Goal: Task Accomplishment & Management: Manage account settings

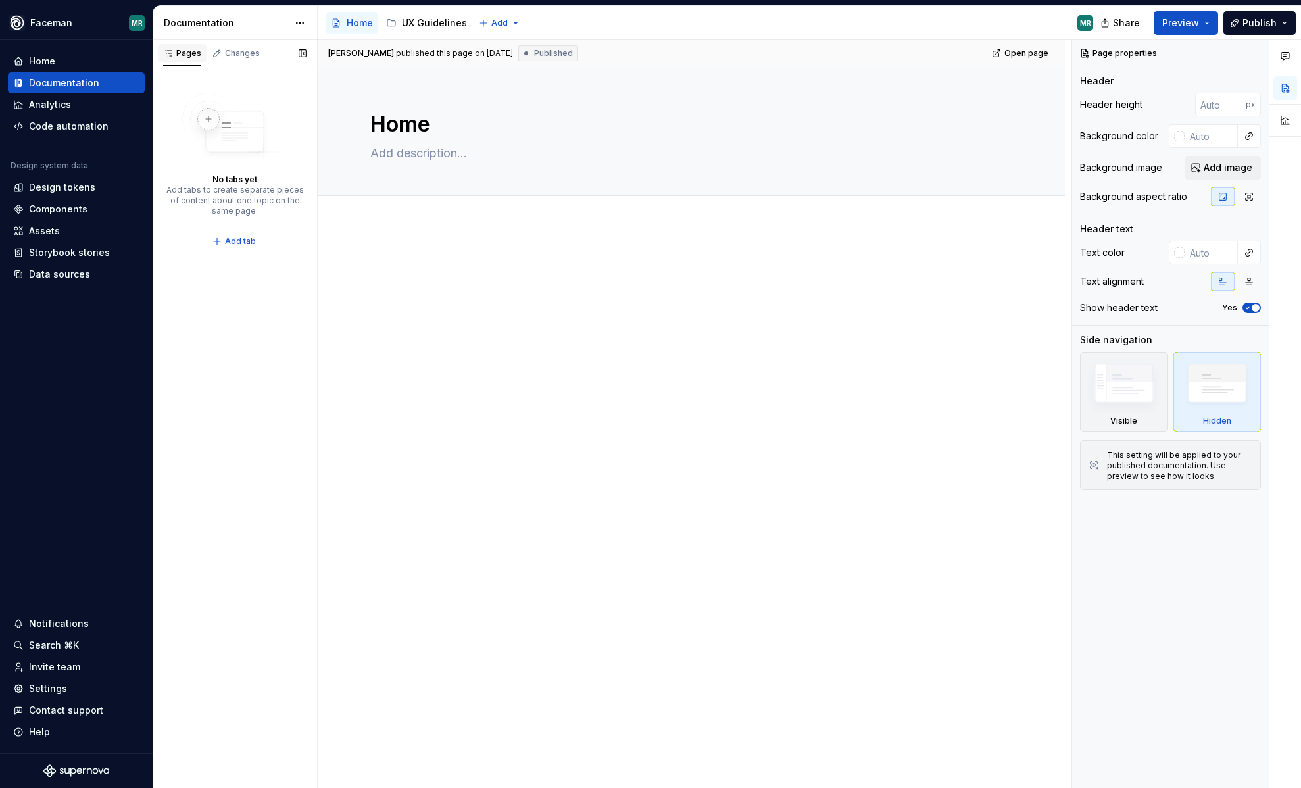
click at [183, 57] on div "Pages" at bounding box center [182, 53] width 38 height 11
click at [430, 22] on div "UX Guidelines" at bounding box center [434, 22] width 65 height 13
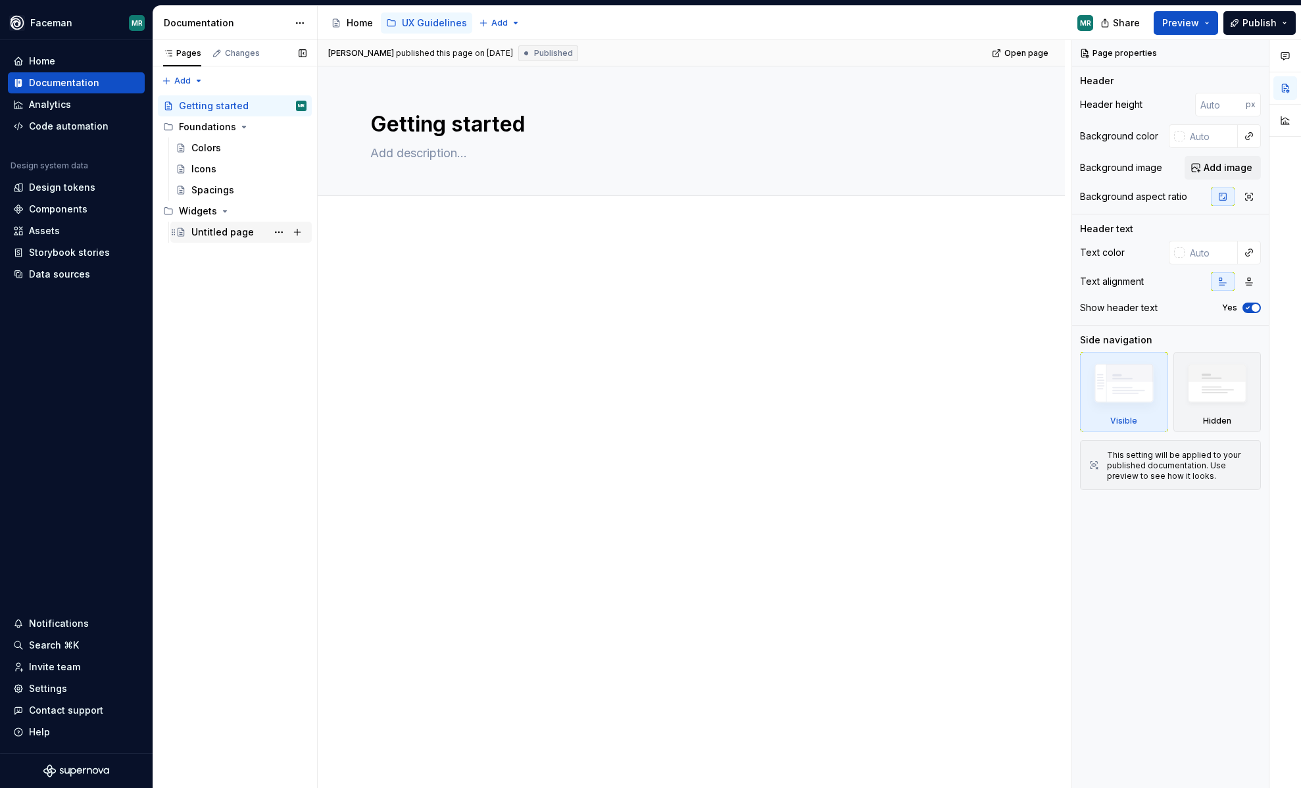
click at [214, 229] on div "Untitled page" at bounding box center [222, 232] width 62 height 13
click at [434, 316] on div at bounding box center [691, 290] width 642 height 66
type textarea "*"
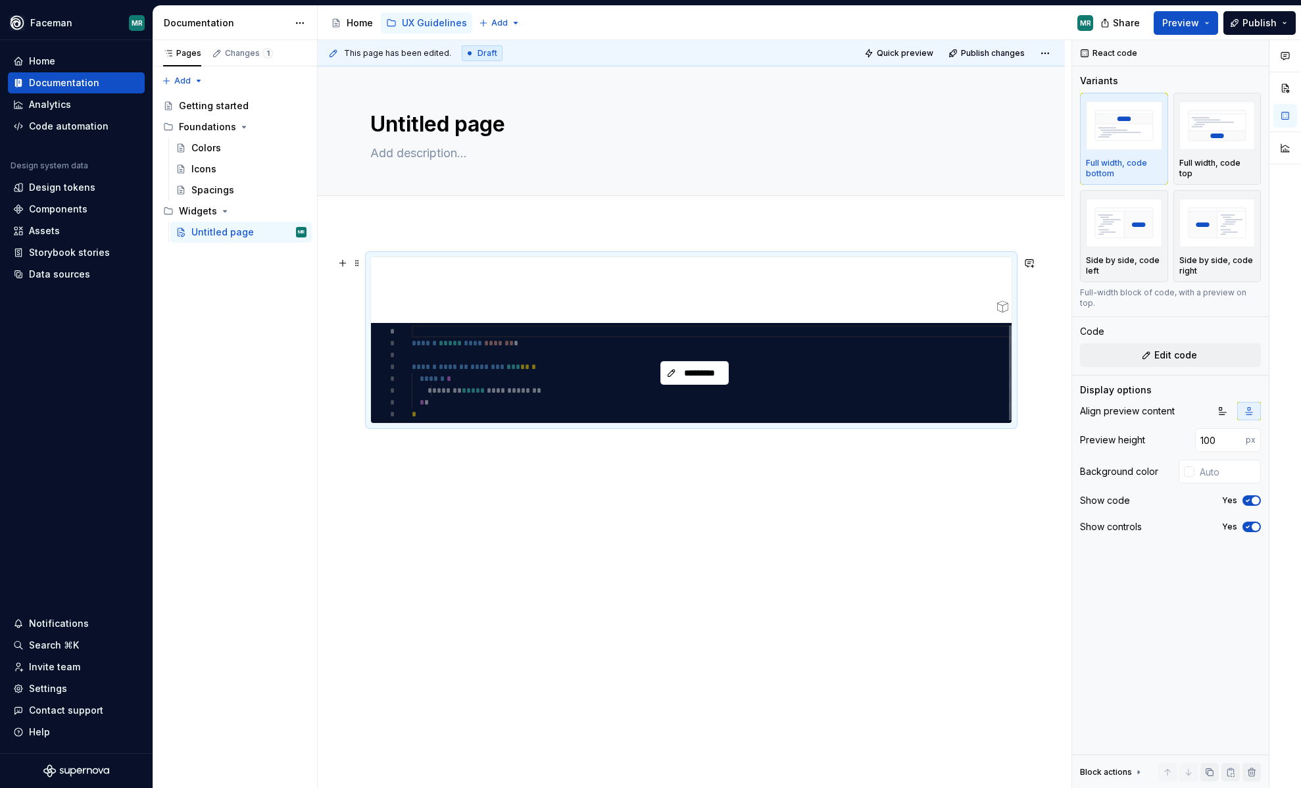
type textarea "*"
click at [697, 376] on span "*********" at bounding box center [699, 372] width 41 height 13
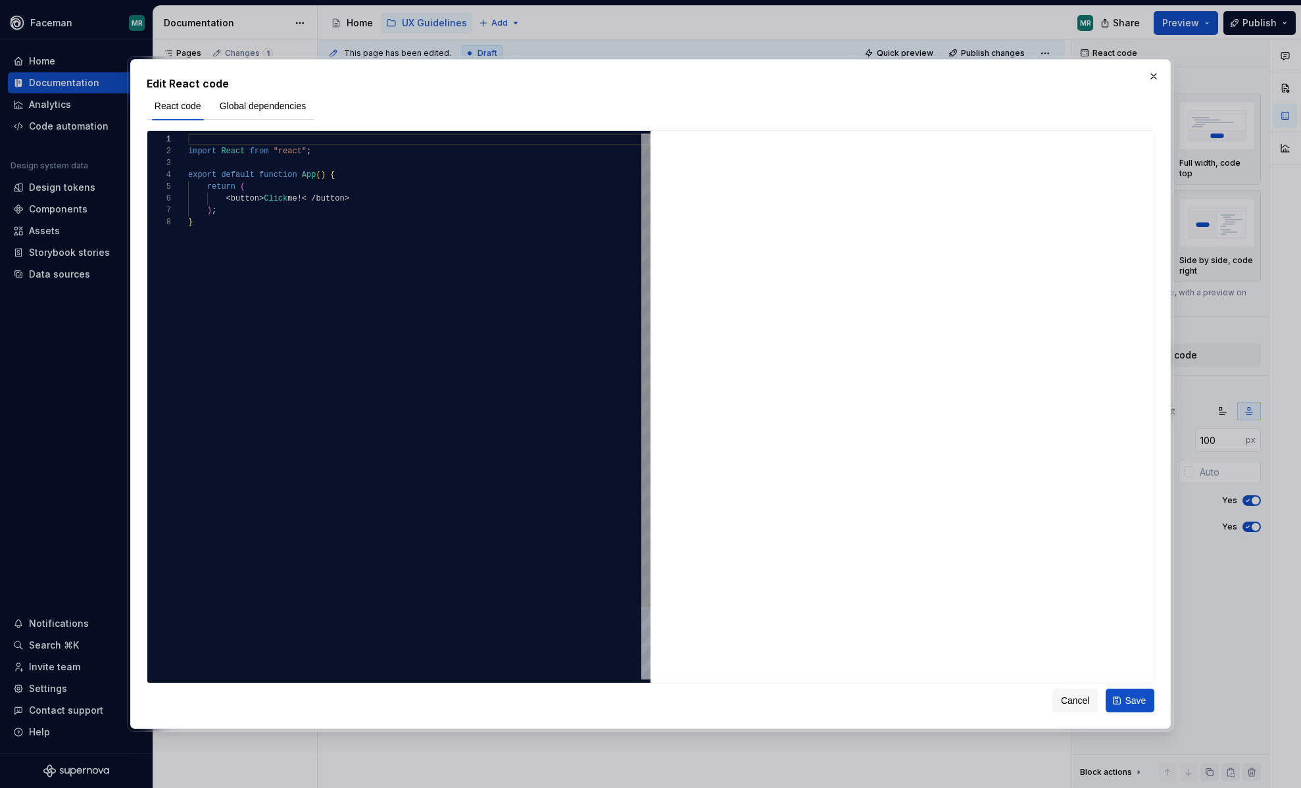
click at [343, 243] on div "import React from "react" ; export default function App ( ) { return ( < button…" at bounding box center [419, 448] width 462 height 629
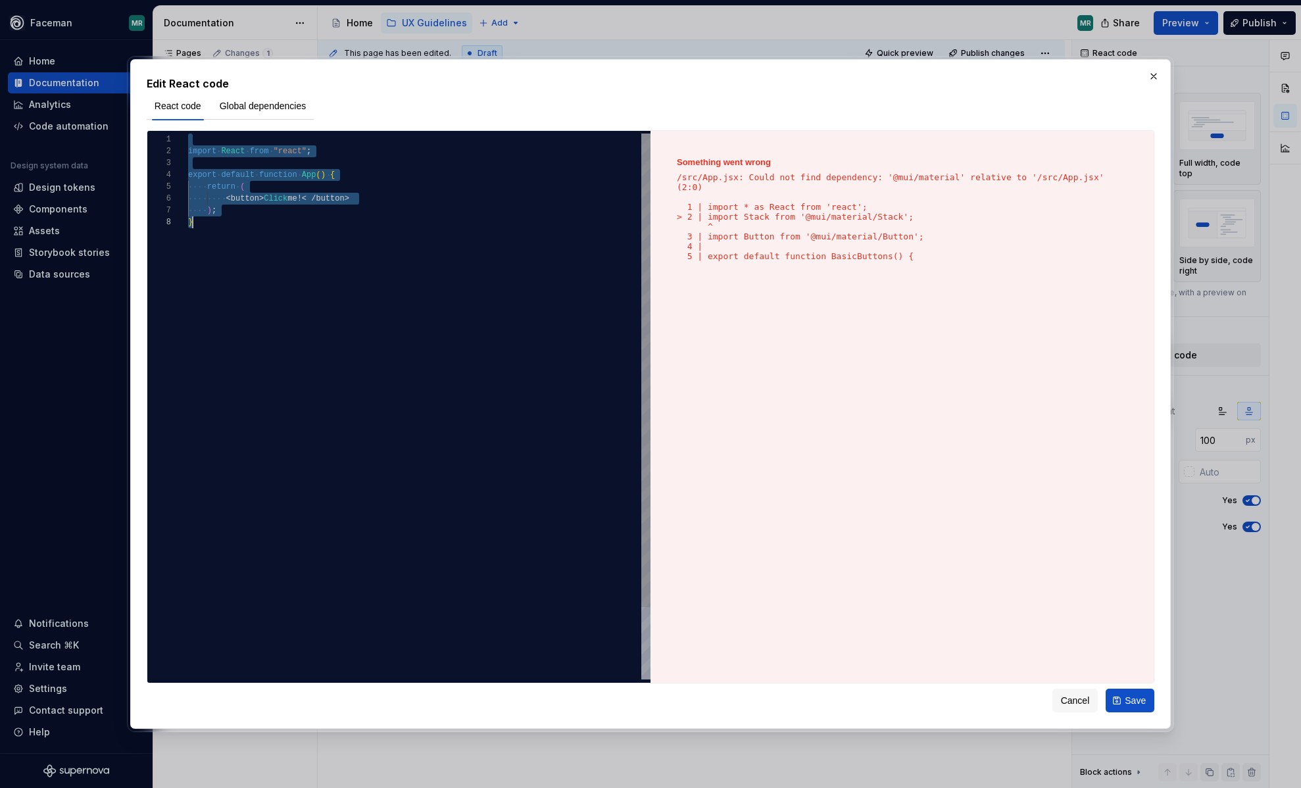
scroll to position [0, 5]
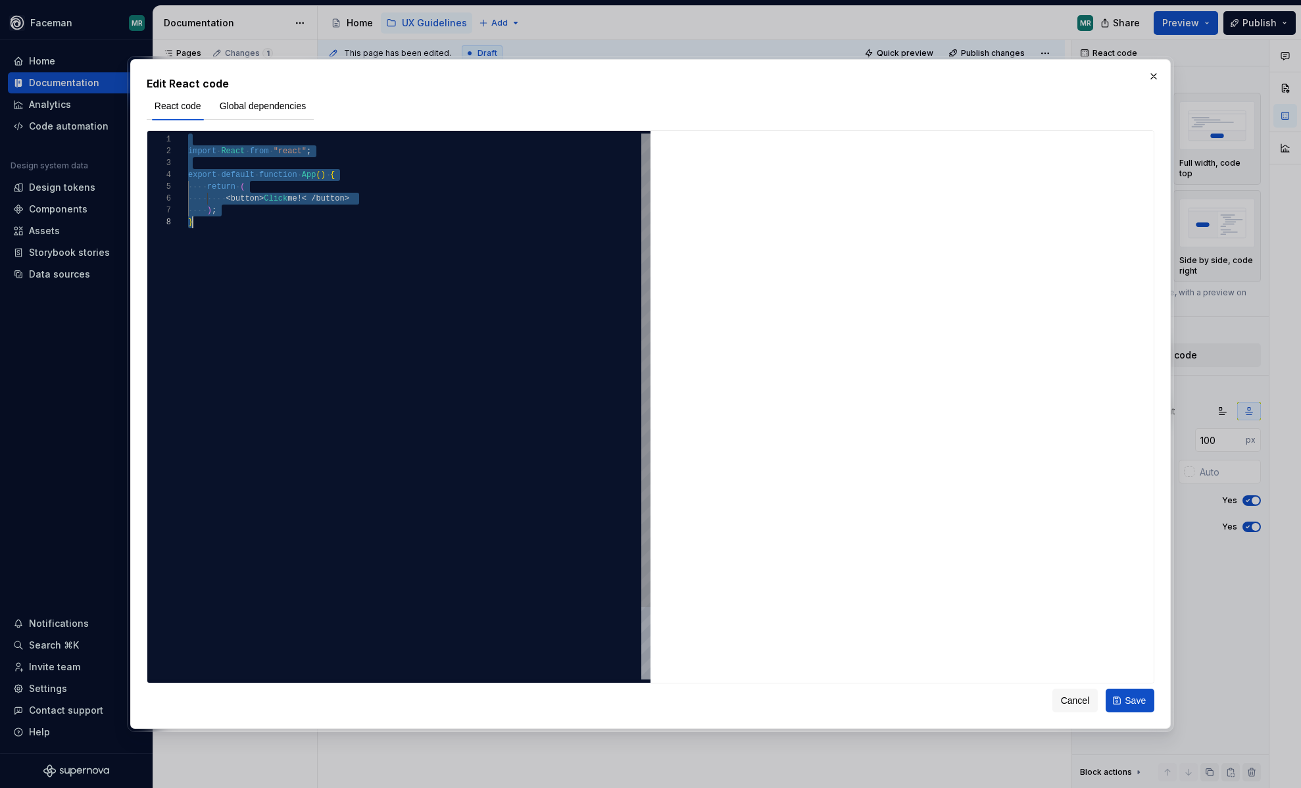
click at [291, 198] on div "import React from "react" ; export default function App ( ) { return ( < button…" at bounding box center [419, 448] width 462 height 629
click at [282, 224] on div "import React from "react" ; export default function App ( ) { return ( < button…" at bounding box center [419, 448] width 462 height 629
type textarea "**********"
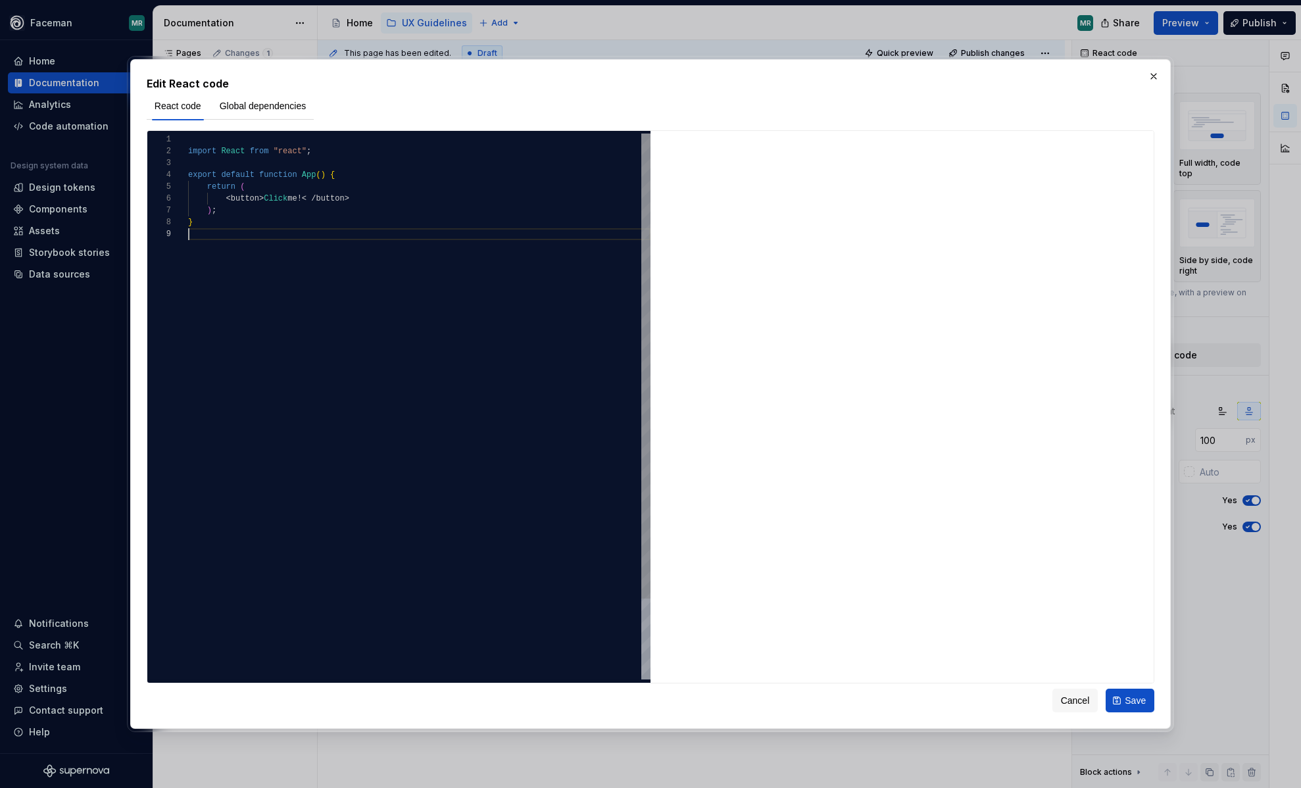
scroll to position [107, 0]
type textarea "******** **** *"
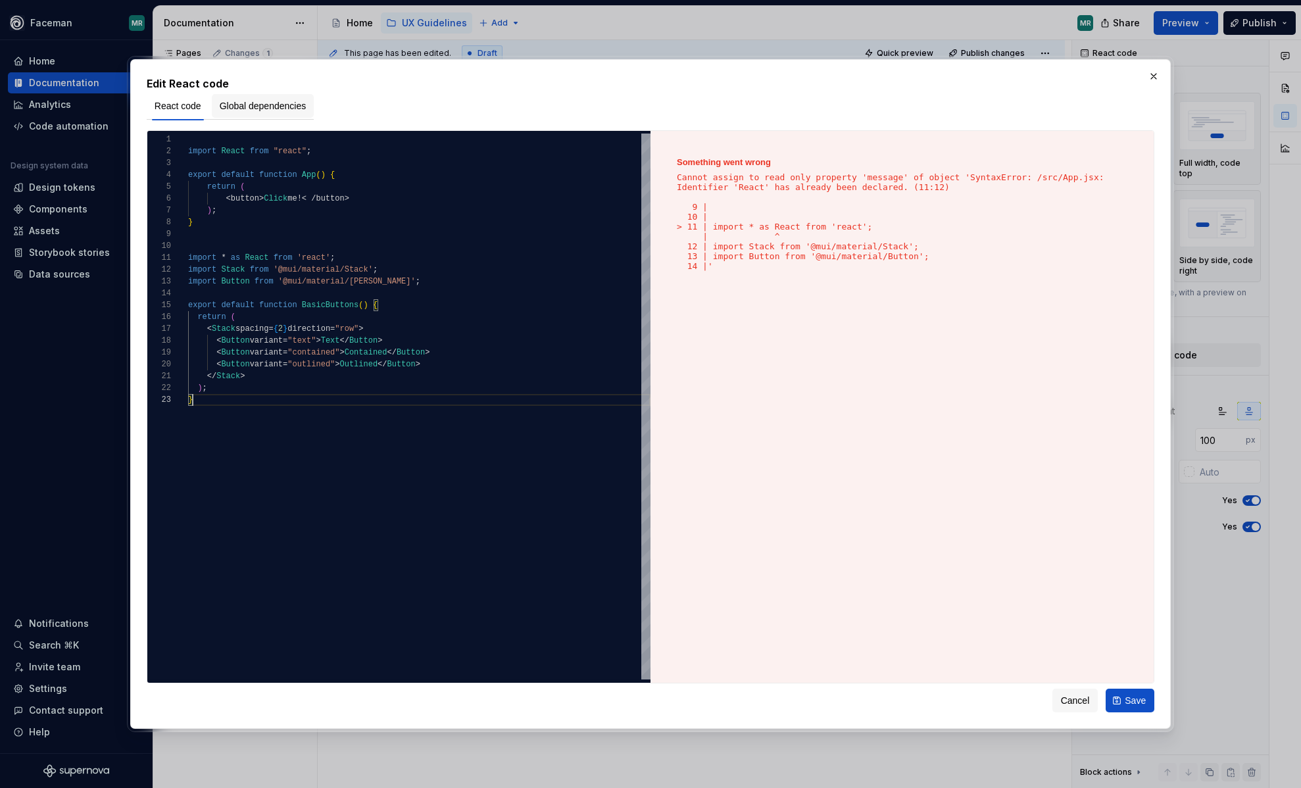
click at [266, 112] on button "Global dependencies" at bounding box center [263, 106] width 103 height 24
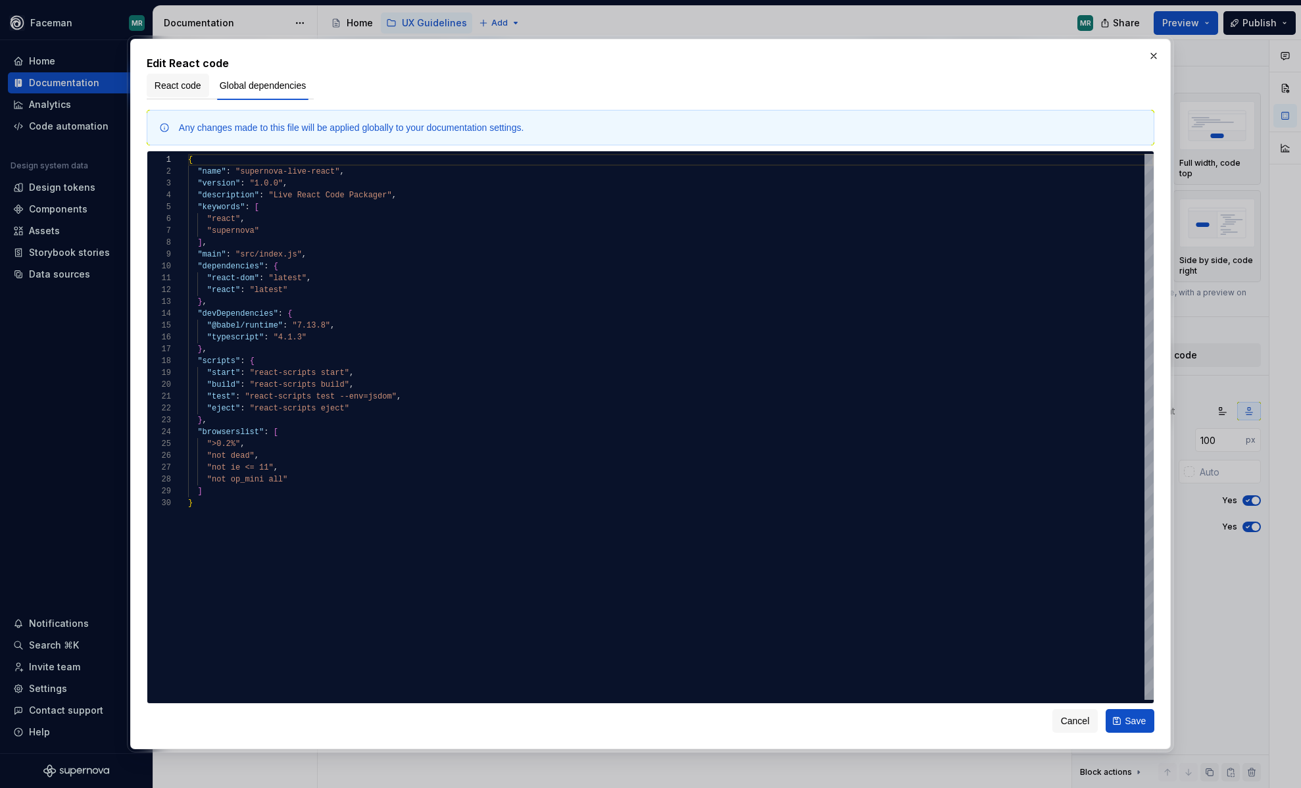
click at [187, 82] on span "React code" at bounding box center [178, 85] width 47 height 13
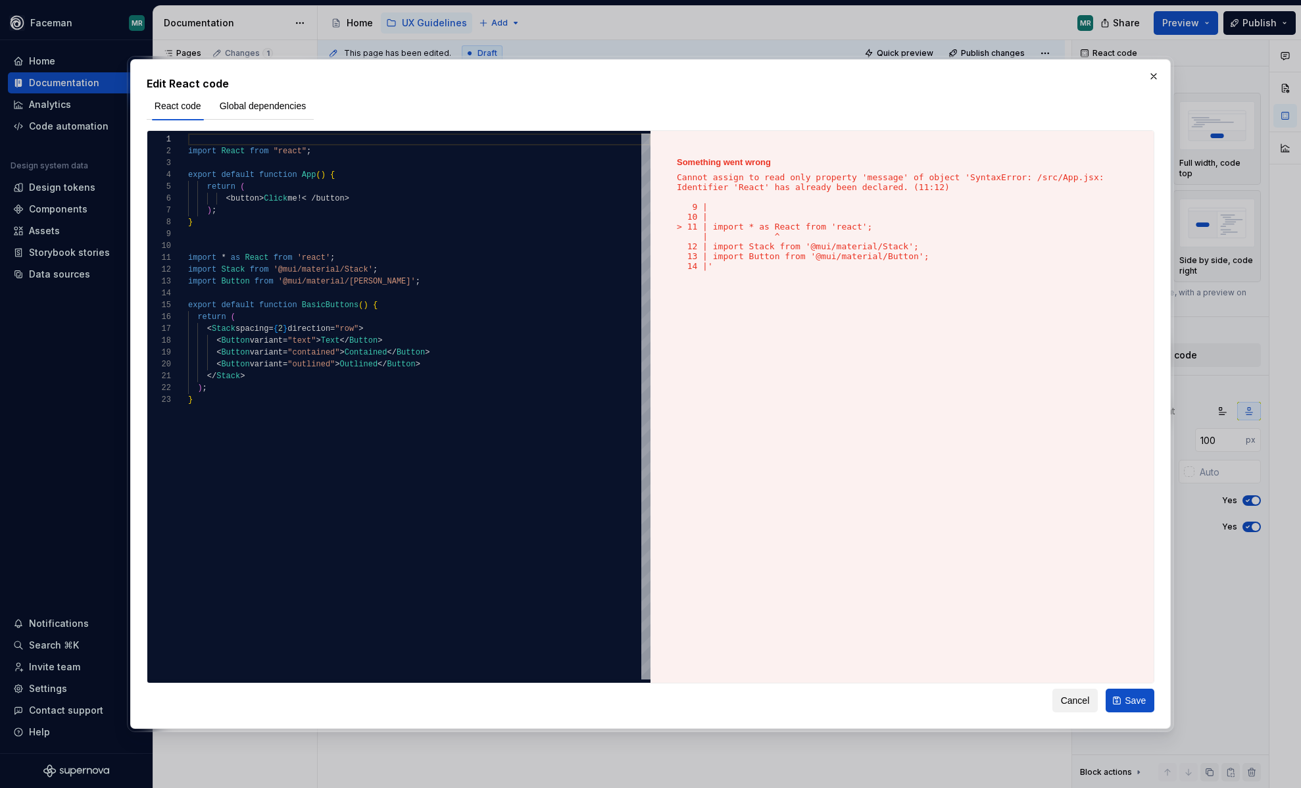
click at [1079, 699] on span "Cancel" at bounding box center [1075, 700] width 29 height 13
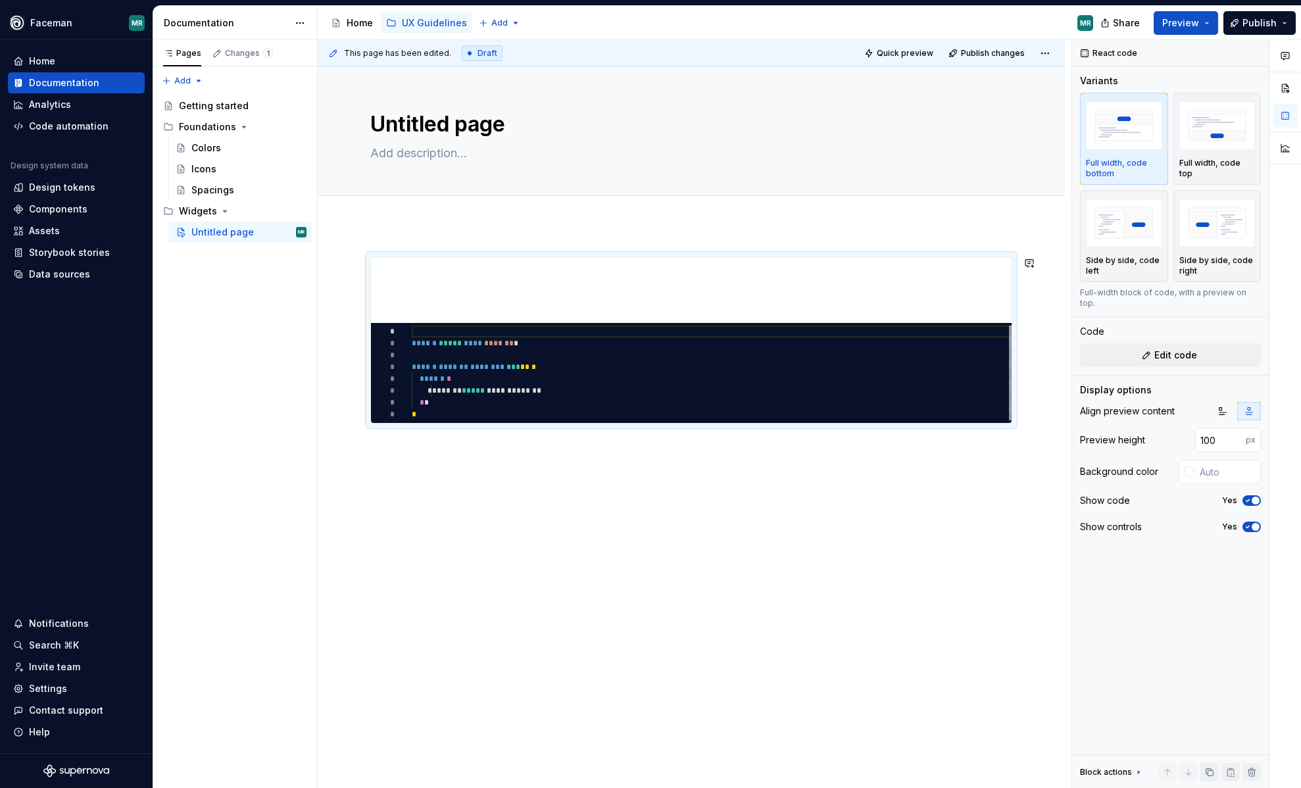
click at [647, 436] on div "********* * * * * * * * * ****** ***** **** ******* * ****** ******* ******** *…" at bounding box center [691, 348] width 642 height 183
click at [542, 454] on div "********* * * * * * * * * ****** ***** **** ******* * ****** ******* ******** *…" at bounding box center [691, 450] width 747 height 451
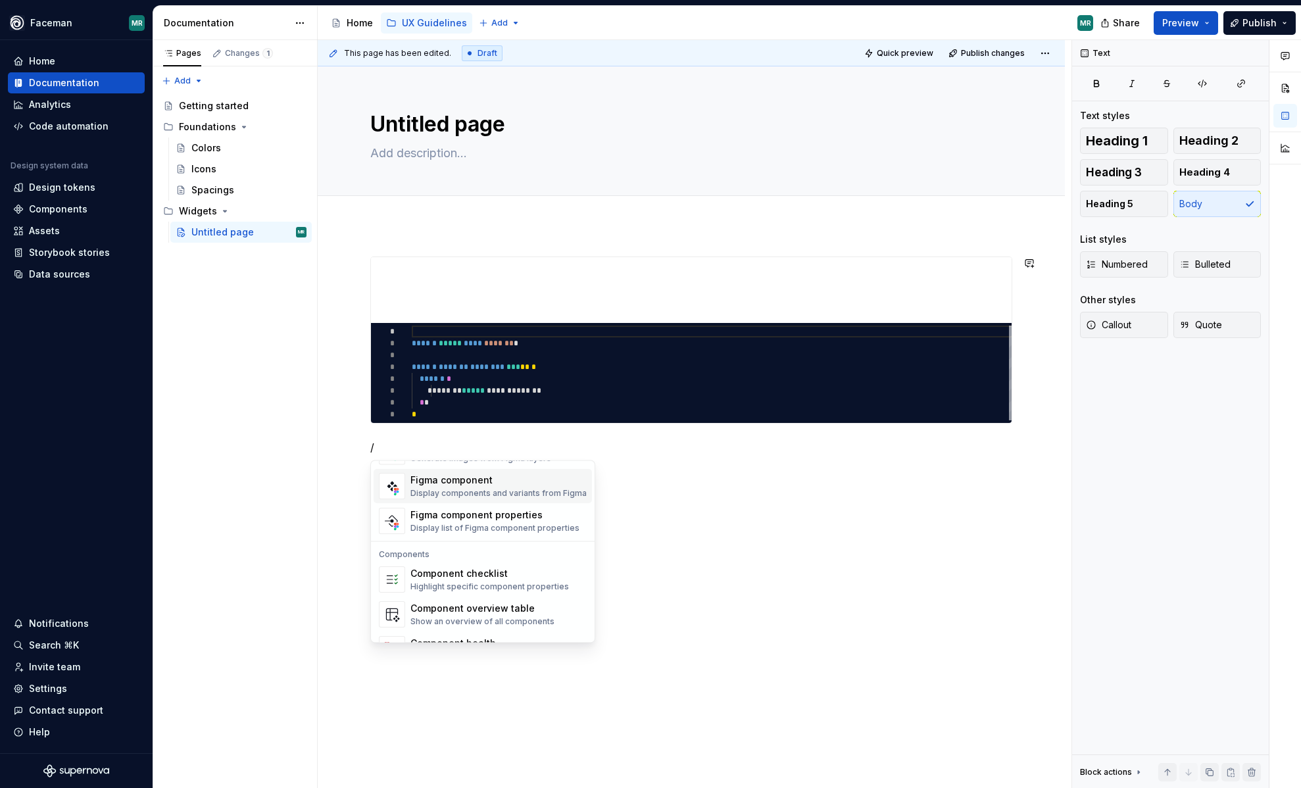
scroll to position [1246, 0]
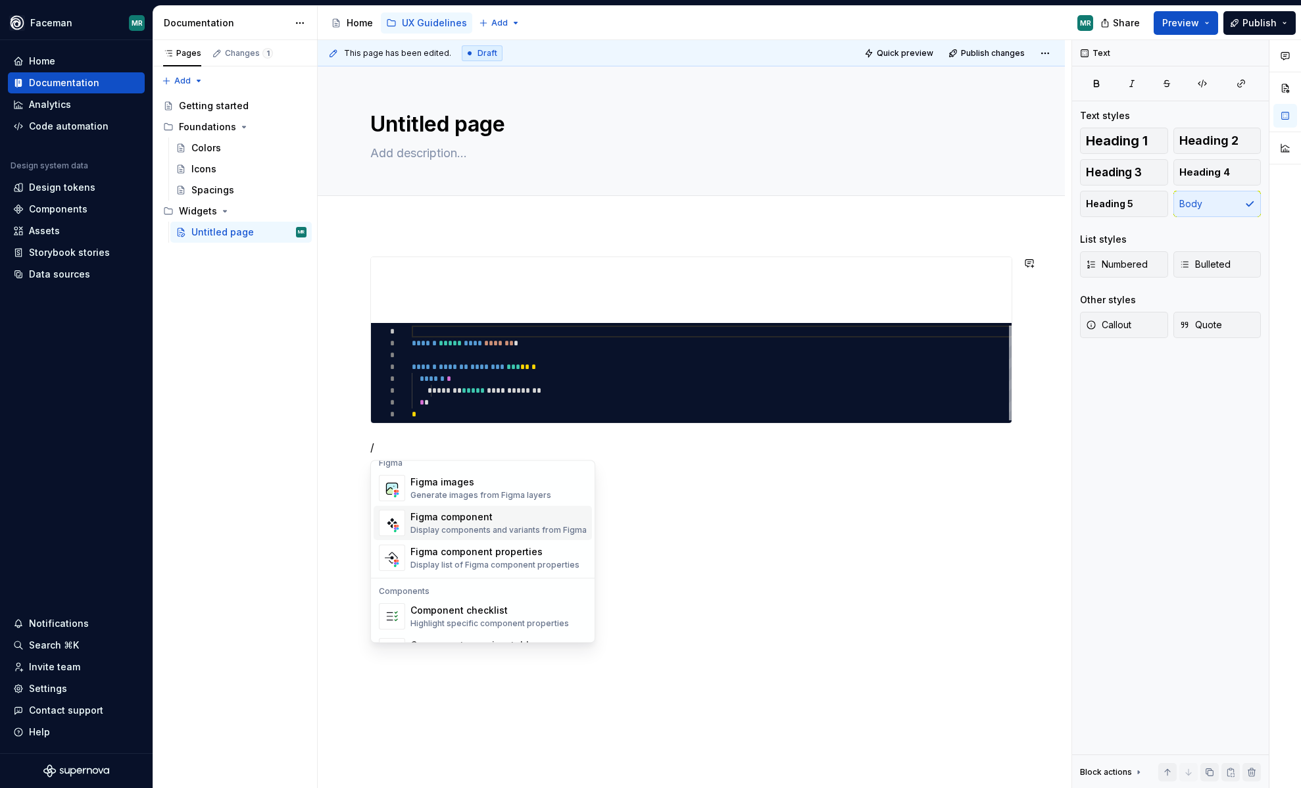
click at [501, 523] on div "Figma component" at bounding box center [498, 517] width 176 height 13
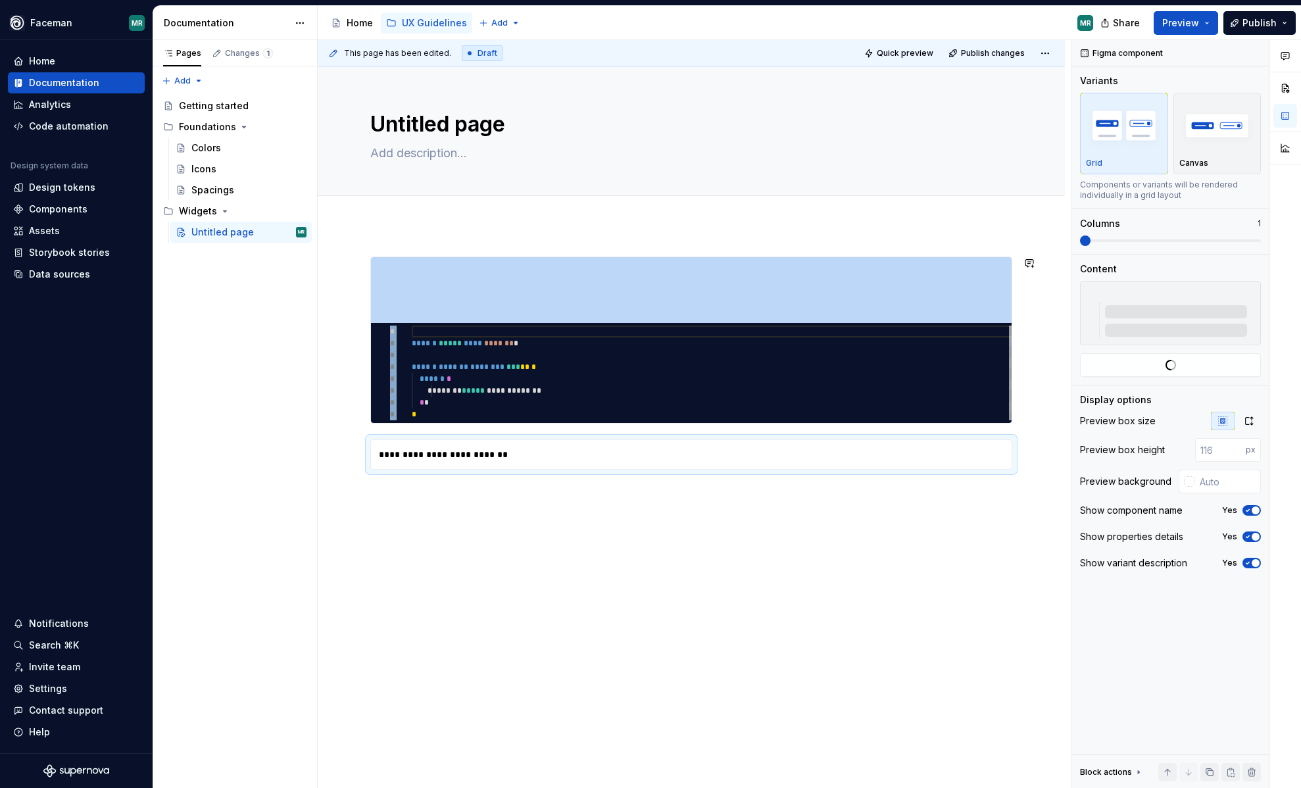
type textarea "*"
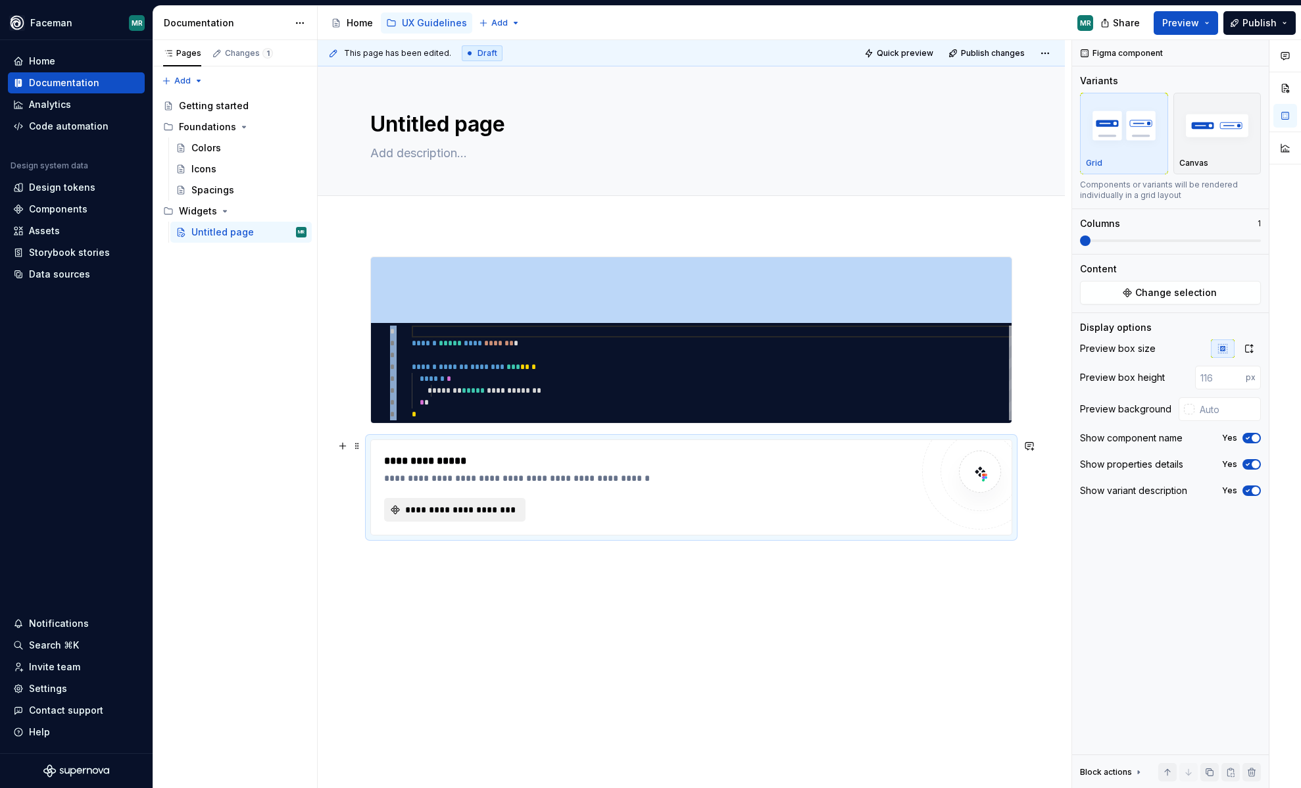
click at [477, 512] on span "**********" at bounding box center [460, 509] width 114 height 13
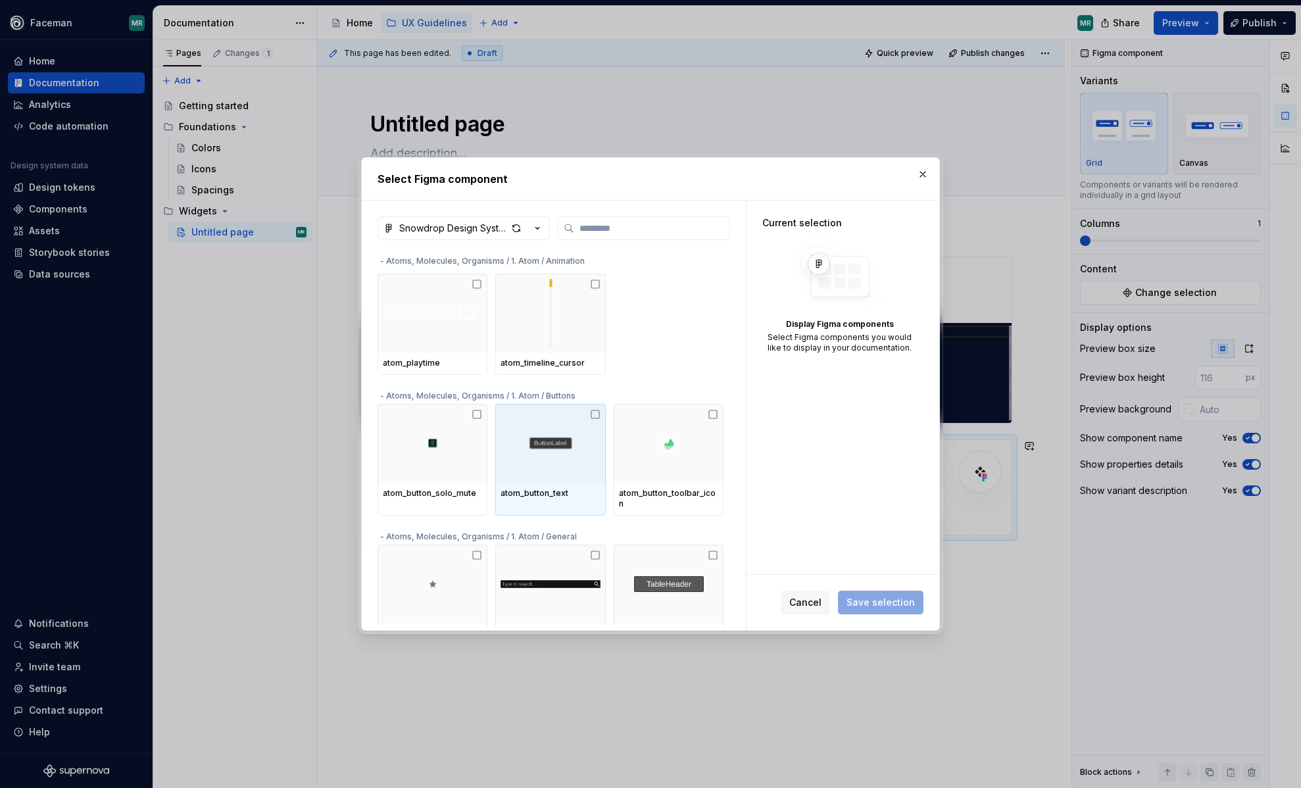
scroll to position [127, 0]
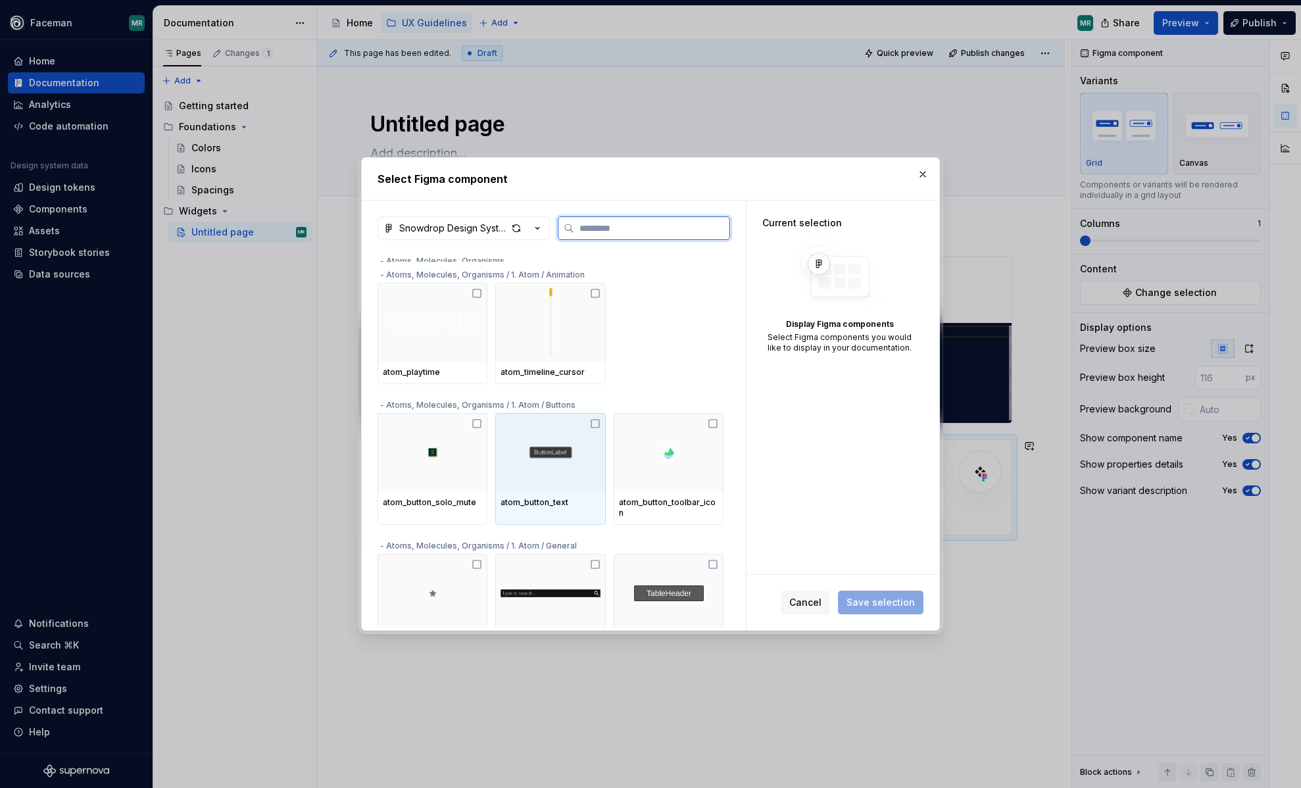
click at [561, 457] on img at bounding box center [550, 452] width 53 height 13
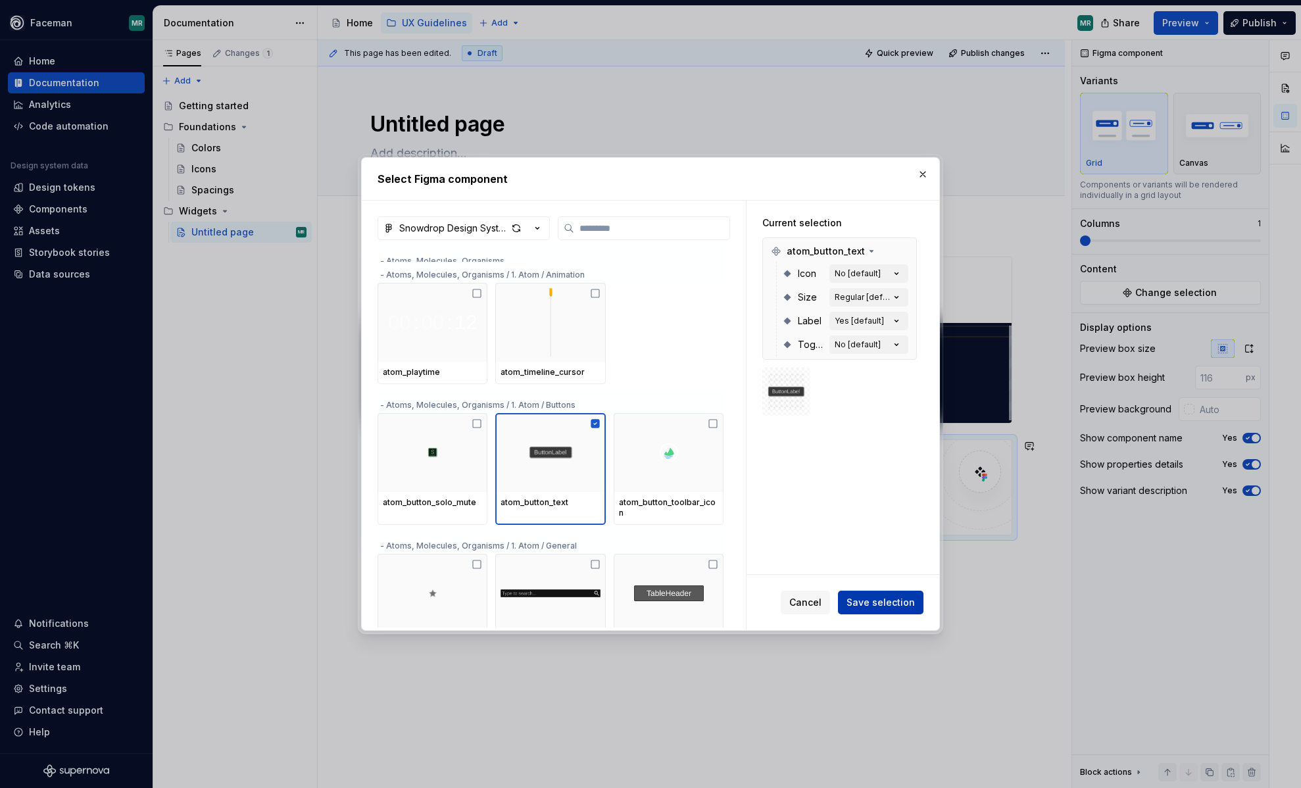
click at [875, 604] on span "Save selection" at bounding box center [881, 602] width 68 height 13
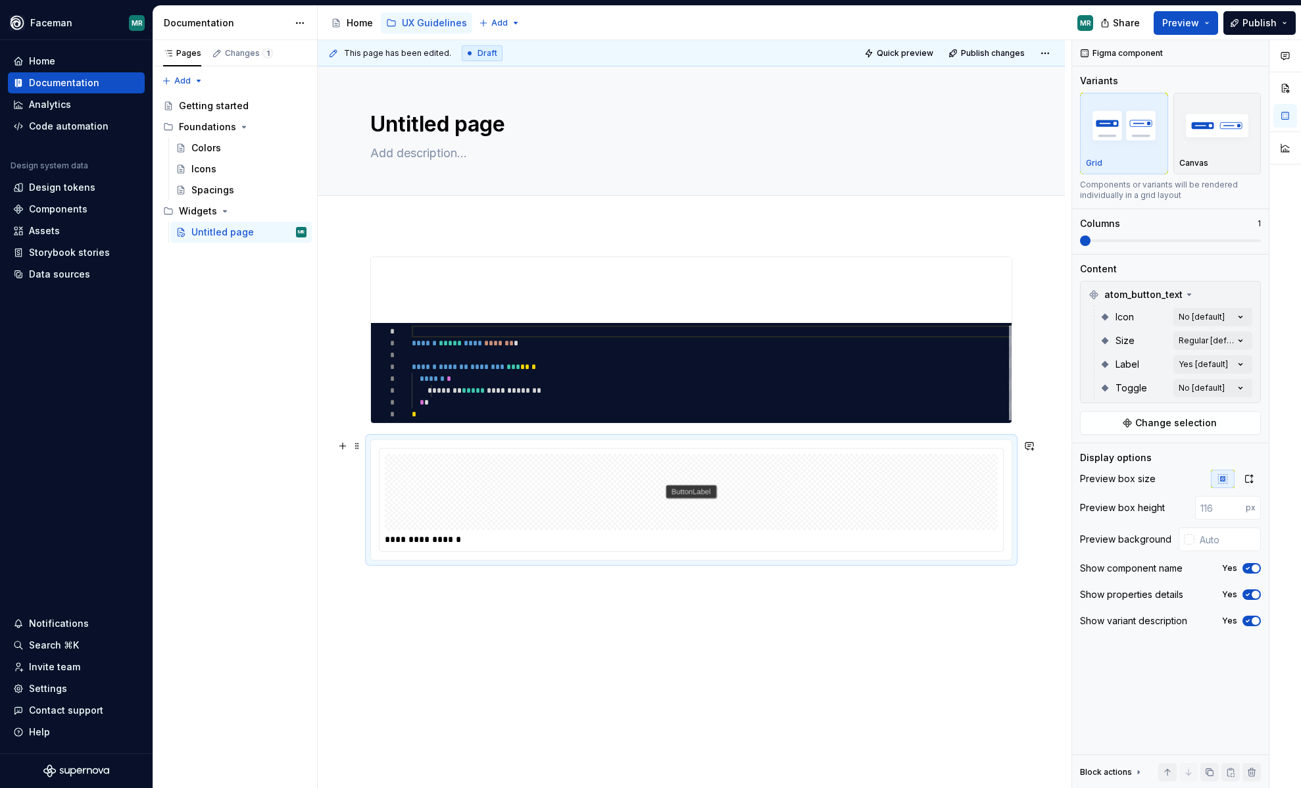
click at [696, 492] on img at bounding box center [691, 492] width 53 height 66
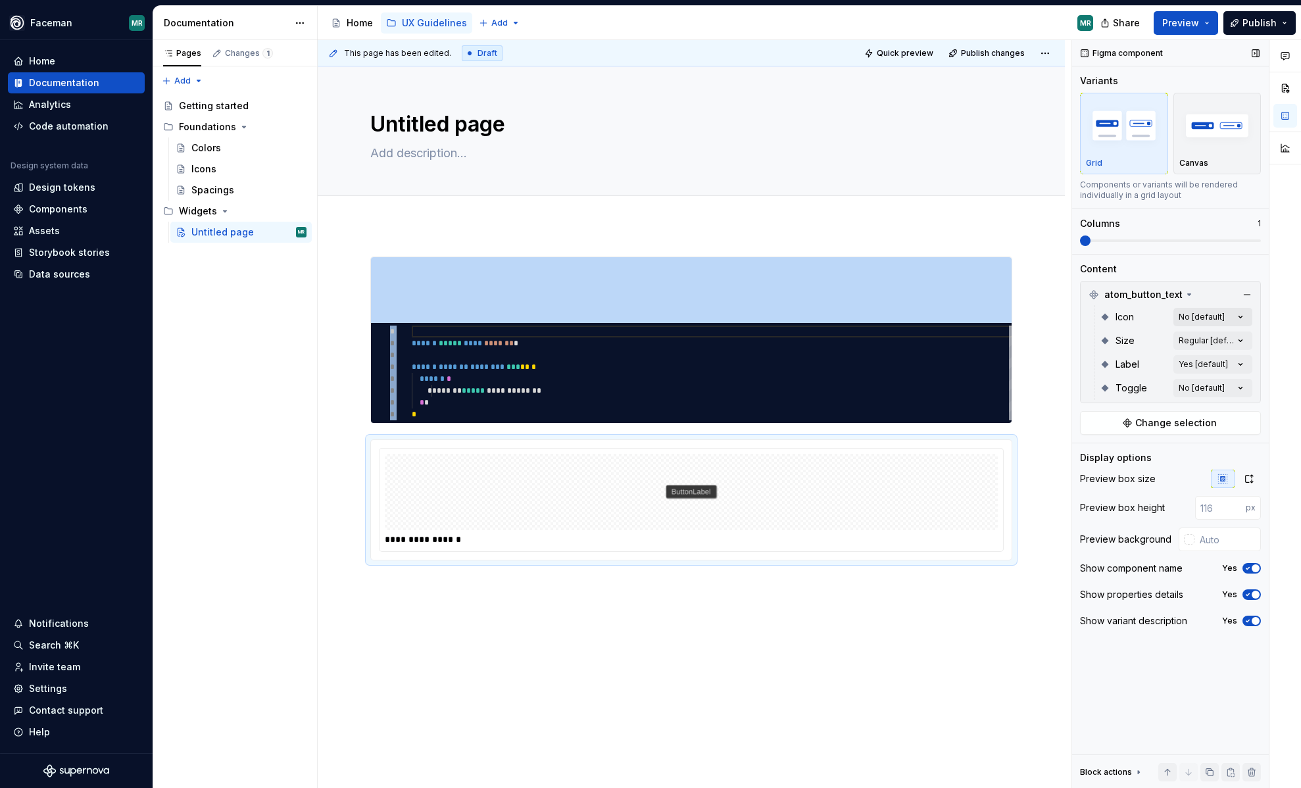
click at [1238, 316] on div "Comments Open comments No comments yet Select ‘Comment’ from the block context …" at bounding box center [1186, 414] width 229 height 749
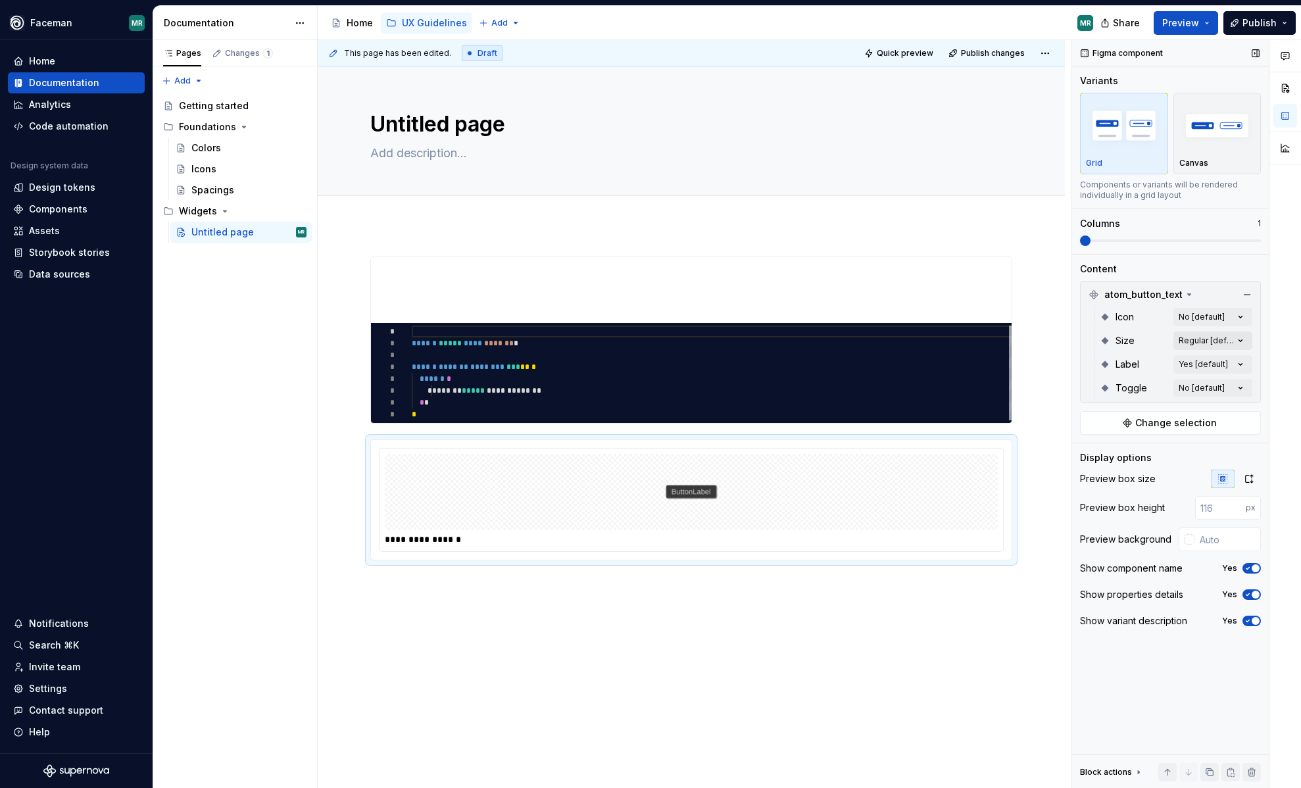
click at [1236, 343] on div "Comments Open comments No comments yet Select ‘Comment’ from the block context …" at bounding box center [1186, 414] width 229 height 749
click at [1241, 342] on div "Comments Open comments No comments yet Select ‘Comment’ from the block context …" at bounding box center [1186, 414] width 229 height 749
click at [1235, 504] on input "1" at bounding box center [1220, 508] width 51 height 24
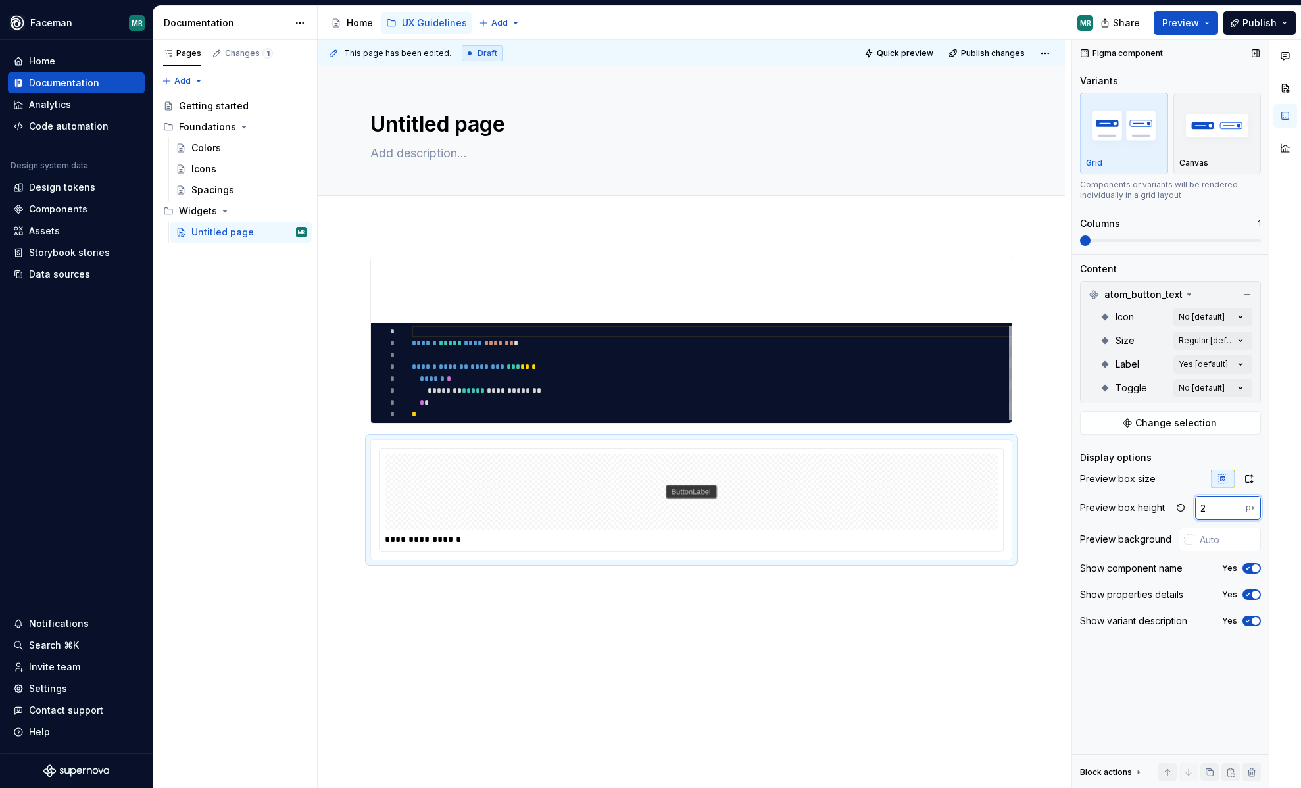
click at [1235, 504] on input "2" at bounding box center [1220, 508] width 51 height 24
click at [1235, 504] on input "3" at bounding box center [1220, 508] width 51 height 24
click at [1235, 504] on input "4" at bounding box center [1220, 508] width 51 height 24
click at [1235, 504] on input "5" at bounding box center [1220, 508] width 51 height 24
click at [1235, 504] on input "6" at bounding box center [1220, 508] width 51 height 24
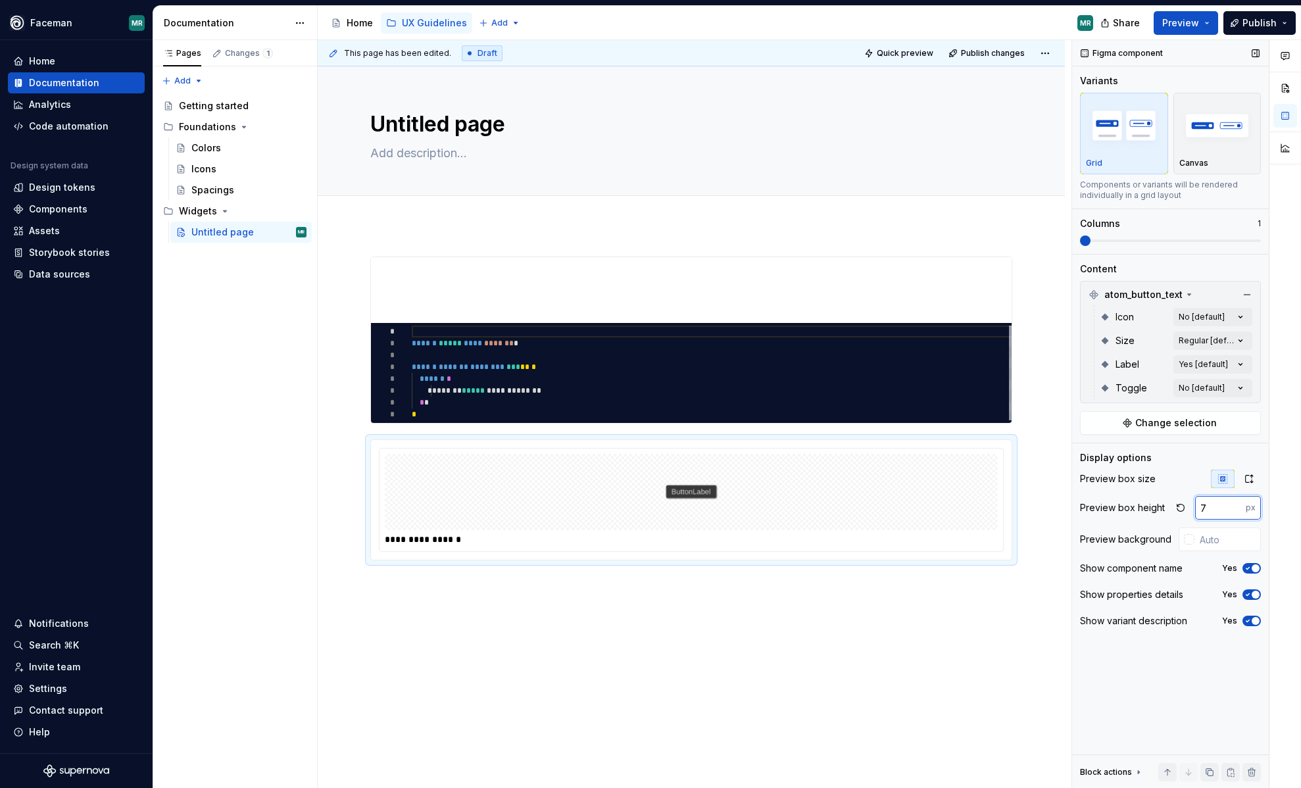
click at [1235, 504] on input "7" at bounding box center [1220, 508] width 51 height 24
click at [1235, 504] on input "8" at bounding box center [1220, 508] width 51 height 24
click at [1235, 504] on input "9" at bounding box center [1220, 508] width 51 height 24
click at [1235, 504] on input "10" at bounding box center [1220, 508] width 51 height 24
click at [1235, 504] on input "11" at bounding box center [1220, 508] width 51 height 24
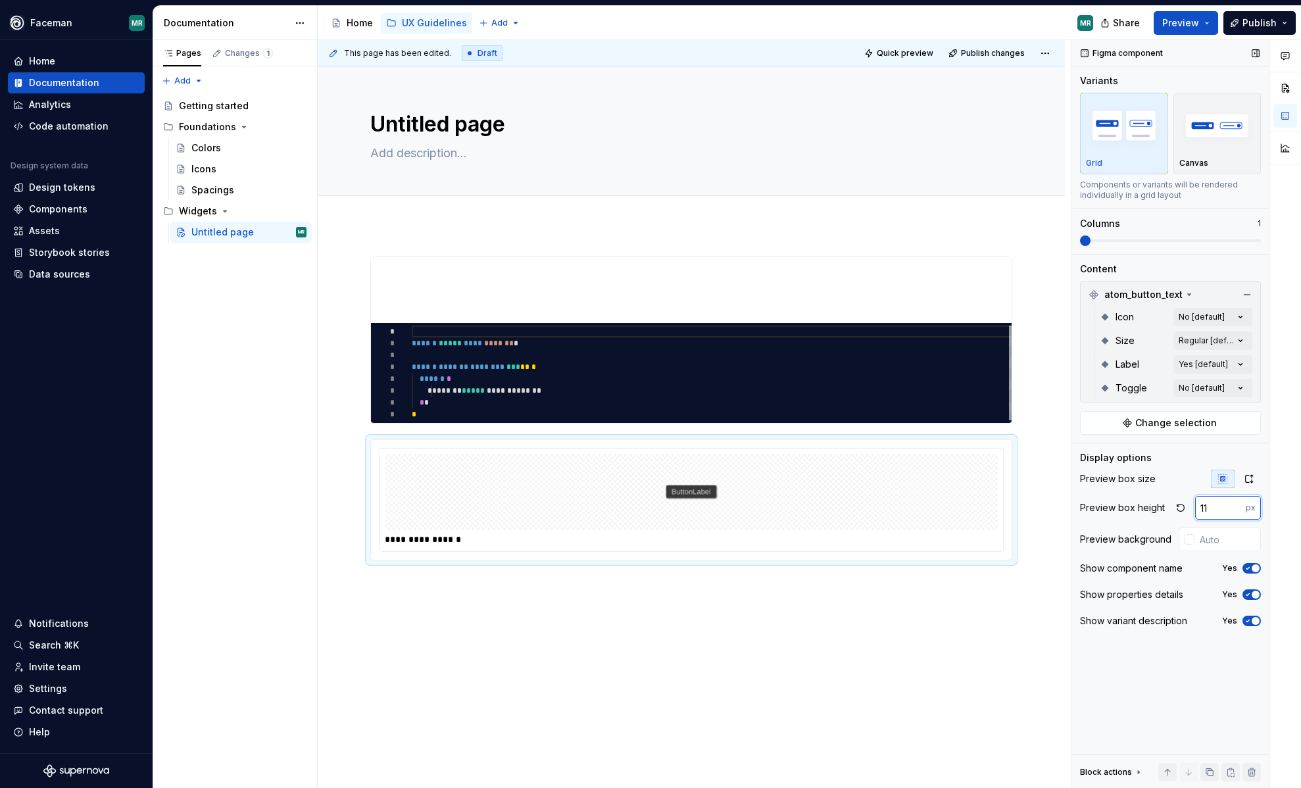
click at [1235, 504] on input "12" at bounding box center [1220, 508] width 51 height 24
click at [1235, 504] on input "13" at bounding box center [1220, 508] width 51 height 24
click at [1235, 504] on input "14" at bounding box center [1220, 508] width 51 height 24
click at [1235, 504] on input "15" at bounding box center [1220, 508] width 51 height 24
click at [1235, 504] on input "16" at bounding box center [1220, 508] width 51 height 24
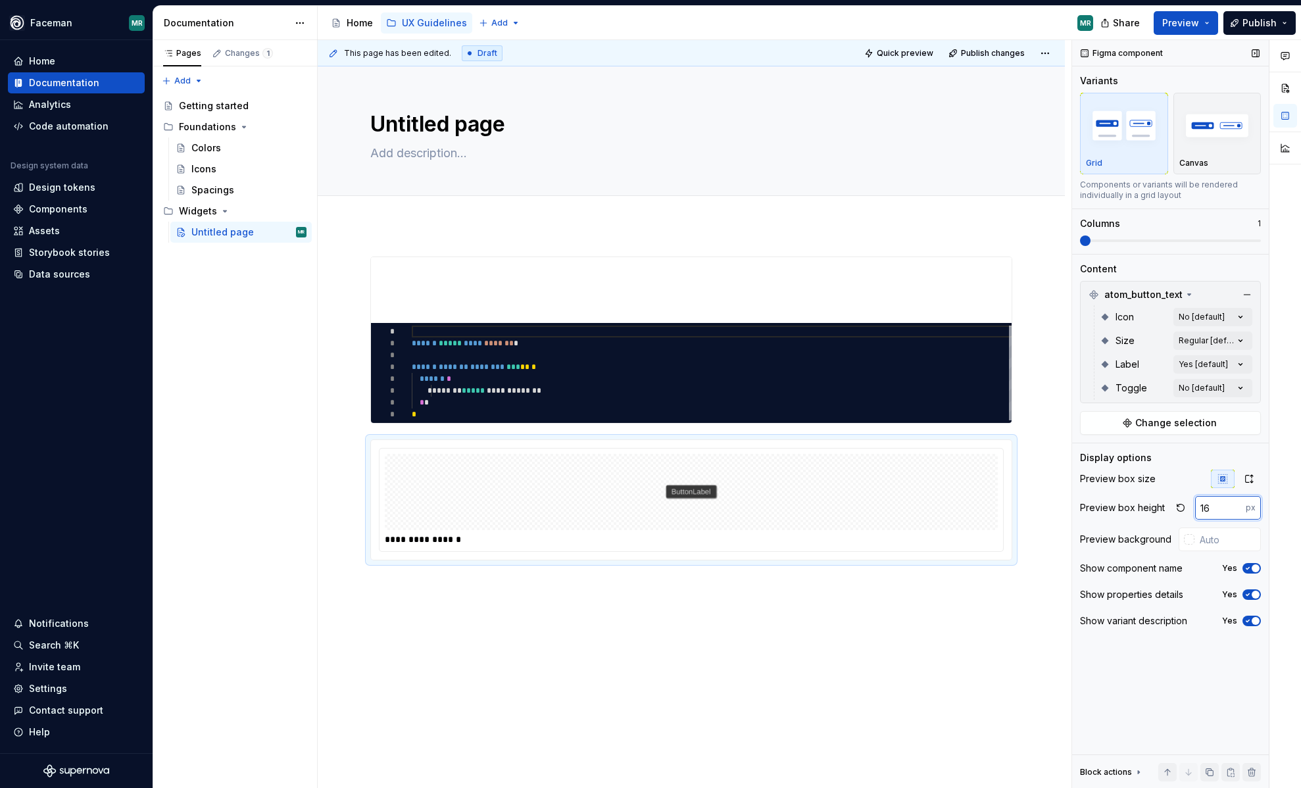
click at [1235, 504] on input "17" at bounding box center [1220, 508] width 51 height 24
click at [1235, 504] on input "18" at bounding box center [1220, 508] width 51 height 24
click at [1235, 504] on input "19" at bounding box center [1220, 508] width 51 height 24
click at [1235, 504] on input "20" at bounding box center [1220, 508] width 51 height 24
click at [1235, 504] on input "21" at bounding box center [1220, 508] width 51 height 24
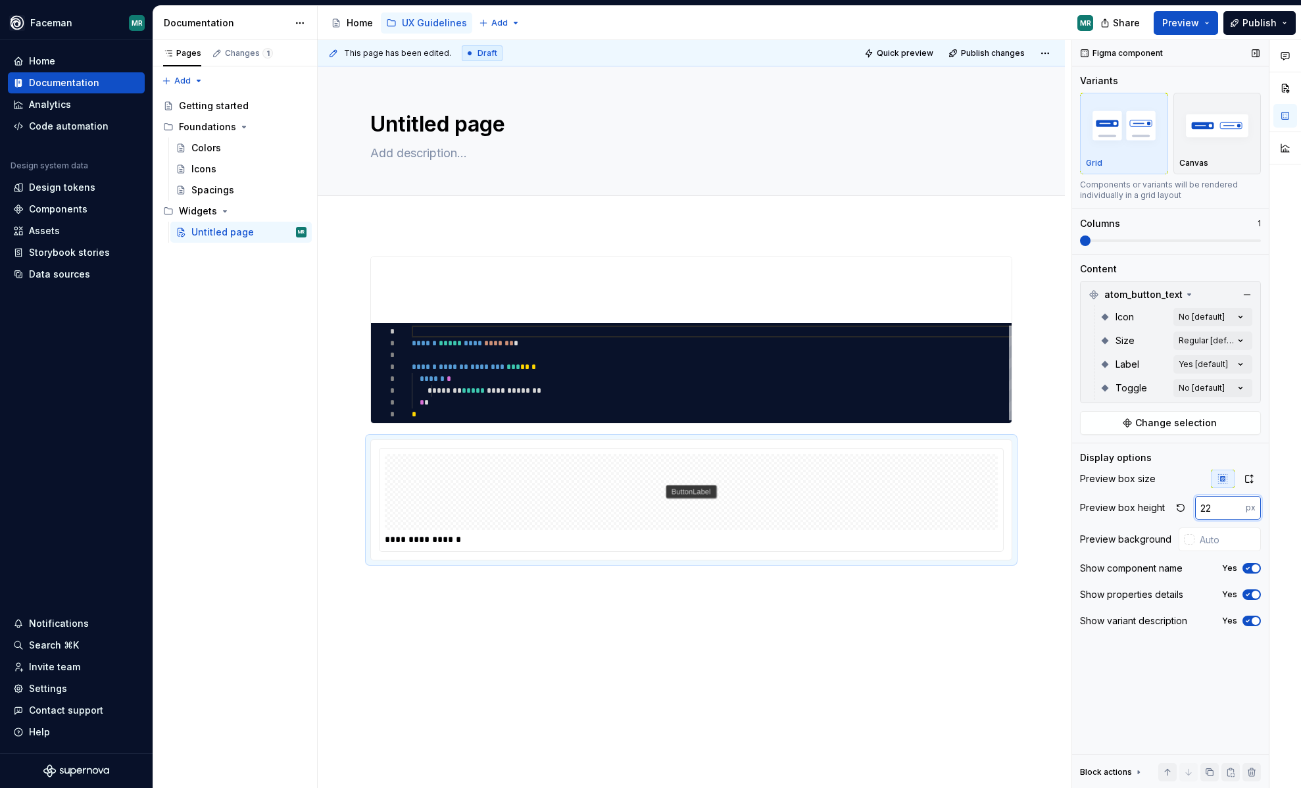
click at [1235, 504] on input "22" at bounding box center [1220, 508] width 51 height 24
click at [1235, 504] on input "23" at bounding box center [1220, 508] width 51 height 24
click at [1235, 504] on input "24" at bounding box center [1220, 508] width 51 height 24
click at [1235, 504] on input "25" at bounding box center [1220, 508] width 51 height 24
click at [1235, 504] on input "26" at bounding box center [1220, 508] width 51 height 24
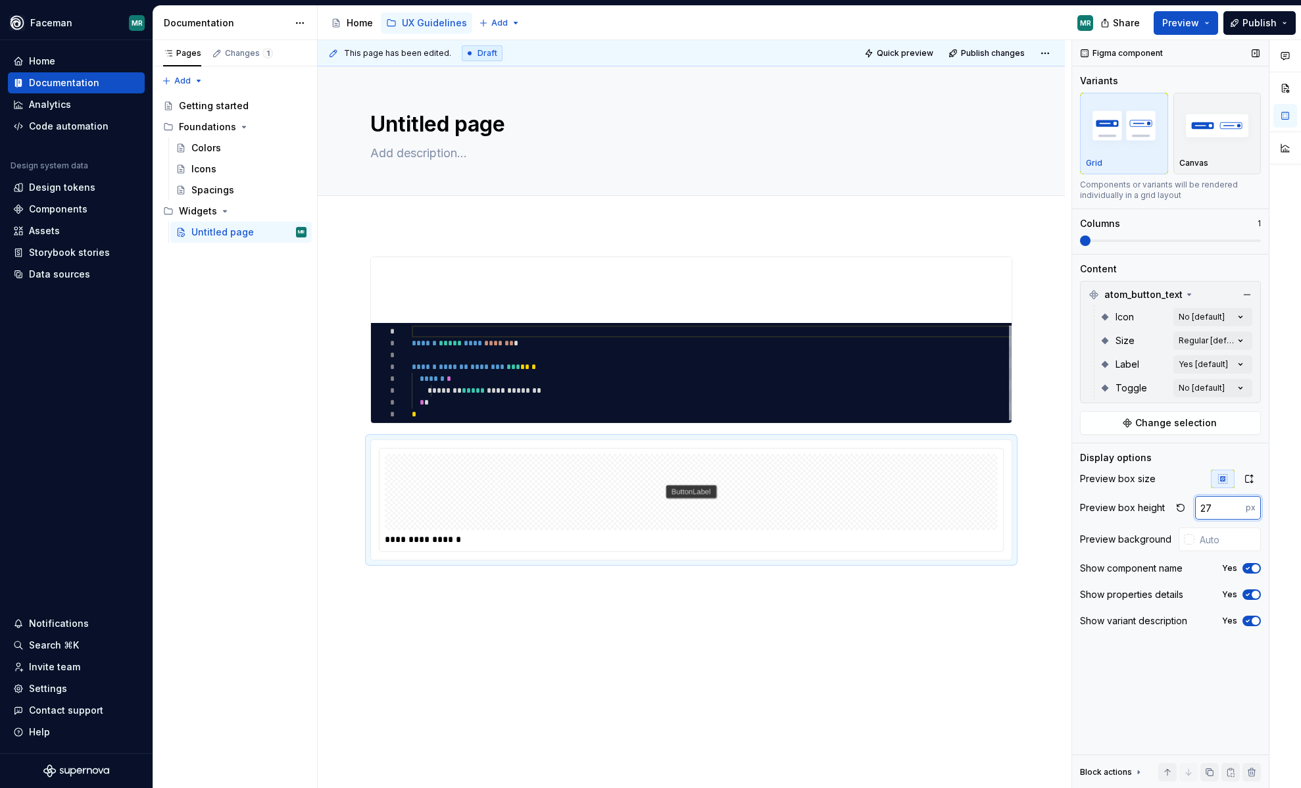
click at [1235, 504] on input "27" at bounding box center [1220, 508] width 51 height 24
click at [1235, 504] on input "28" at bounding box center [1220, 508] width 51 height 24
click at [1235, 504] on input "29" at bounding box center [1220, 508] width 51 height 24
click at [1235, 504] on input "30" at bounding box center [1220, 508] width 51 height 24
click at [1235, 504] on input "31" at bounding box center [1220, 508] width 51 height 24
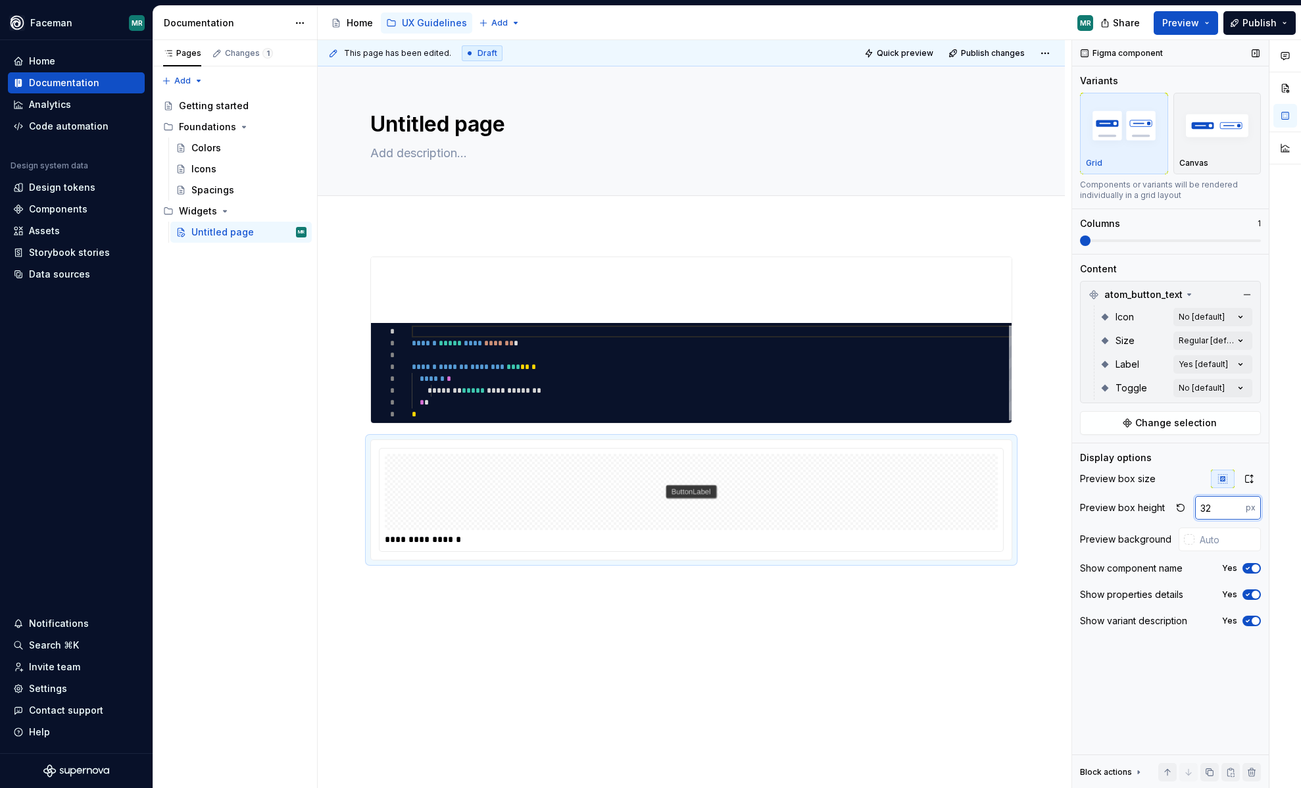
click at [1235, 504] on input "32" at bounding box center [1220, 508] width 51 height 24
click at [1235, 504] on input "33" at bounding box center [1220, 508] width 51 height 24
click at [1235, 504] on input "34" at bounding box center [1220, 508] width 51 height 24
click at [1235, 504] on input "35" at bounding box center [1220, 508] width 51 height 24
click at [1235, 504] on input "36" at bounding box center [1220, 508] width 51 height 24
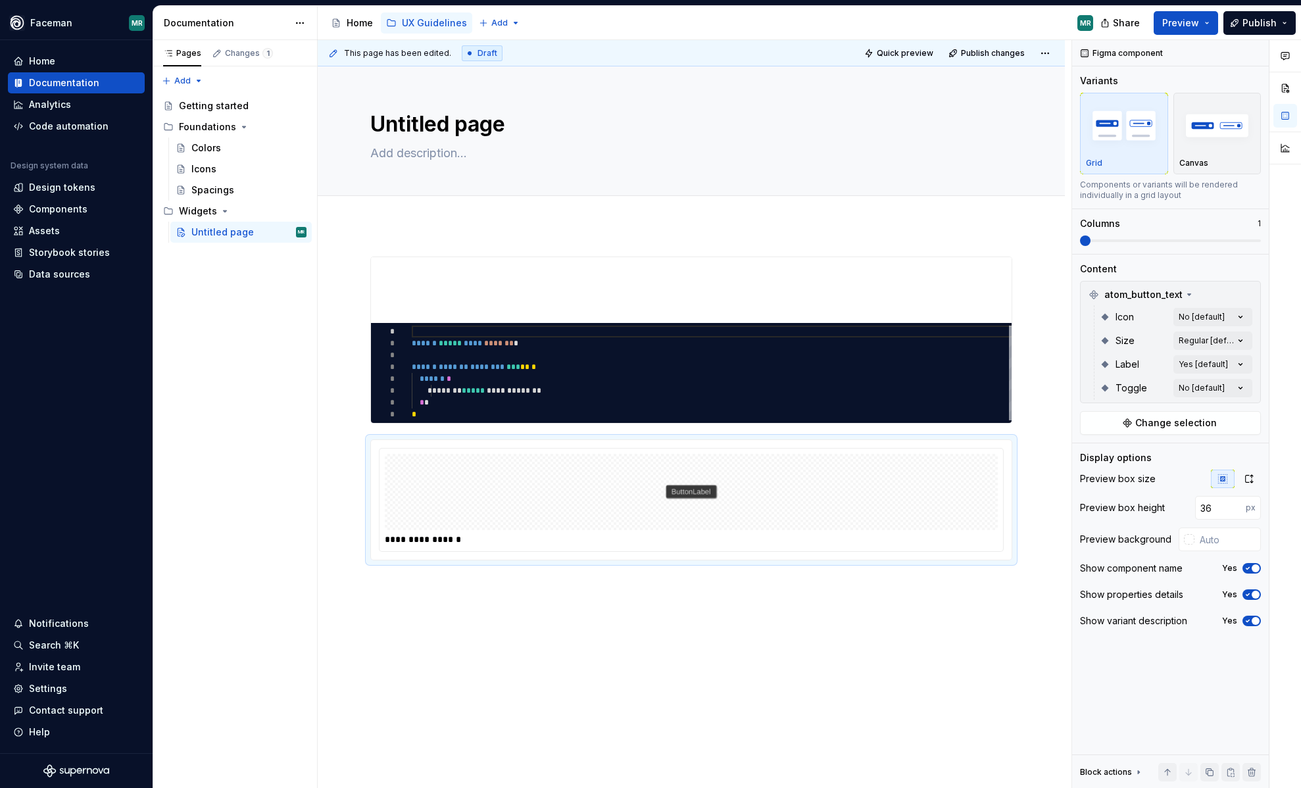
click at [1274, 516] on div at bounding box center [1285, 414] width 32 height 749
type input "48"
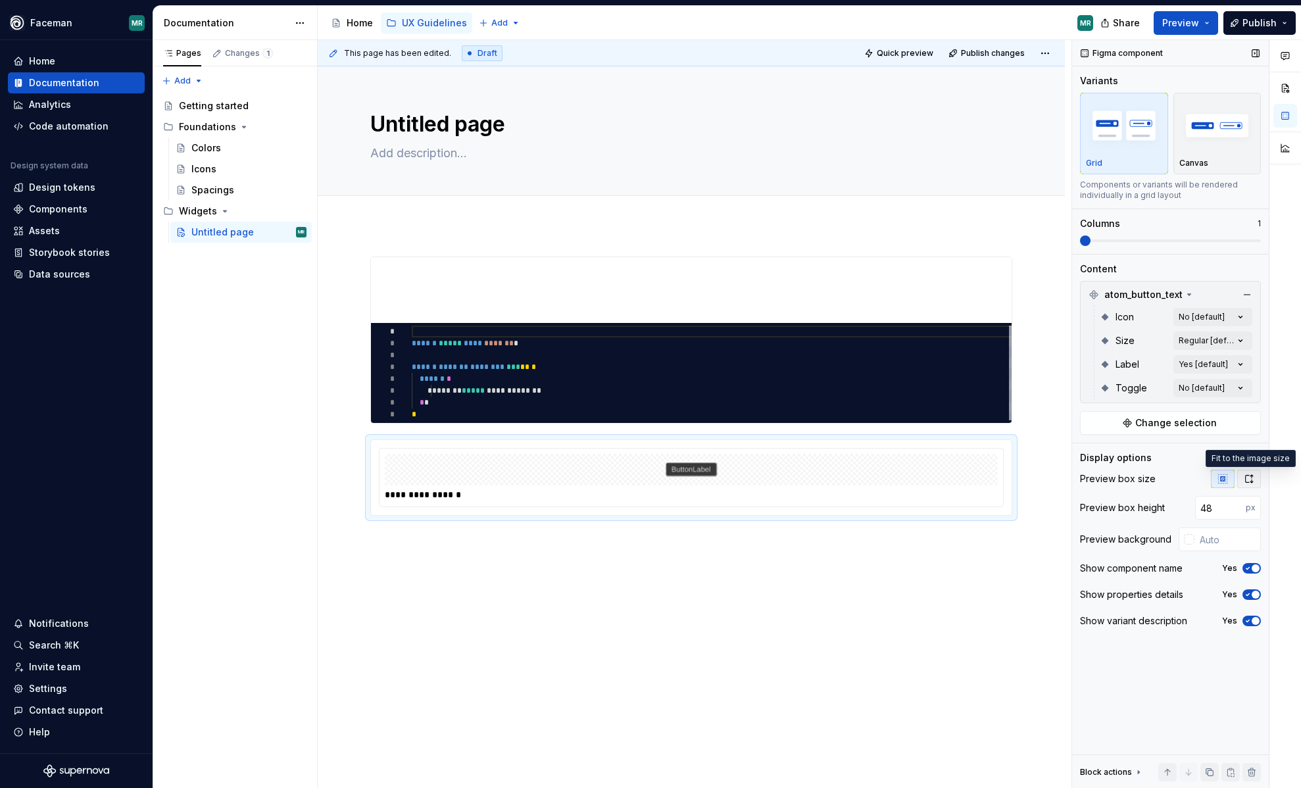
click at [1248, 478] on icon "button" at bounding box center [1249, 479] width 11 height 11
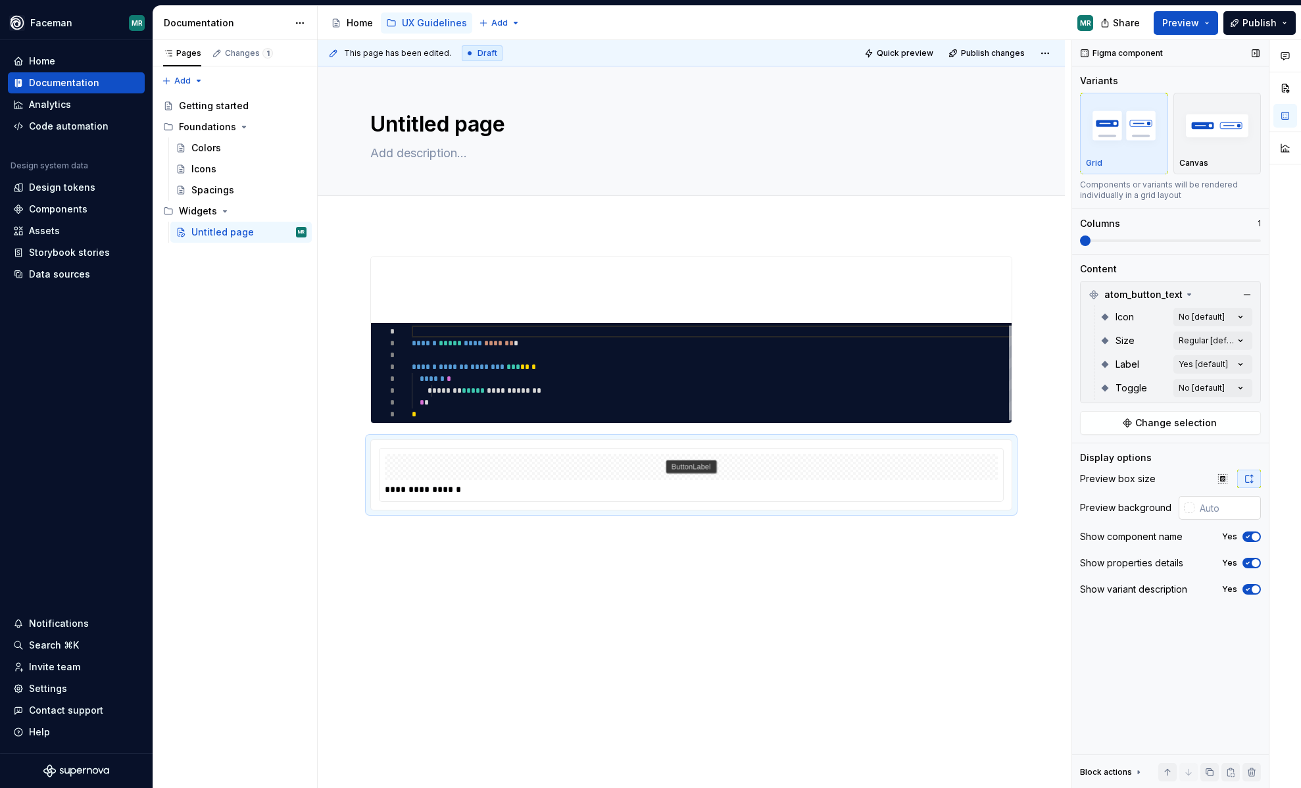
click at [1200, 507] on input "text" at bounding box center [1227, 508] width 66 height 24
click at [1191, 507] on div at bounding box center [1189, 508] width 11 height 11
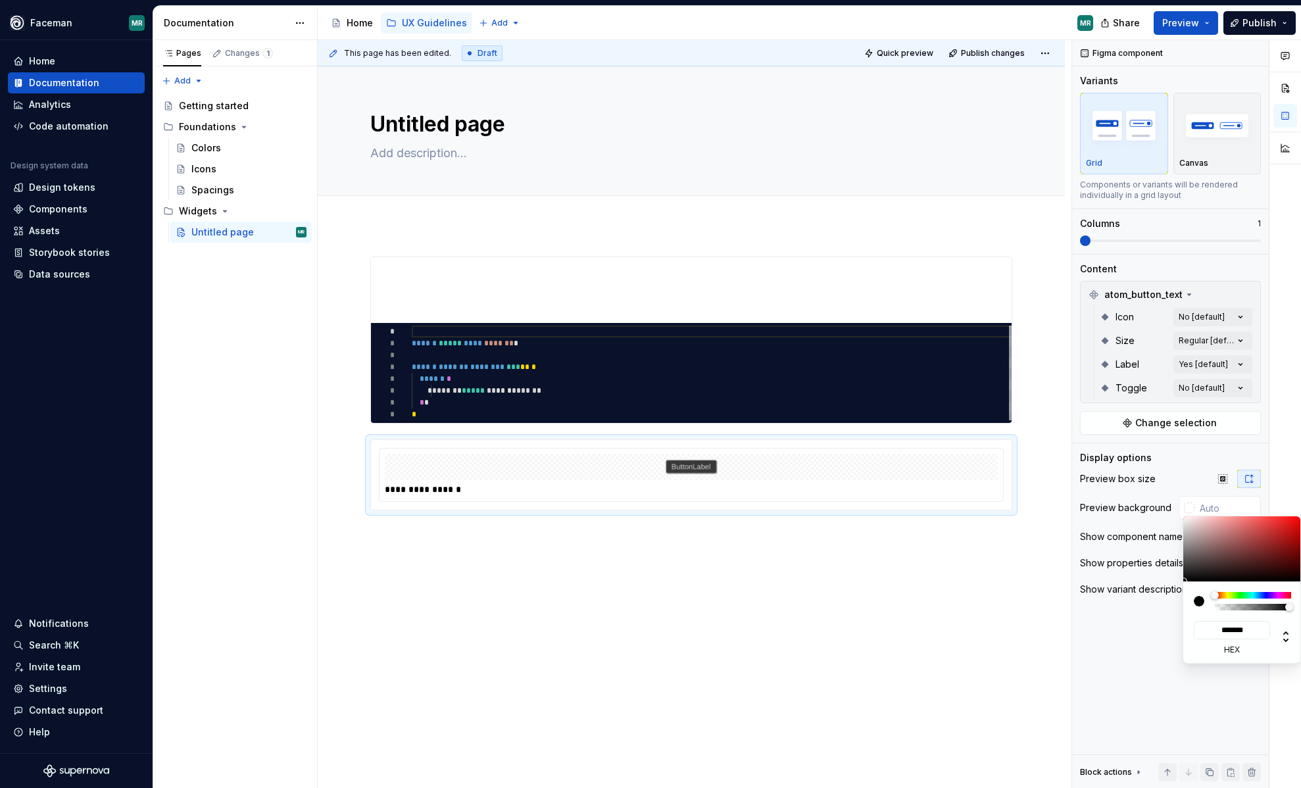
type input "#6A4848"
type input "*******"
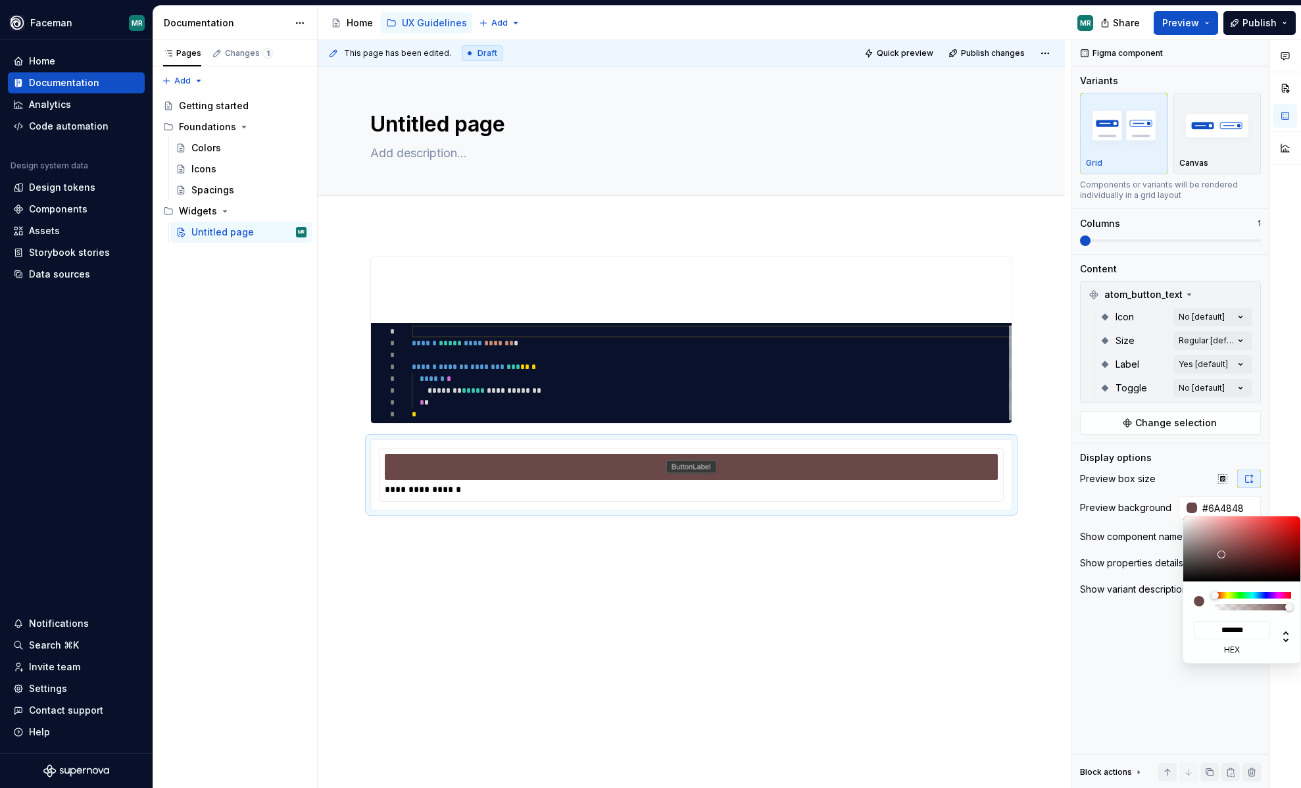
type input "#6A4B4B"
type input "*******"
type input "#6C4F4F"
type input "*******"
type input "#745656"
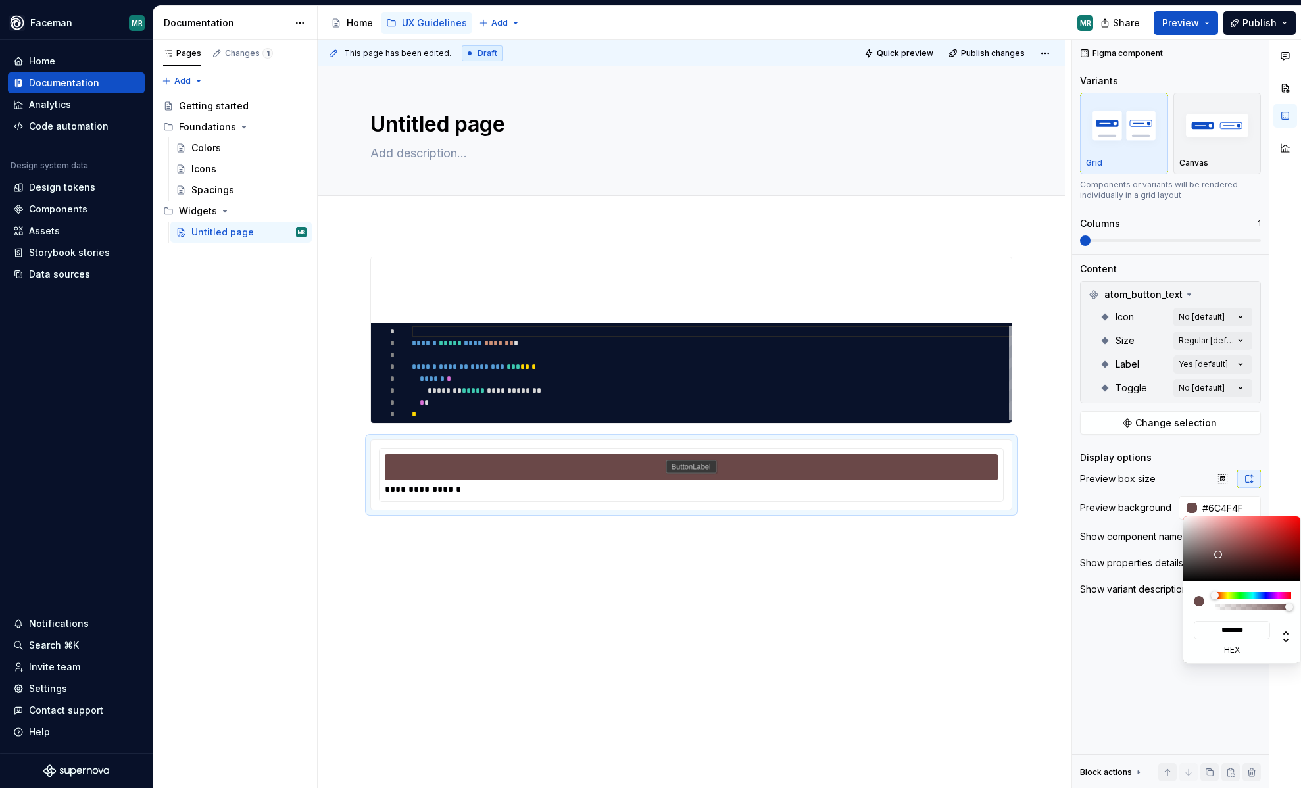
type input "*******"
type input "#7C6060"
type input "*******"
type input "#836B6B"
type input "*******"
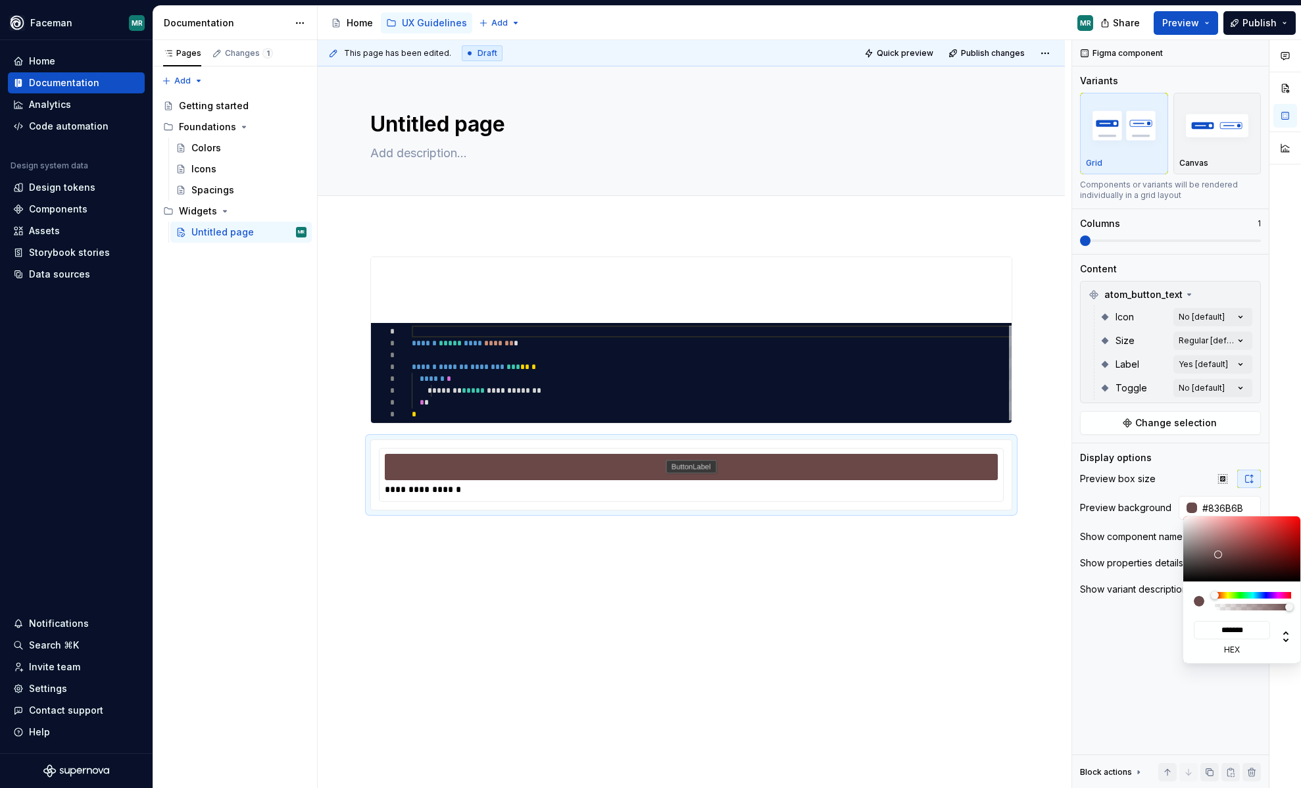
type input "#897171"
type input "*******"
type input "#8B7474"
type input "*******"
type input "#9B8181"
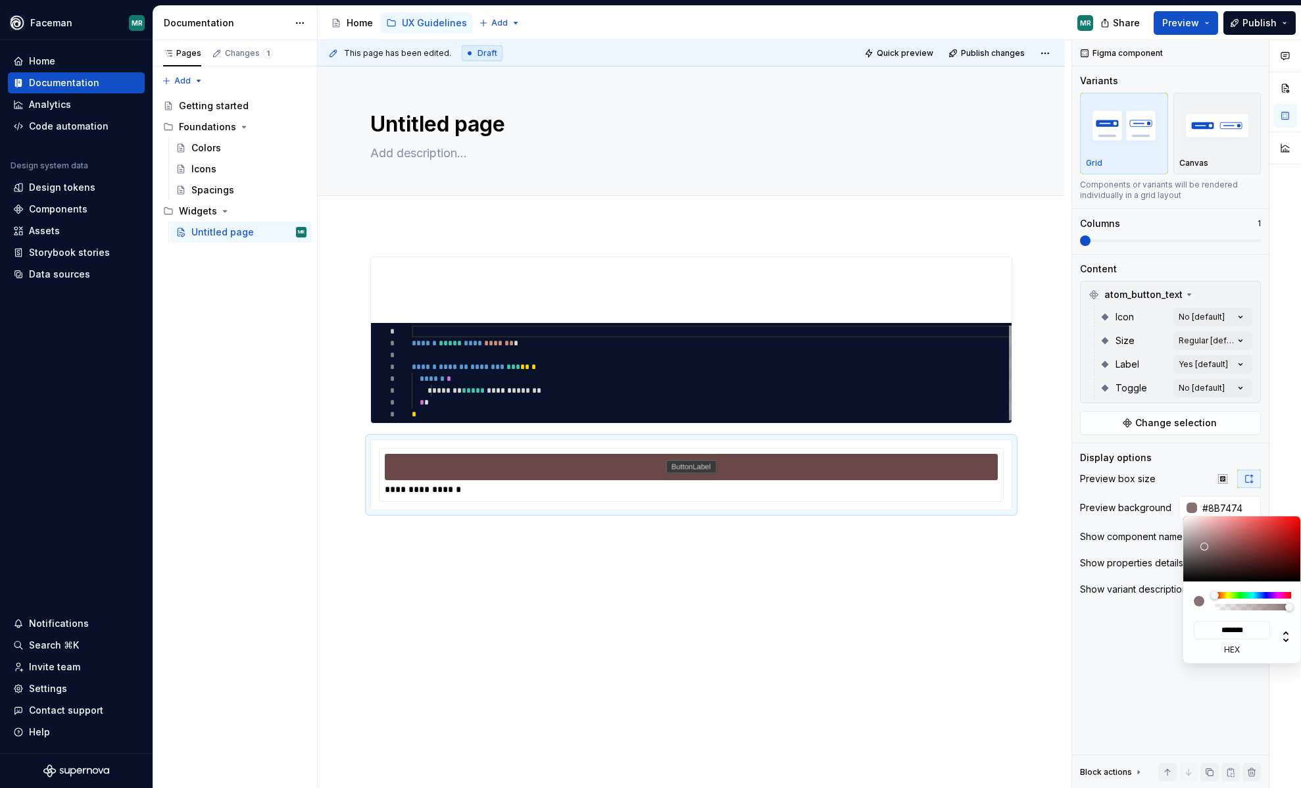
type input "*******"
type input "#AF8D8D"
type input "*******"
type input "#B28D8D"
type input "*******"
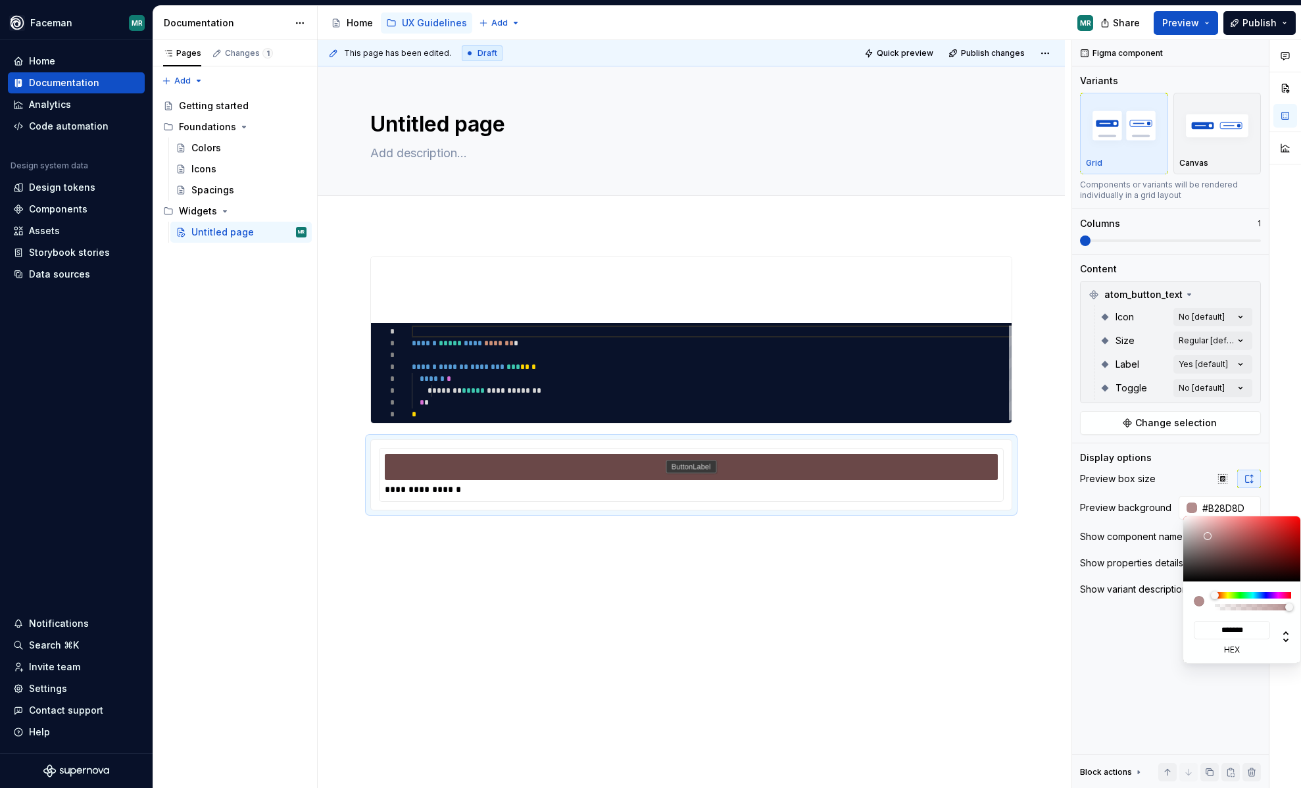
type input "#B48F8F"
type input "*******"
type input "#B48D8D"
type input "*******"
type input "#B78C8C"
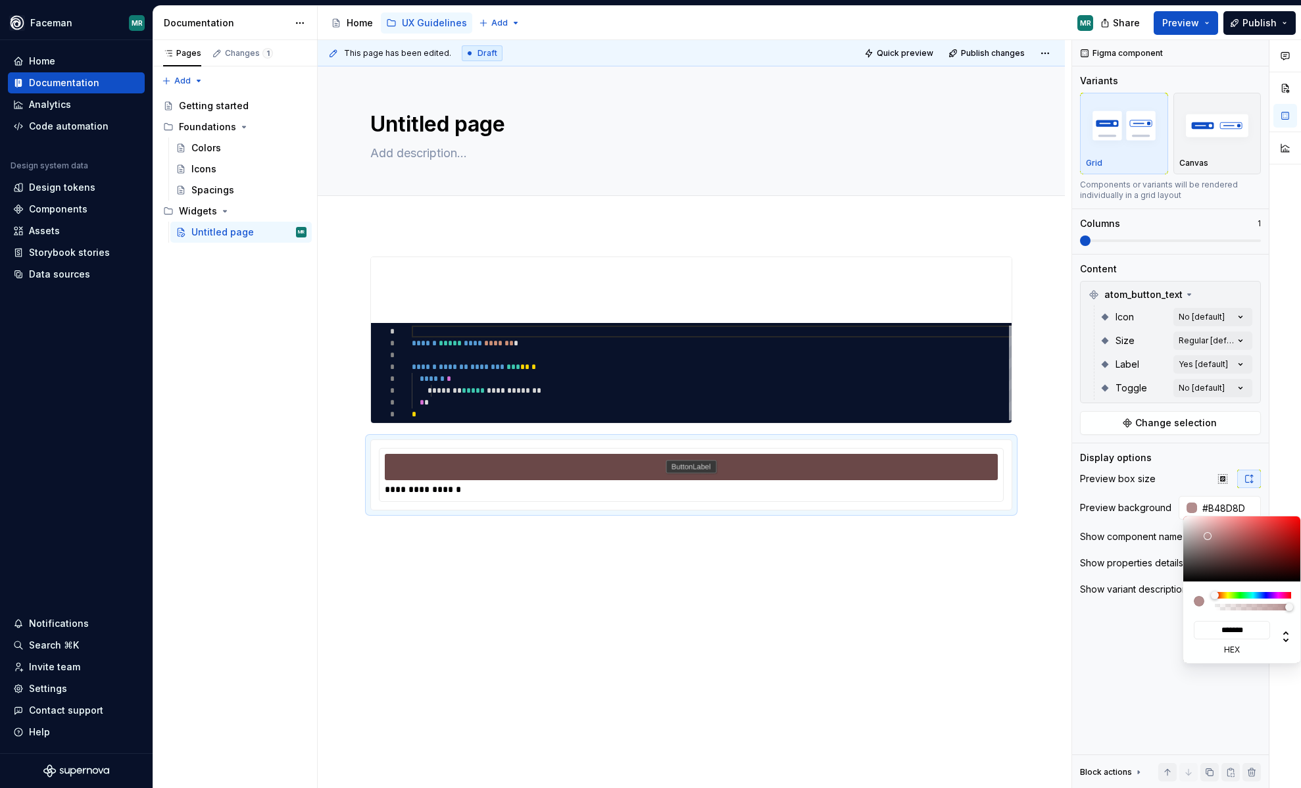
type input "*******"
type input "#B78989"
type input "*******"
type input "#B78686"
type input "*******"
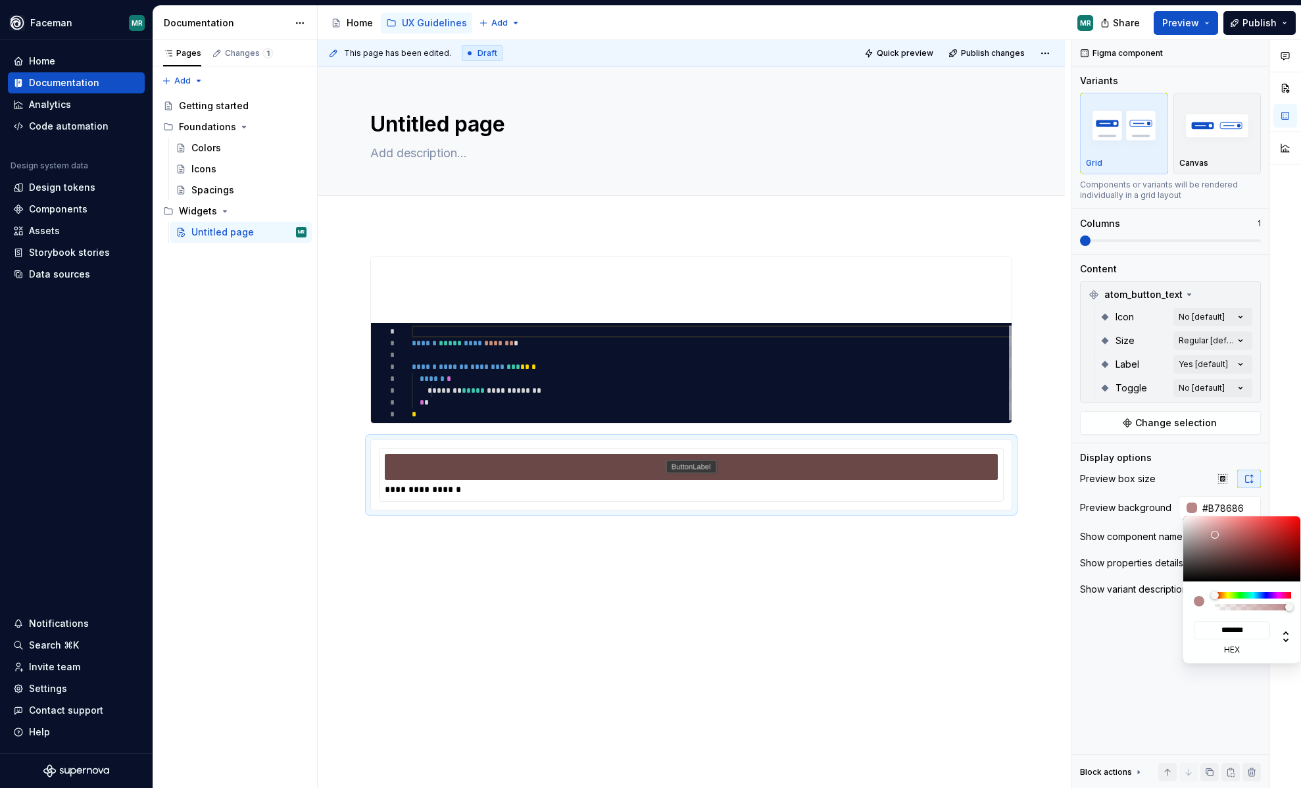
type input "#B78585"
type input "*******"
type input "#C49D9D"
type input "*******"
type input "#D8CACA"
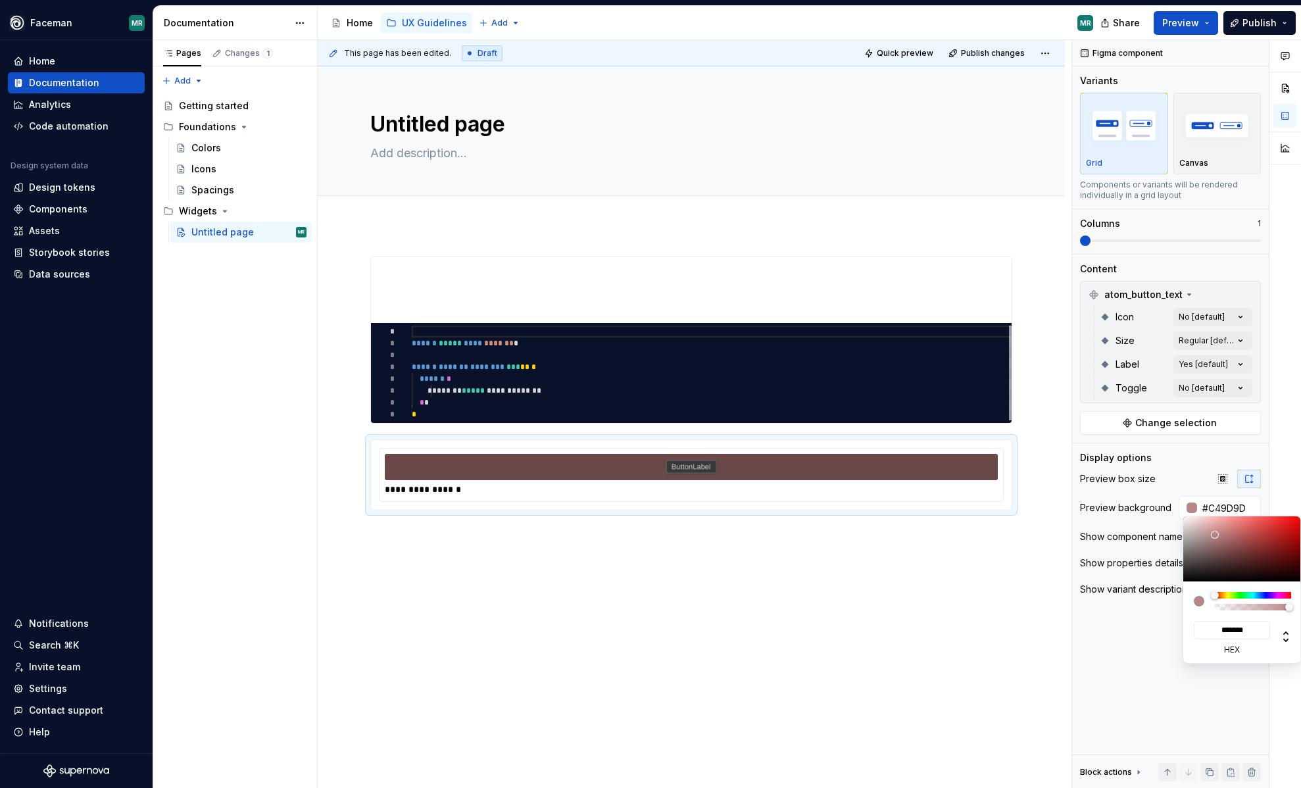
type input "*******"
type input "#E3DEDE"
type input "*******"
type input "#E8E5E5"
type input "*******"
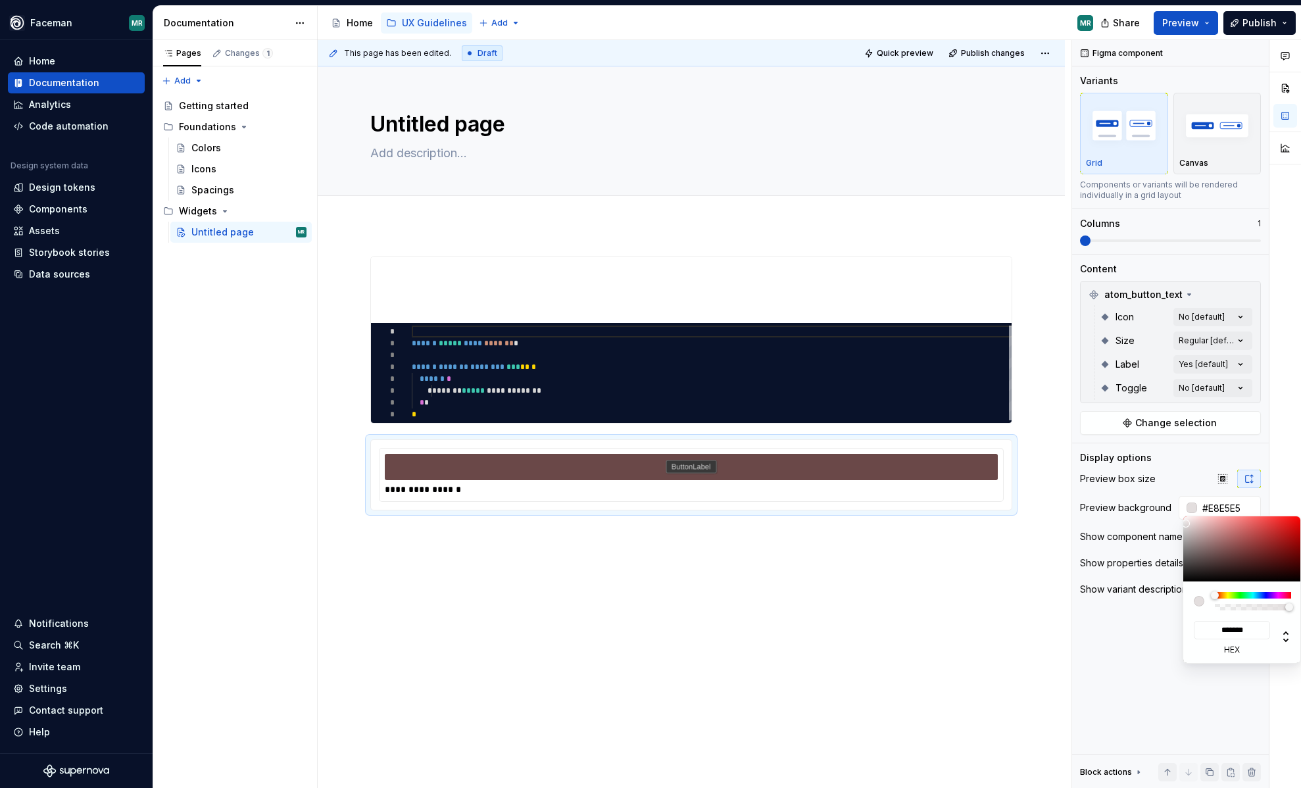
type input "#EDEDED"
type input "*******"
type input "#F2F2F2"
type input "*******"
type input "#F5F5F5"
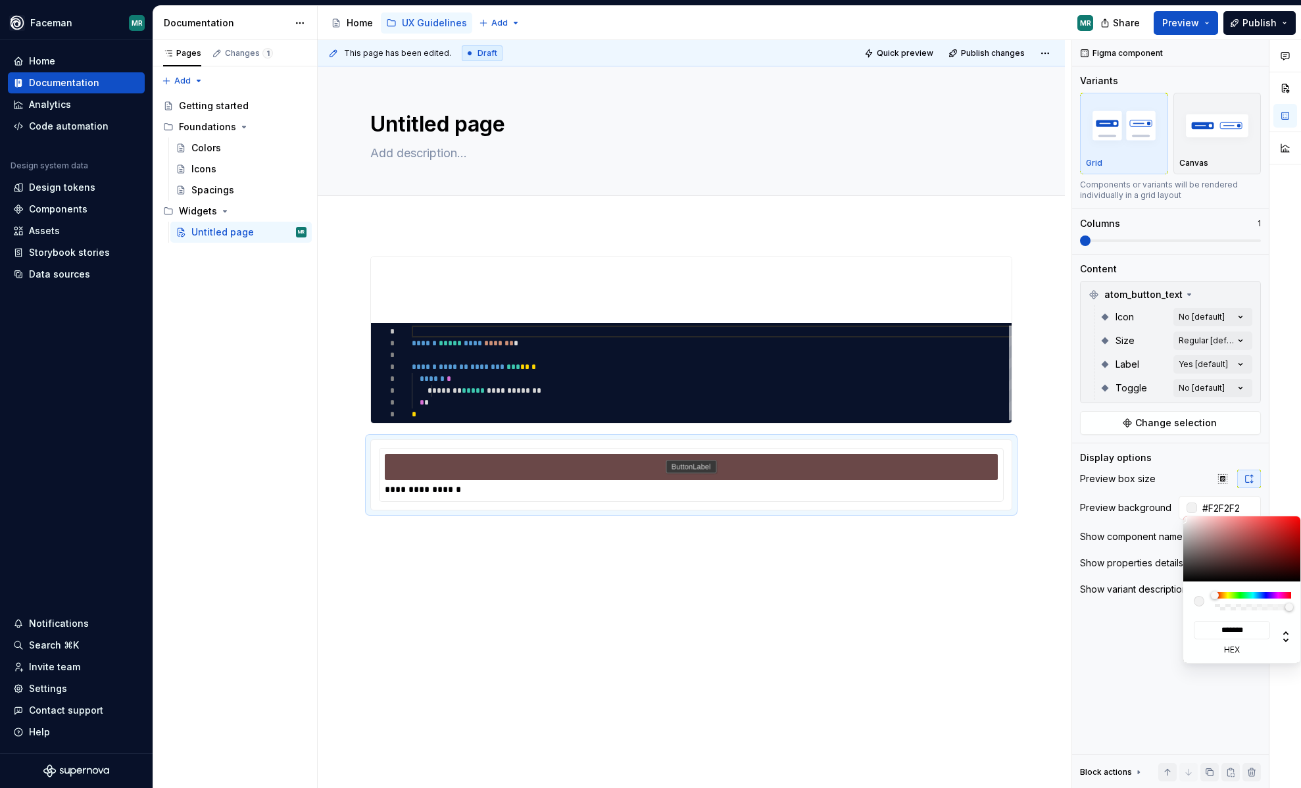
type input "*******"
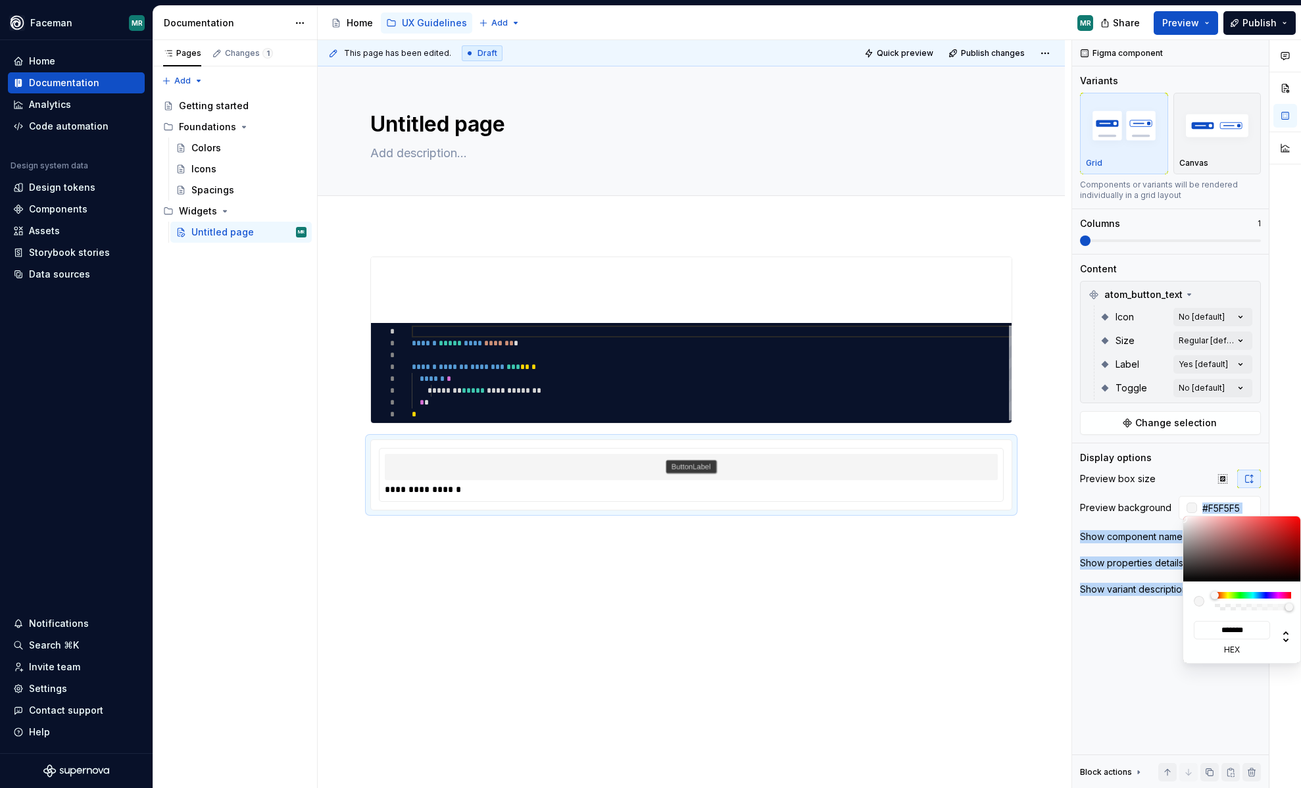
drag, startPoint x: 1221, startPoint y: 554, endPoint x: 1182, endPoint y: 519, distance: 52.6
click at [1182, 519] on body "Faceman MR Home Documentation Analytics Code automation Design system data Desi…" at bounding box center [650, 394] width 1301 height 788
click at [1151, 673] on div "Comments Open comments No comments yet Select ‘Comment’ from the block context …" at bounding box center [1186, 414] width 229 height 749
click at [1165, 651] on div "Comments Open comments No comments yet Select ‘Comment’ from the block context …" at bounding box center [1186, 414] width 229 height 749
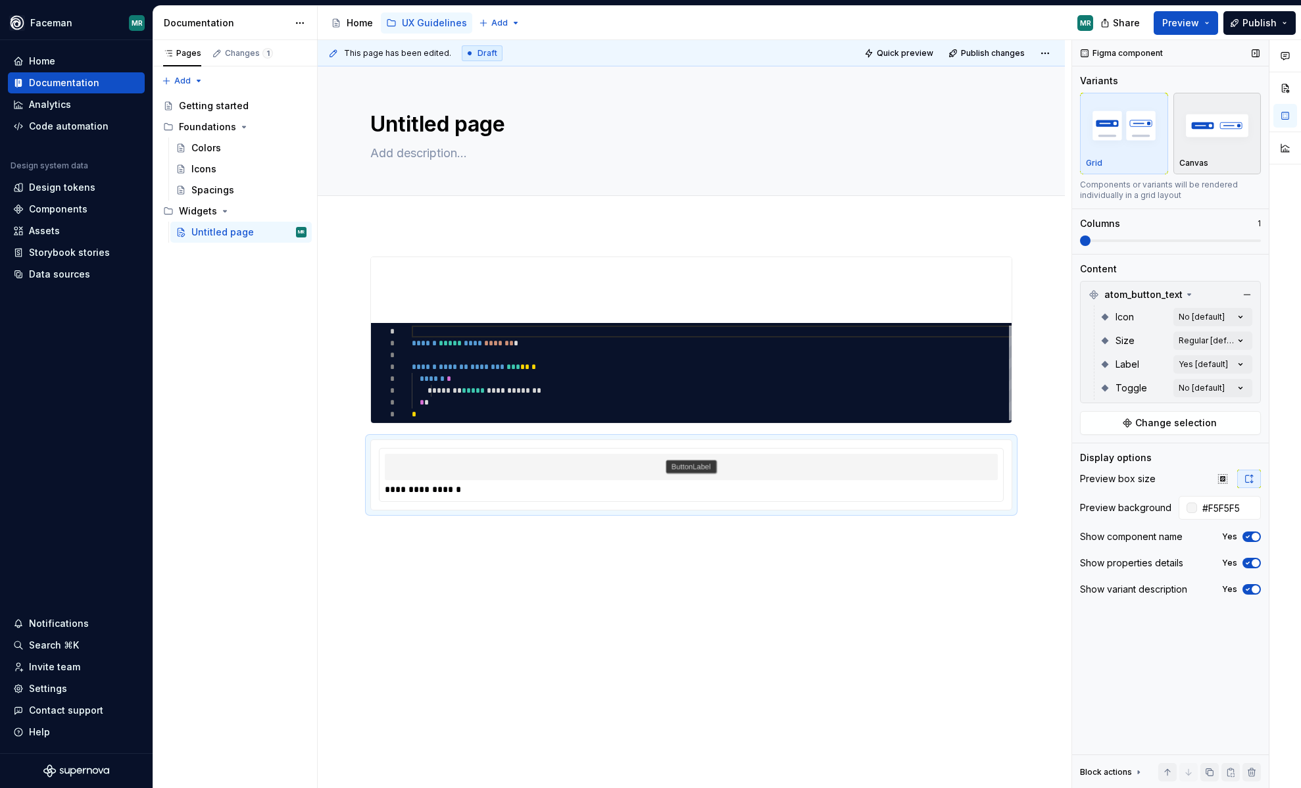
click at [1224, 131] on img "button" at bounding box center [1217, 125] width 76 height 48
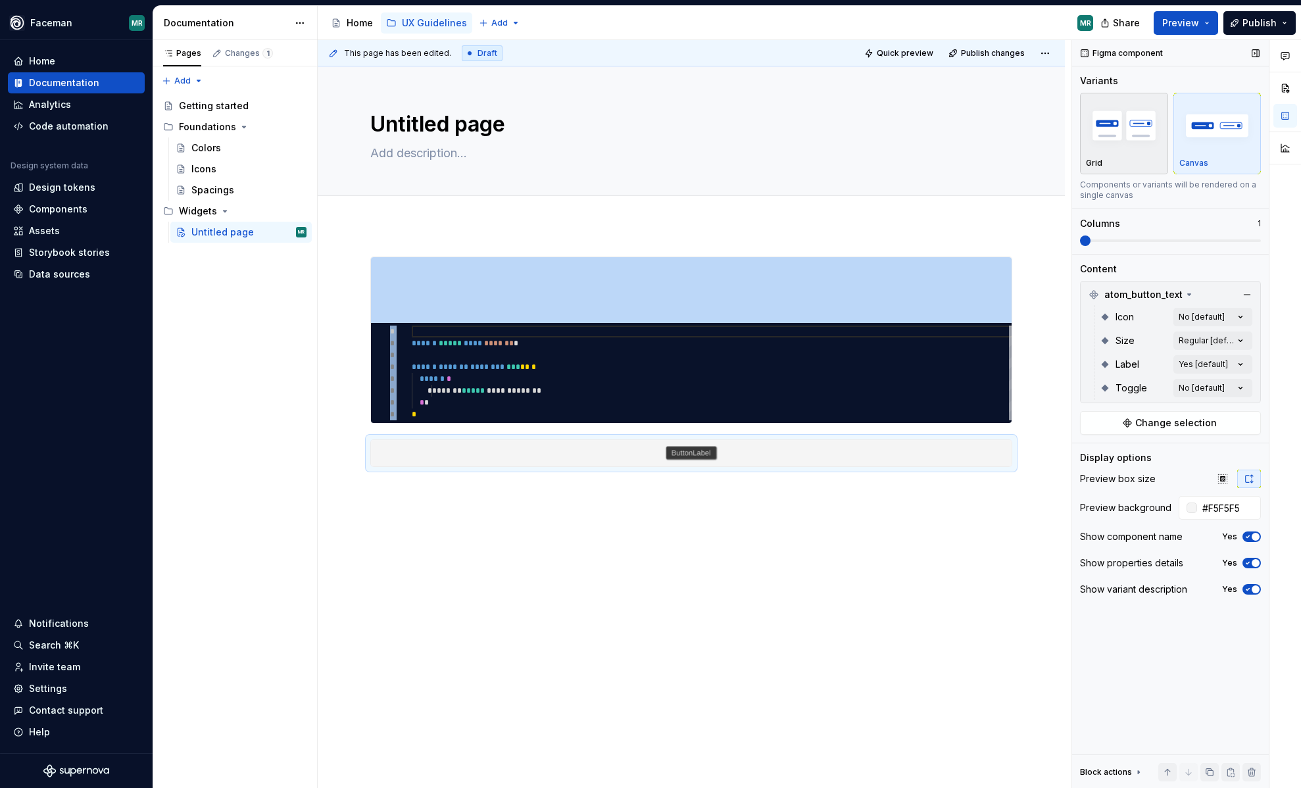
click at [1144, 139] on img "button" at bounding box center [1124, 125] width 76 height 48
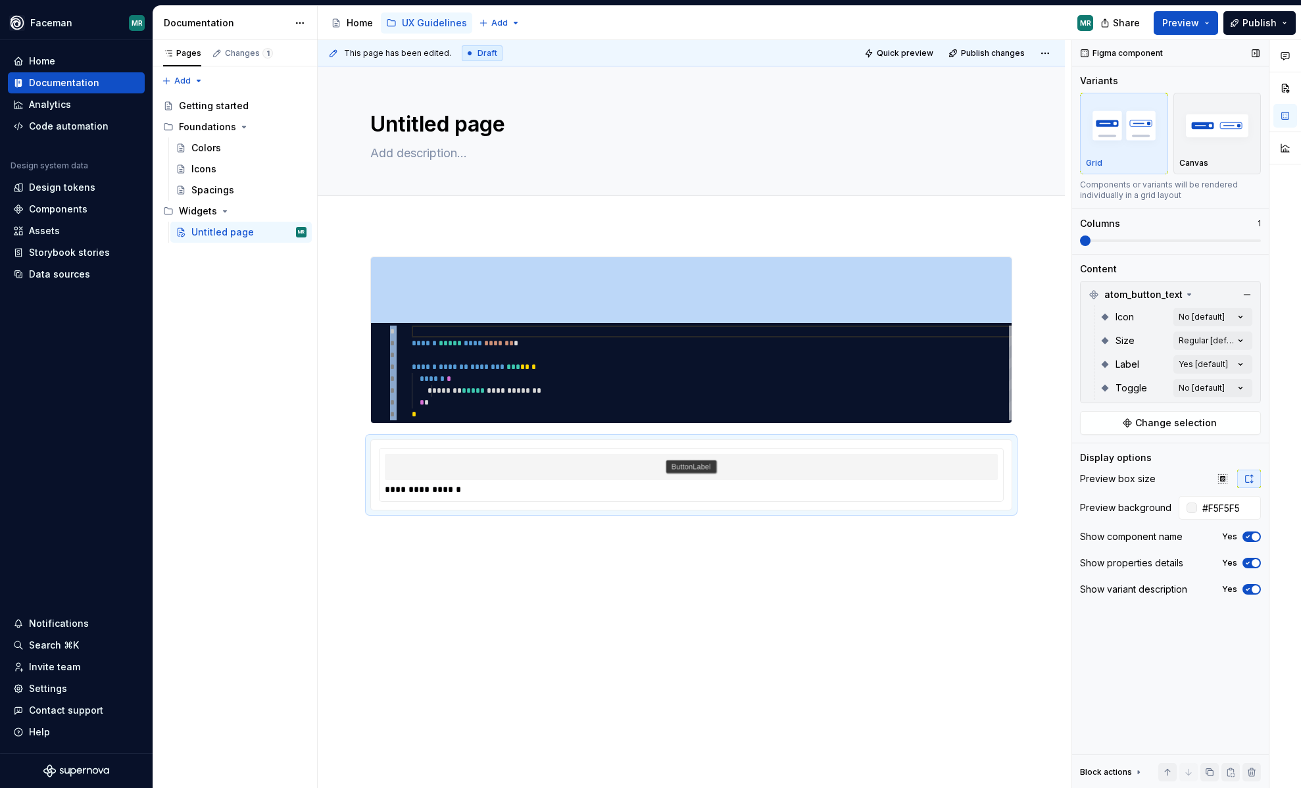
click at [1080, 246] on span at bounding box center [1085, 240] width 11 height 11
click at [692, 466] on img at bounding box center [691, 467] width 53 height 16
click at [691, 471] on img at bounding box center [691, 467] width 53 height 16
click at [601, 558] on div "**********" at bounding box center [691, 494] width 747 height 538
click at [376, 549] on div "**********" at bounding box center [691, 494] width 747 height 538
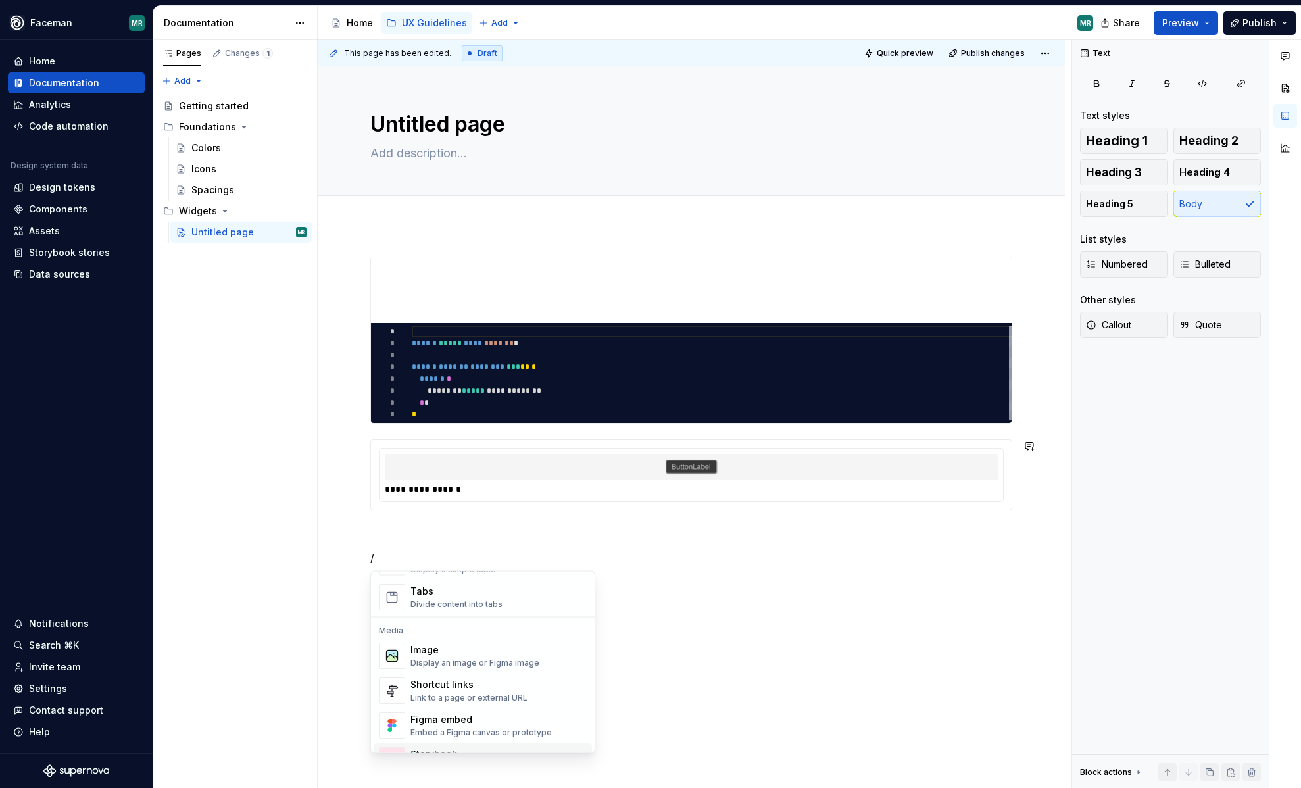
scroll to position [548, 0]
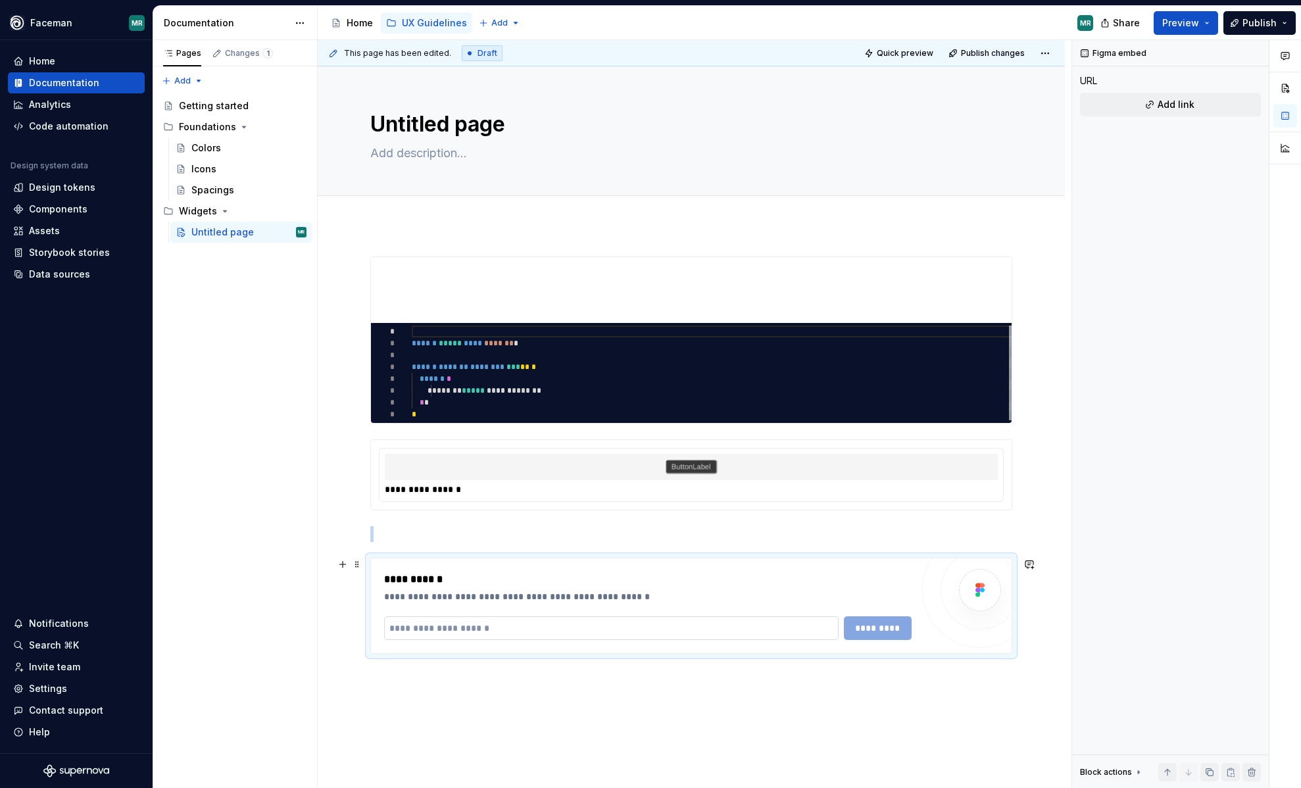
click at [502, 629] on input "text" at bounding box center [611, 628] width 455 height 24
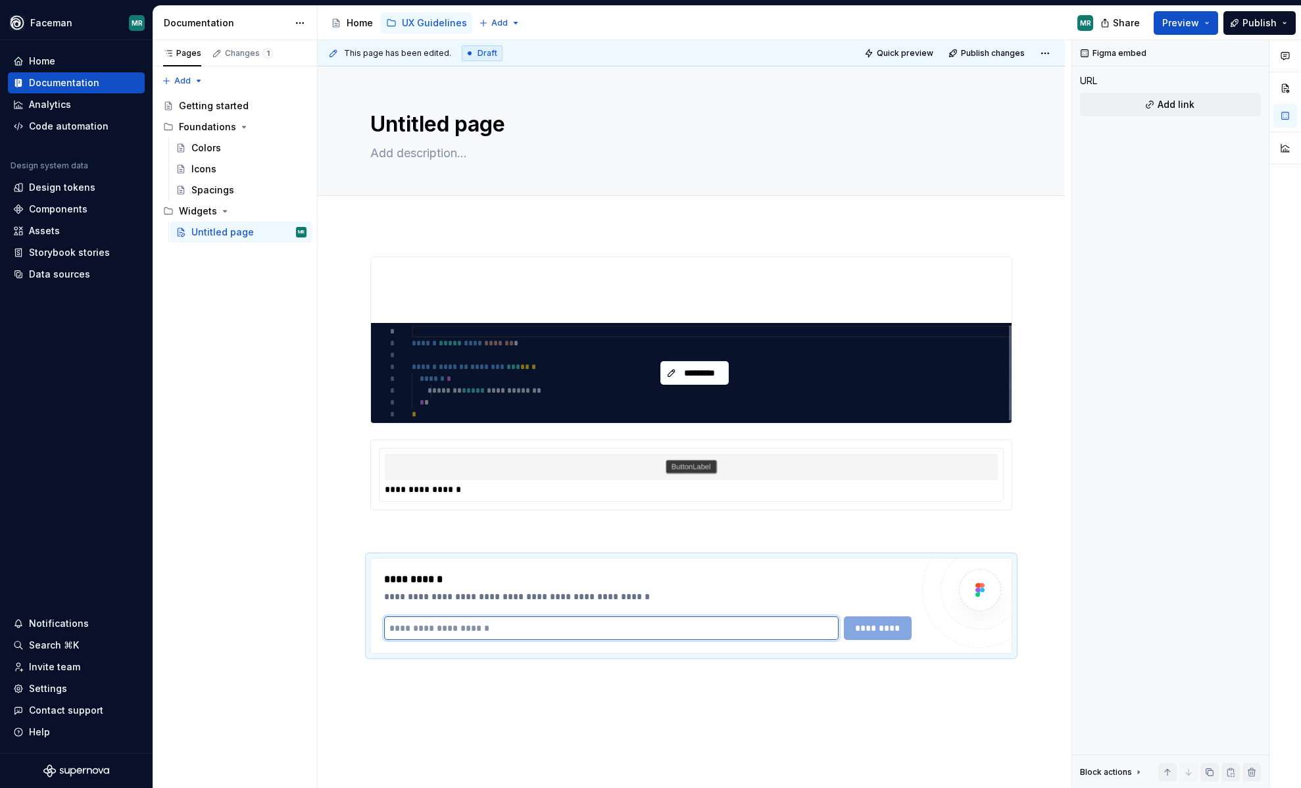
type textarea "*"
paste input "**********"
type input "**********"
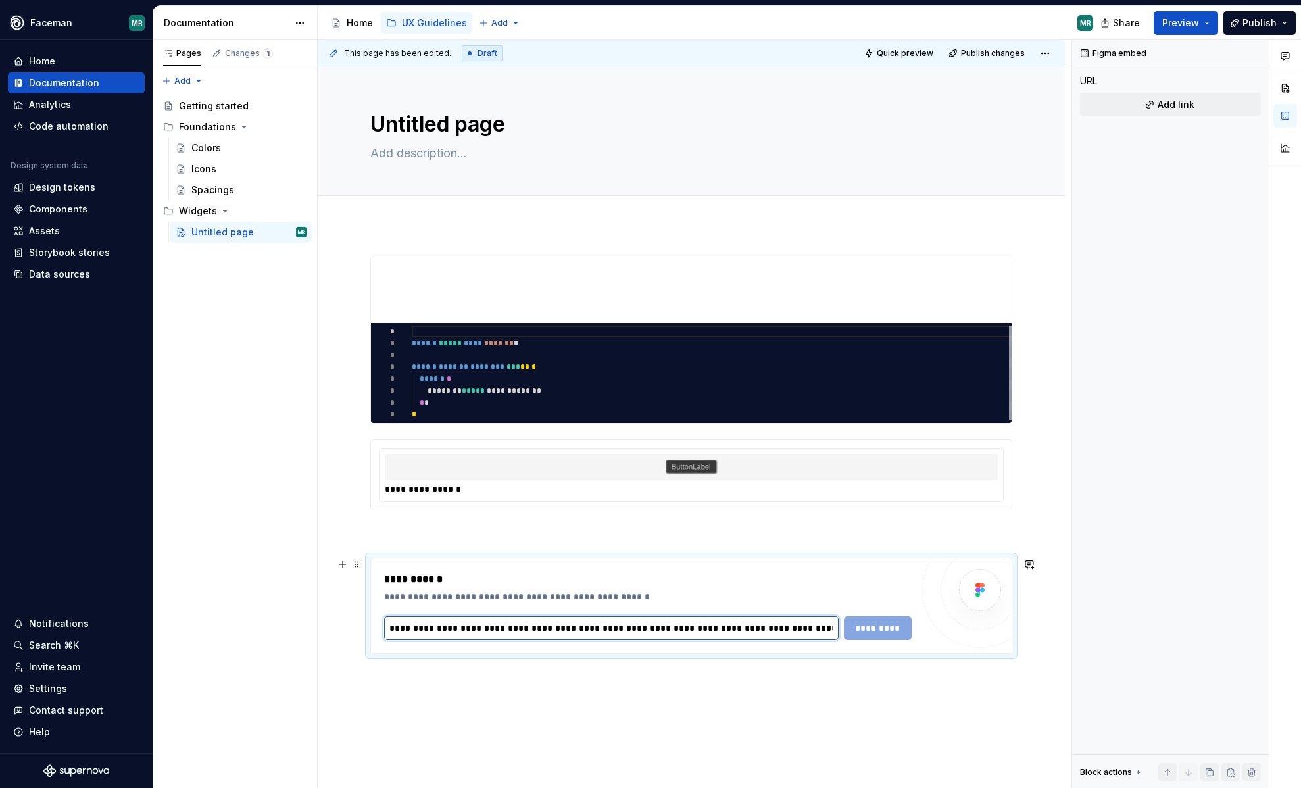
scroll to position [0, 592]
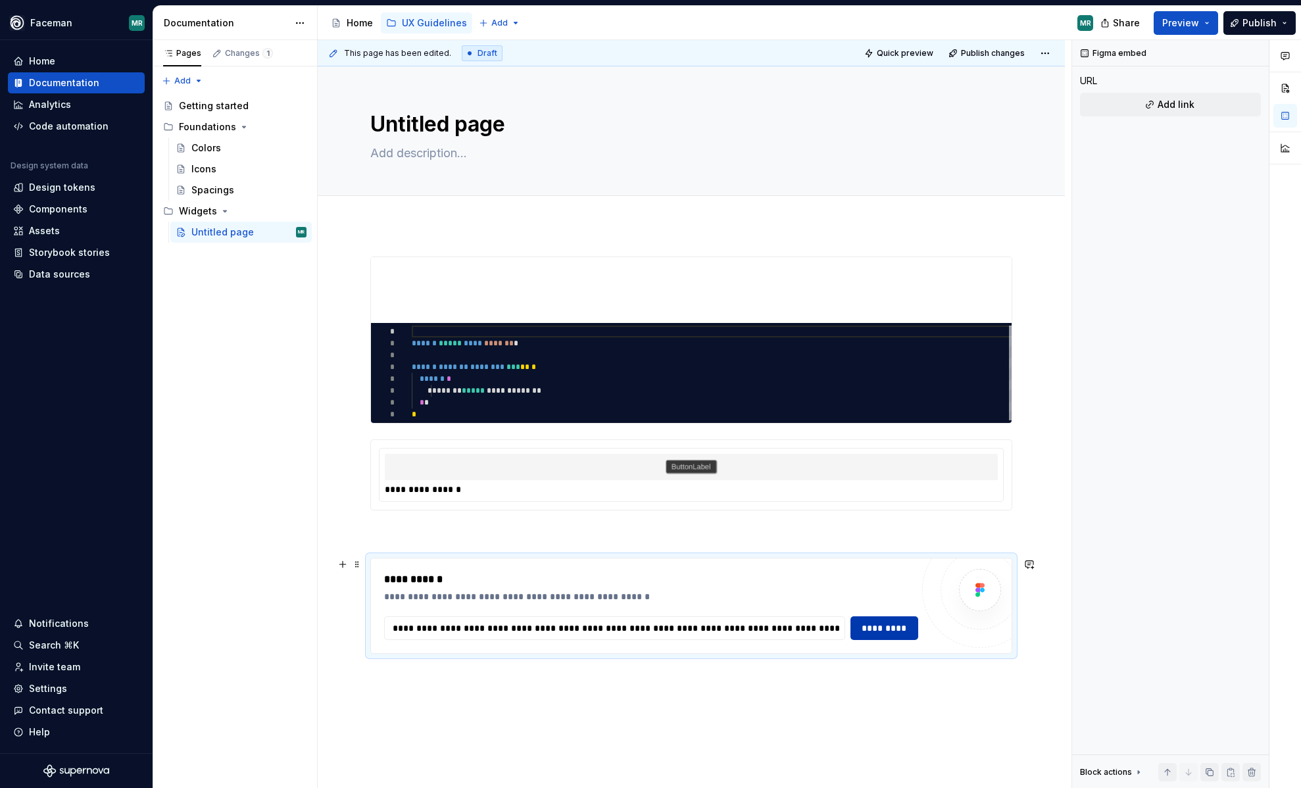
click at [882, 626] on span "*********" at bounding box center [884, 628] width 51 height 13
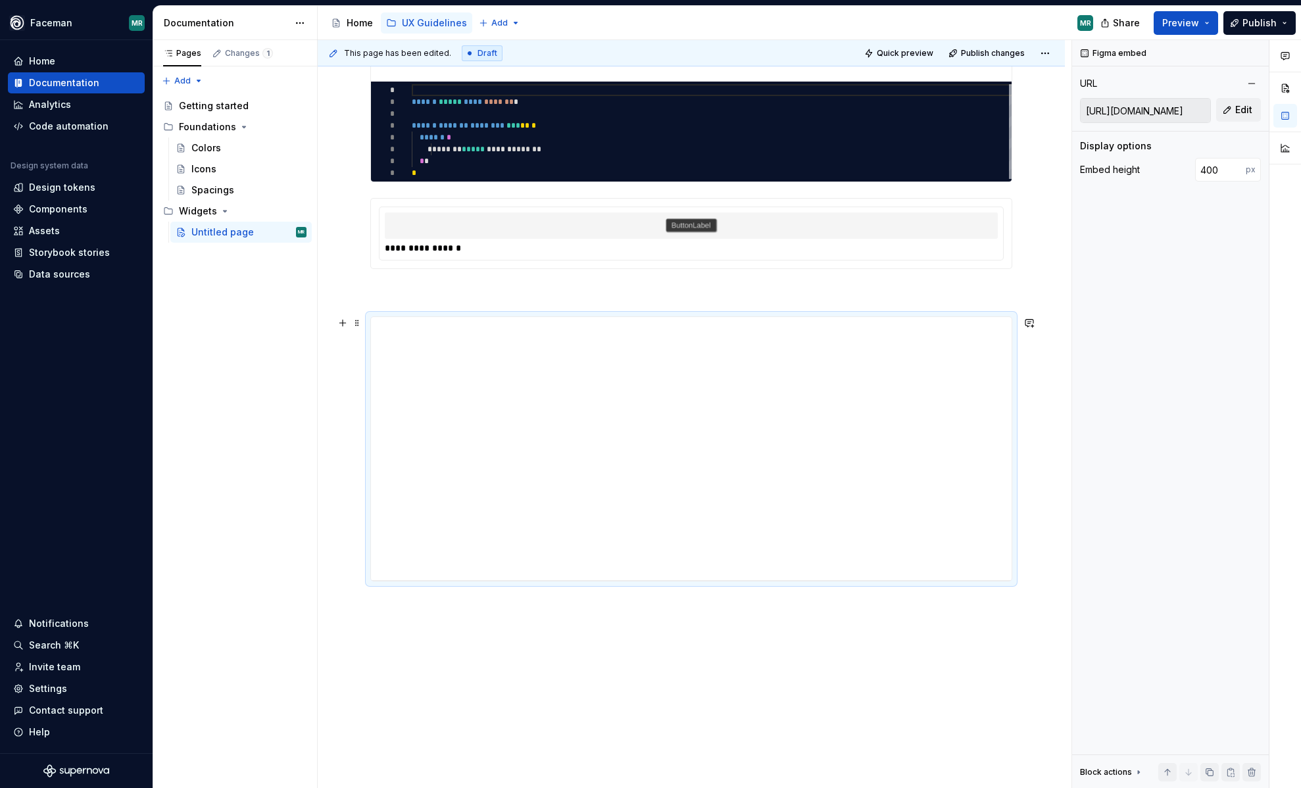
scroll to position [251, 0]
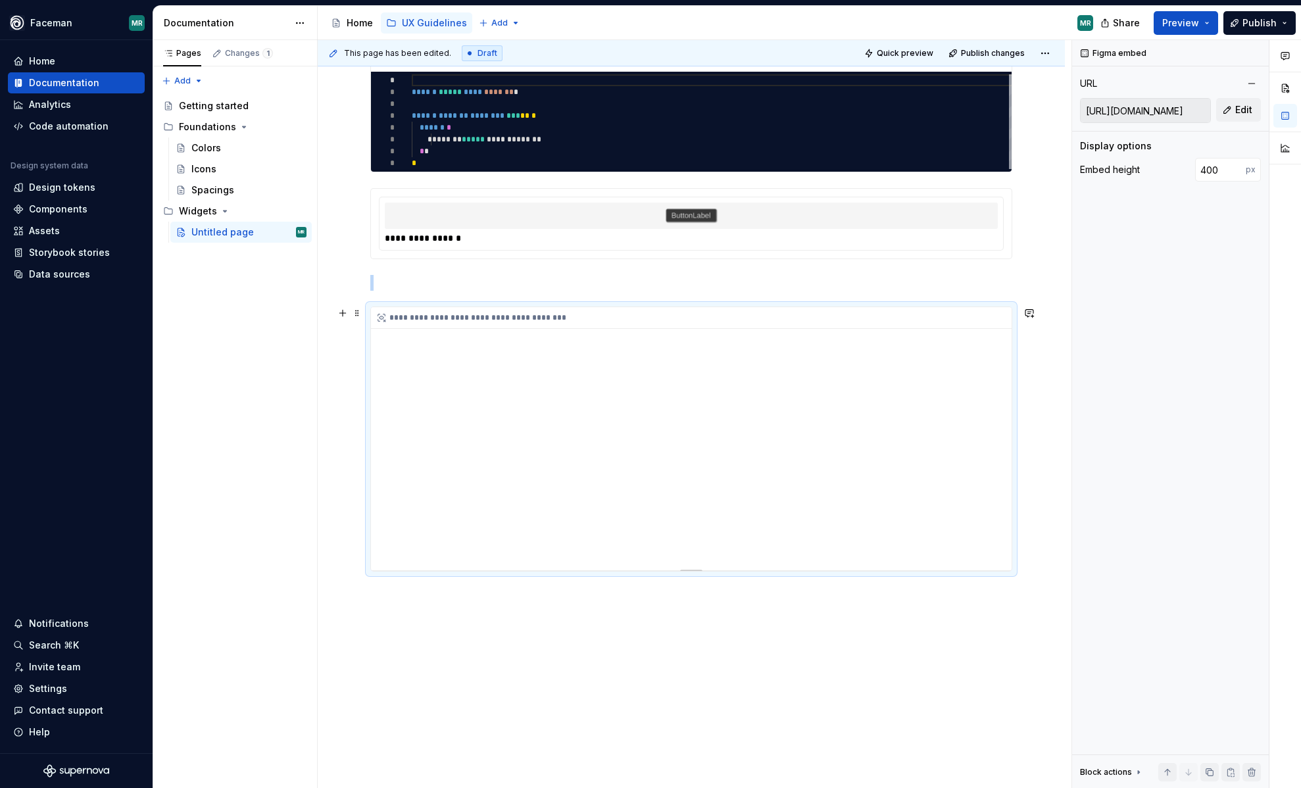
click at [626, 398] on div "**********" at bounding box center [691, 438] width 641 height 263
click at [693, 520] on div "**********" at bounding box center [691, 438] width 641 height 263
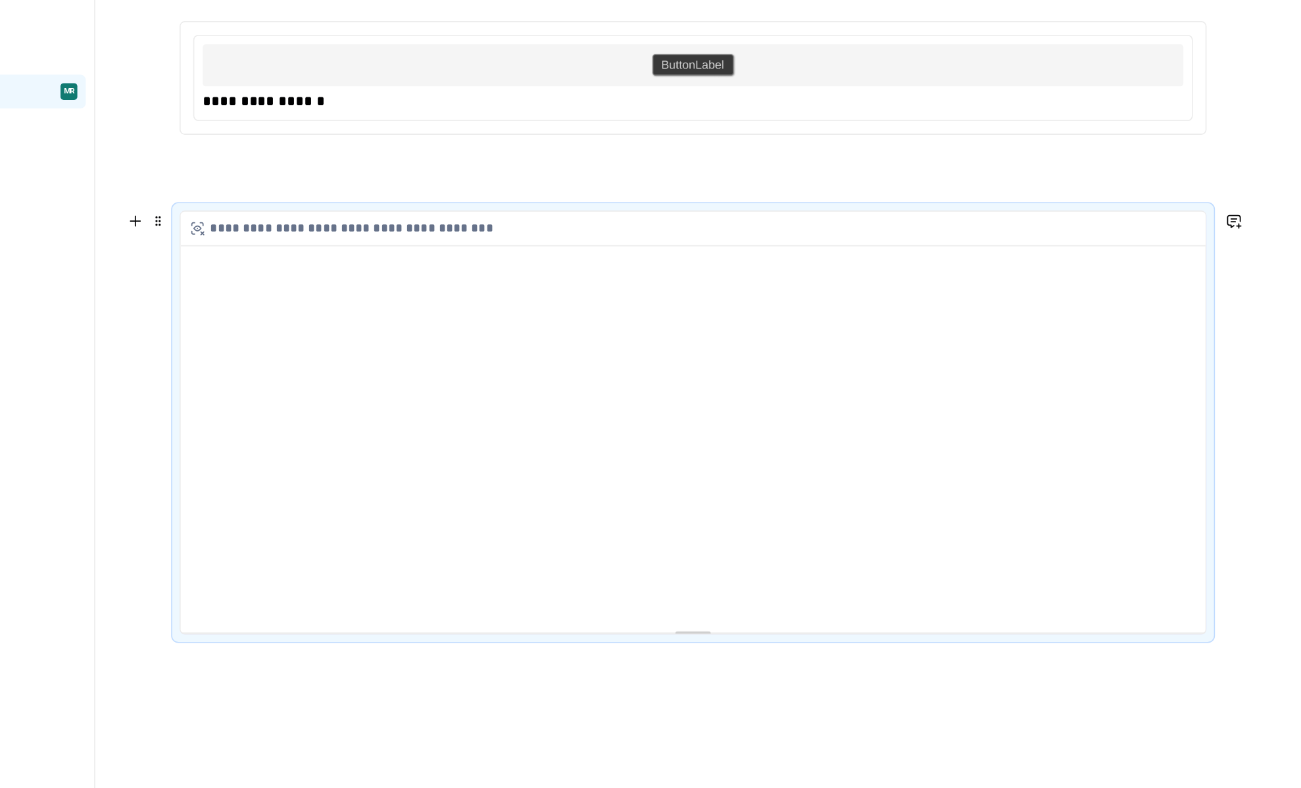
scroll to position [250, 0]
click at [452, 324] on div "**********" at bounding box center [694, 319] width 647 height 22
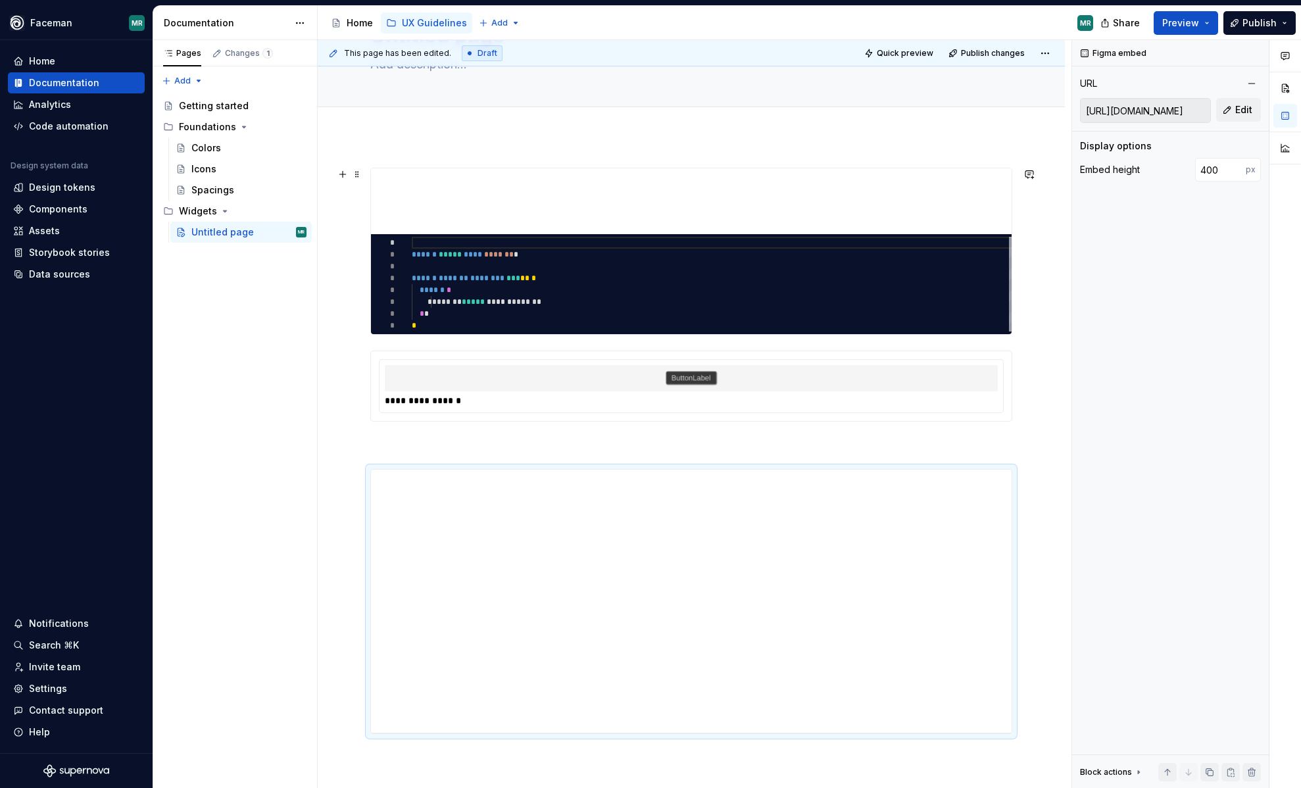
scroll to position [80, 0]
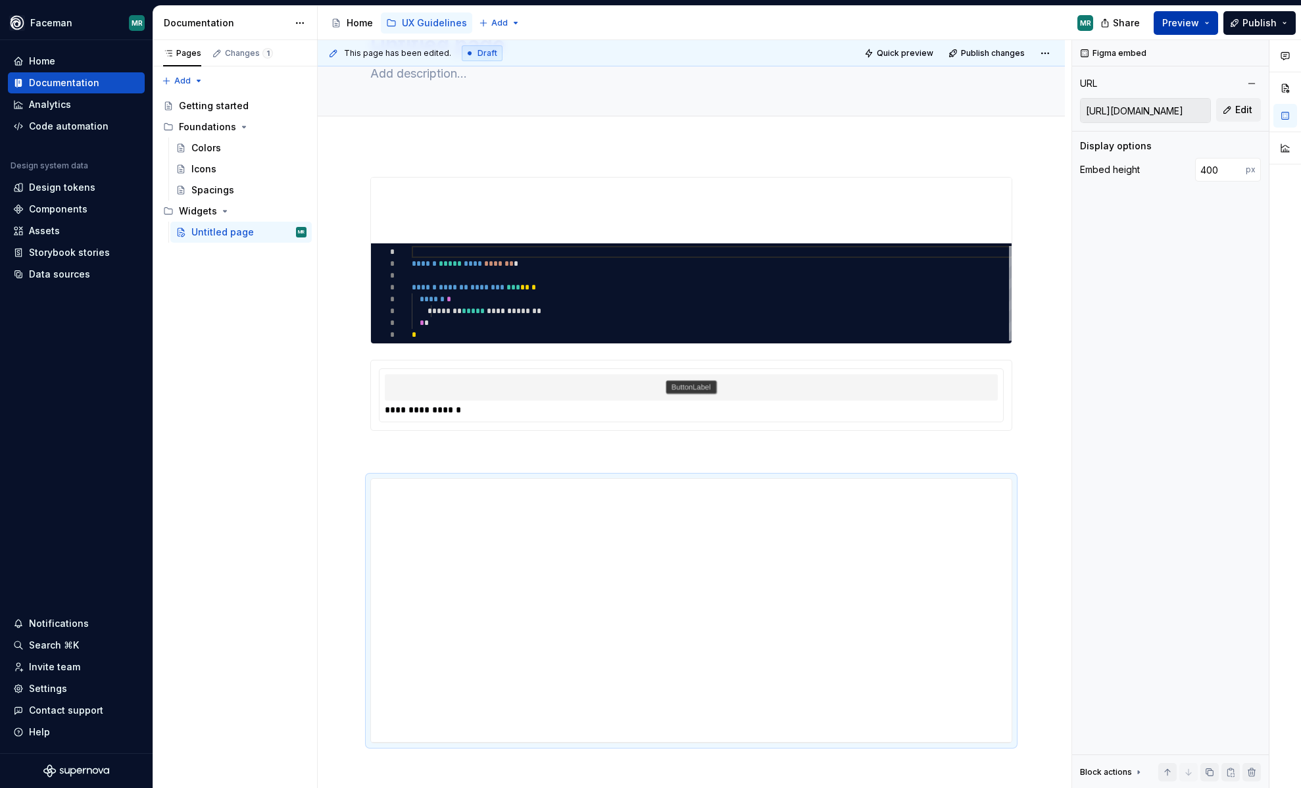
click at [1183, 20] on span "Preview" at bounding box center [1180, 22] width 37 height 13
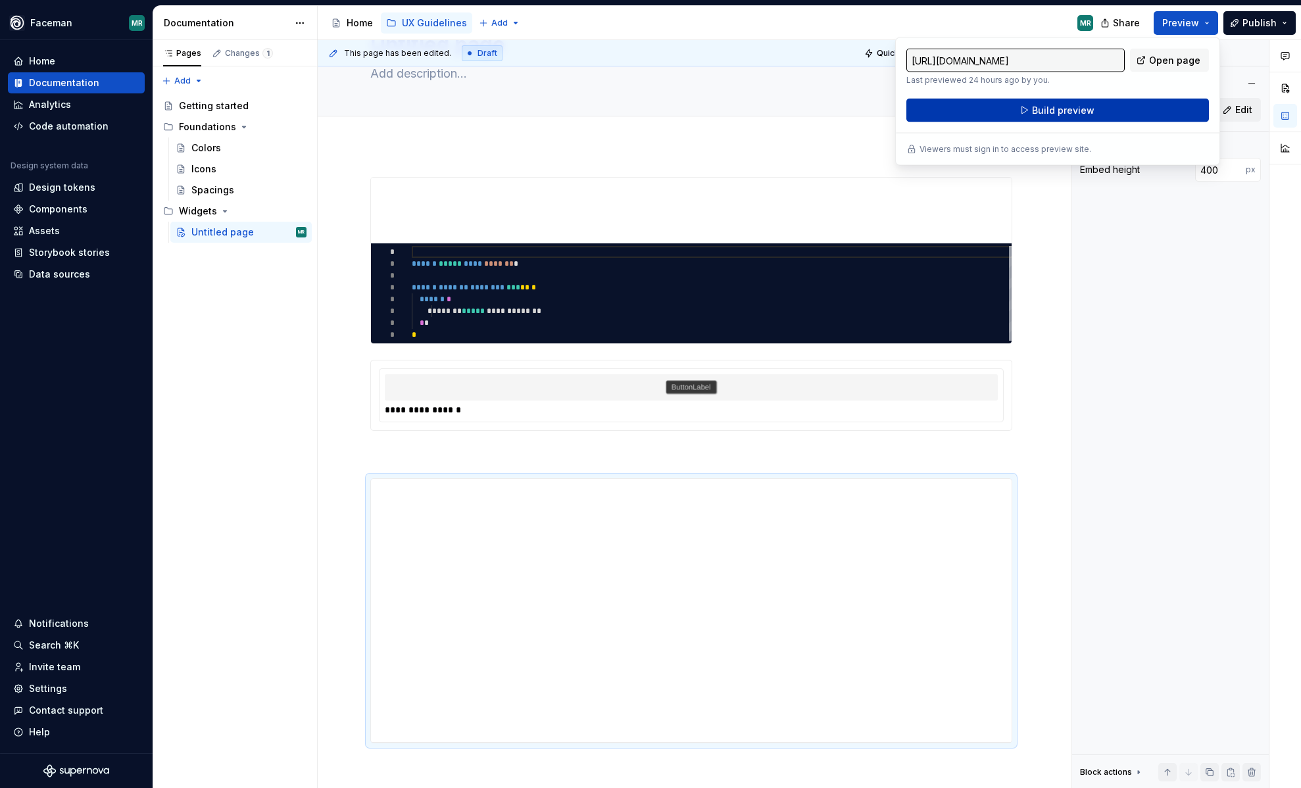
click at [1131, 116] on button "Build preview" at bounding box center [1057, 111] width 303 height 24
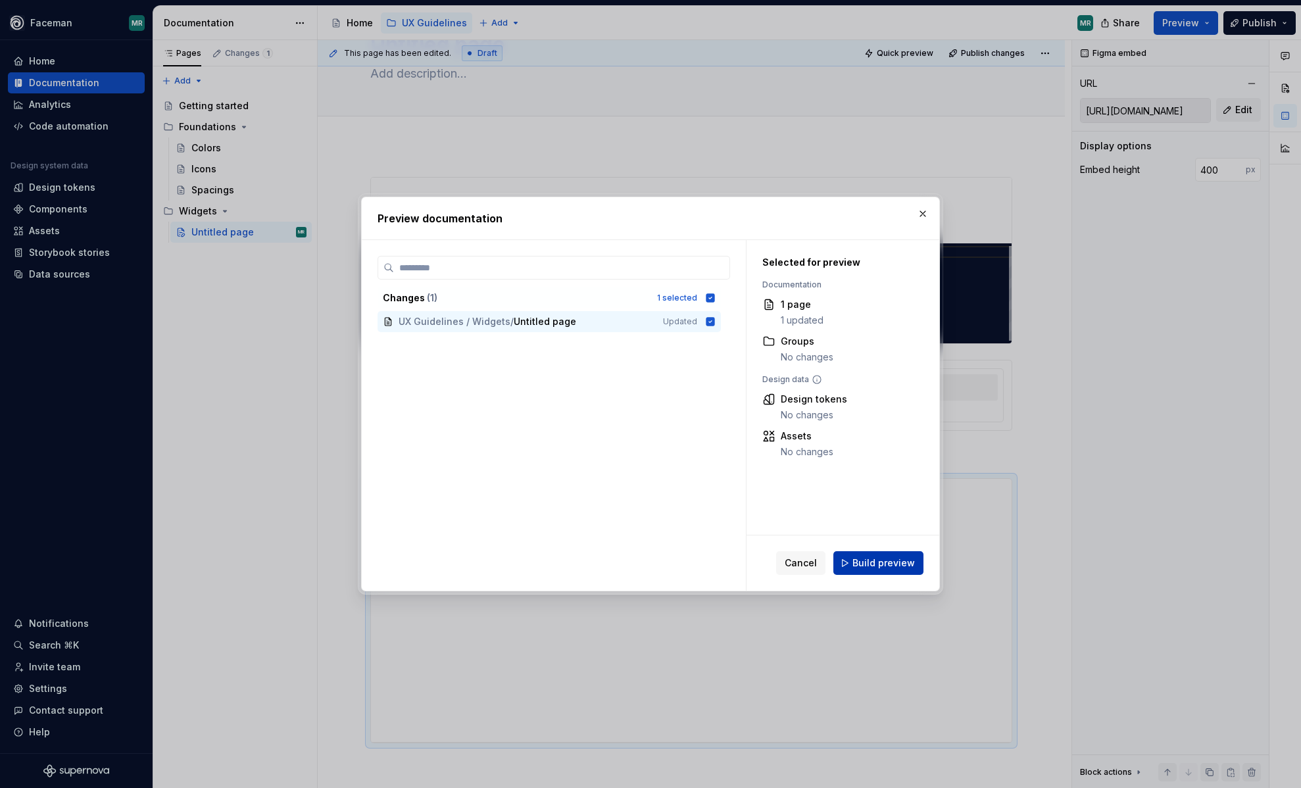
click at [887, 565] on span "Build preview" at bounding box center [883, 562] width 62 height 13
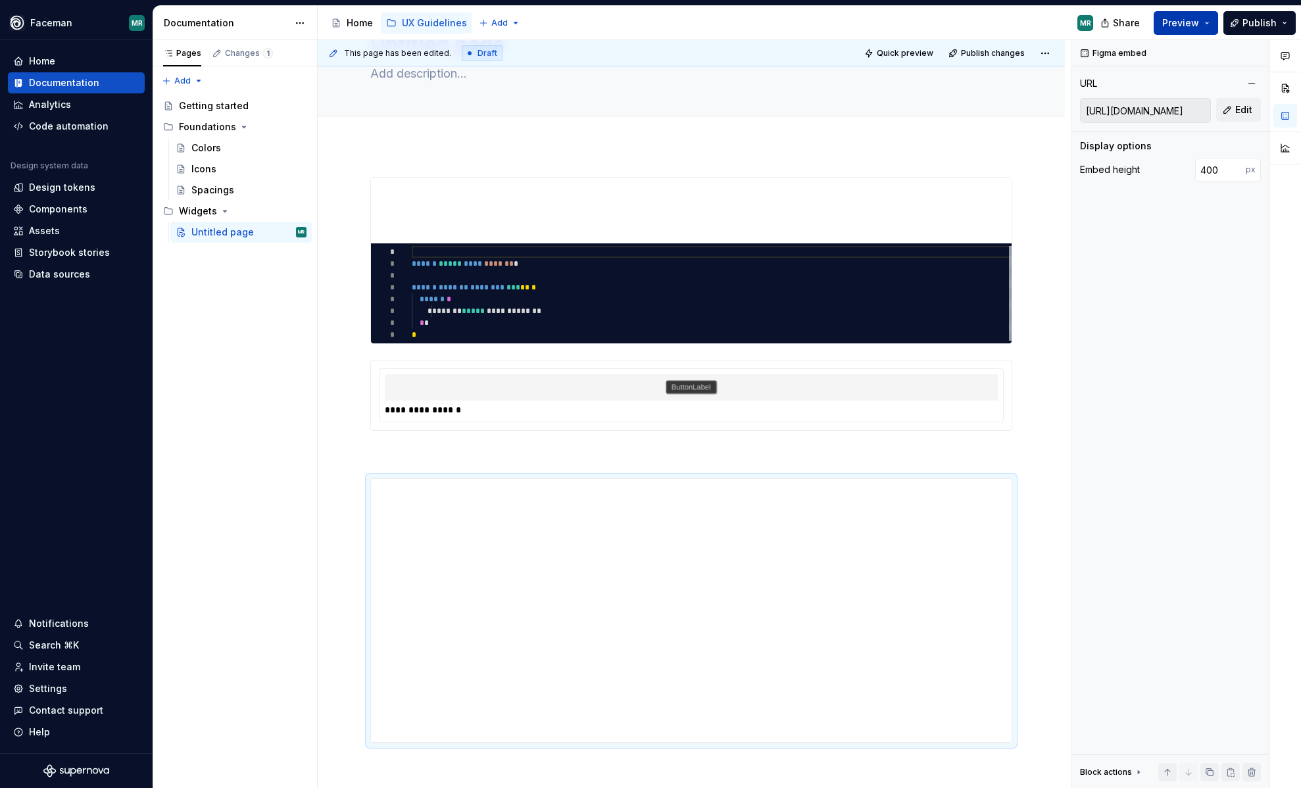
click at [1193, 31] on button "Preview" at bounding box center [1186, 23] width 64 height 24
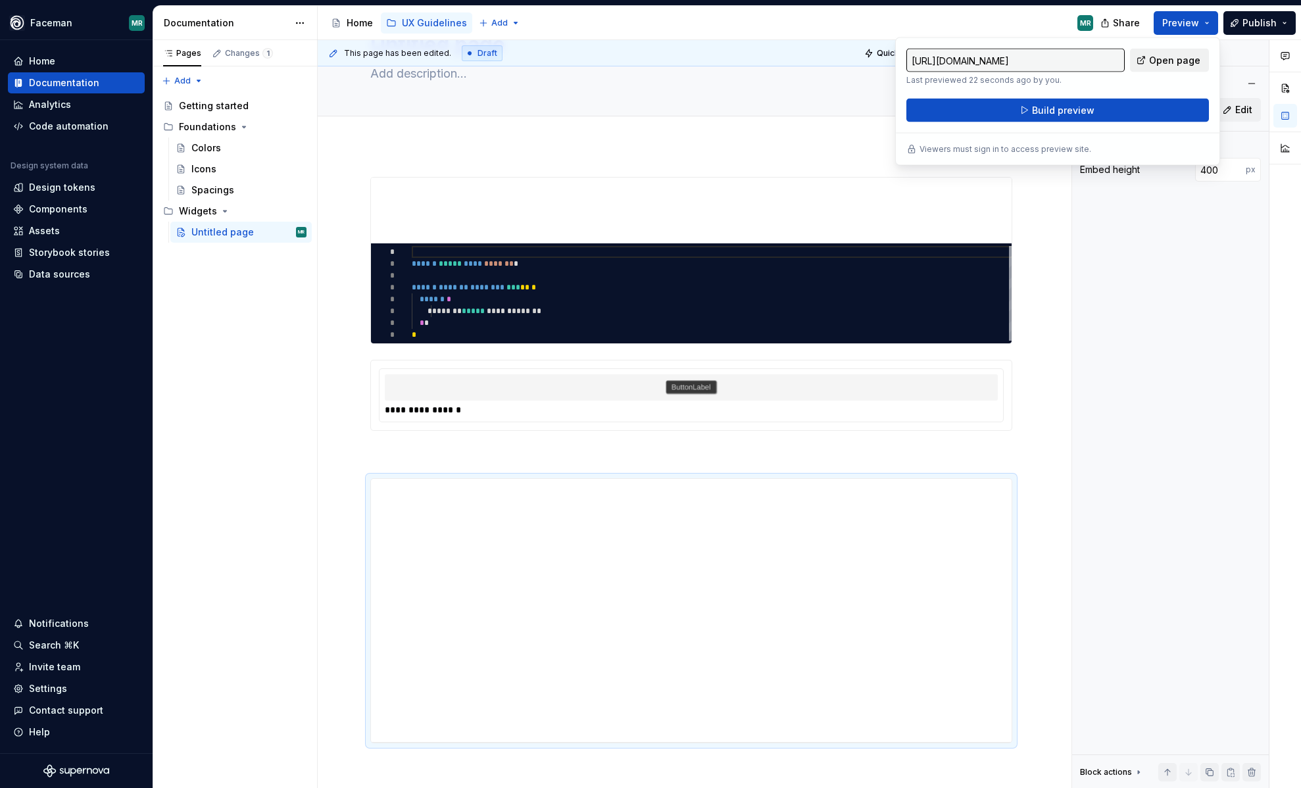
click at [1163, 55] on span "Open page" at bounding box center [1174, 60] width 51 height 13
click at [1189, 307] on div "Figma embed URL [URL][DOMAIN_NAME] Edit Display options Embed height 400 px Blo…" at bounding box center [1170, 414] width 197 height 749
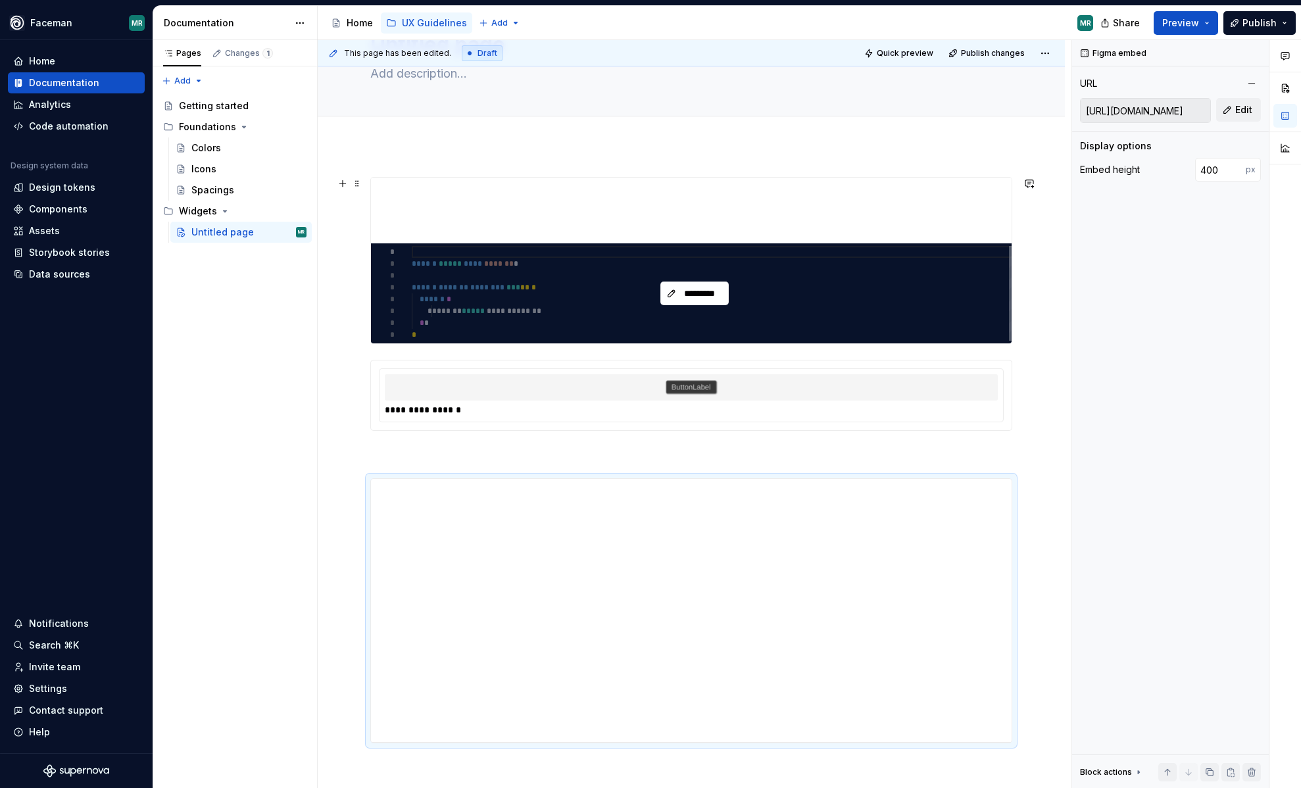
click at [443, 277] on div "*********" at bounding box center [694, 293] width 647 height 100
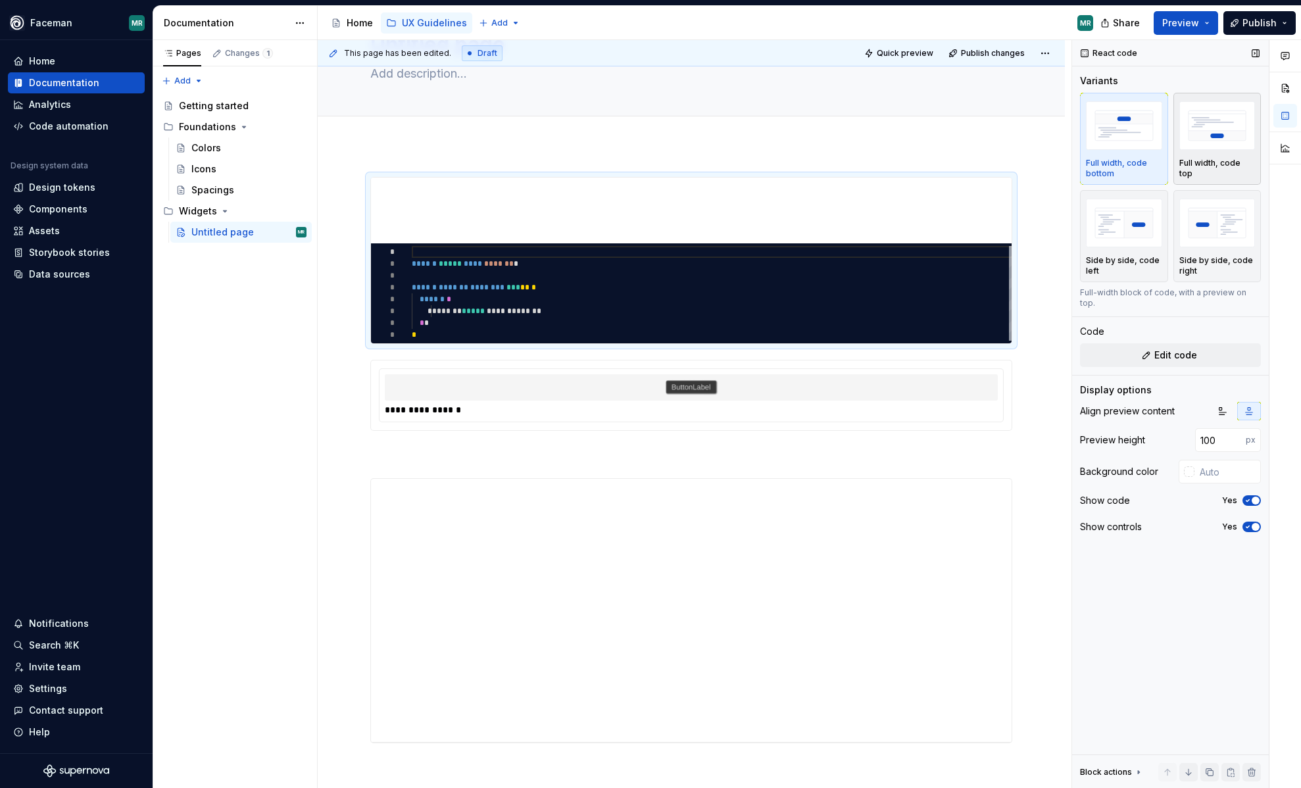
click at [1228, 134] on img "button" at bounding box center [1217, 125] width 76 height 48
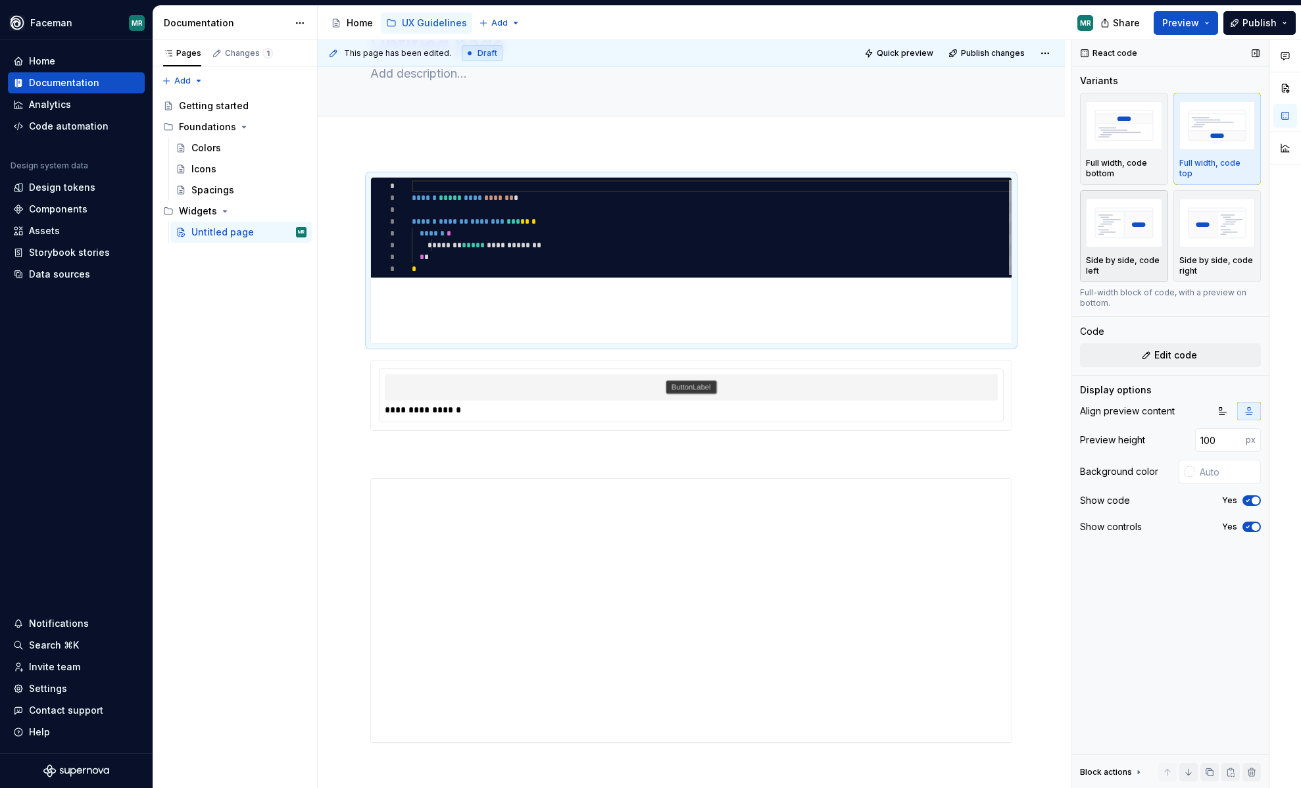
click at [1131, 221] on img "button" at bounding box center [1124, 223] width 76 height 48
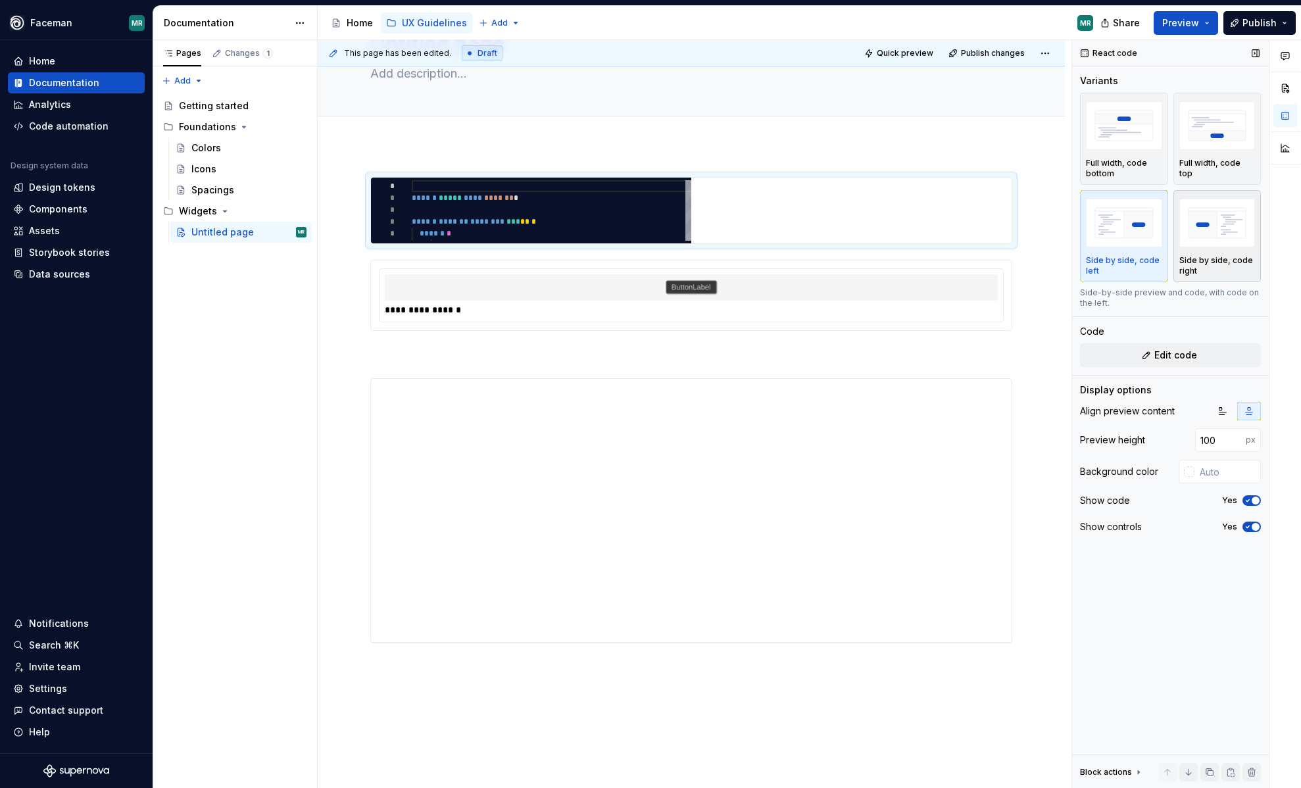
click at [1200, 218] on img "button" at bounding box center [1217, 223] width 76 height 48
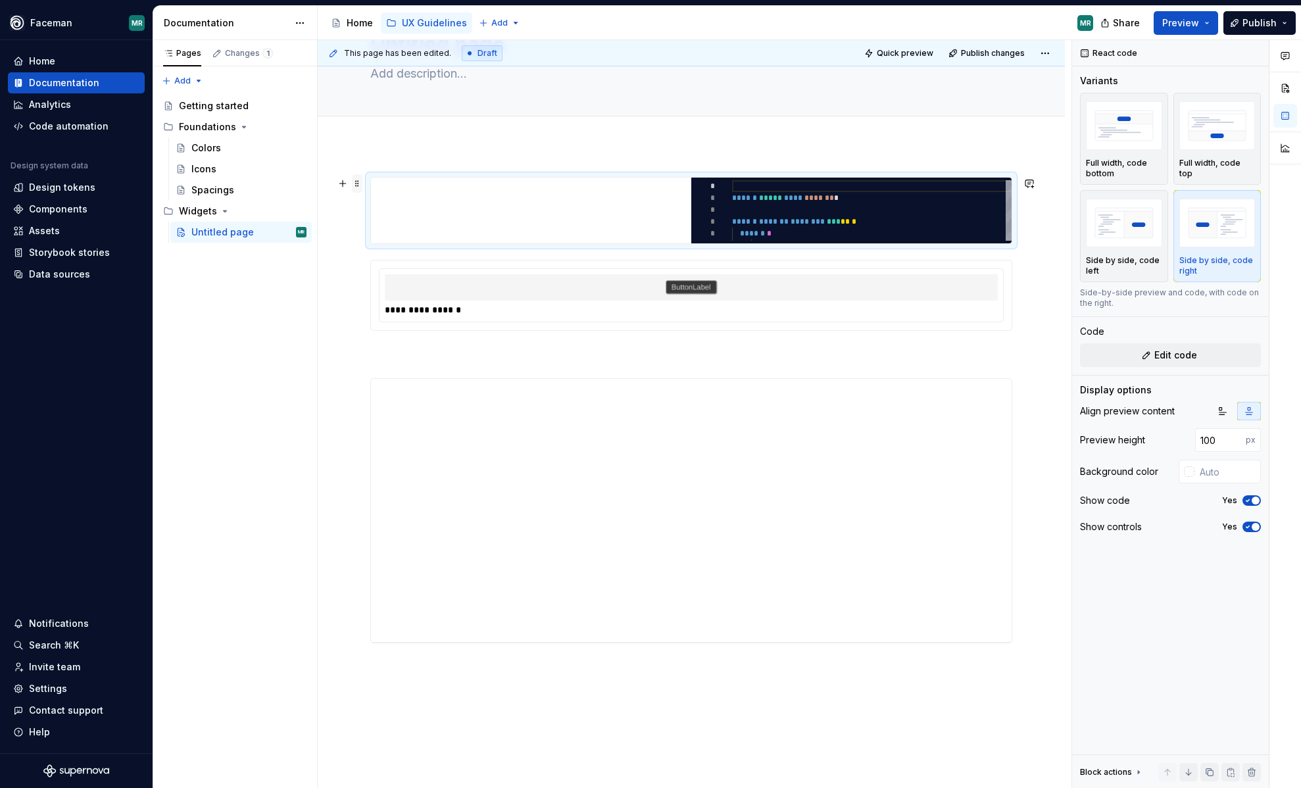
click at [354, 184] on span at bounding box center [357, 183] width 11 height 18
click at [415, 307] on div "Delete" at bounding box center [411, 299] width 112 height 21
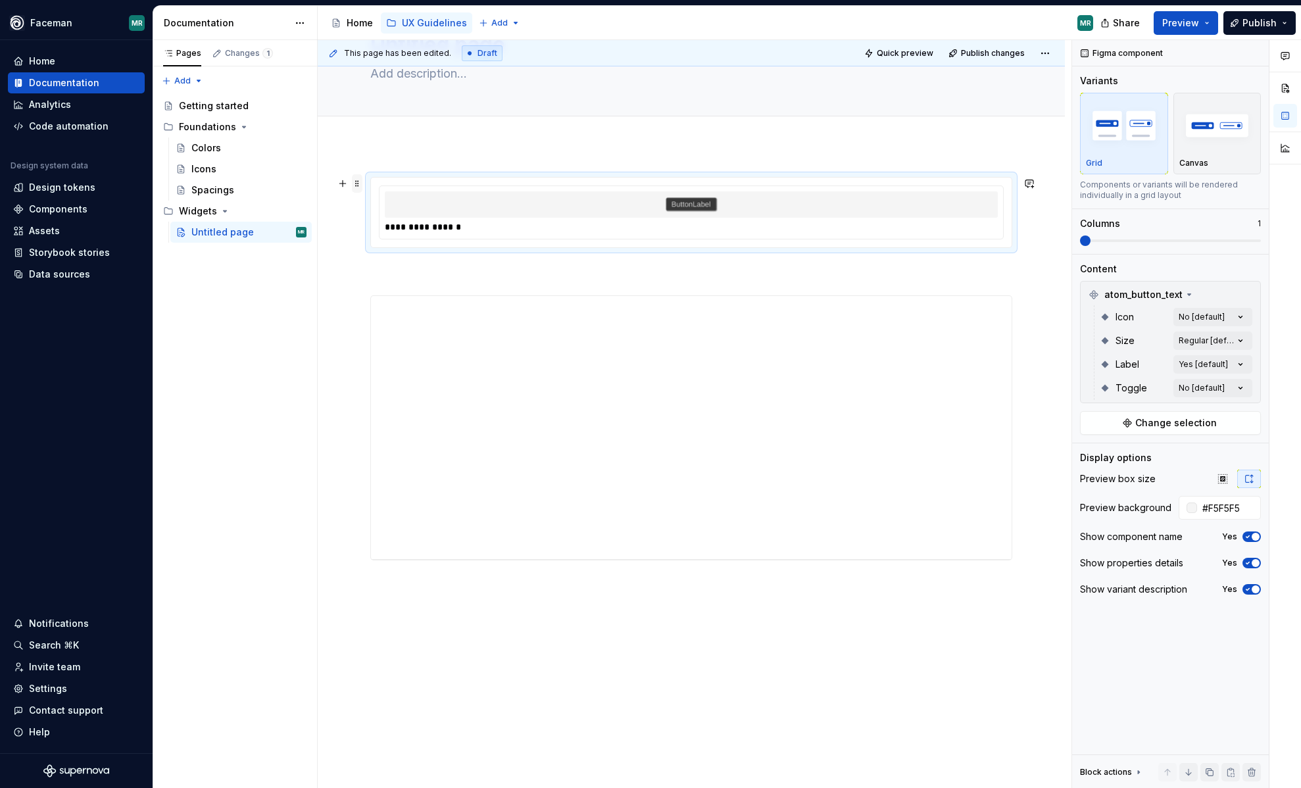
click at [354, 183] on span at bounding box center [357, 183] width 11 height 18
click at [408, 304] on div "Delete" at bounding box center [419, 299] width 86 height 13
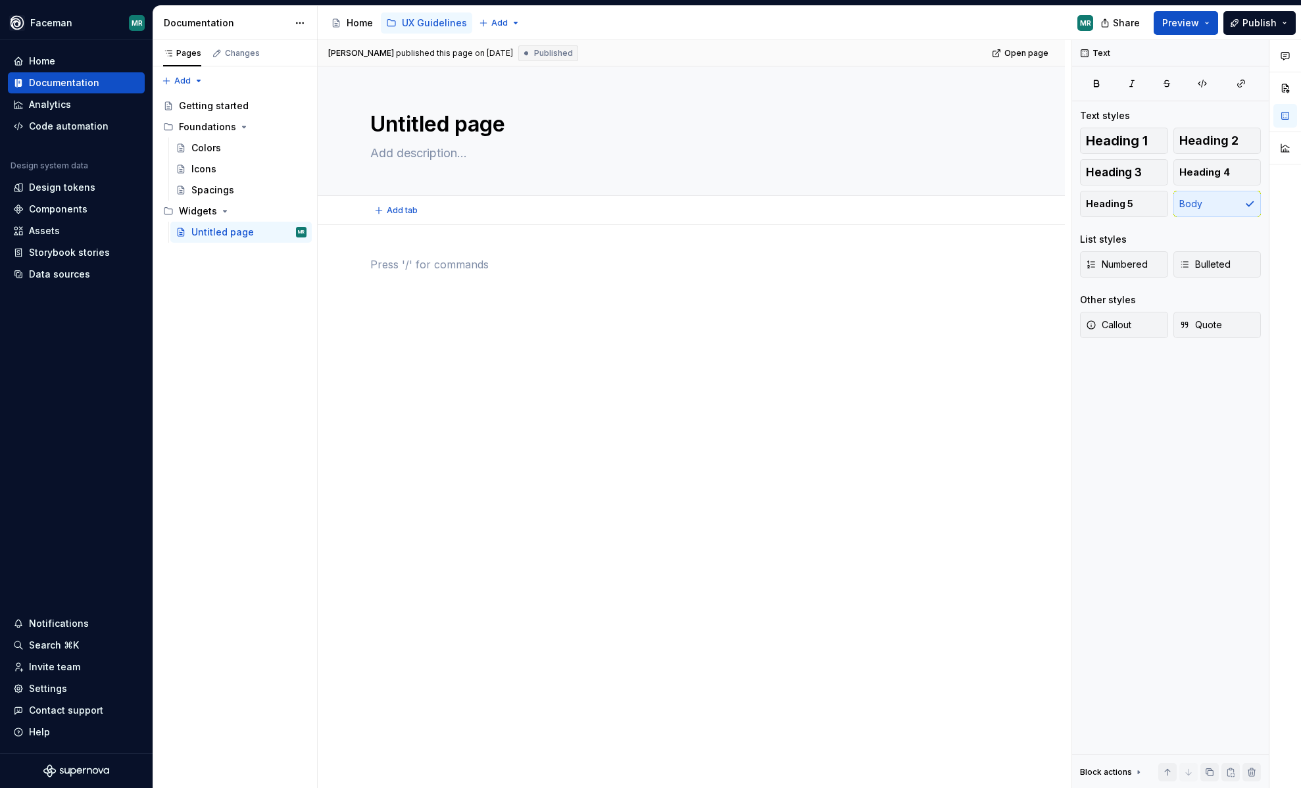
scroll to position [0, 0]
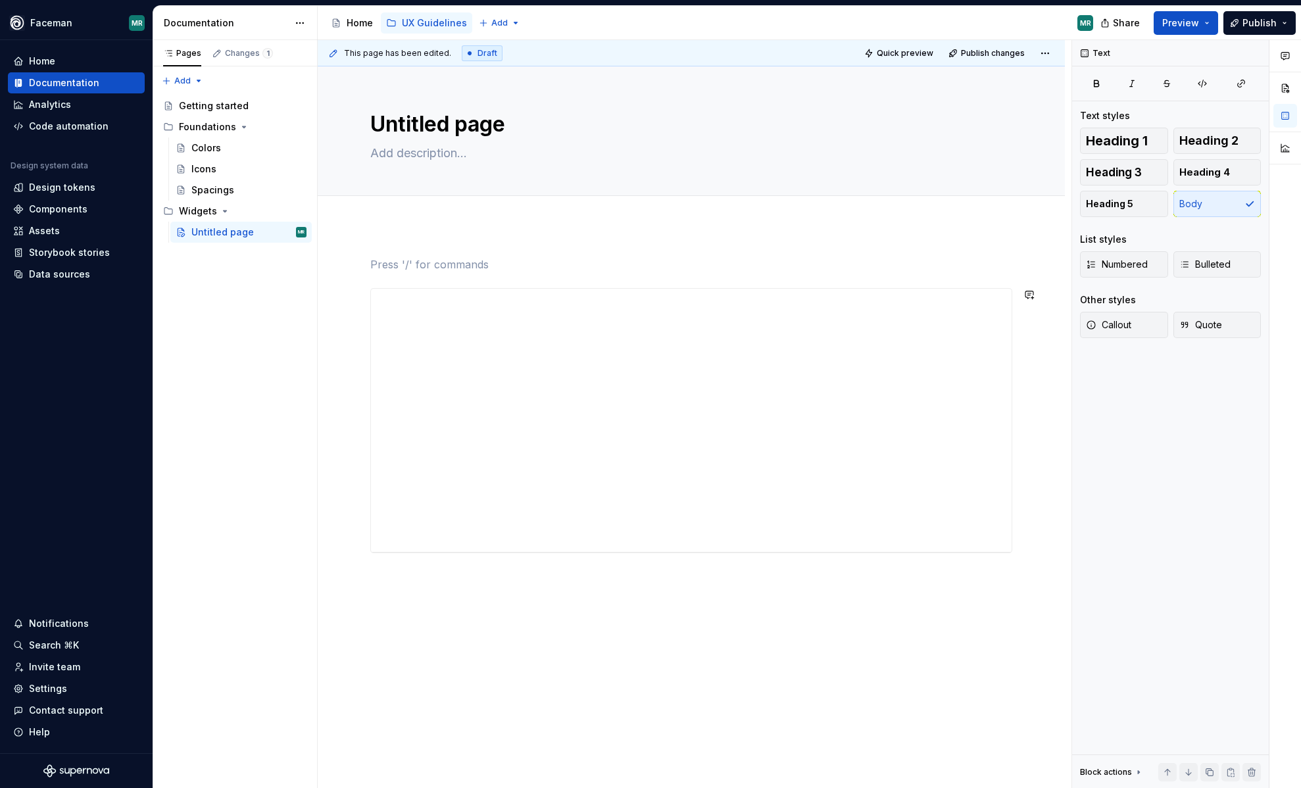
click at [716, 620] on div "**********" at bounding box center [691, 515] width 747 height 580
click at [478, 280] on div "**********" at bounding box center [694, 283] width 647 height 22
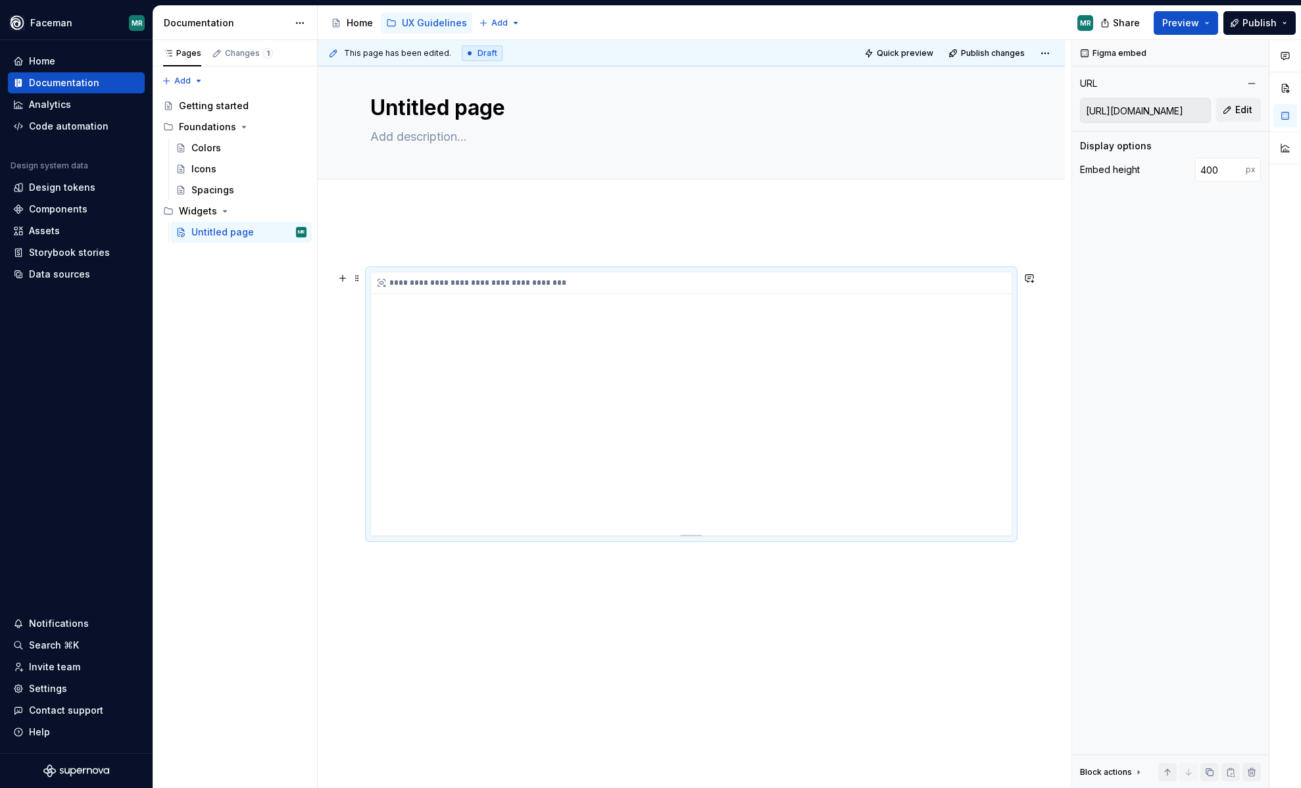
click at [483, 287] on div "**********" at bounding box center [694, 283] width 647 height 22
click at [1207, 22] on button "Preview" at bounding box center [1186, 23] width 64 height 24
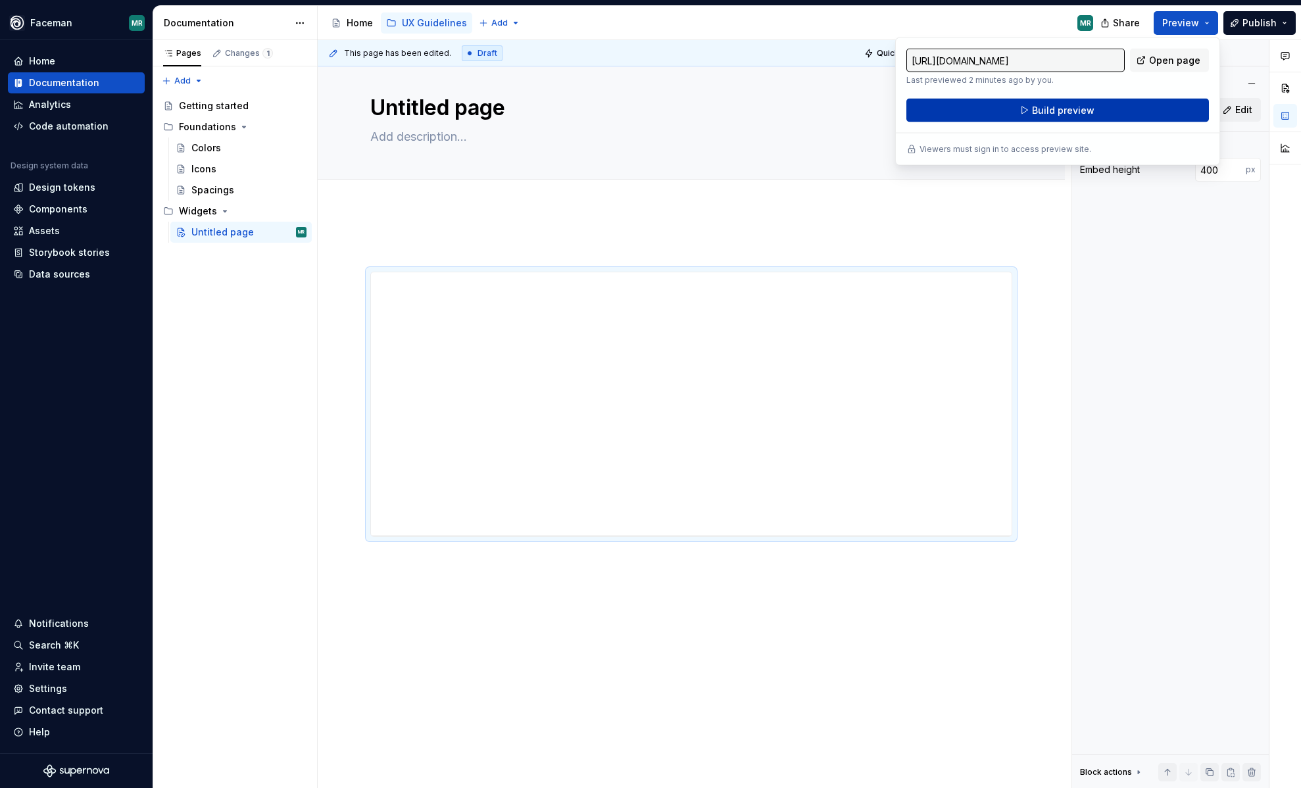
click at [1155, 107] on button "Build preview" at bounding box center [1057, 111] width 303 height 24
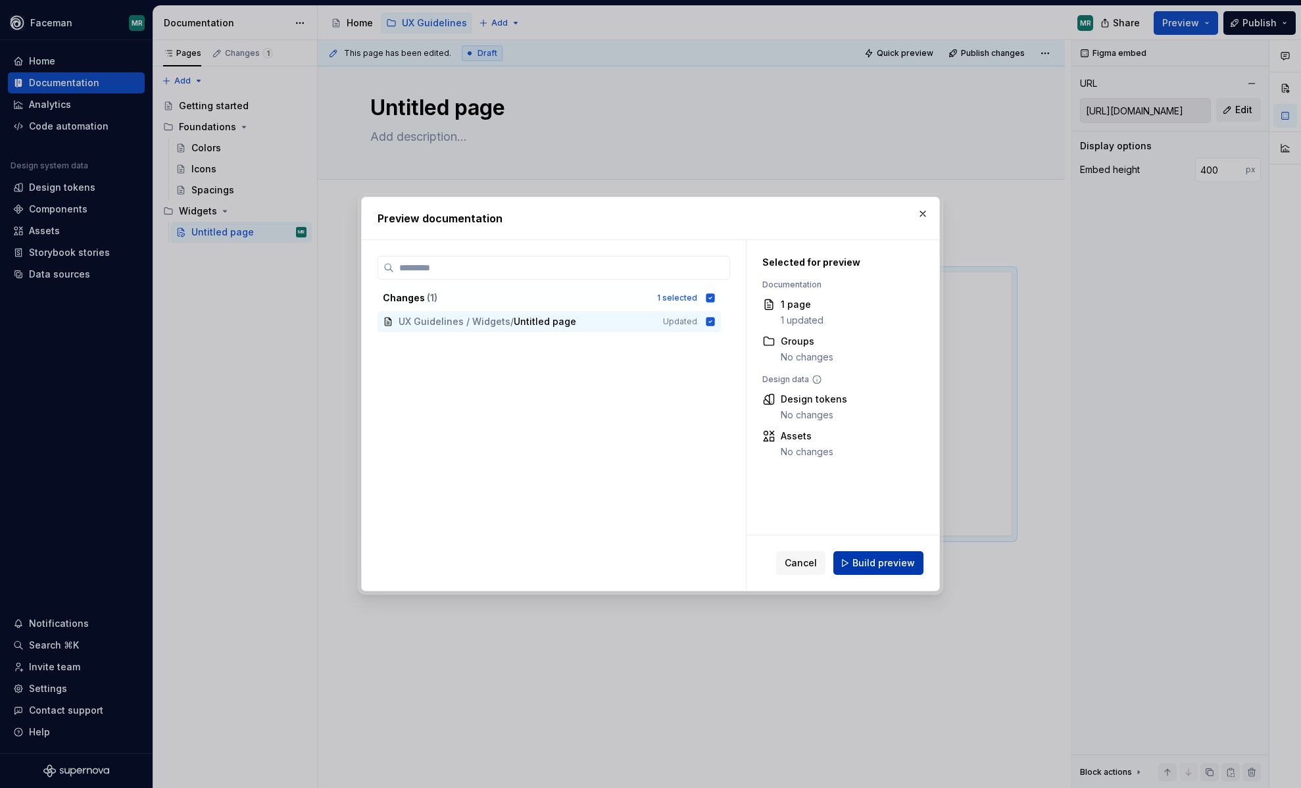
click at [891, 566] on span "Build preview" at bounding box center [883, 562] width 62 height 13
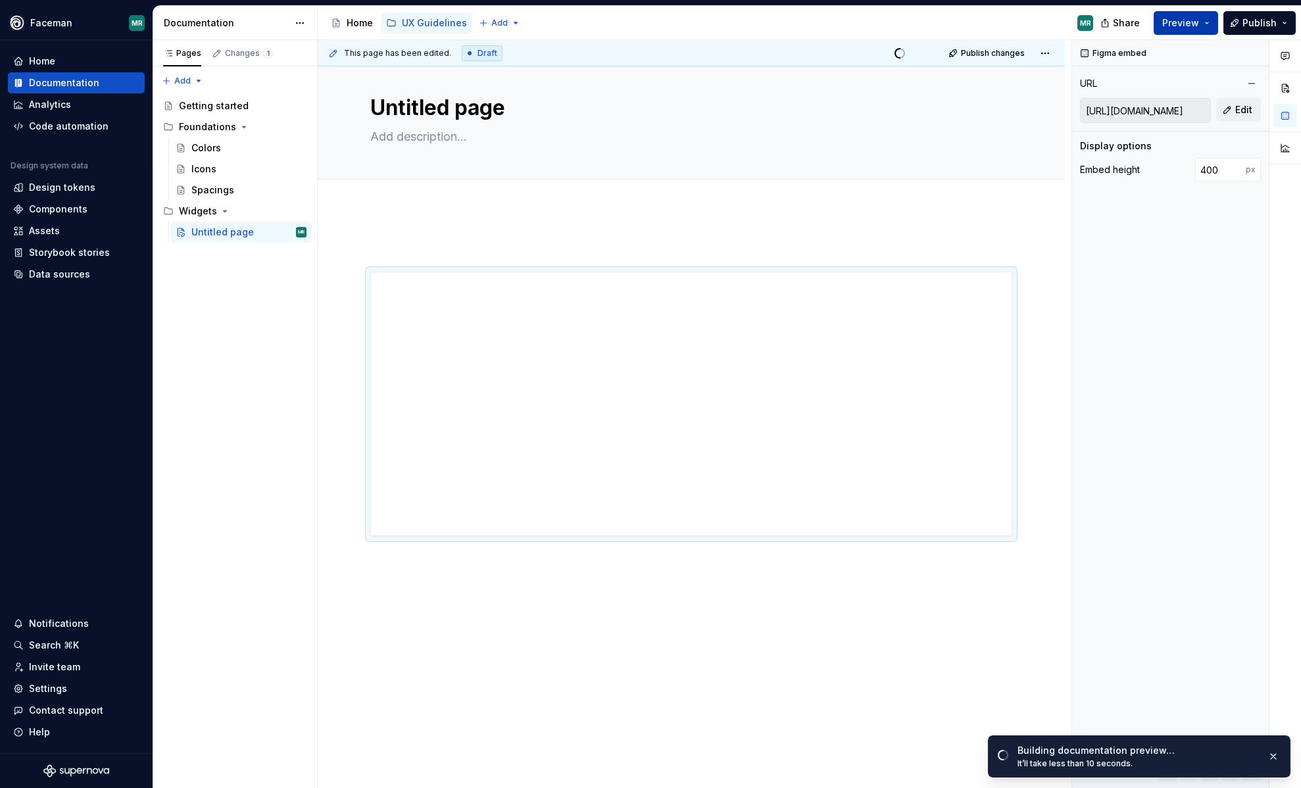
click at [1212, 19] on button "Preview" at bounding box center [1186, 23] width 64 height 24
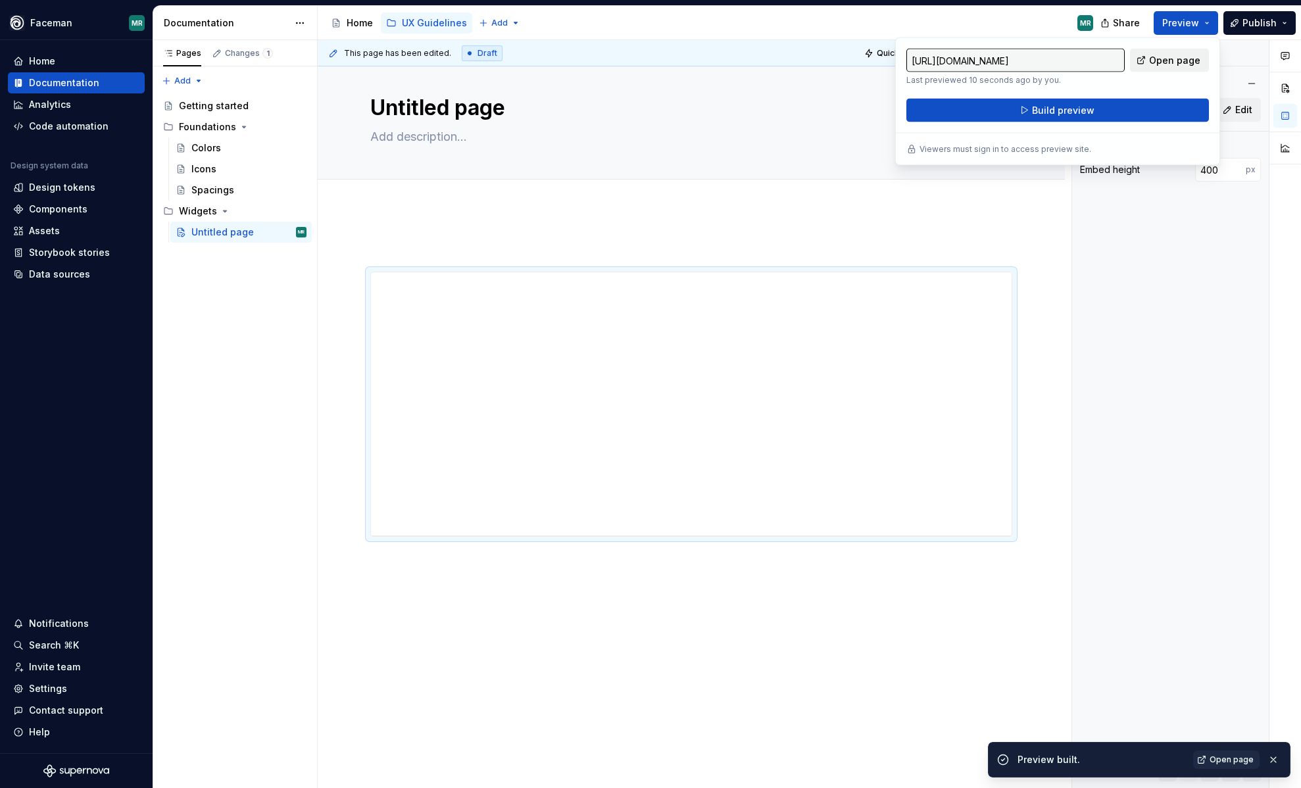
click at [1166, 61] on span "Open page" at bounding box center [1174, 60] width 51 height 13
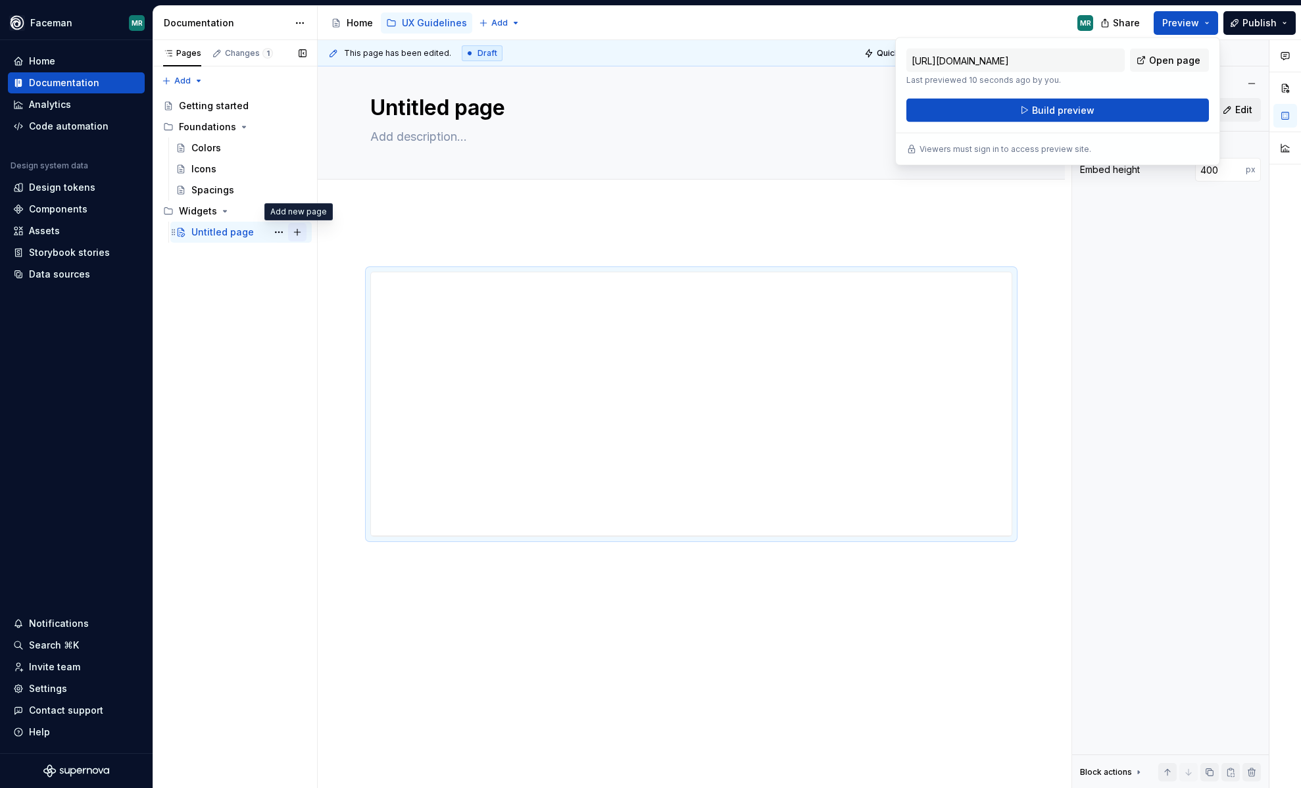
click at [299, 234] on button "Page tree" at bounding box center [297, 232] width 18 height 18
type textarea "*"
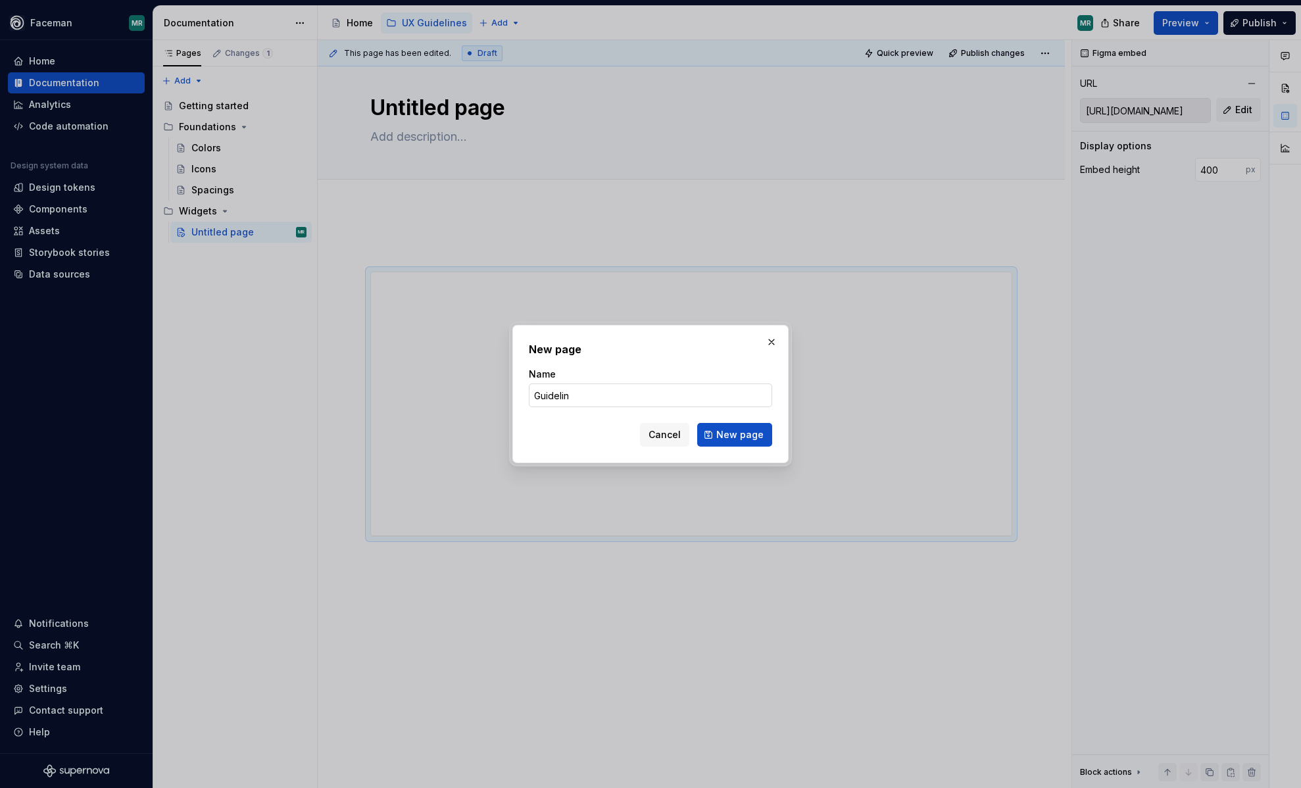
type input "Guideline"
click at [748, 435] on span "New page" at bounding box center [739, 434] width 47 height 13
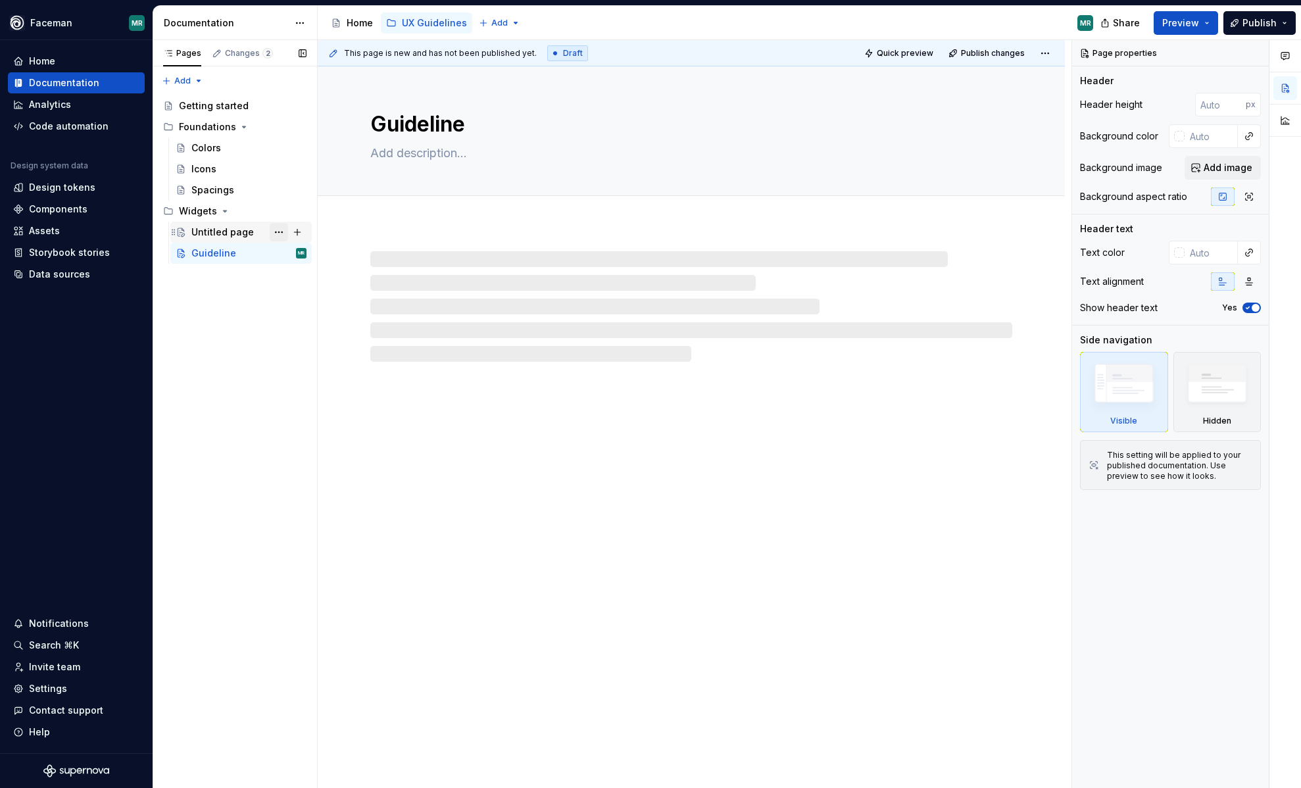
click at [278, 230] on button "Page tree" at bounding box center [279, 232] width 18 height 18
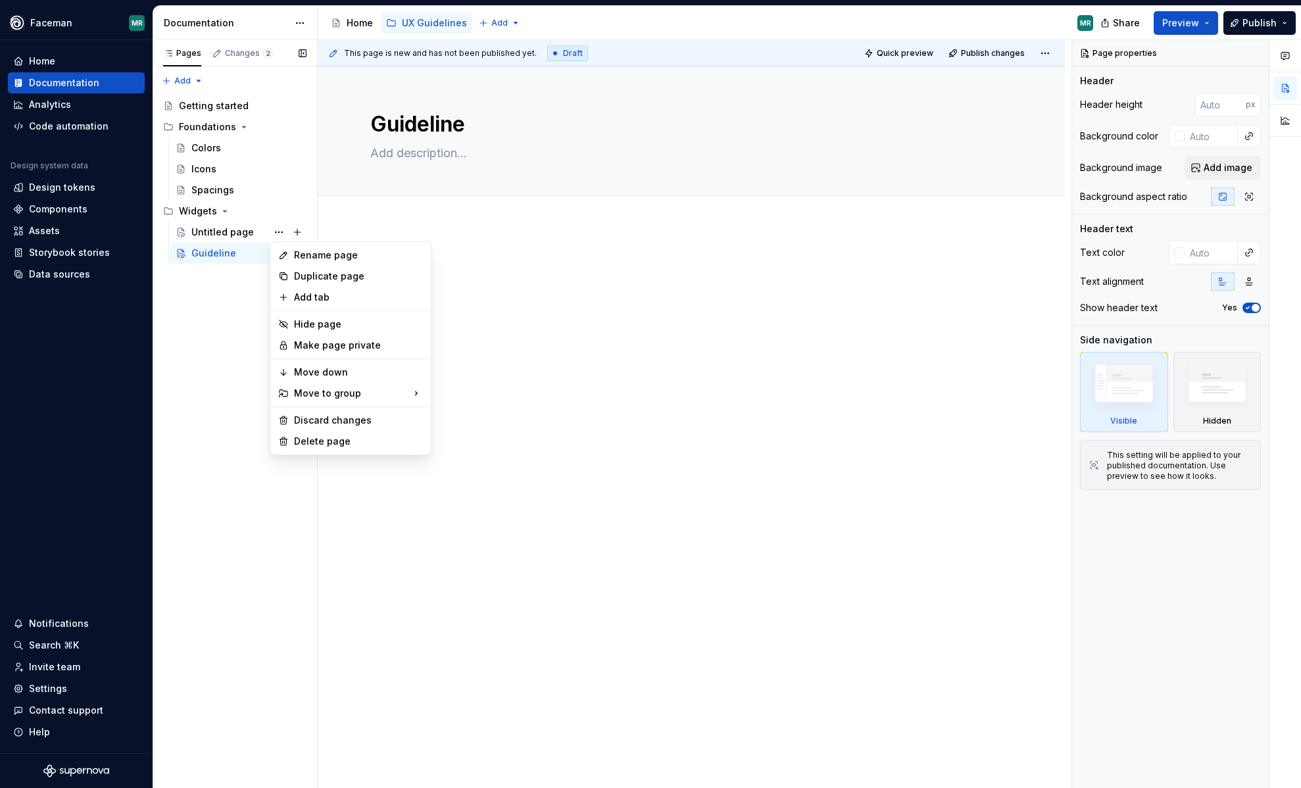
click at [235, 368] on div "Pages Changes 2 Add Accessibility guide for tree Page tree. Navigate the tree w…" at bounding box center [235, 414] width 164 height 749
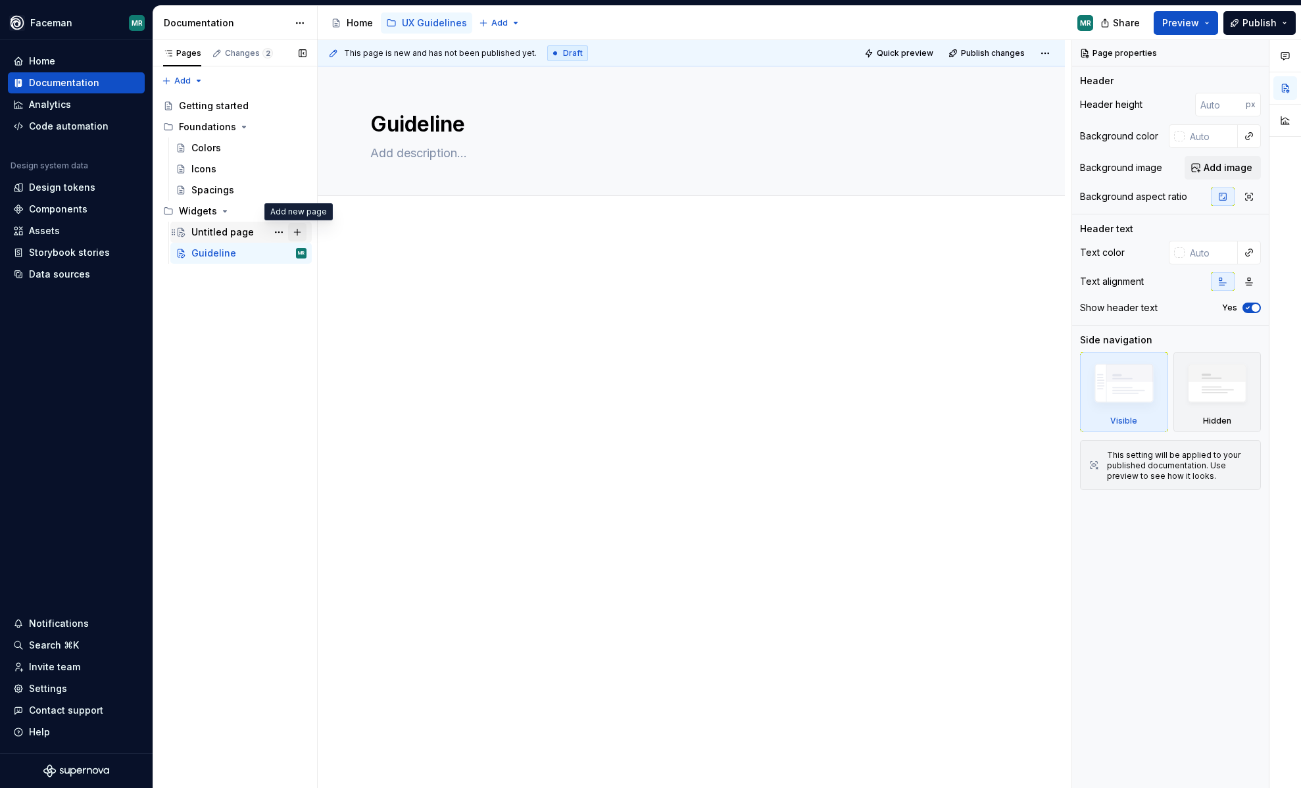
click at [301, 230] on button "Page tree" at bounding box center [297, 232] width 18 height 18
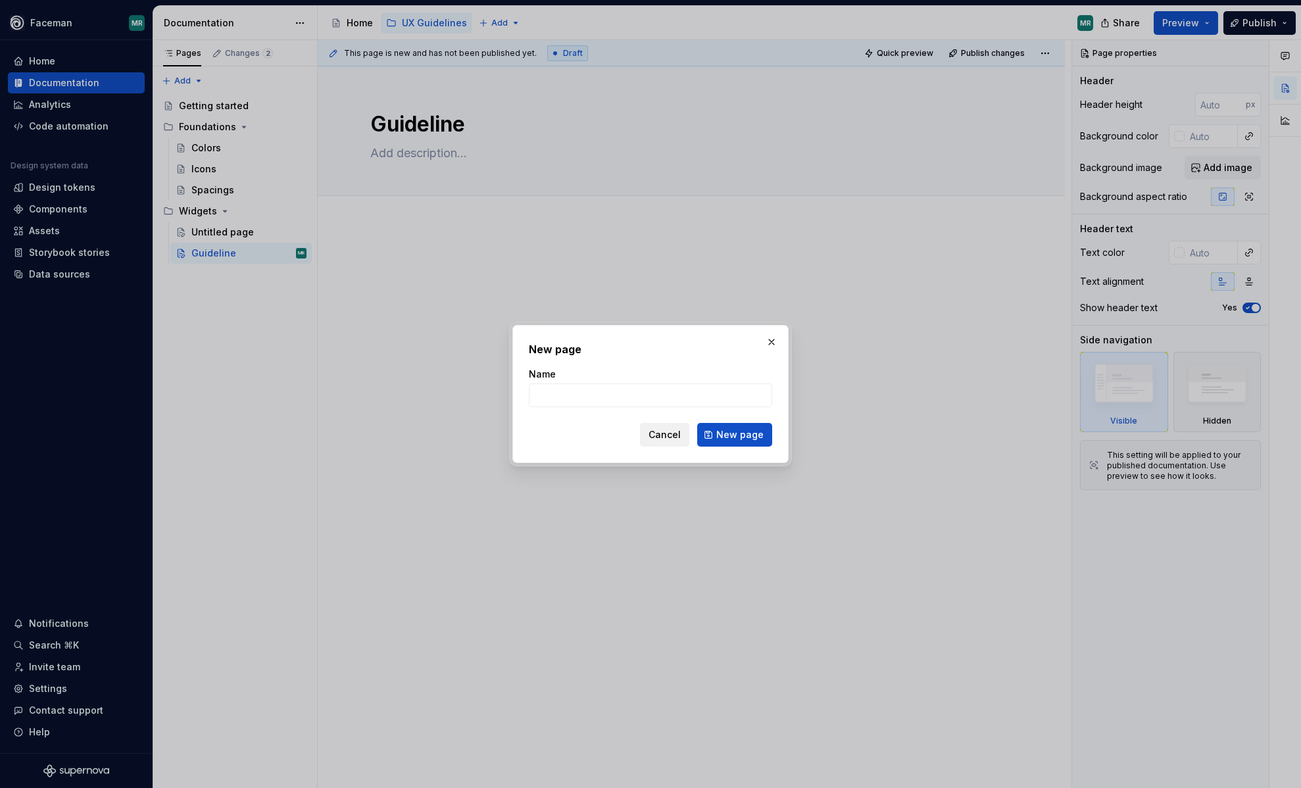
click at [670, 439] on span "Cancel" at bounding box center [665, 434] width 32 height 13
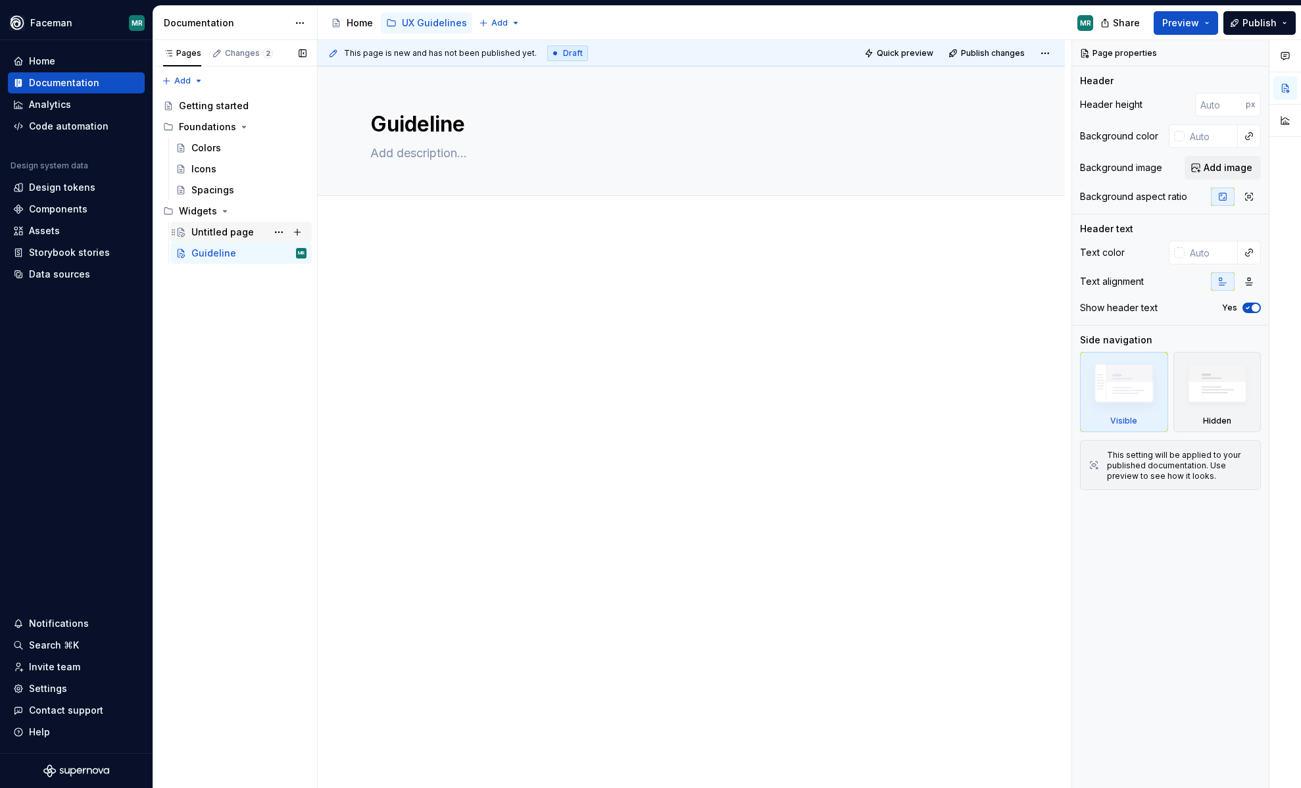
click at [237, 238] on div "Untitled page" at bounding box center [222, 232] width 62 height 13
click at [207, 253] on div "Guideline" at bounding box center [213, 253] width 45 height 13
click at [60, 669] on div "Invite team" at bounding box center [54, 666] width 51 height 13
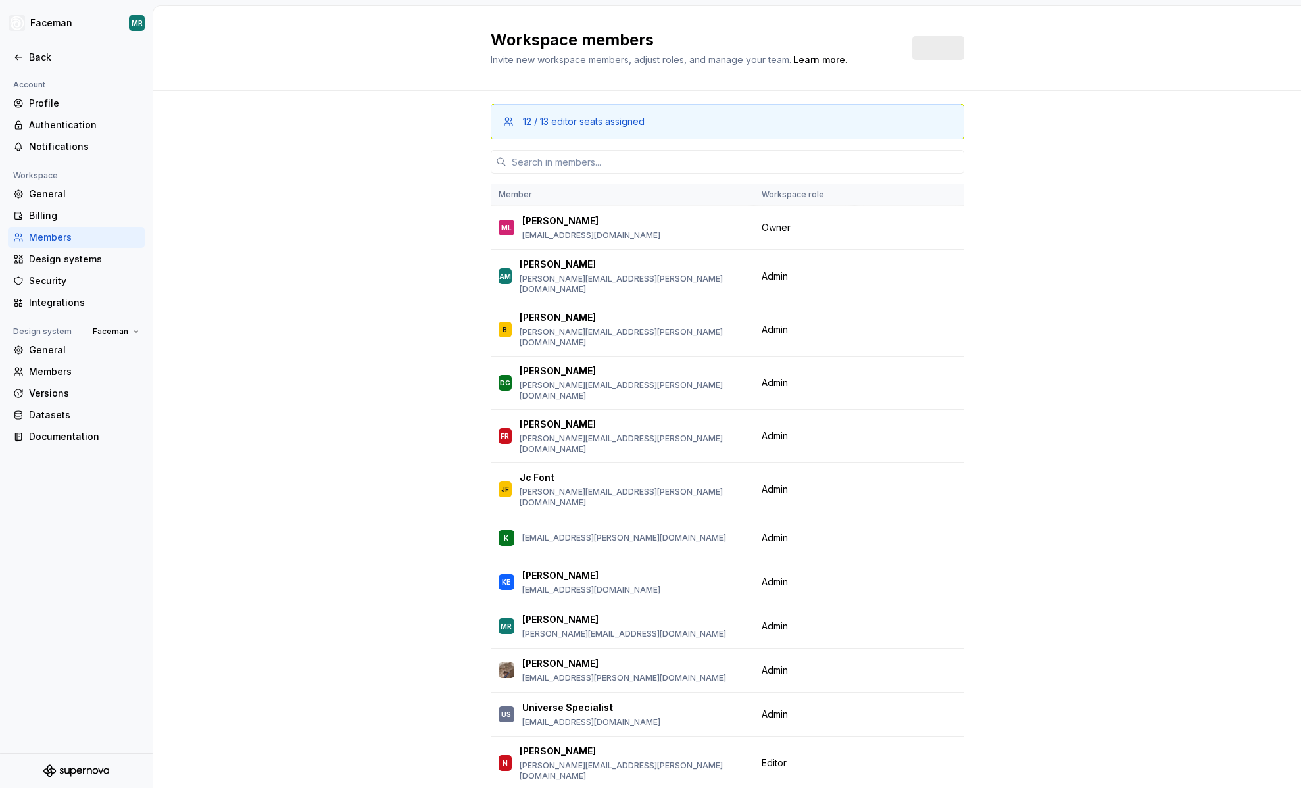
click at [51, 693] on div "Account Profile Authentication Notifications Workspace General Billing Members …" at bounding box center [76, 415] width 153 height 676
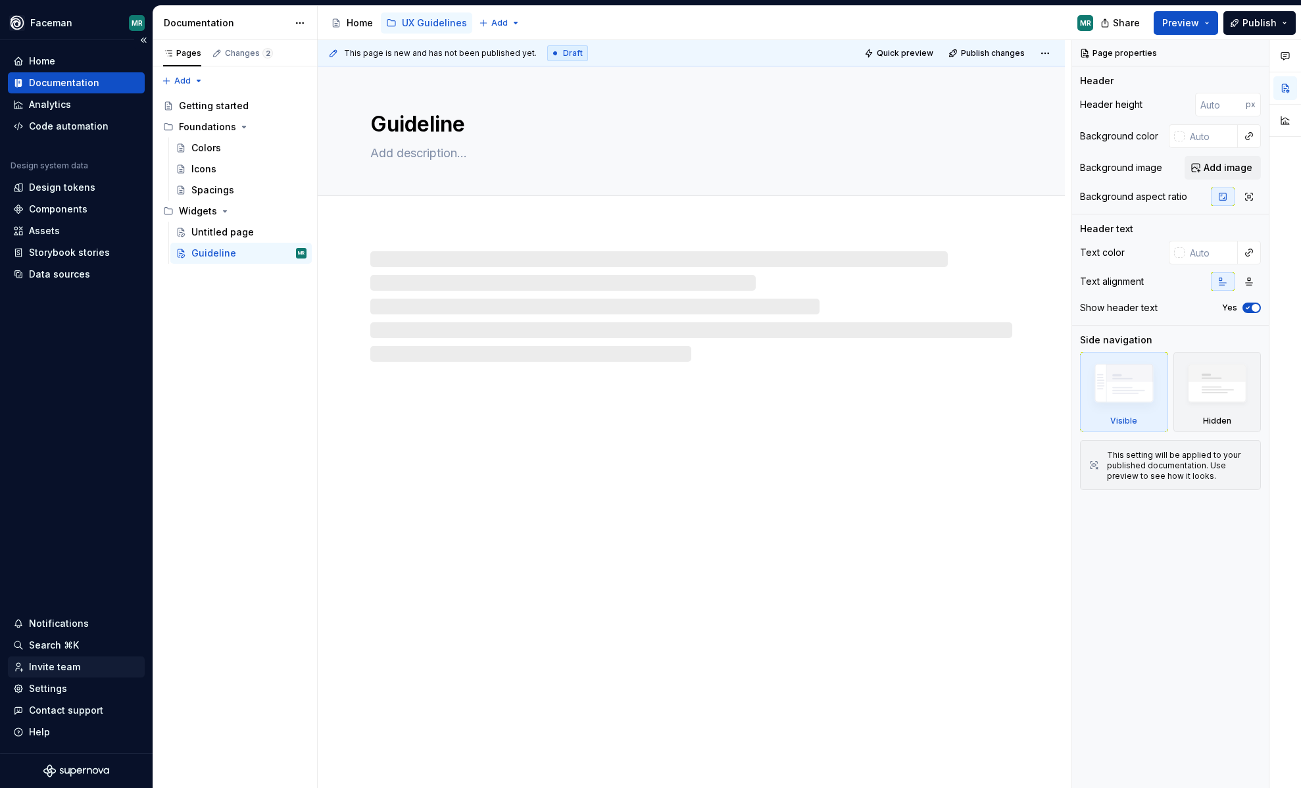
type textarea "*"
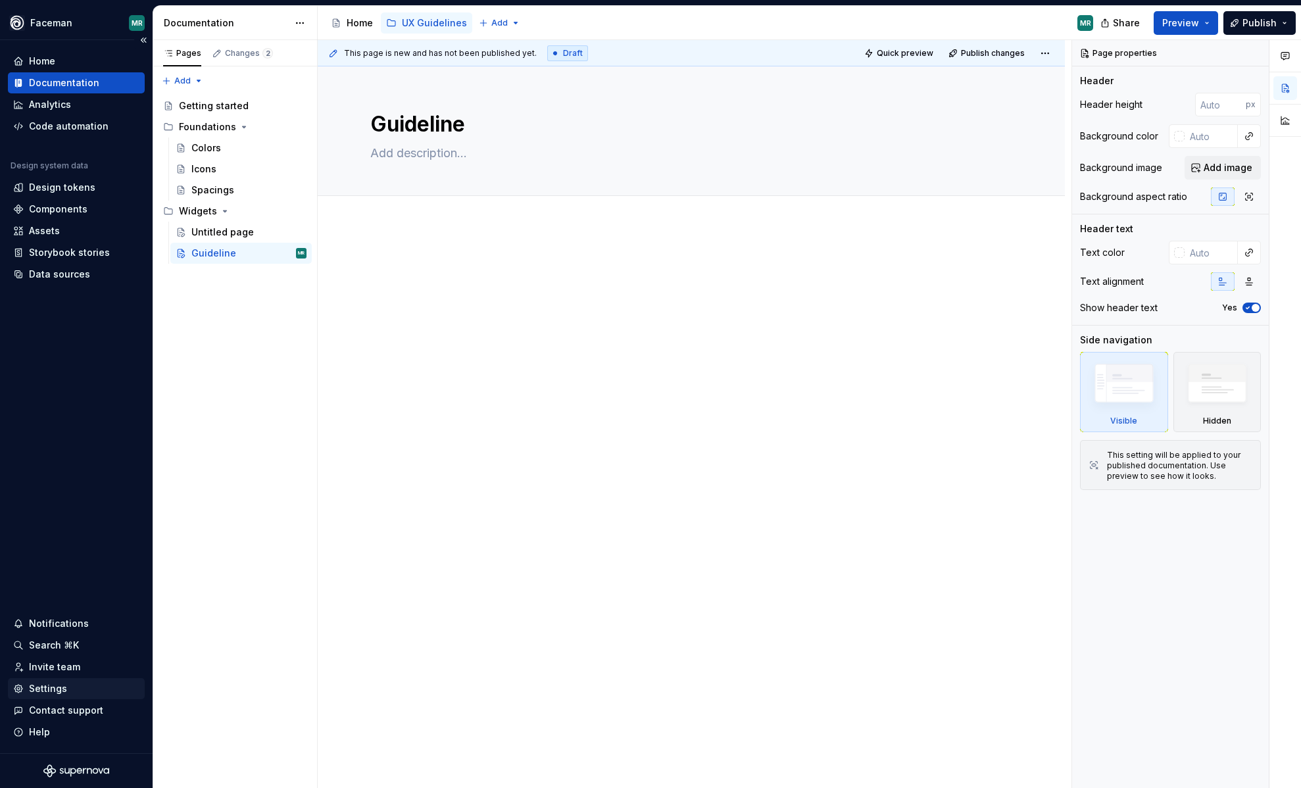
click at [45, 685] on div "Settings" at bounding box center [48, 688] width 38 height 13
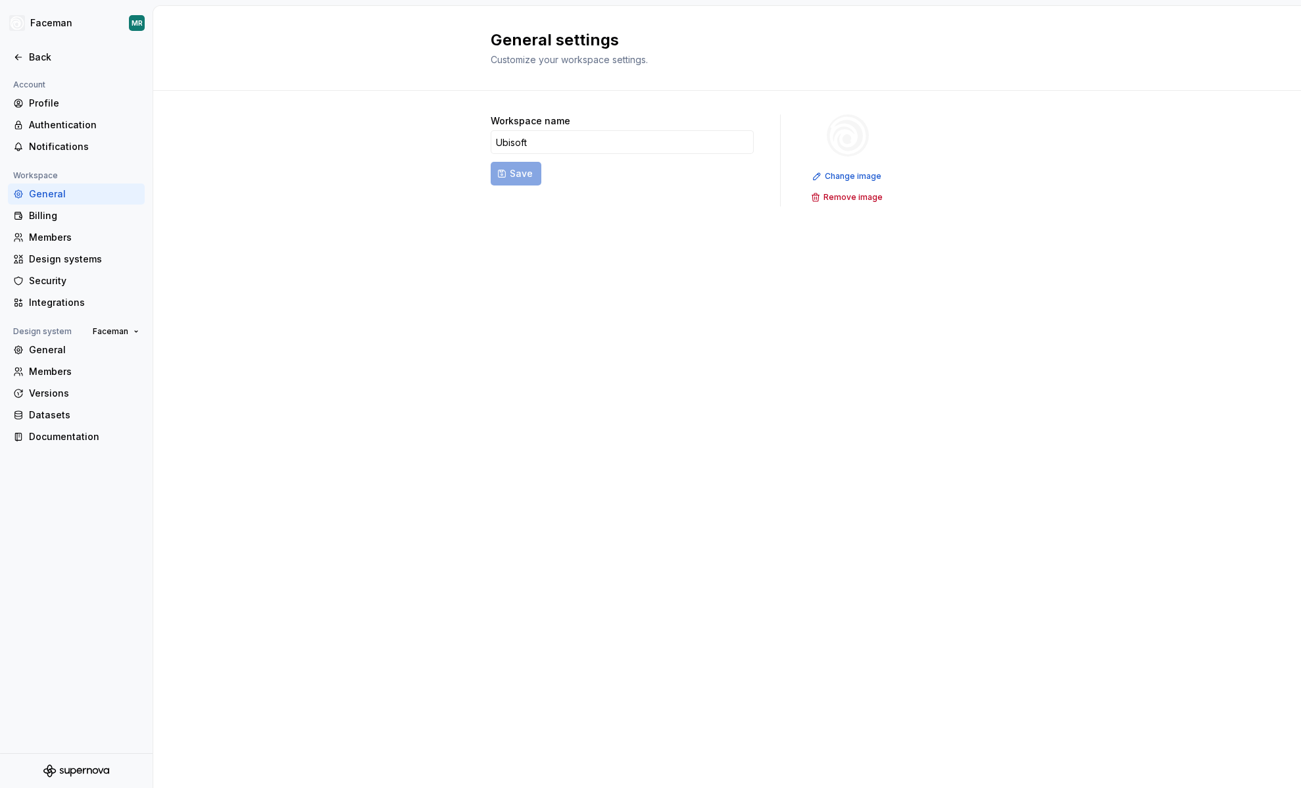
click at [59, 449] on div "Account Profile Authentication Notifications Workspace General Billing Members …" at bounding box center [76, 266] width 153 height 378
click at [70, 441] on div "Documentation" at bounding box center [84, 436] width 111 height 13
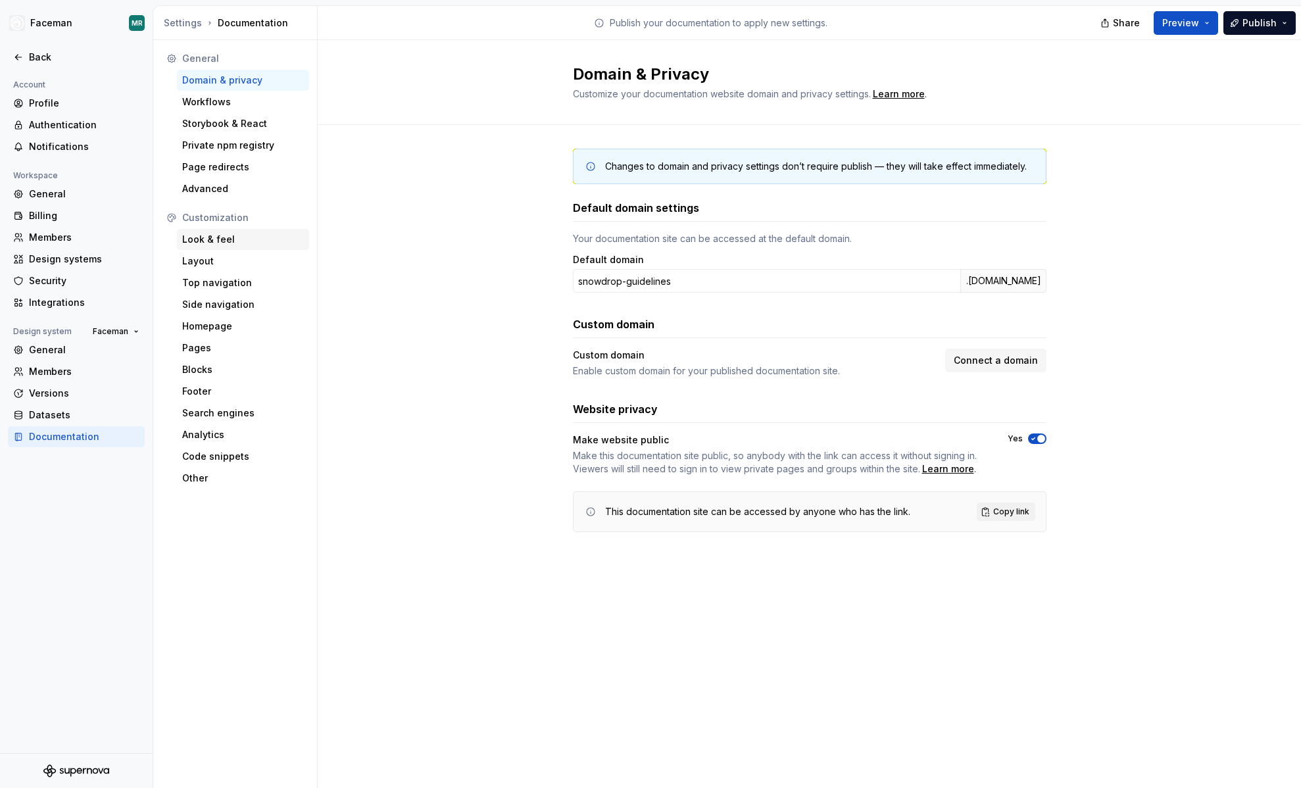
click at [212, 243] on div "Look & feel" at bounding box center [243, 239] width 122 height 13
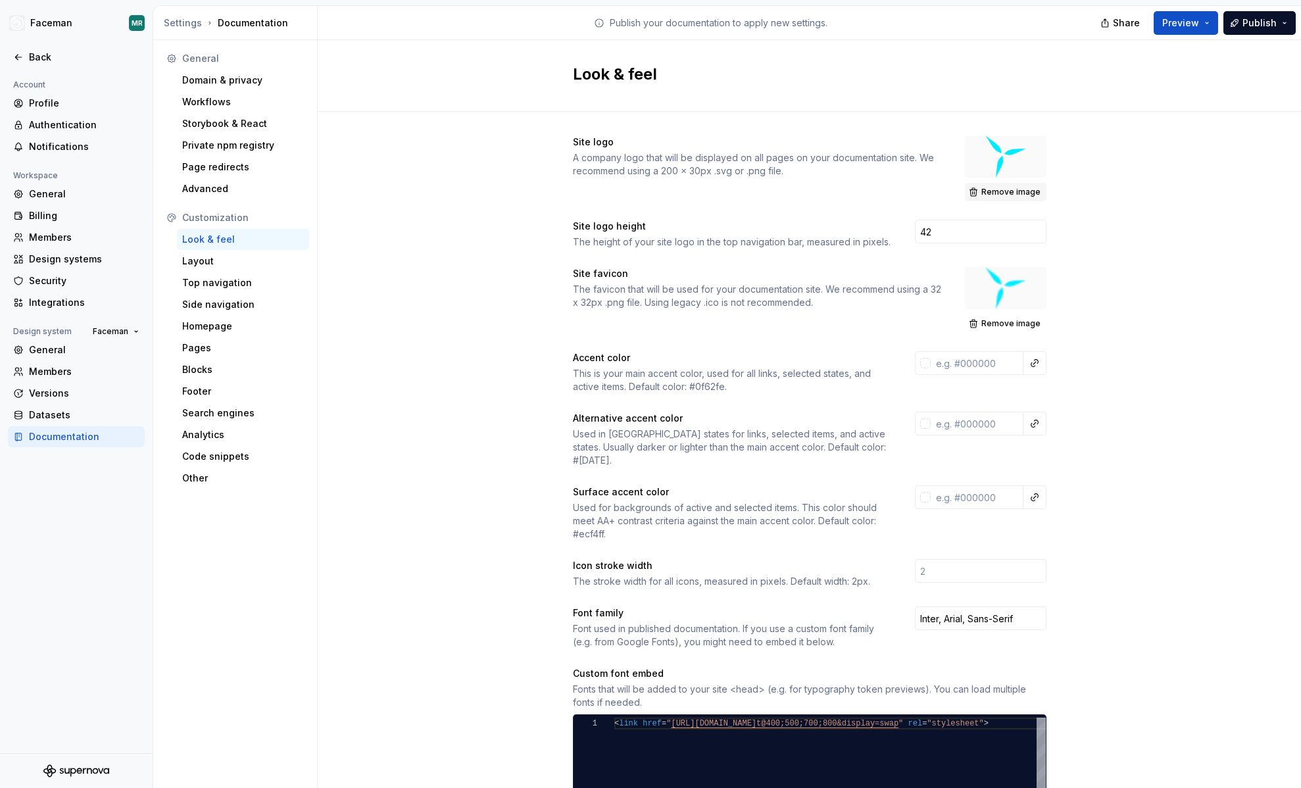
click at [1020, 193] on span "Remove image" at bounding box center [1010, 192] width 59 height 11
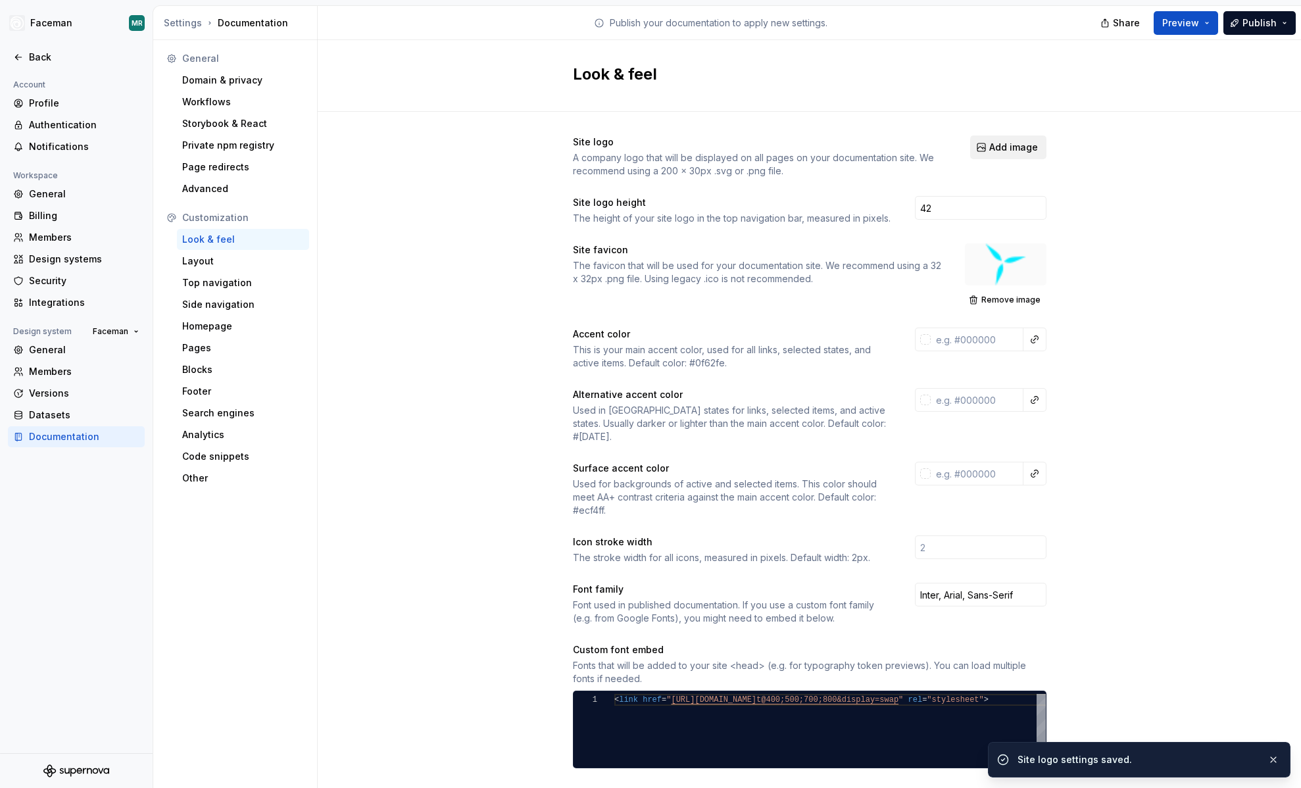
click at [1000, 141] on span "Add image" at bounding box center [1013, 147] width 49 height 13
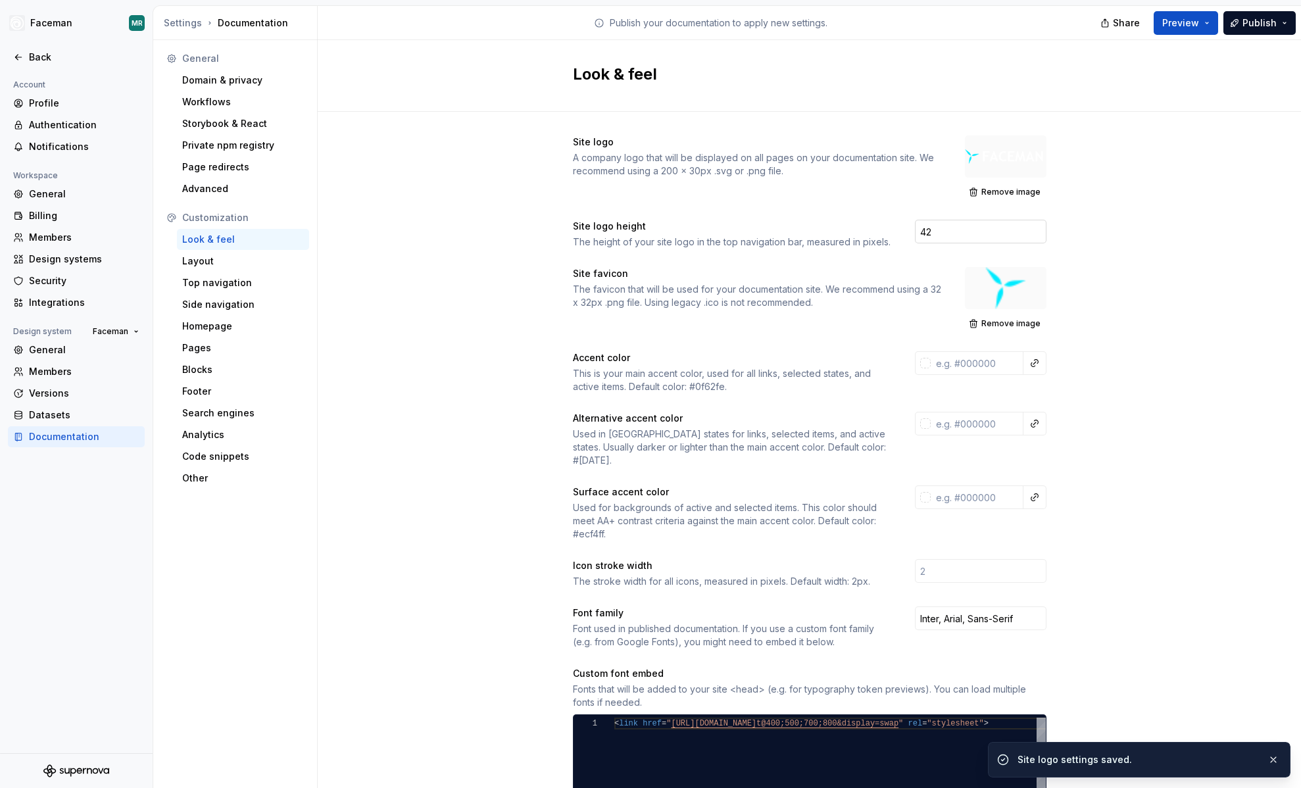
click at [957, 228] on input "42" at bounding box center [981, 232] width 132 height 24
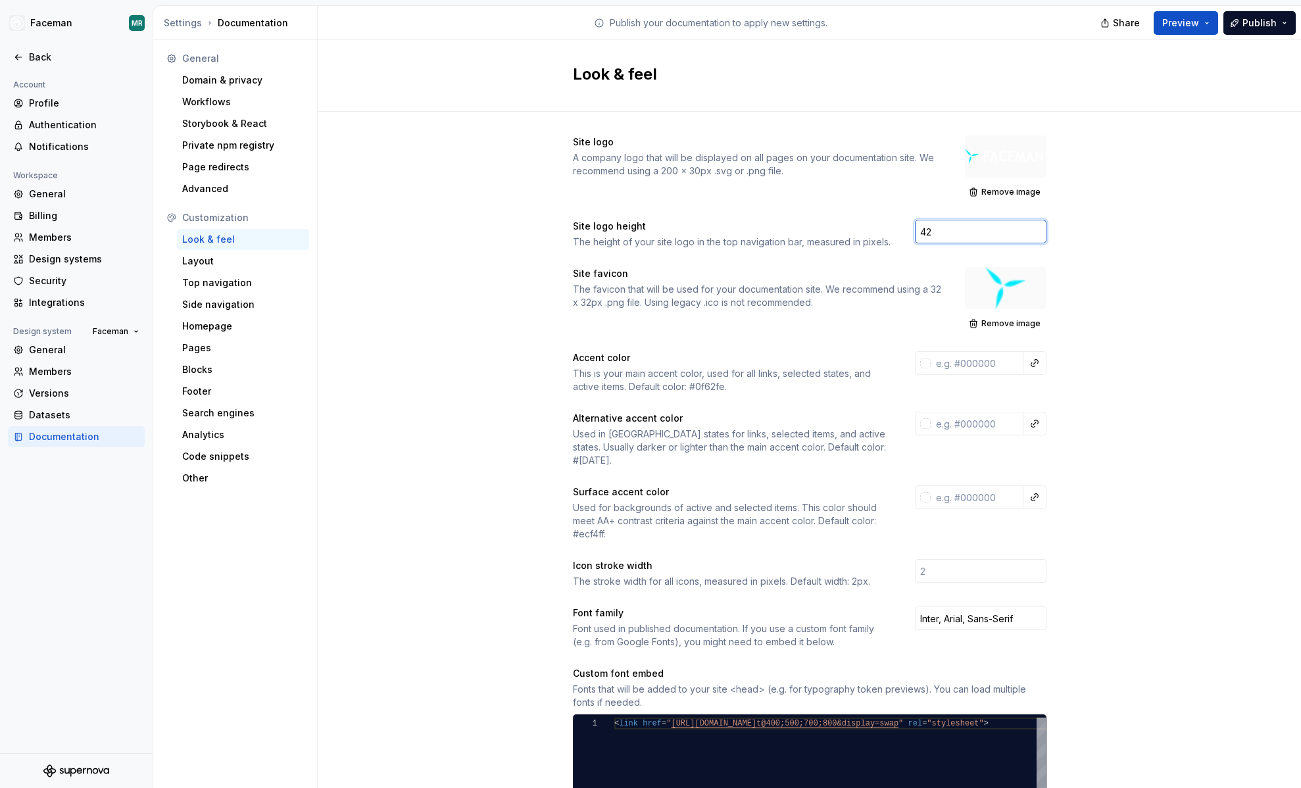
type input "4"
type input "64"
click at [1199, 260] on div "Site logo A company logo that will be displayed on all pages on your documentat…" at bounding box center [809, 620] width 983 height 1017
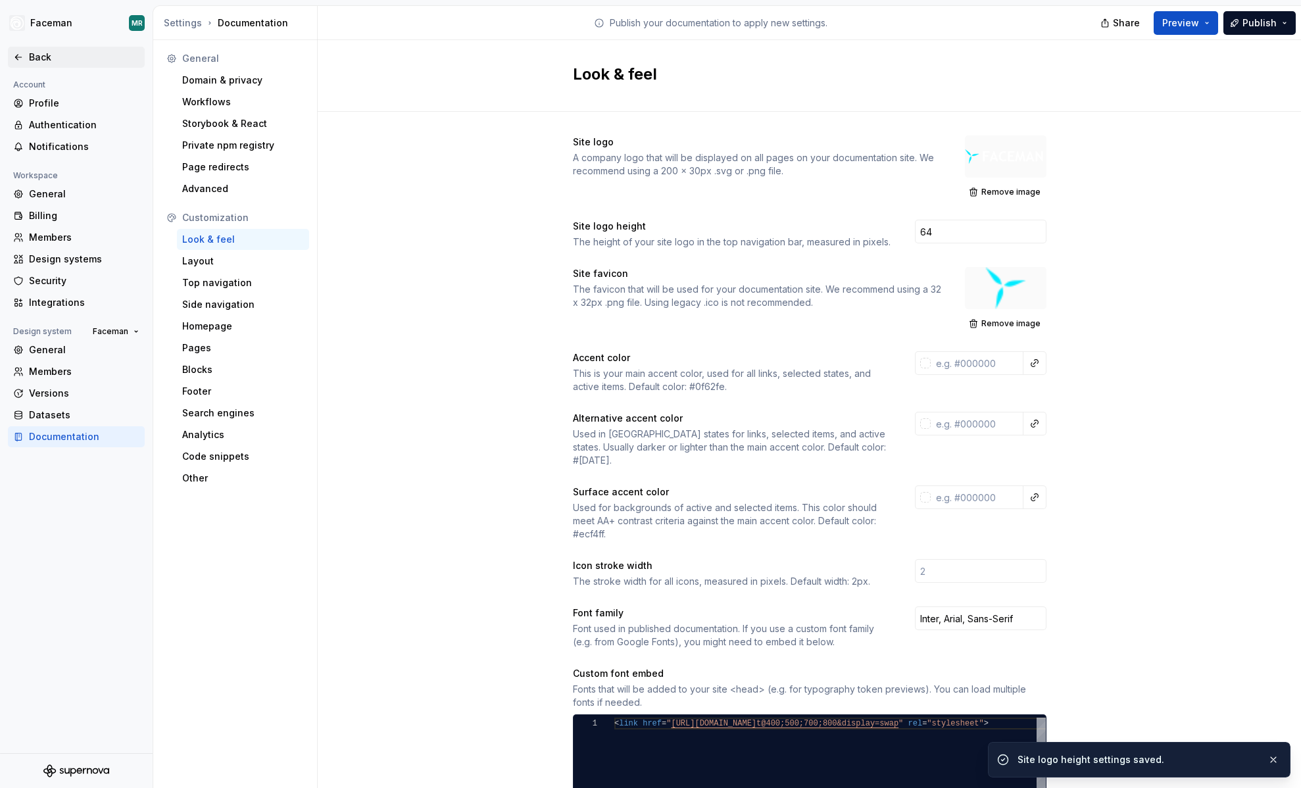
click at [33, 53] on div "Back" at bounding box center [84, 57] width 111 height 13
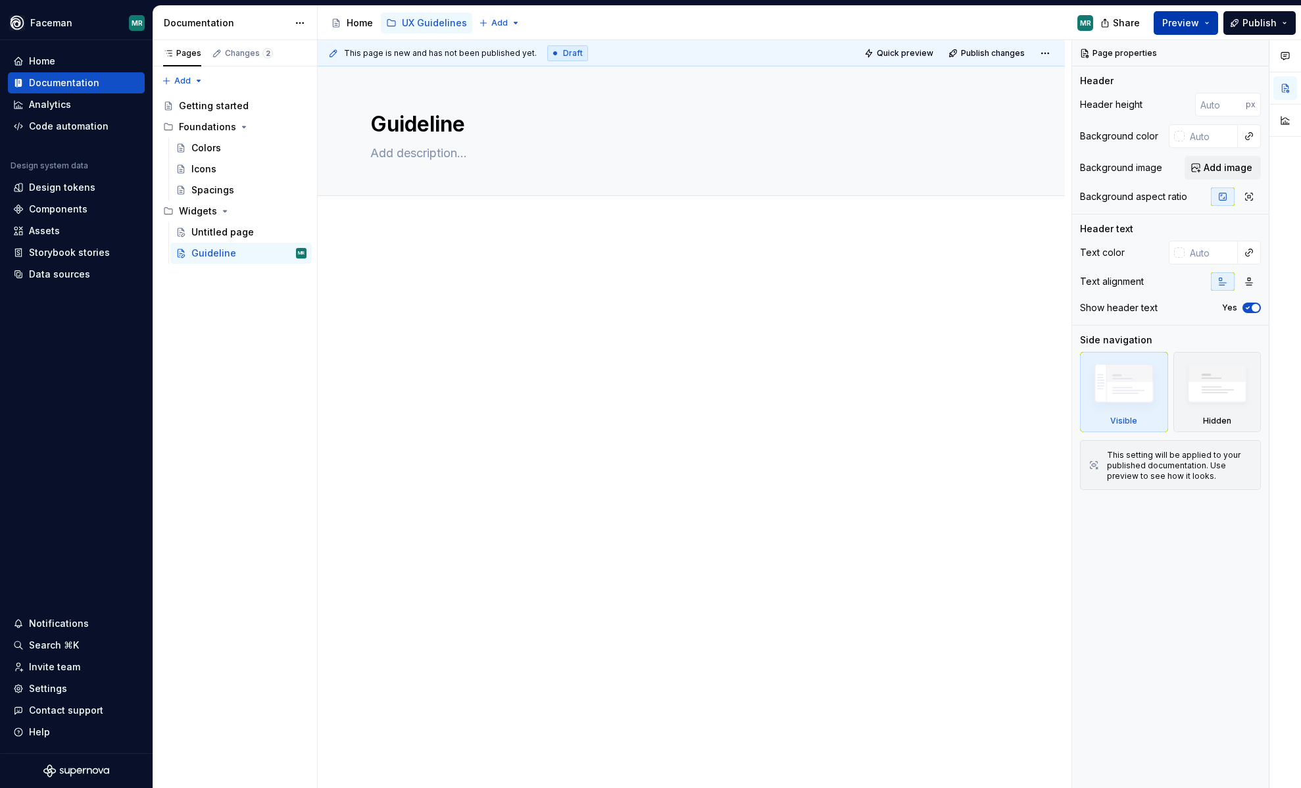
click at [1183, 21] on span "Preview" at bounding box center [1180, 22] width 37 height 13
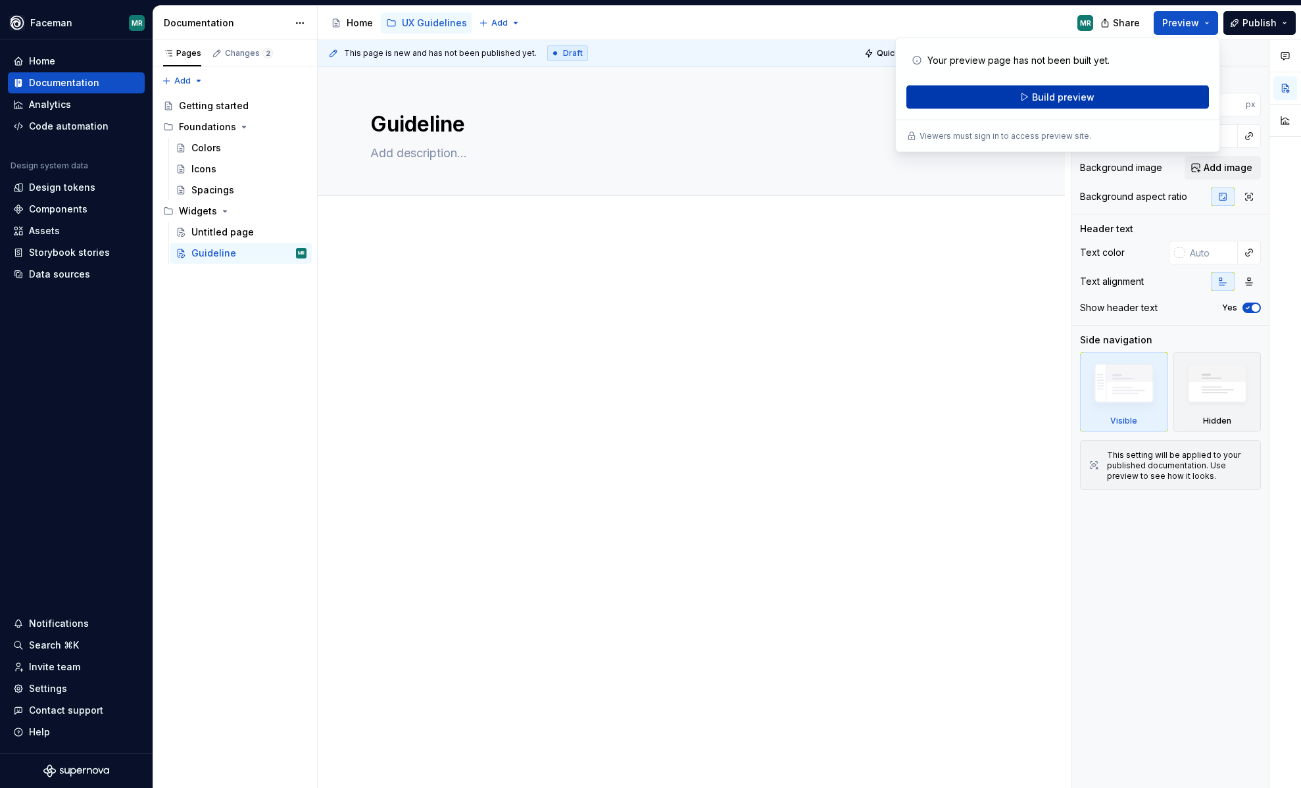
click at [1116, 103] on button "Build preview" at bounding box center [1057, 98] width 303 height 24
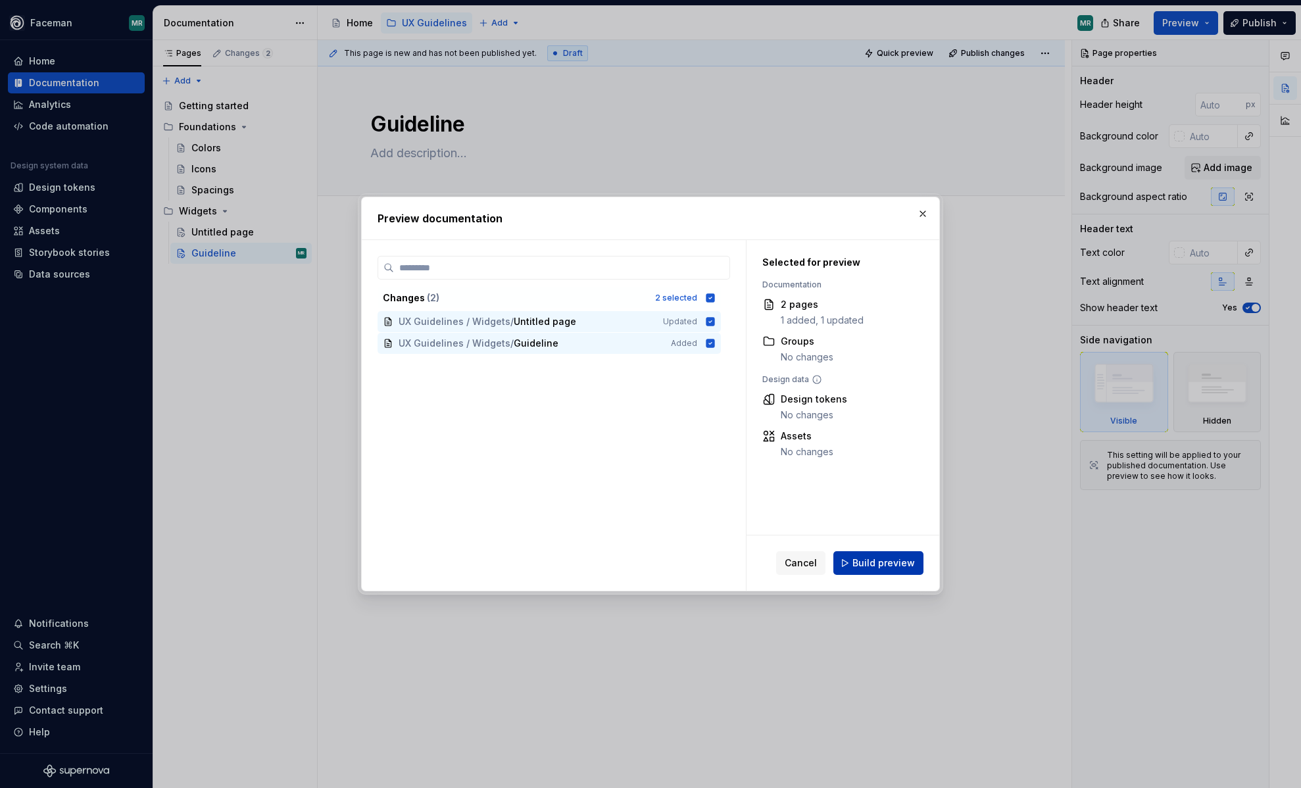
click at [881, 560] on span "Build preview" at bounding box center [883, 562] width 62 height 13
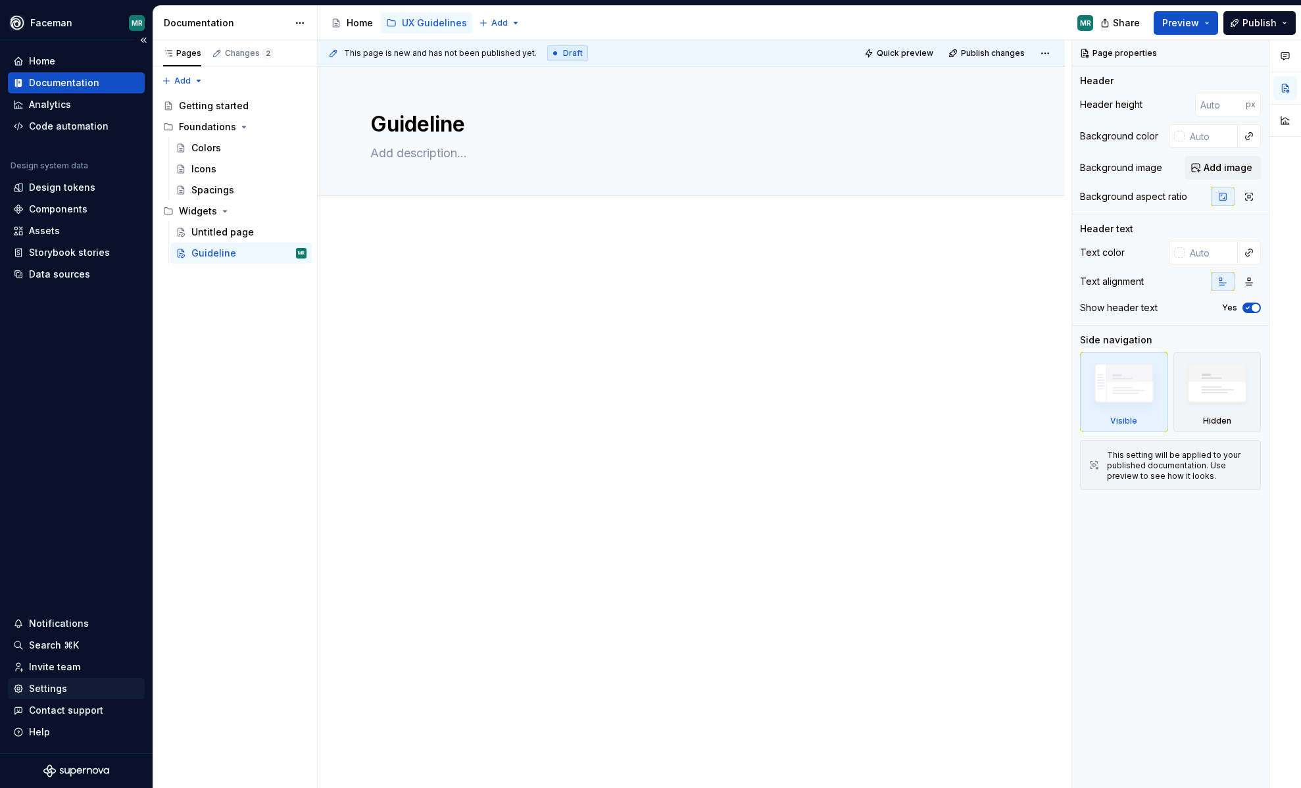
click at [51, 689] on div "Settings" at bounding box center [48, 688] width 38 height 13
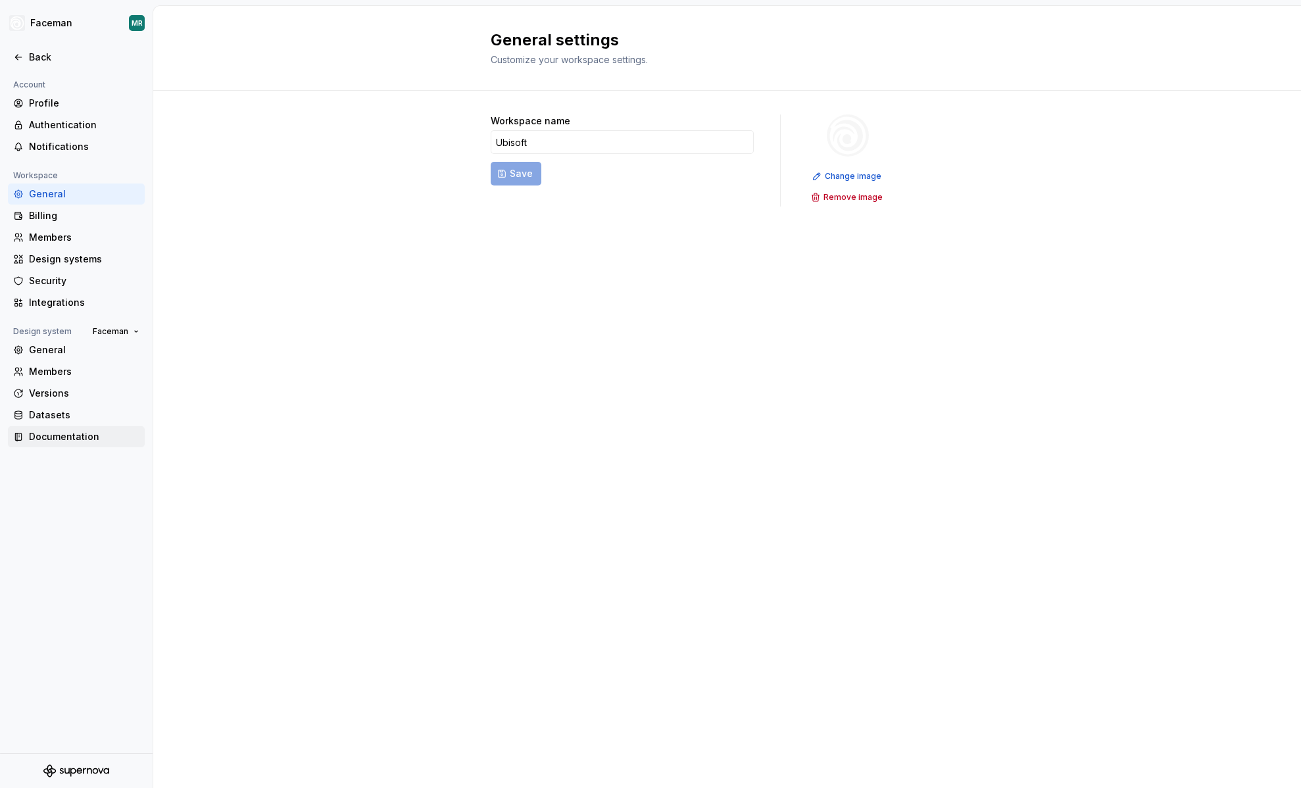
click at [86, 433] on div "Documentation" at bounding box center [84, 436] width 111 height 13
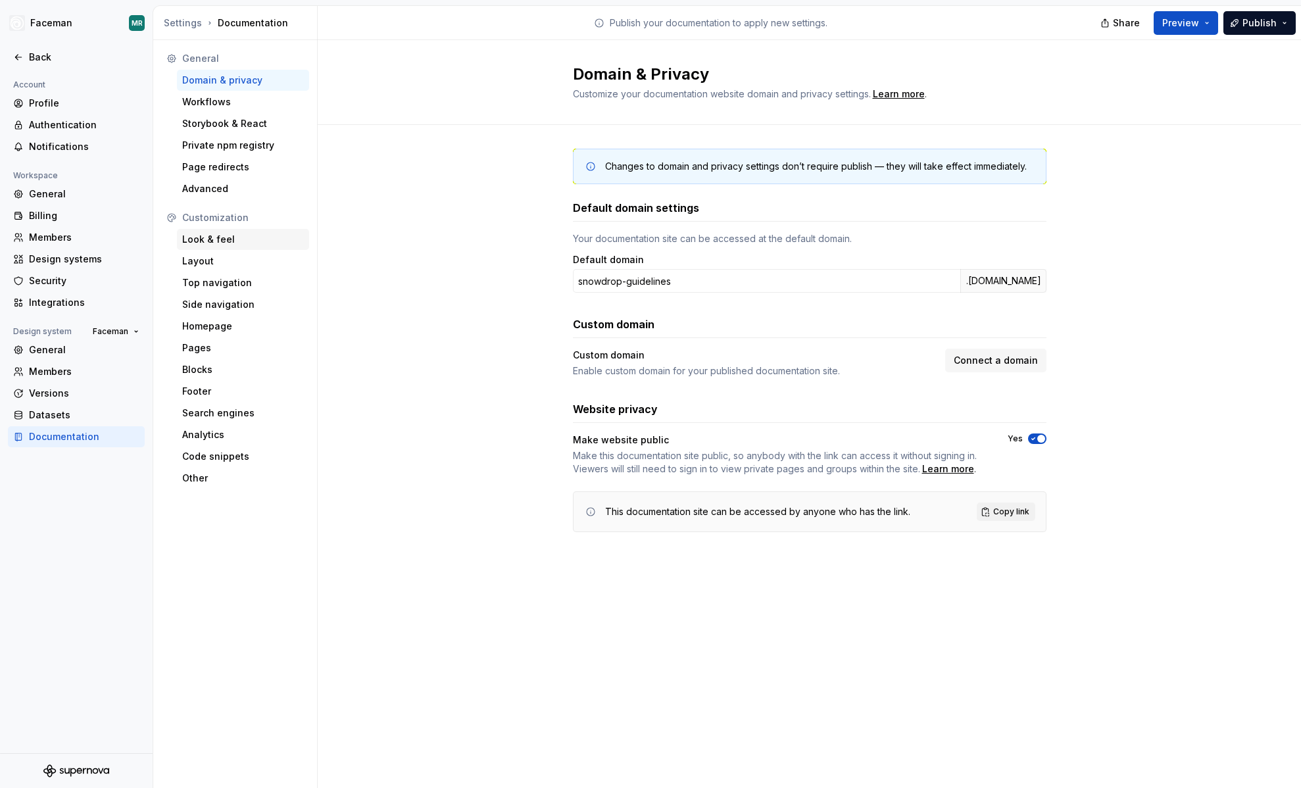
click at [216, 241] on div "Look & feel" at bounding box center [243, 239] width 122 height 13
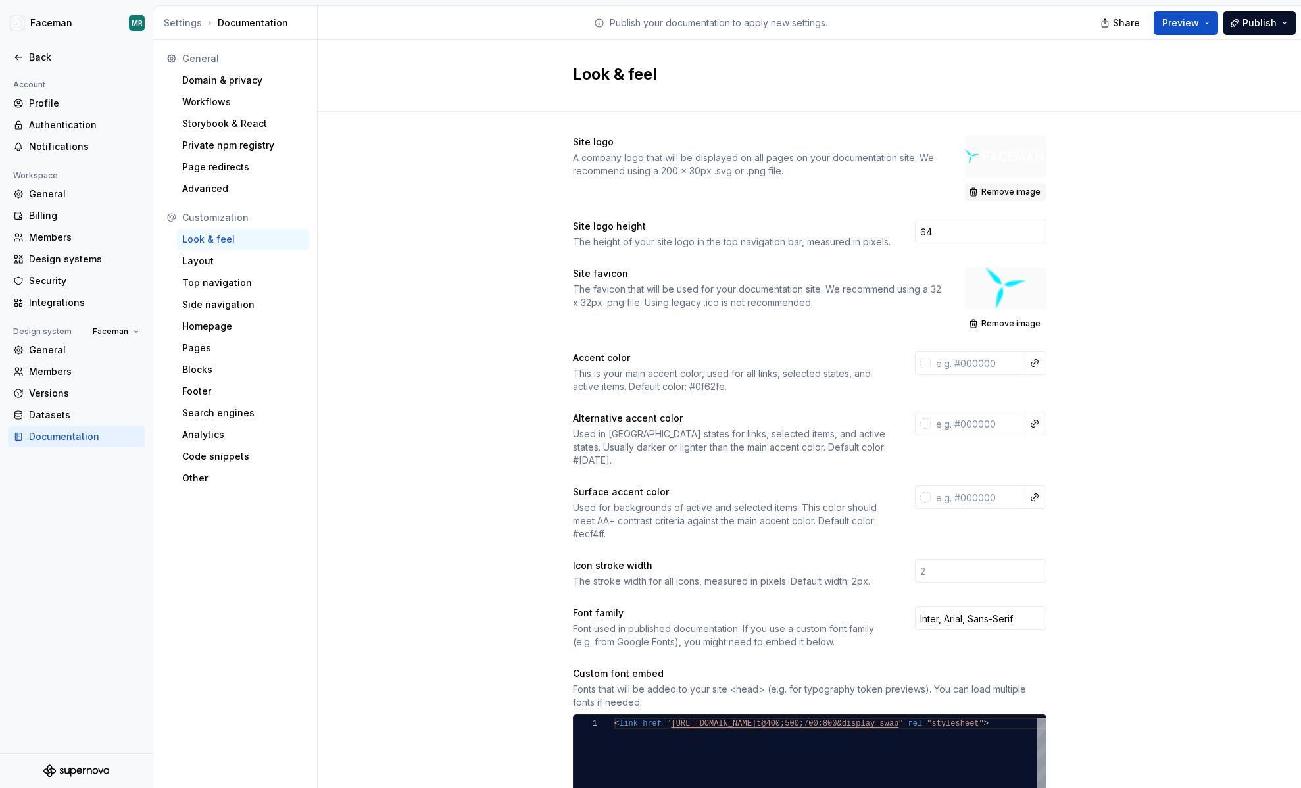
click at [1011, 193] on span "Remove image" at bounding box center [1010, 192] width 59 height 11
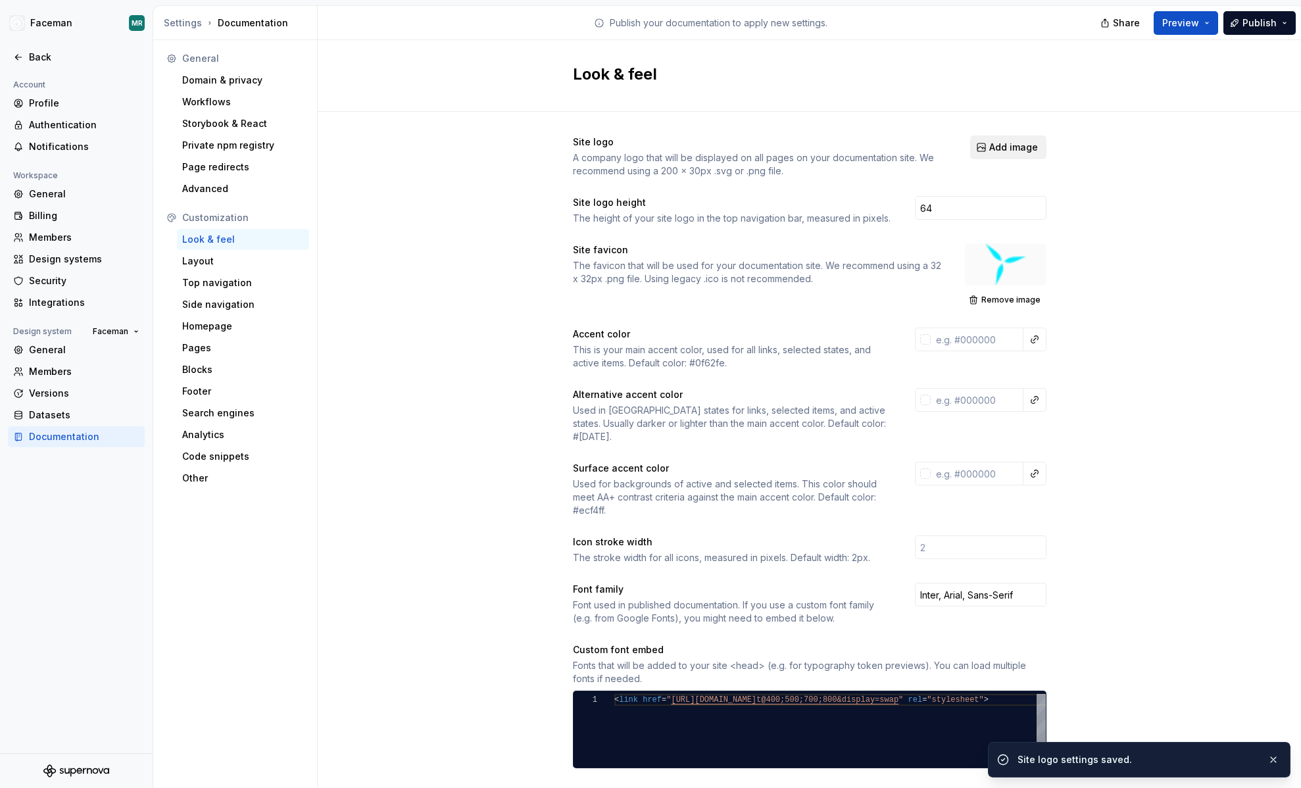
click at [1009, 151] on span "Add image" at bounding box center [1013, 147] width 49 height 13
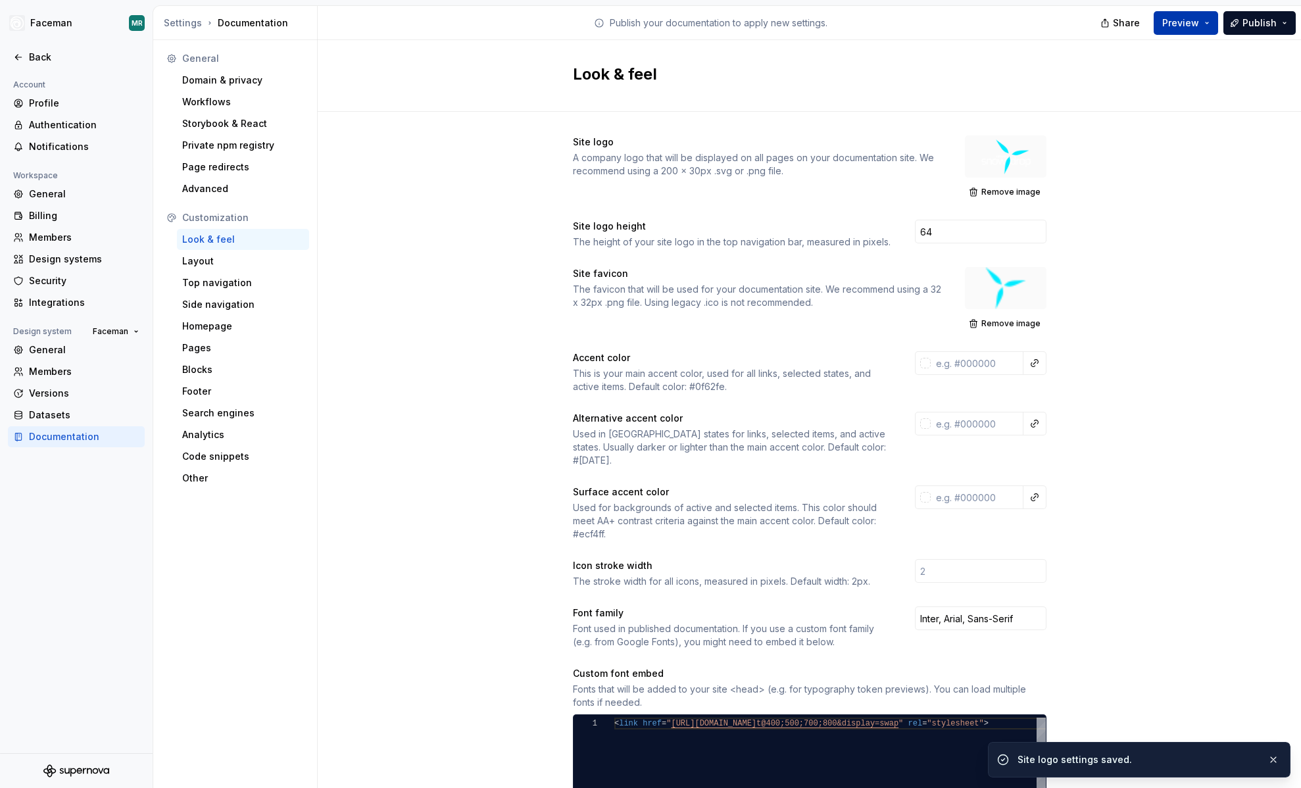
click at [1196, 16] on span "Preview" at bounding box center [1180, 22] width 37 height 13
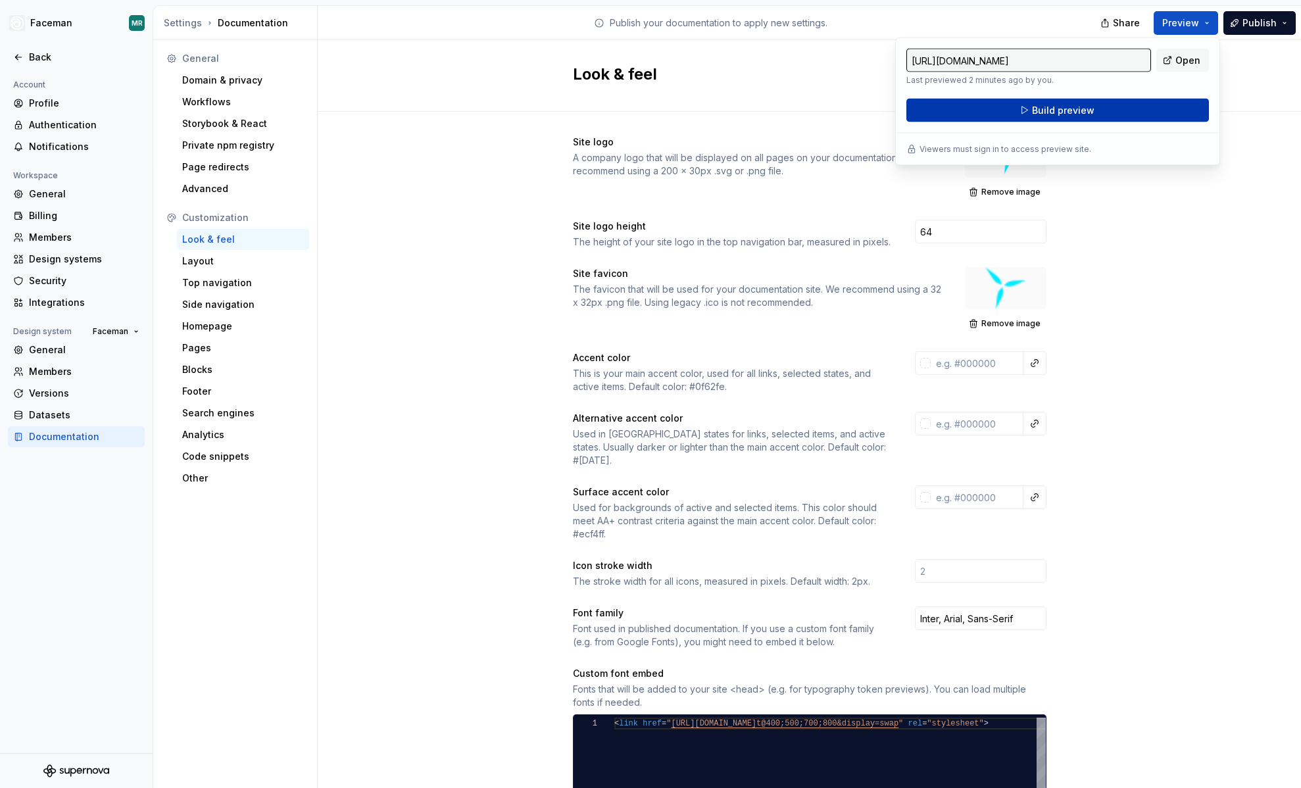
click at [1157, 108] on button "Build preview" at bounding box center [1057, 111] width 303 height 24
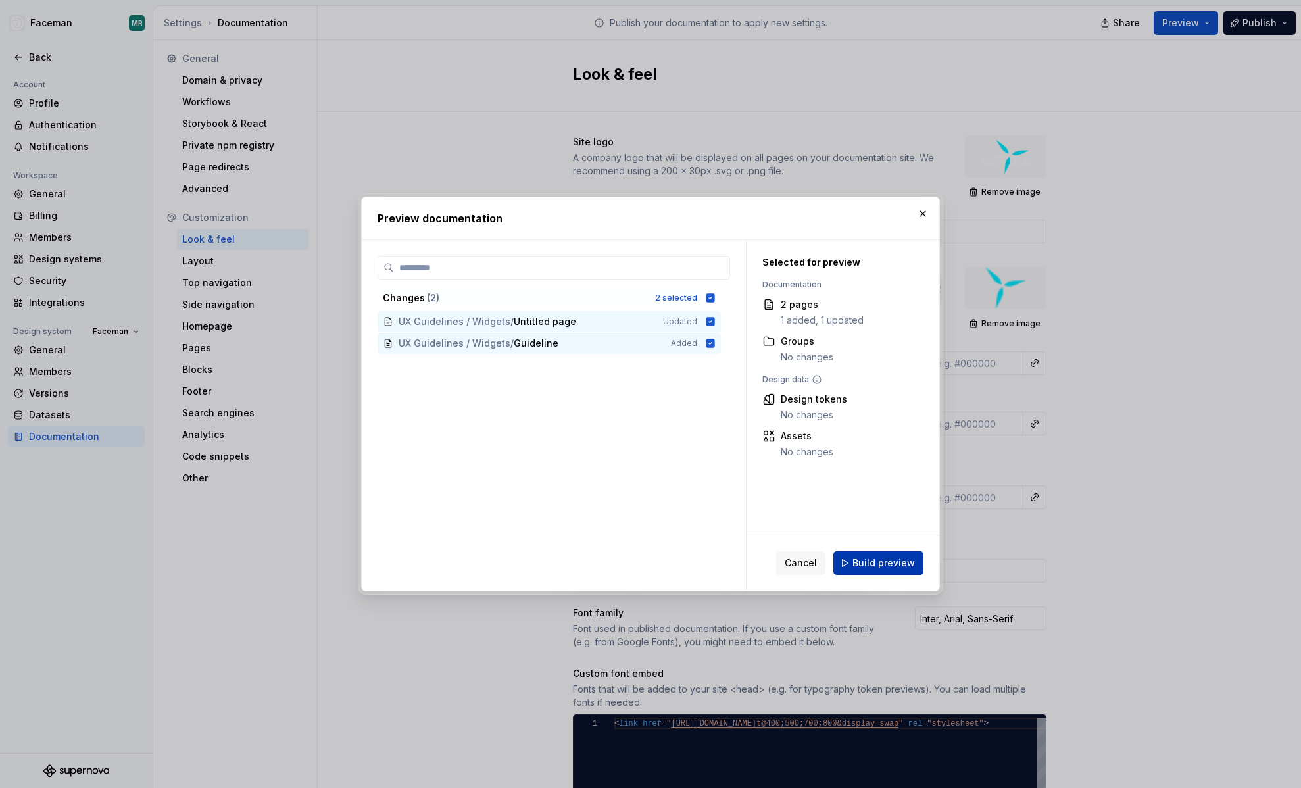
click at [880, 571] on button "Build preview" at bounding box center [878, 563] width 90 height 24
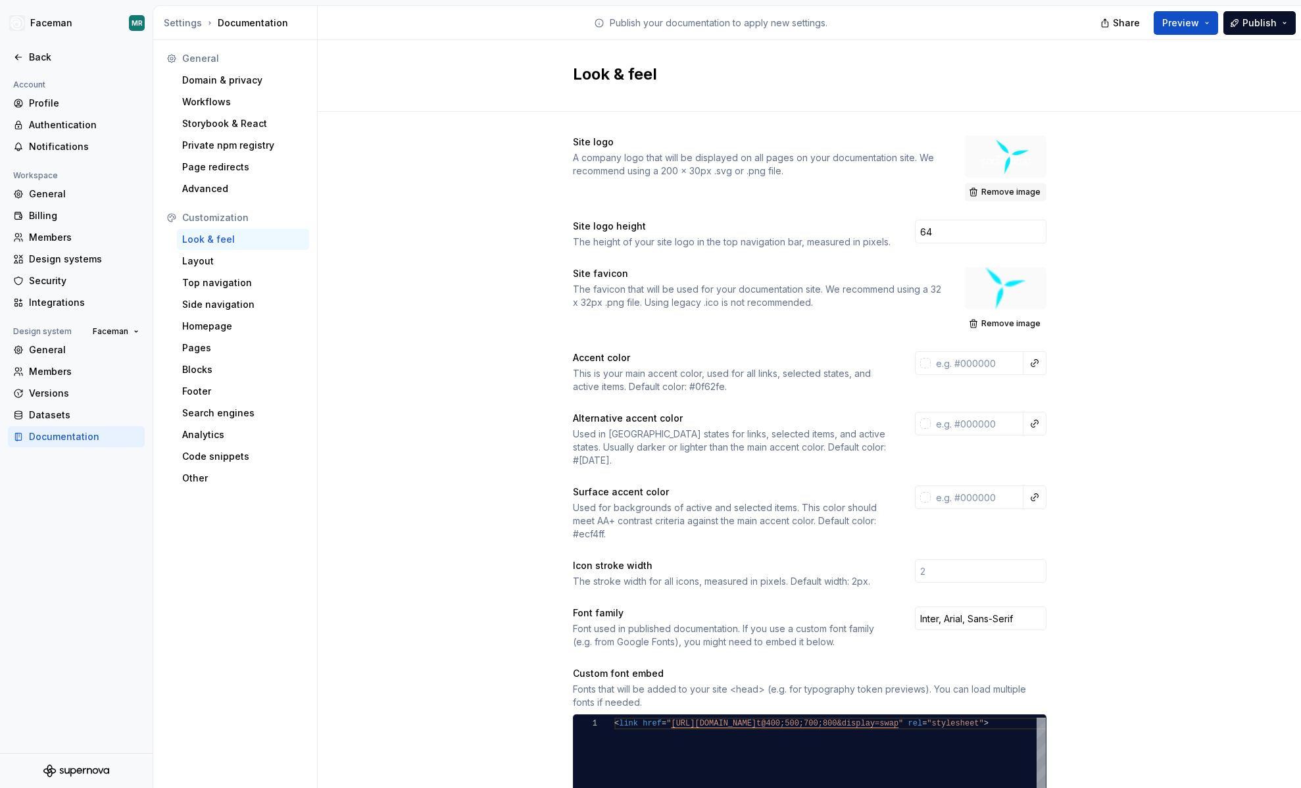
click at [1016, 194] on span "Remove image" at bounding box center [1010, 192] width 59 height 11
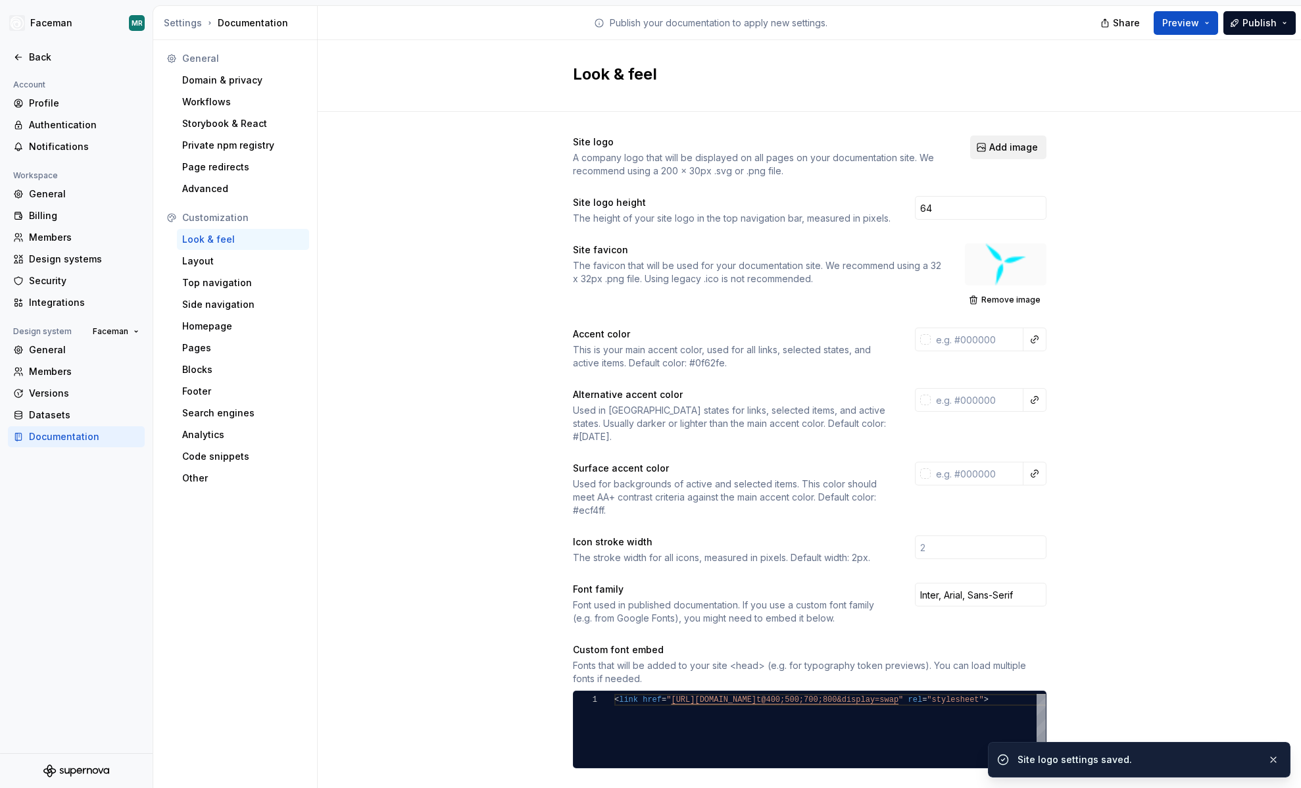
click at [1016, 154] on button "Add image" at bounding box center [1008, 147] width 76 height 24
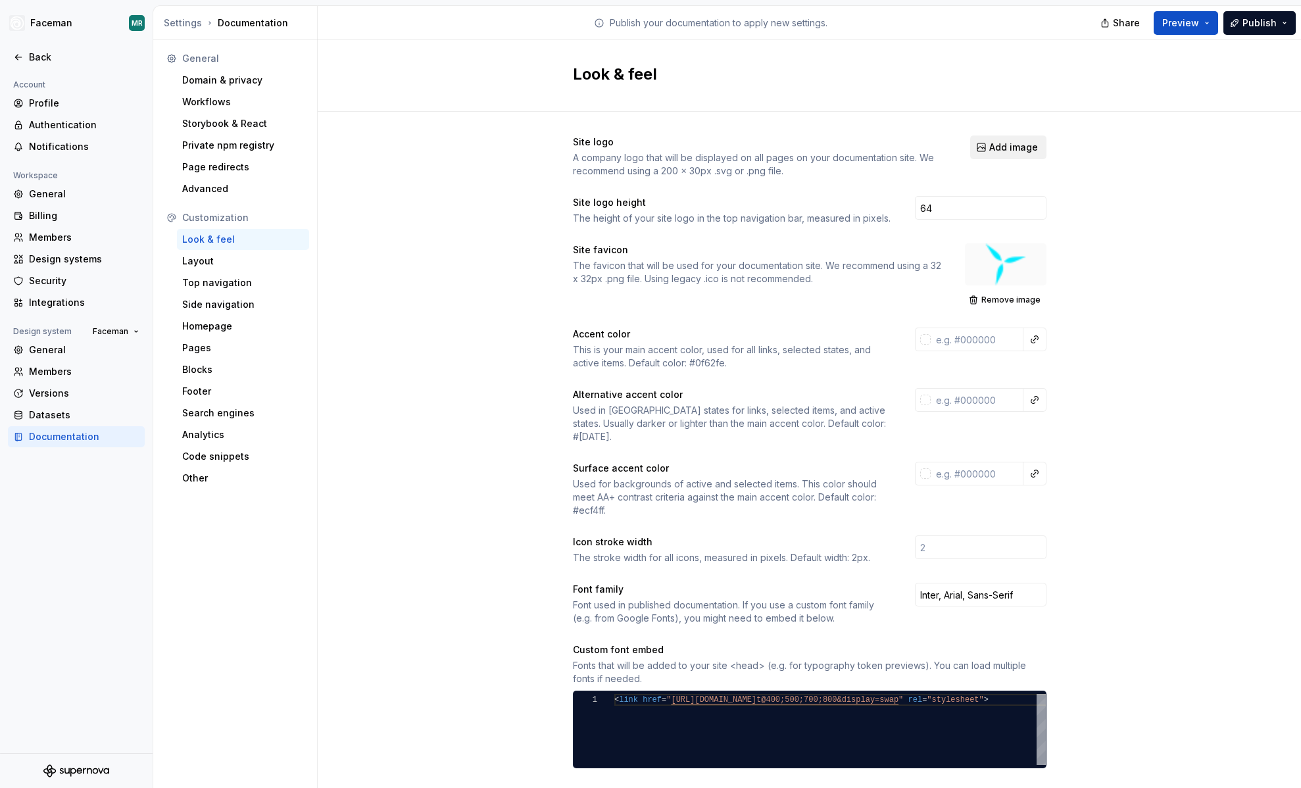
click at [1022, 153] on span "Add image" at bounding box center [1013, 147] width 49 height 13
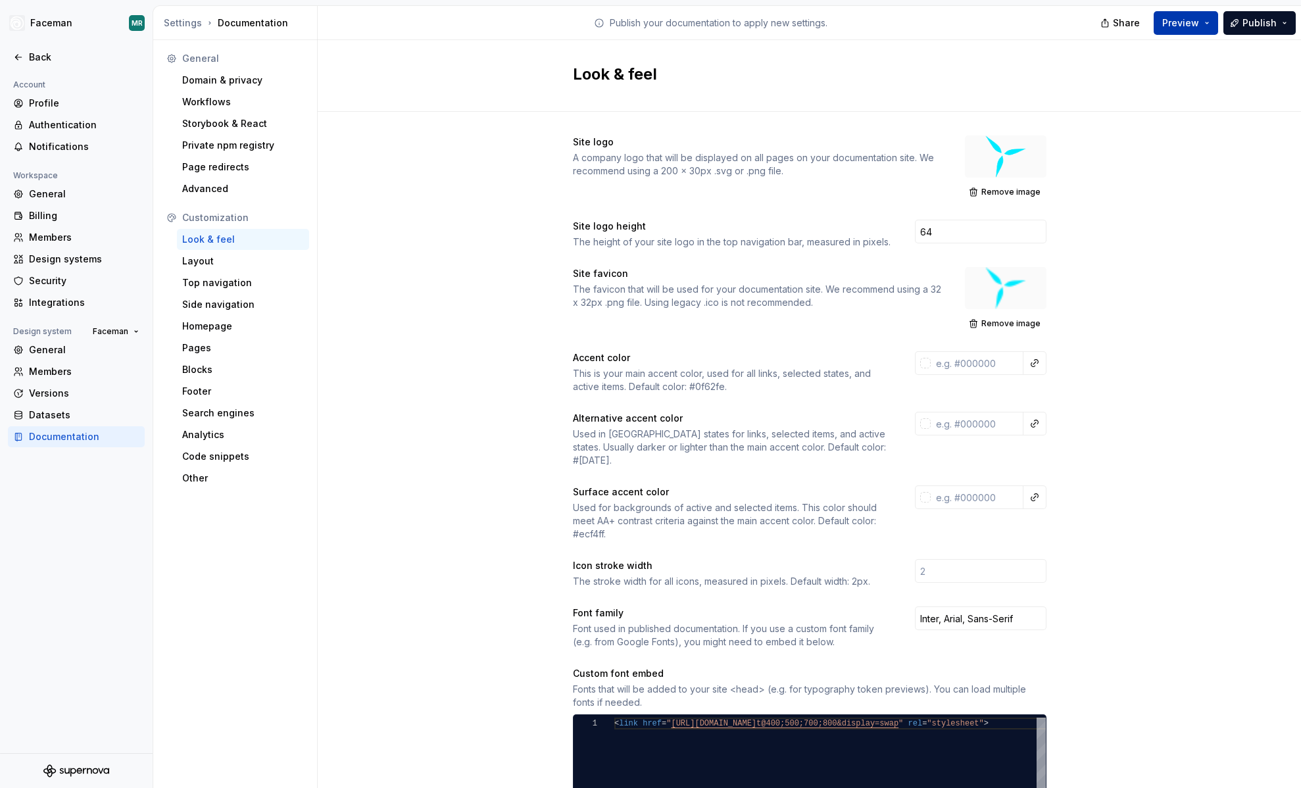
click at [1187, 22] on span "Preview" at bounding box center [1180, 22] width 37 height 13
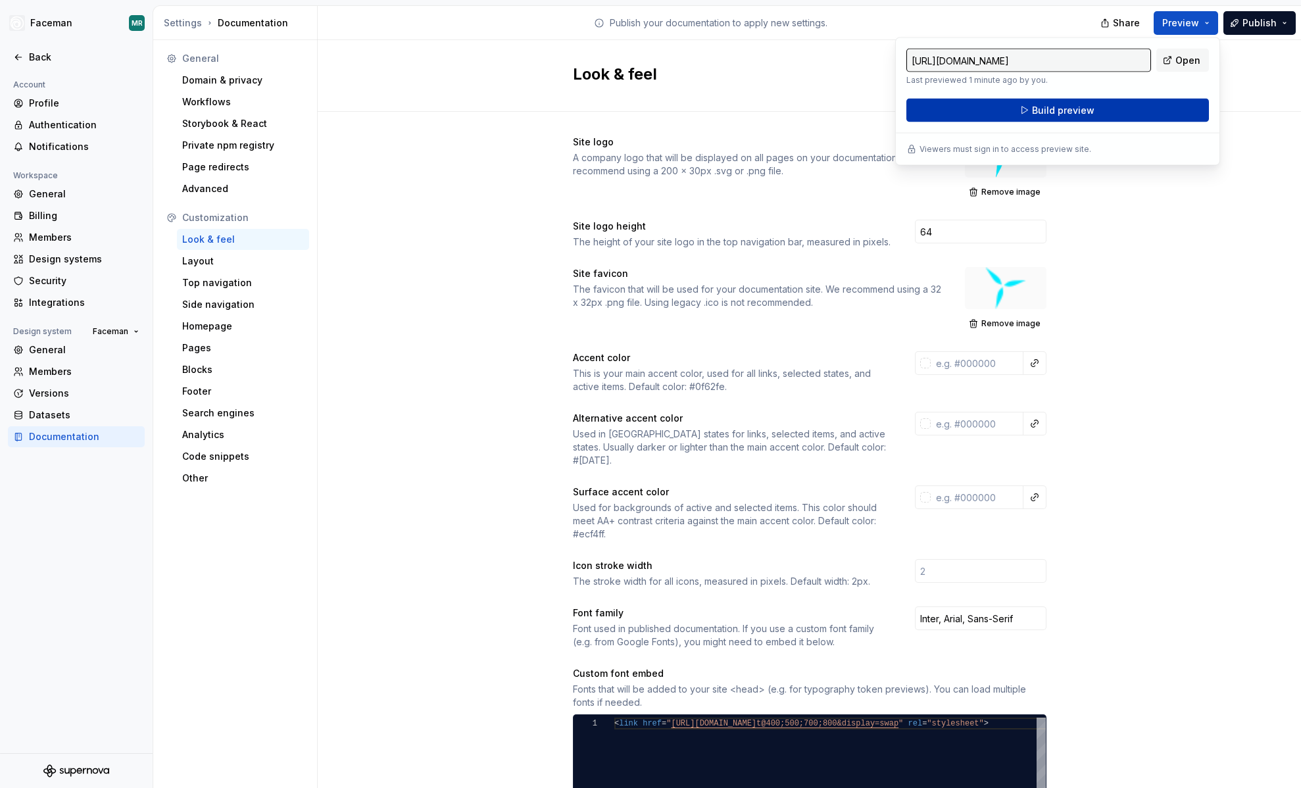
click at [1171, 100] on button "Build preview" at bounding box center [1057, 111] width 303 height 24
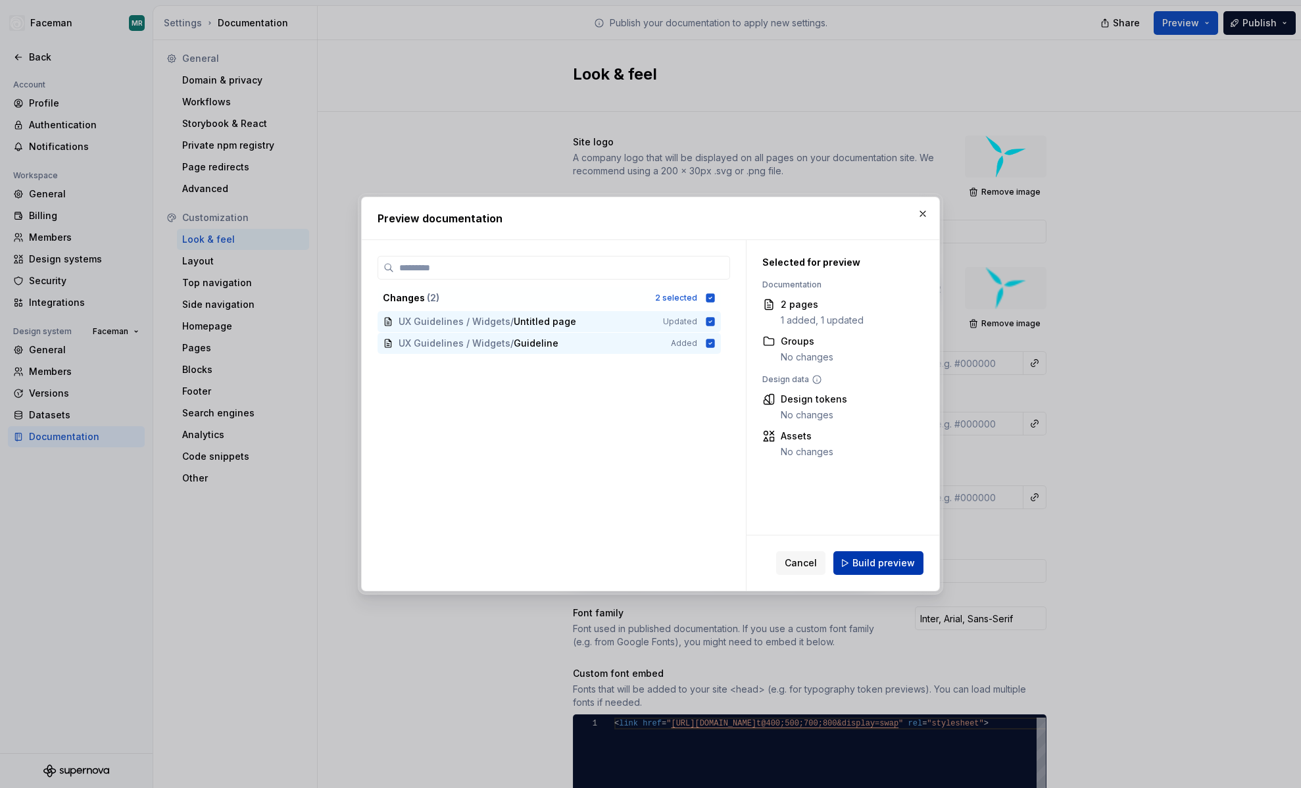
click at [861, 567] on span "Build preview" at bounding box center [883, 562] width 62 height 13
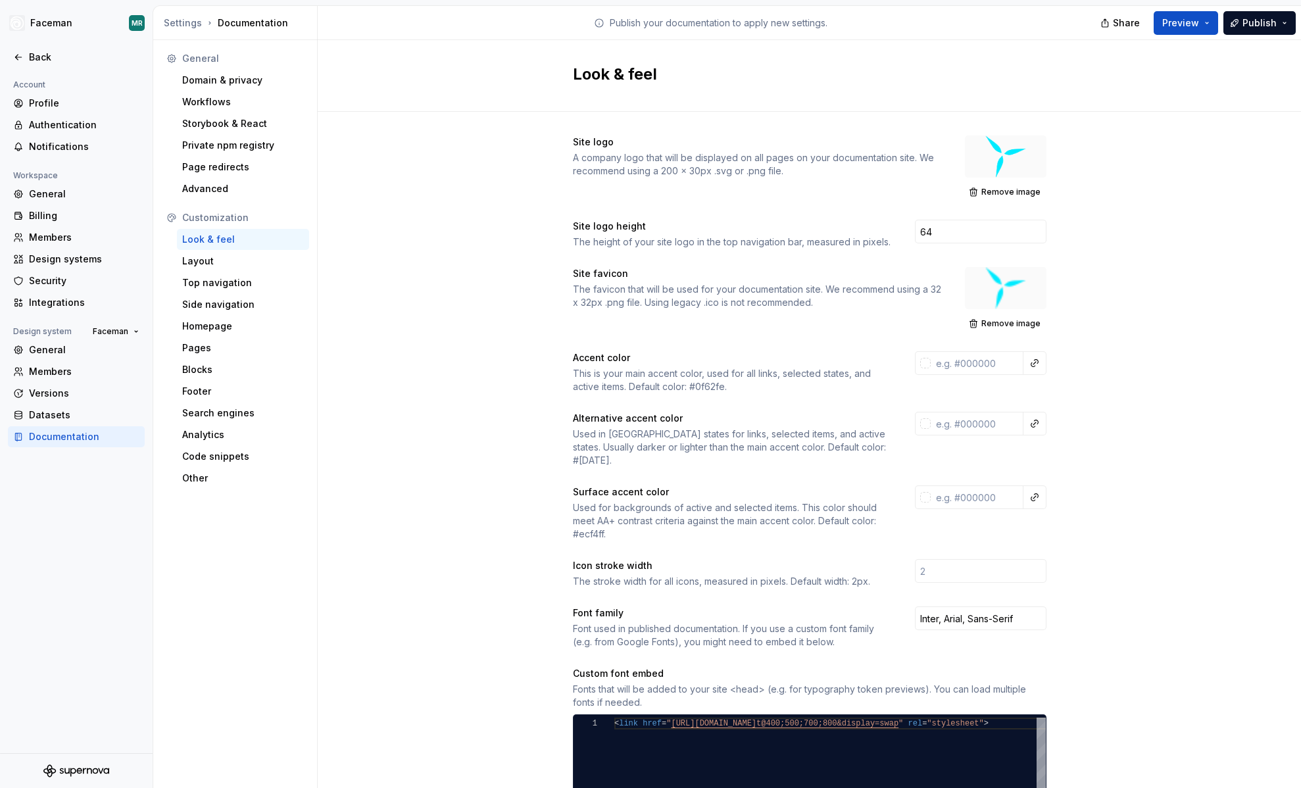
click at [1192, 311] on div "Site logo A company logo that will be displayed on all pages on your documentat…" at bounding box center [809, 620] width 983 height 1017
click at [45, 58] on div "Back" at bounding box center [84, 57] width 111 height 13
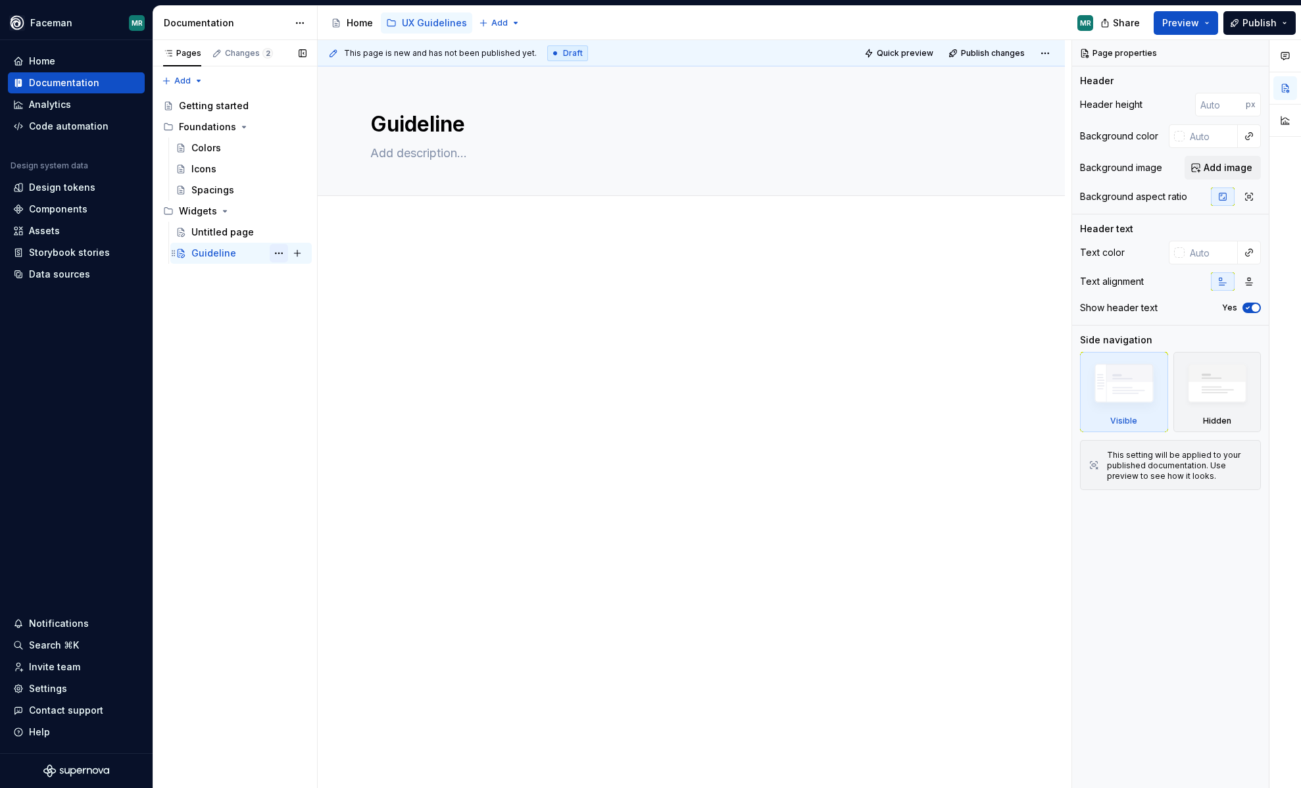
click at [282, 256] on button "Page tree" at bounding box center [279, 253] width 18 height 18
type textarea "*"
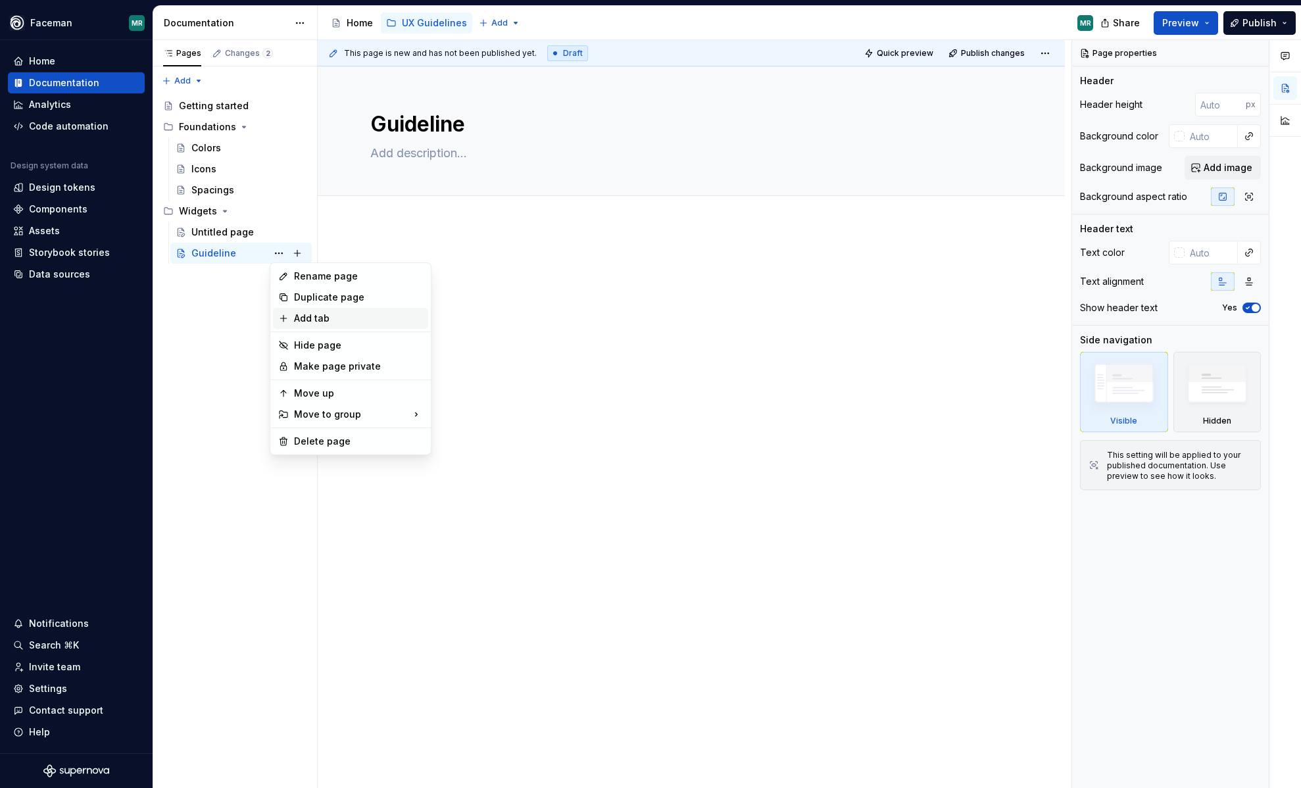
click at [327, 318] on div "Add tab" at bounding box center [358, 318] width 129 height 13
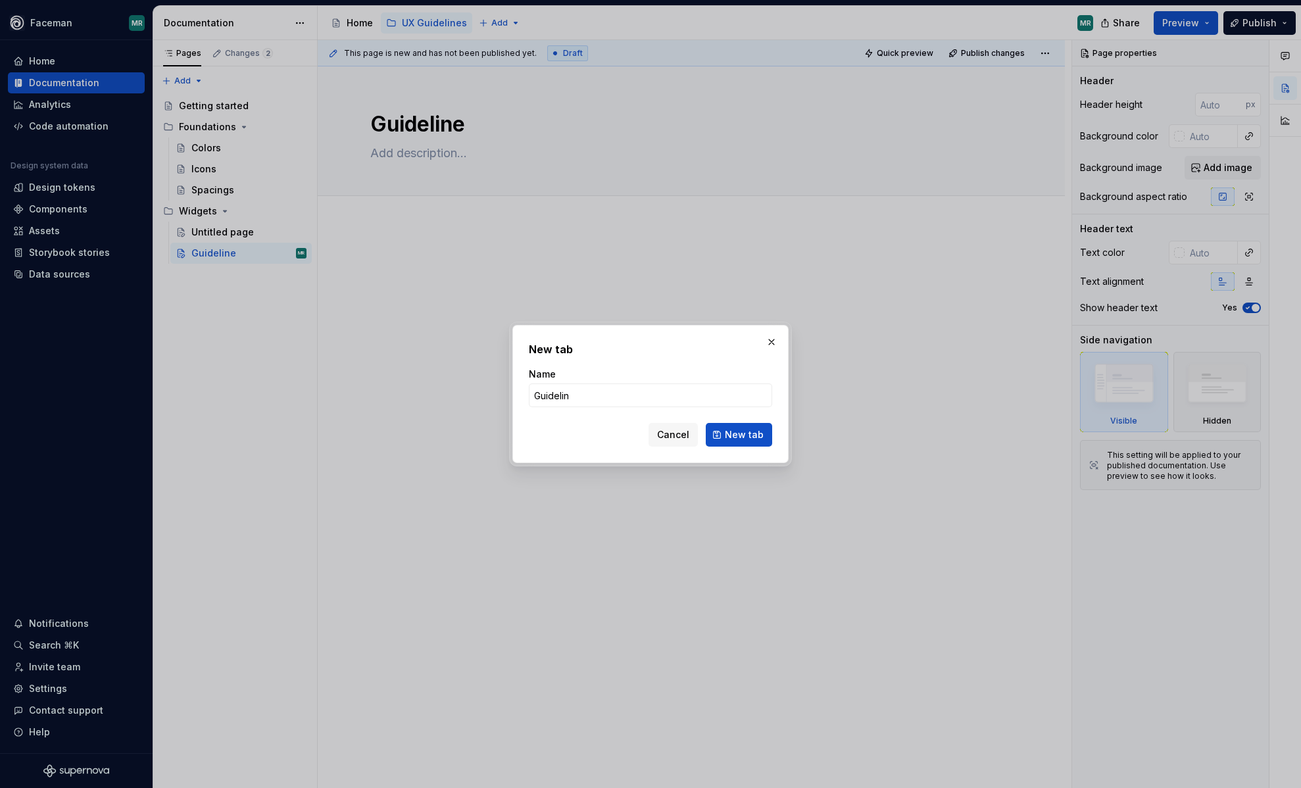
type input "Guideline"
click at [738, 433] on span "New tab" at bounding box center [744, 434] width 39 height 13
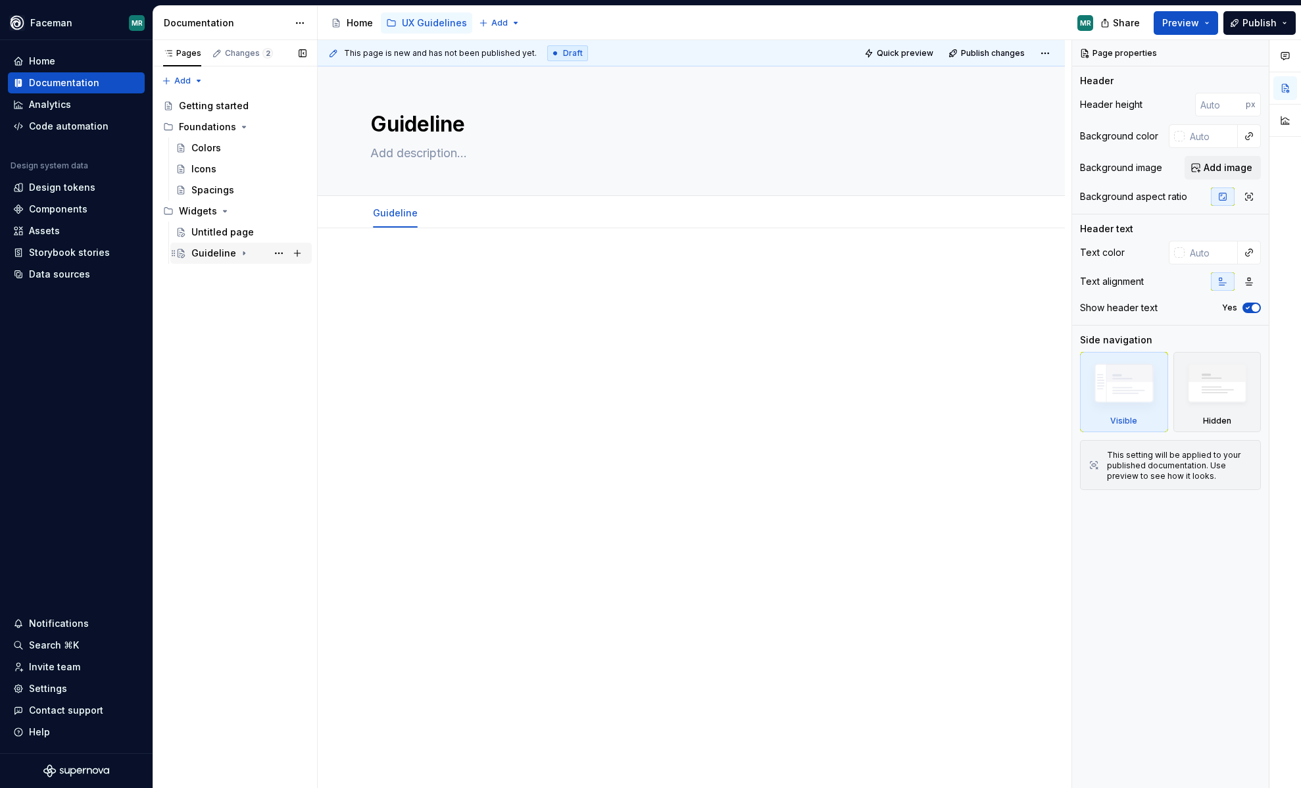
click at [243, 253] on icon "Page tree" at bounding box center [243, 253] width 1 height 3
click at [216, 231] on div "Untitled page" at bounding box center [222, 232] width 62 height 13
click at [276, 229] on button "Page tree" at bounding box center [279, 232] width 18 height 18
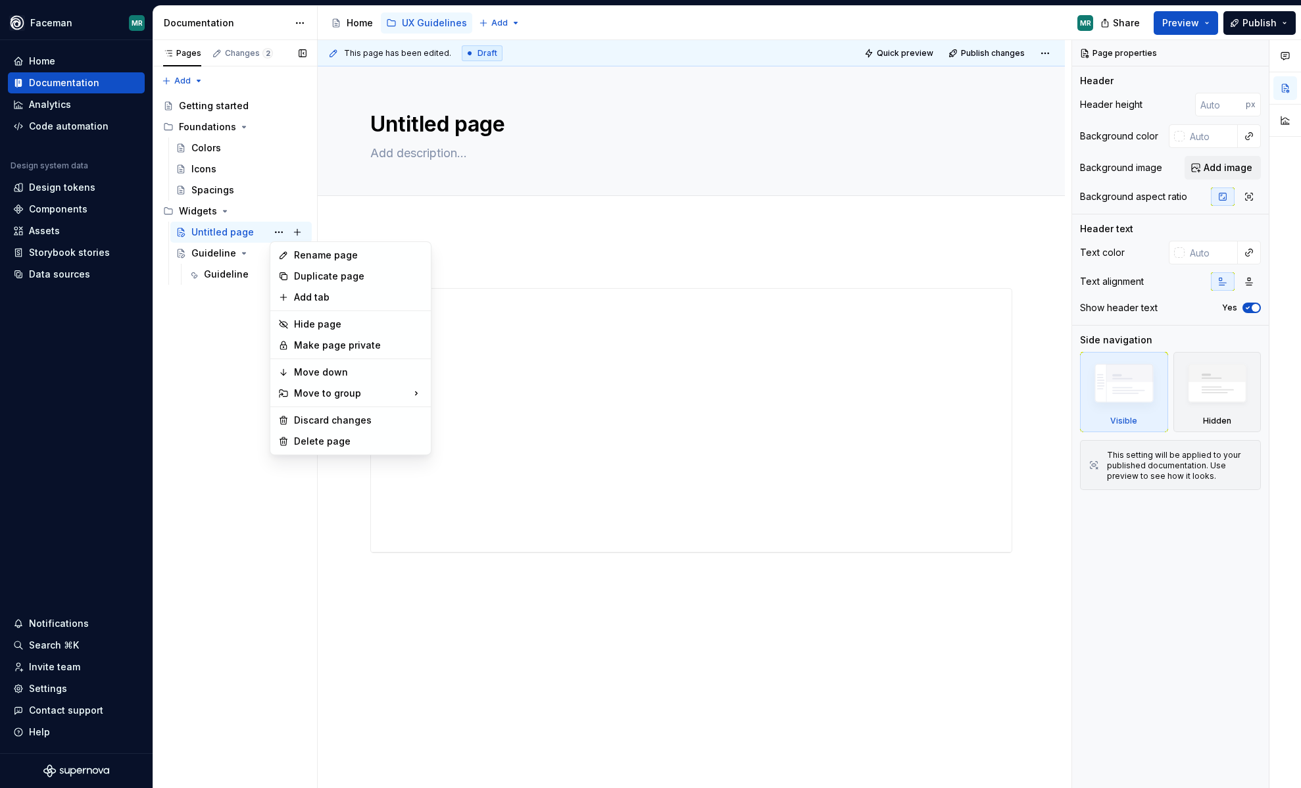
click at [220, 226] on div "Pages Changes 2 Add Accessibility guide for tree Page tree. Navigate the tree w…" at bounding box center [235, 414] width 164 height 749
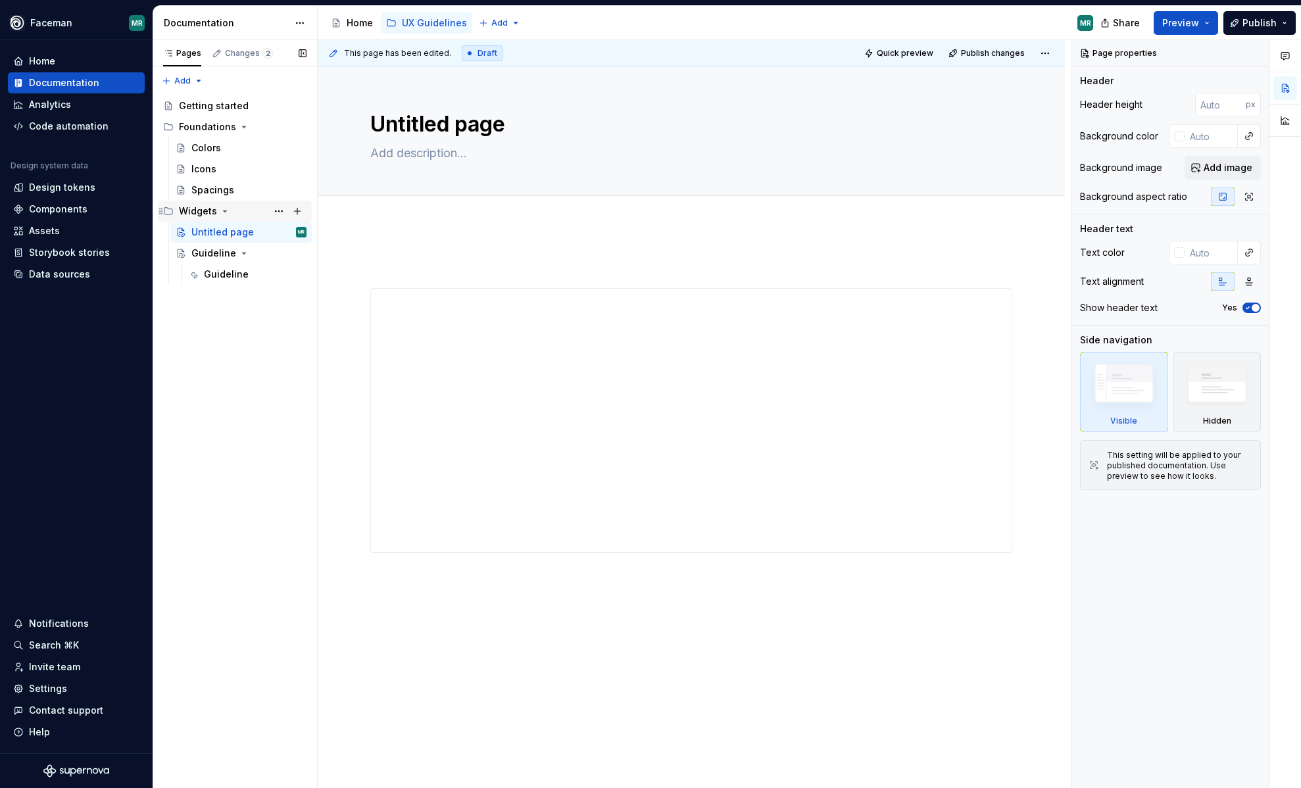
click at [195, 207] on div "Widgets" at bounding box center [198, 211] width 38 height 13
click at [295, 204] on button "Page tree" at bounding box center [297, 211] width 18 height 18
type textarea "*"
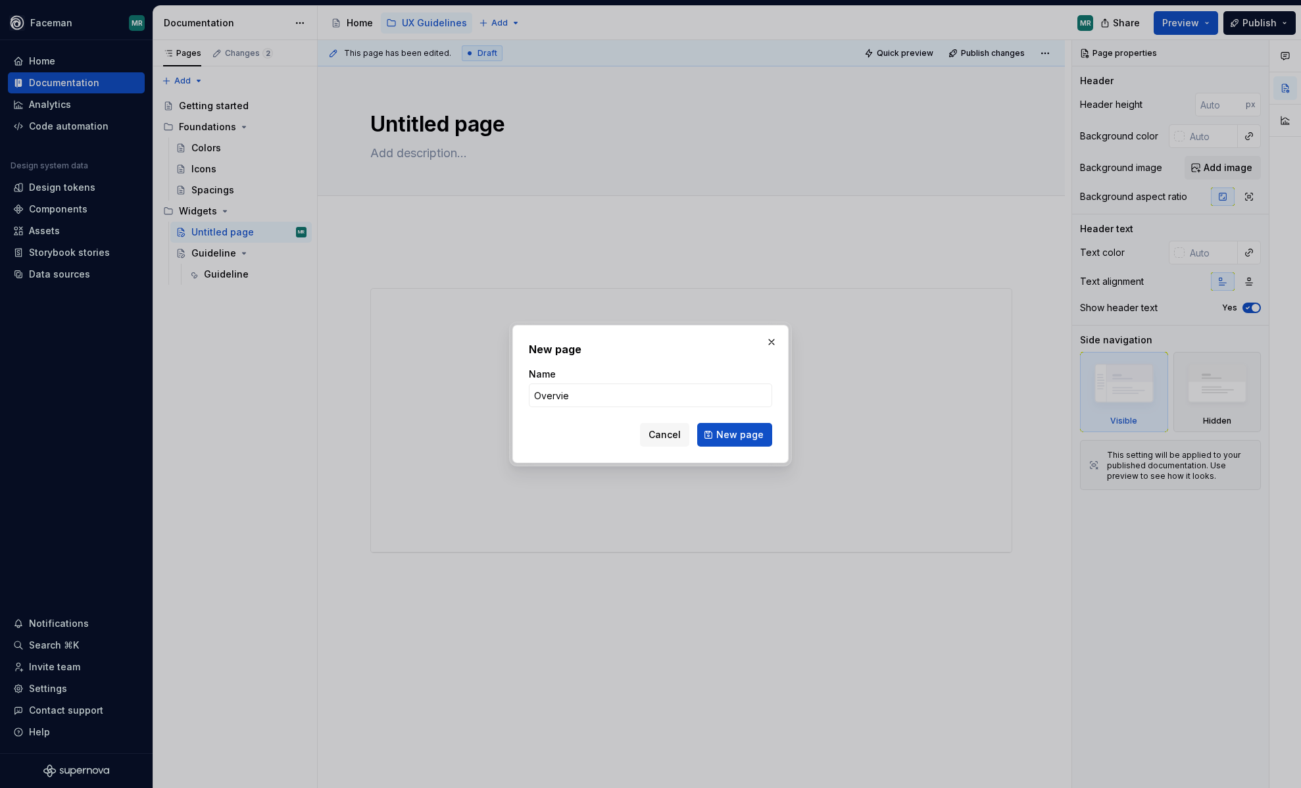
type input "Overview"
click at [740, 435] on span "New page" at bounding box center [739, 434] width 47 height 13
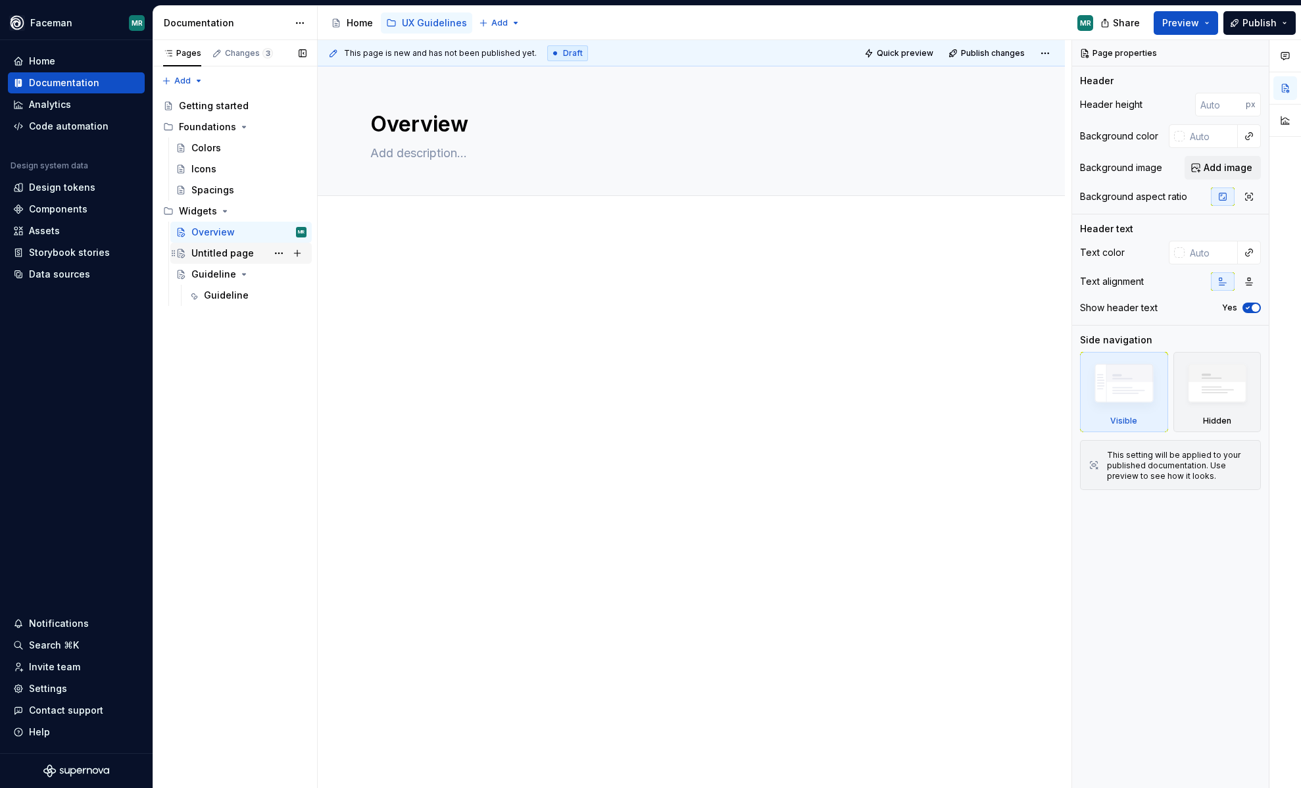
click at [212, 247] on div "Untitled page" at bounding box center [222, 253] width 62 height 13
click at [454, 128] on textarea "Untitled page" at bounding box center [689, 125] width 642 height 32
type textarea "*"
type textarea "W"
type textarea "*"
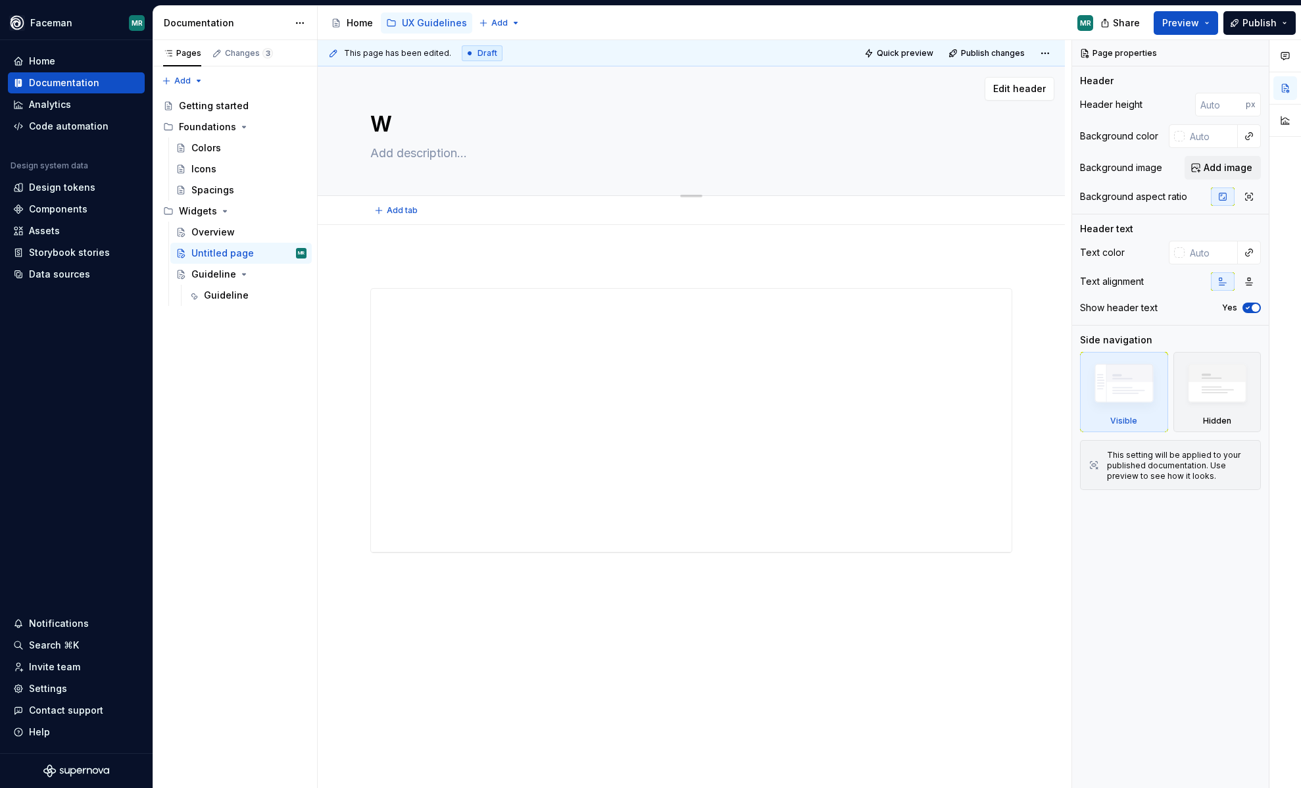
type textarea "Wi"
type textarea "*"
type textarea "Wid"
type textarea "*"
type textarea "Widg"
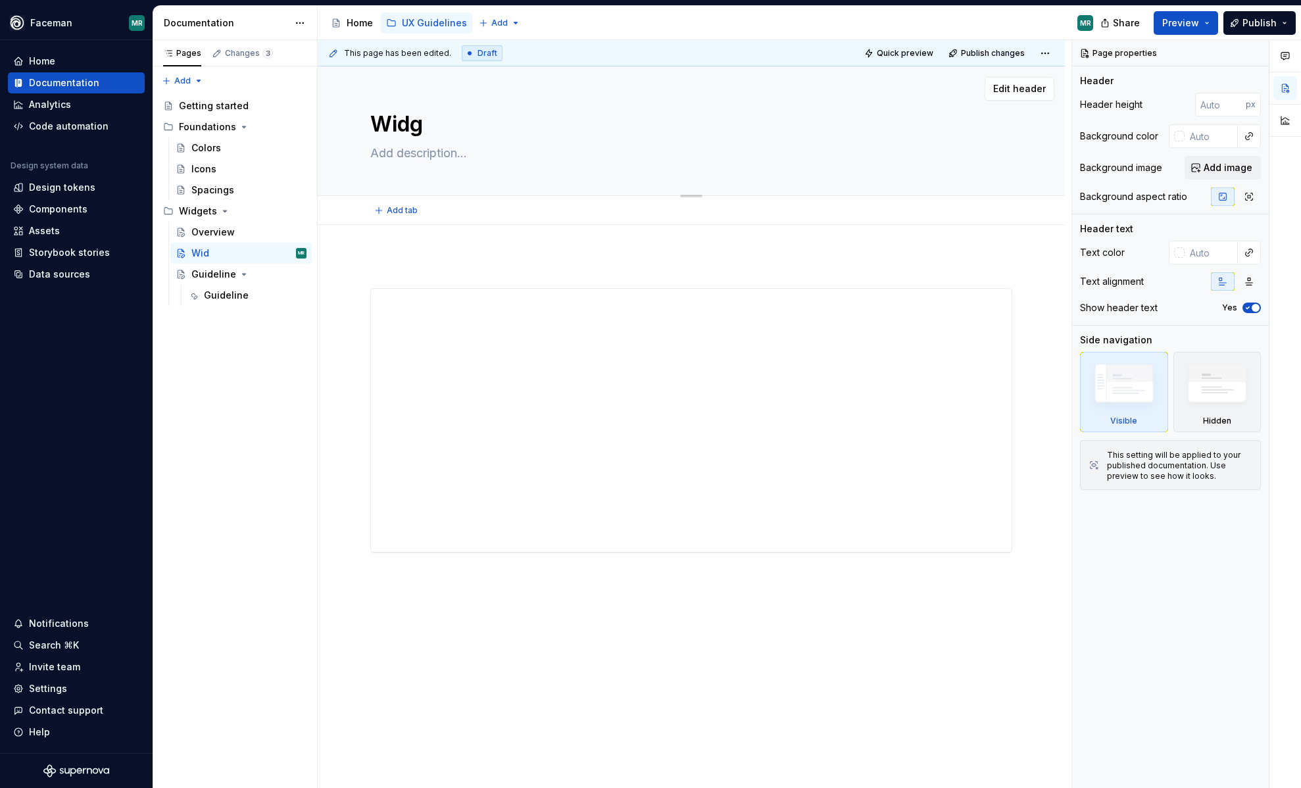
type textarea "*"
type textarea "Widge"
type textarea "*"
type textarea "Widget"
type textarea "*"
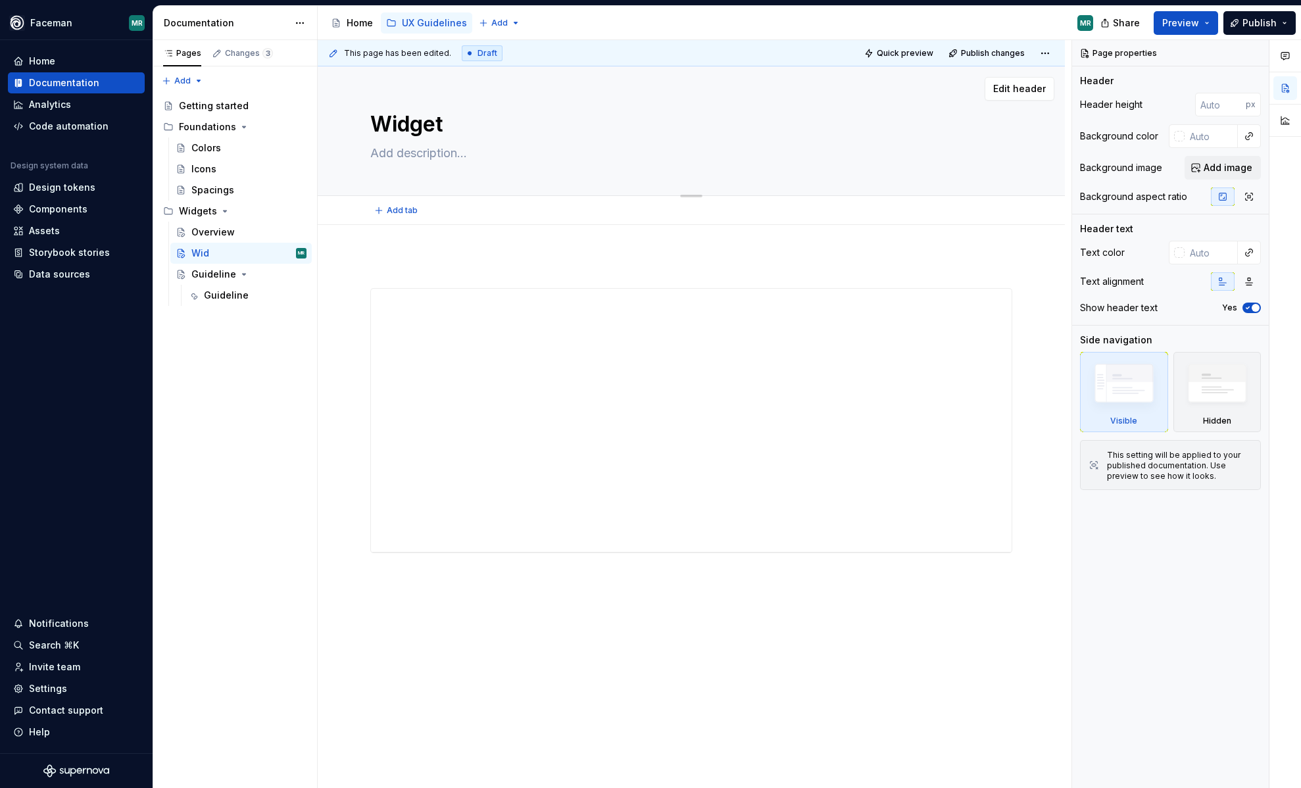
type textarea "Widget"
type textarea "*"
type textarea "Widget t"
type textarea "*"
type textarea "Widget te"
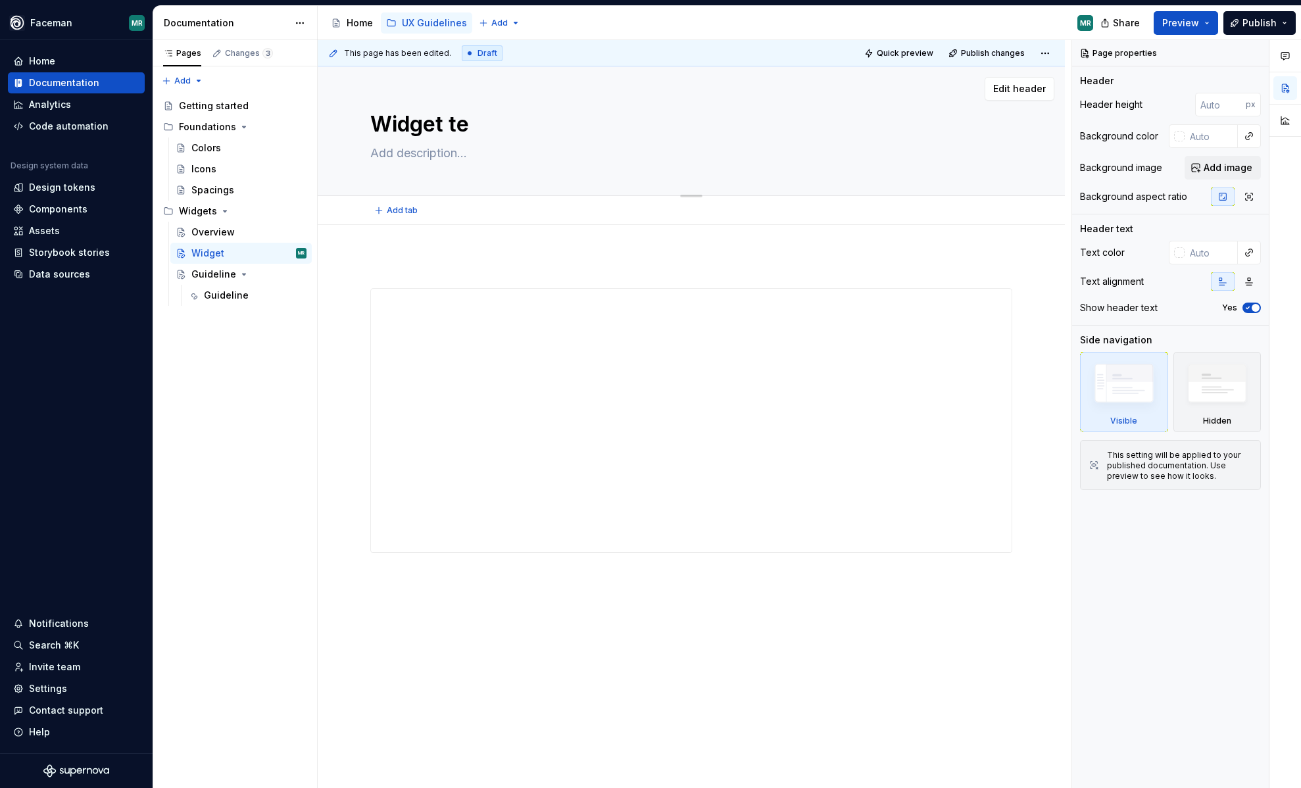
type textarea "*"
type textarea "Widget tes"
type textarea "*"
type textarea "Widget test"
type textarea "*"
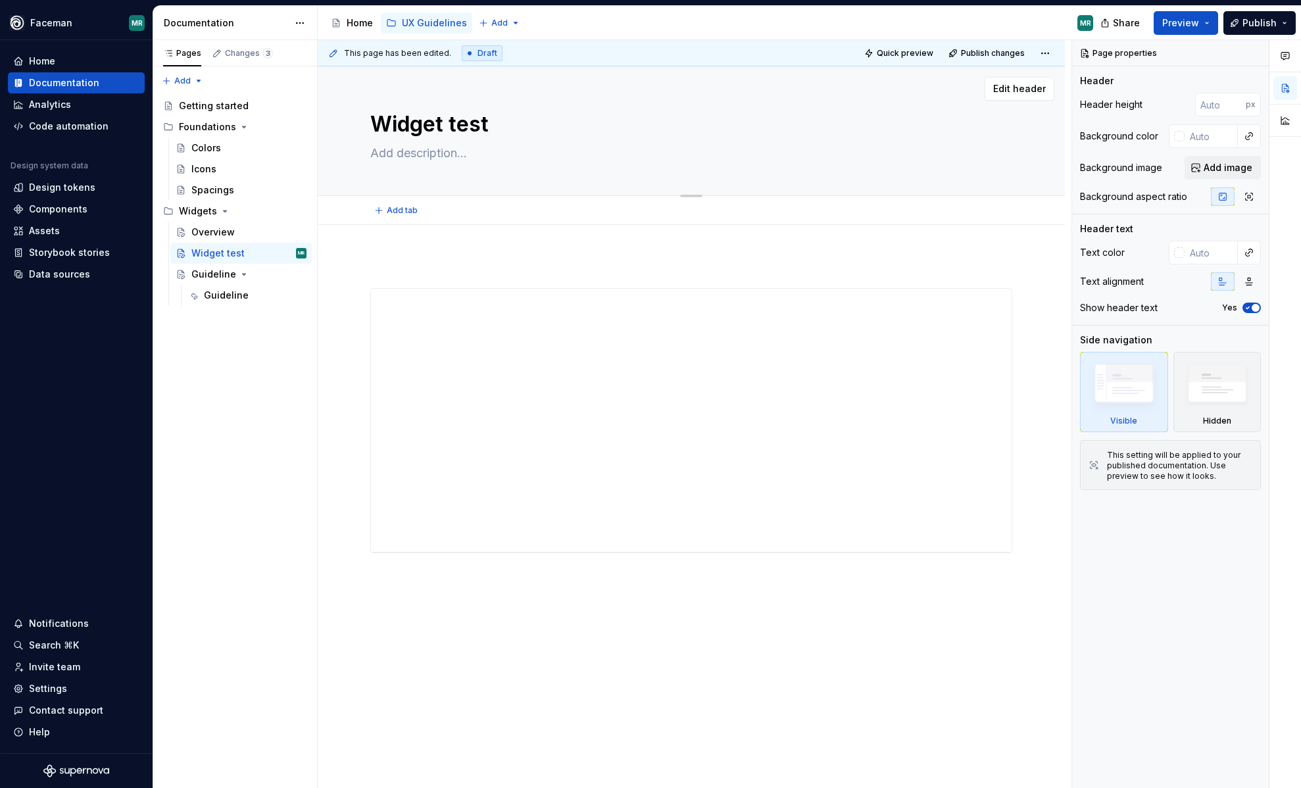
type textarea "Widget test"
click at [460, 619] on div "**********" at bounding box center [691, 515] width 747 height 580
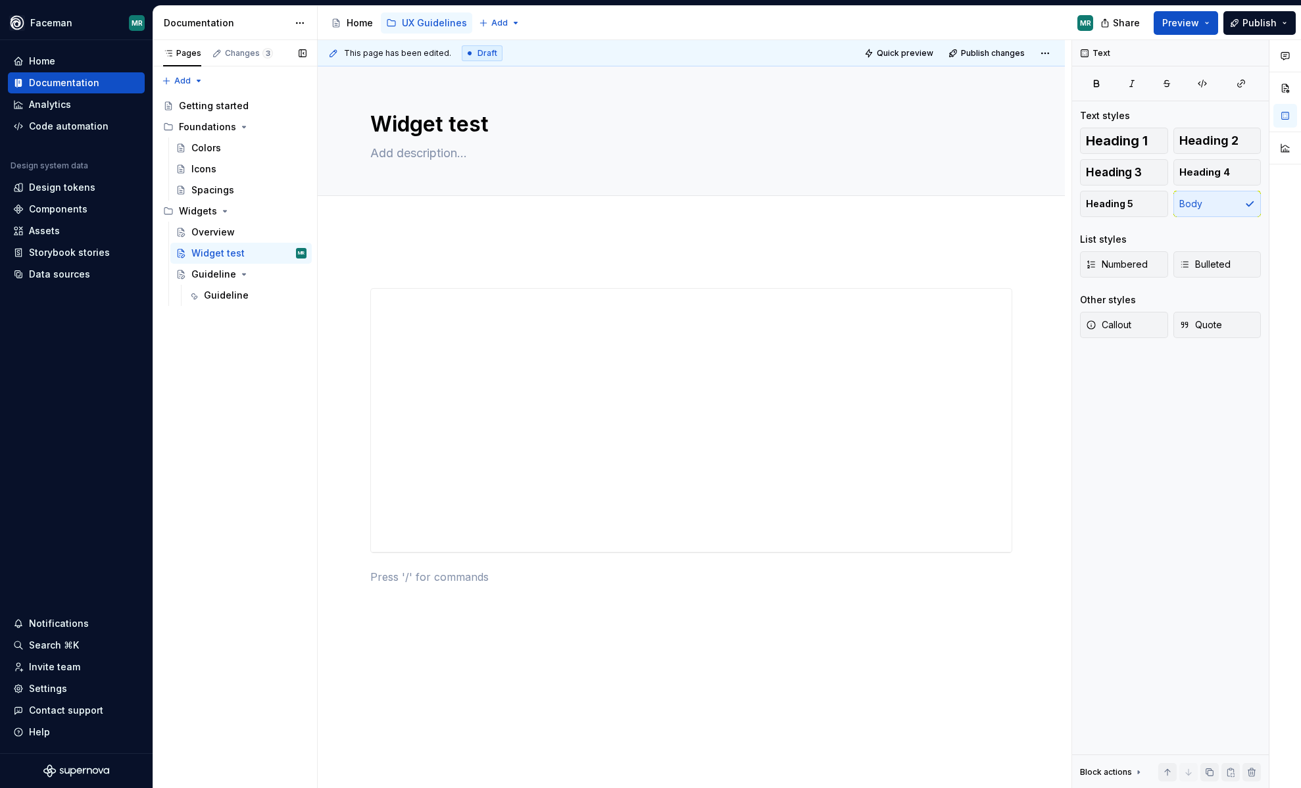
click at [210, 368] on div "Pages Changes 3 Add Accessibility guide for tree Page tree. Navigate the tree w…" at bounding box center [235, 414] width 164 height 749
click at [216, 277] on div "Guideline" at bounding box center [213, 274] width 45 height 13
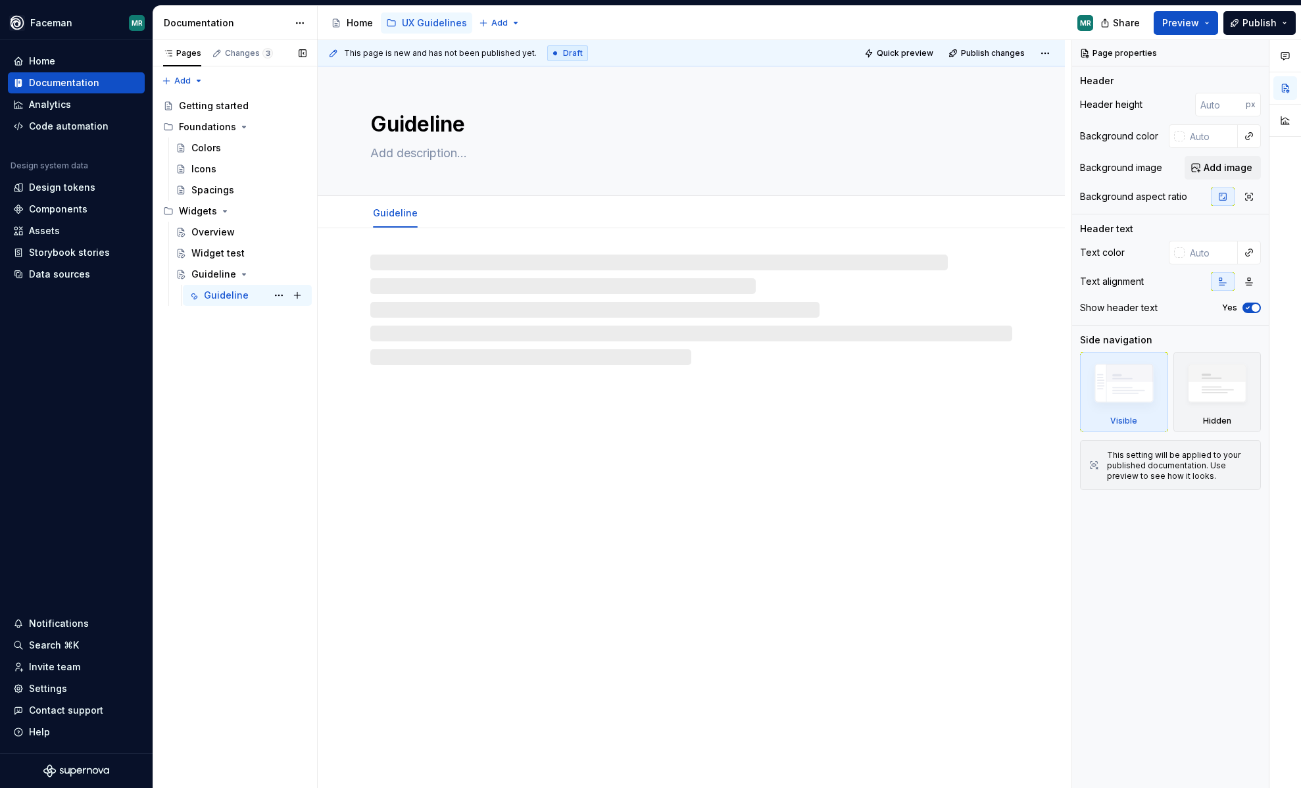
click at [222, 295] on div "Guideline" at bounding box center [226, 295] width 45 height 13
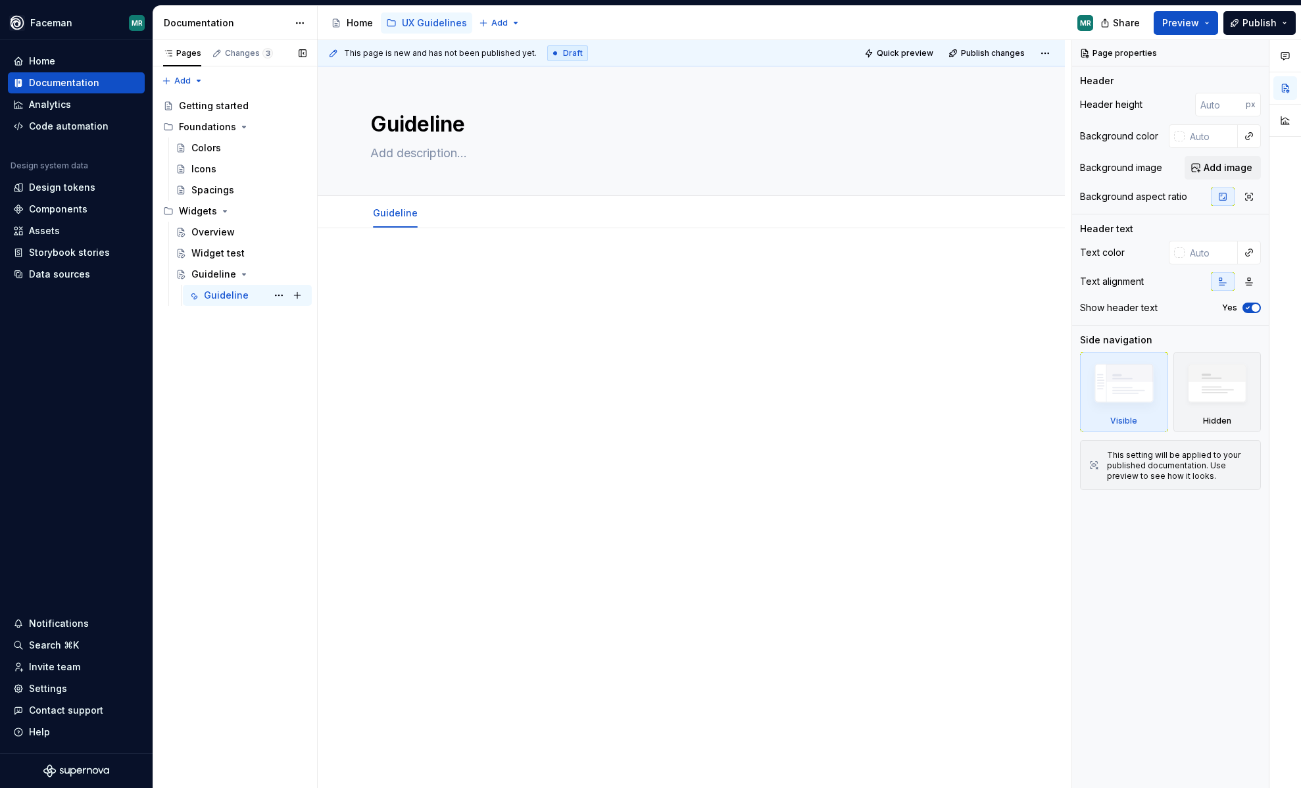
click at [220, 298] on div "Guideline" at bounding box center [226, 295] width 45 height 13
click at [218, 272] on div "Guideline" at bounding box center [213, 274] width 45 height 13
click at [218, 293] on div "Guideline" at bounding box center [226, 295] width 45 height 13
click at [215, 279] on div "Guideline" at bounding box center [213, 274] width 45 height 13
click at [212, 233] on div "Overview" at bounding box center [212, 232] width 43 height 13
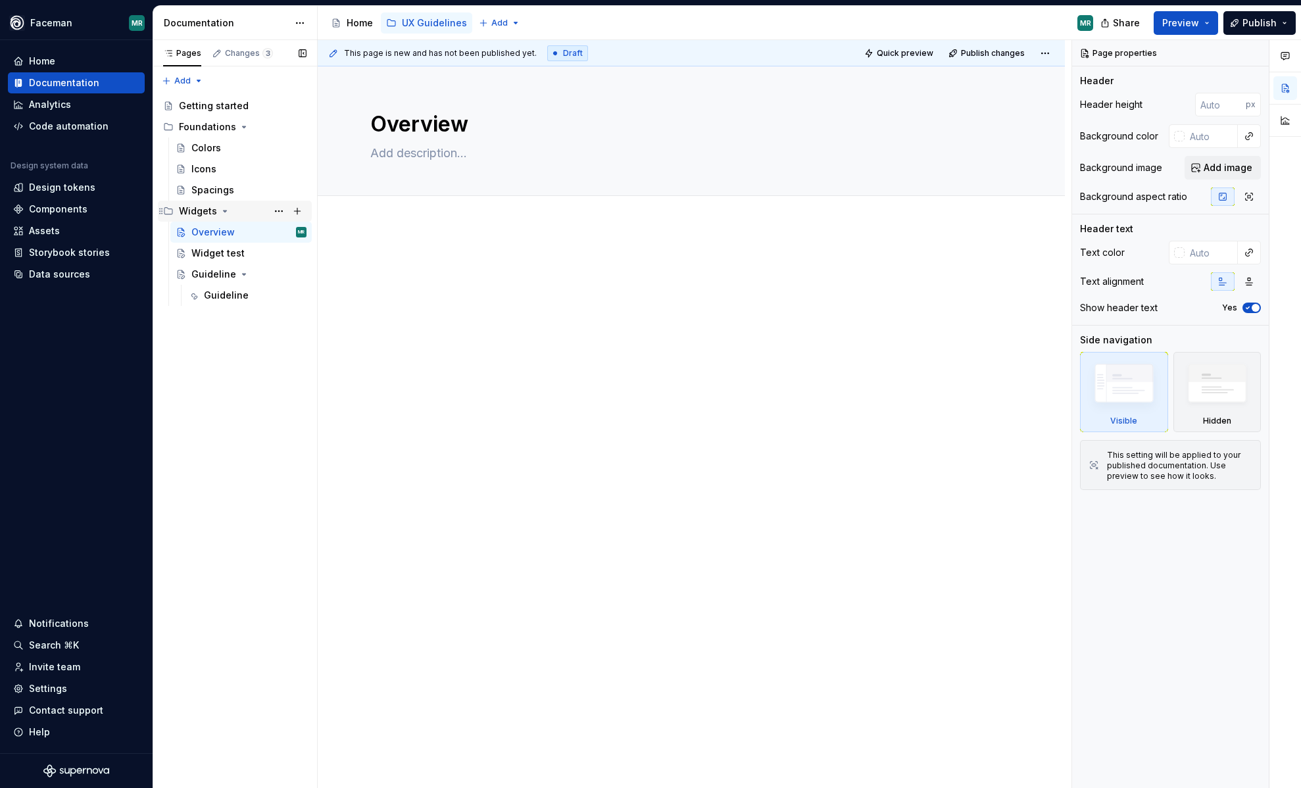
click at [221, 209] on icon "Page tree" at bounding box center [225, 211] width 11 height 11
click at [284, 212] on button "Page tree" at bounding box center [279, 211] width 18 height 18
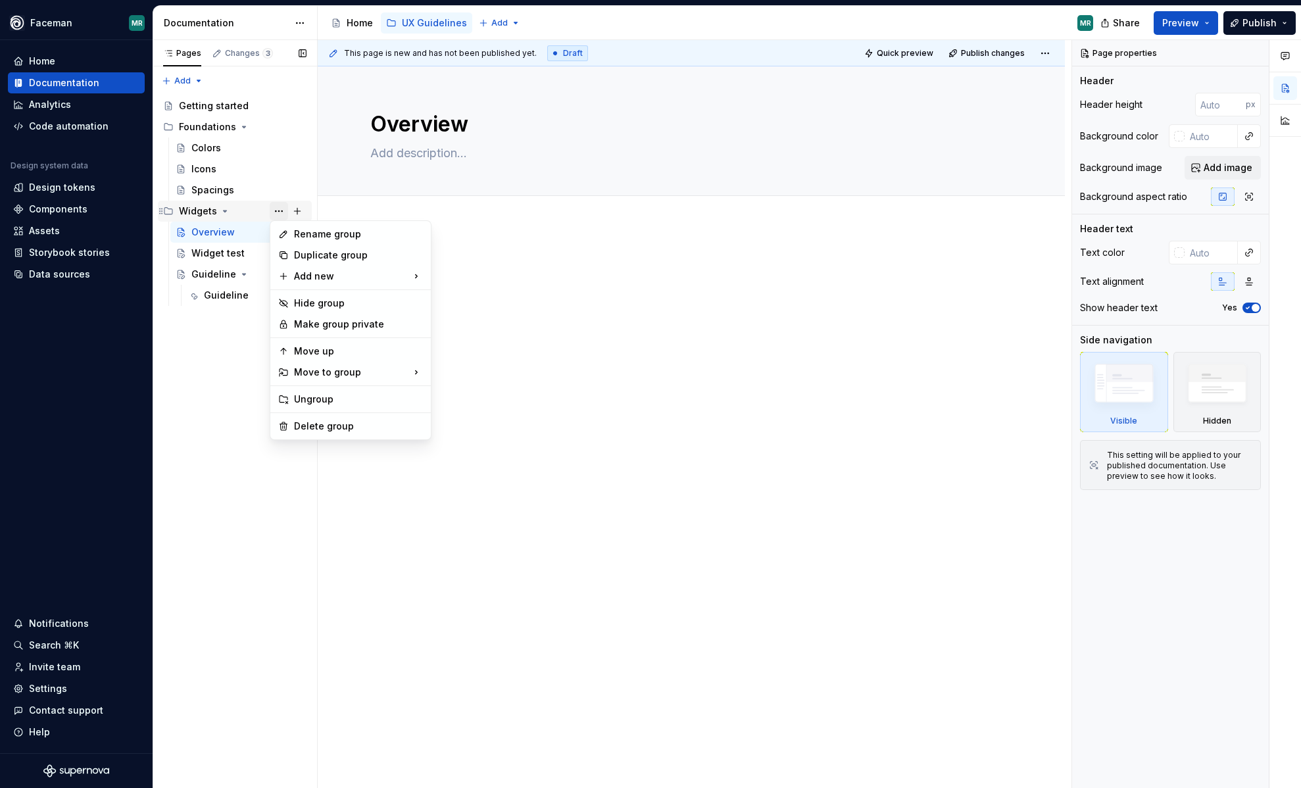
type textarea "*"
click at [328, 232] on div "Rename group" at bounding box center [358, 234] width 129 height 13
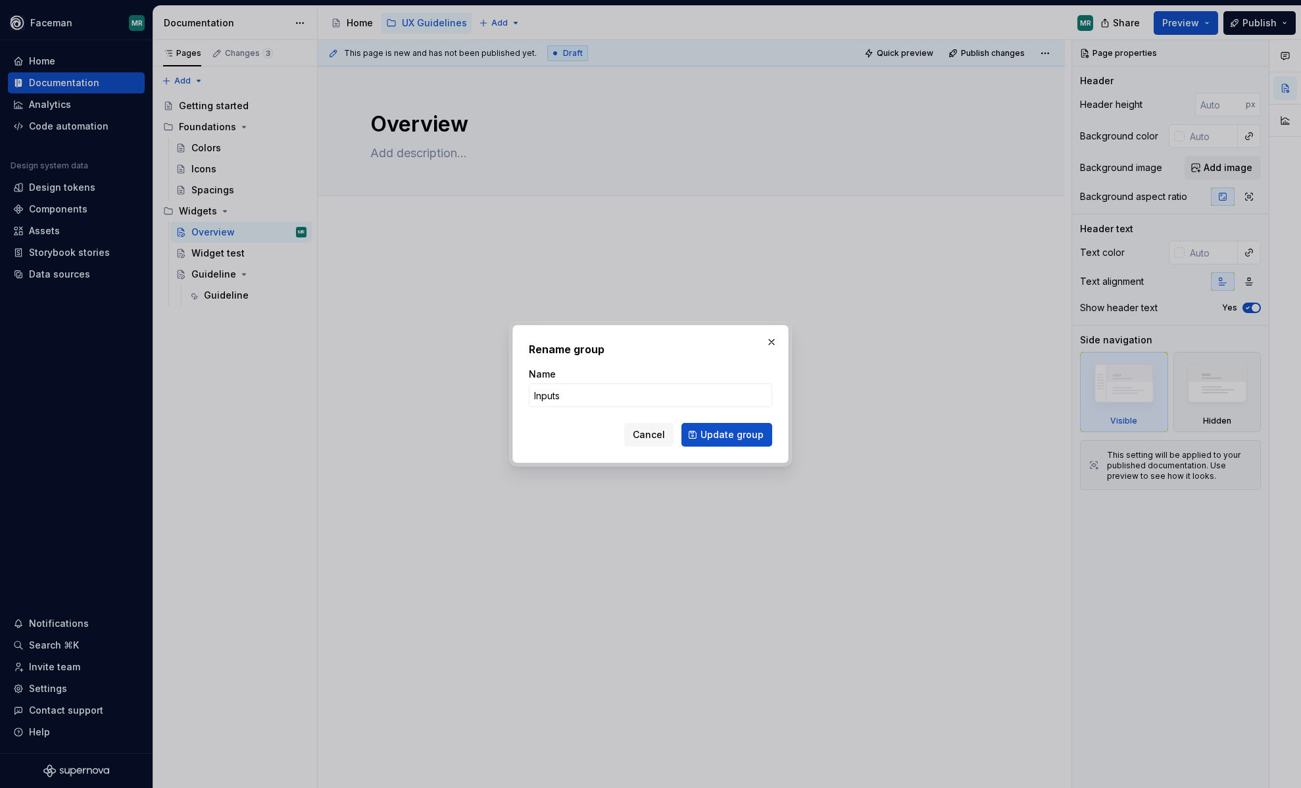
type input "Inputs"
type textarea "*"
type input "Inputs & Selectors"
click at [740, 433] on span "Update group" at bounding box center [732, 434] width 63 height 13
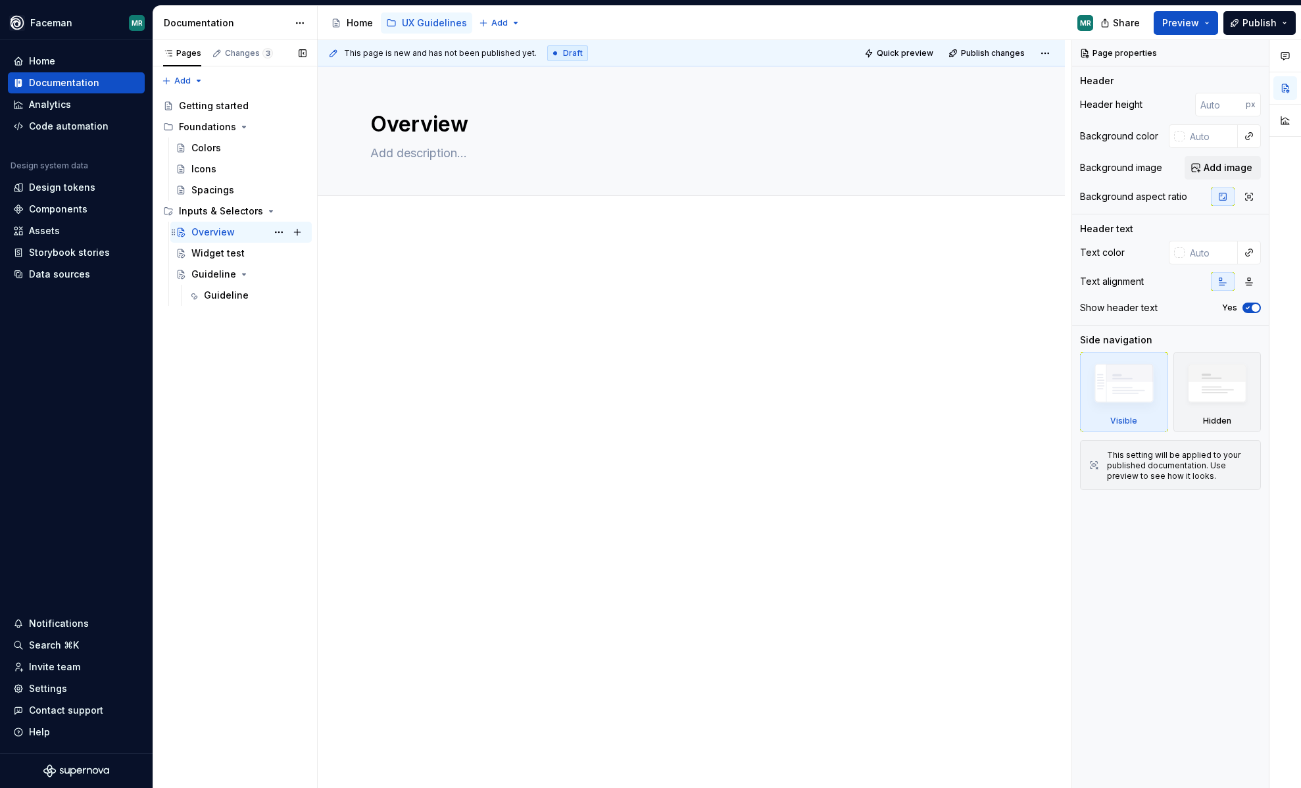
click at [218, 235] on div "Overview" at bounding box center [212, 232] width 43 height 13
click at [227, 213] on div "Inputs & Selectors" at bounding box center [216, 211] width 75 height 13
click at [294, 104] on button "Page tree" at bounding box center [297, 106] width 18 height 18
type textarea "*"
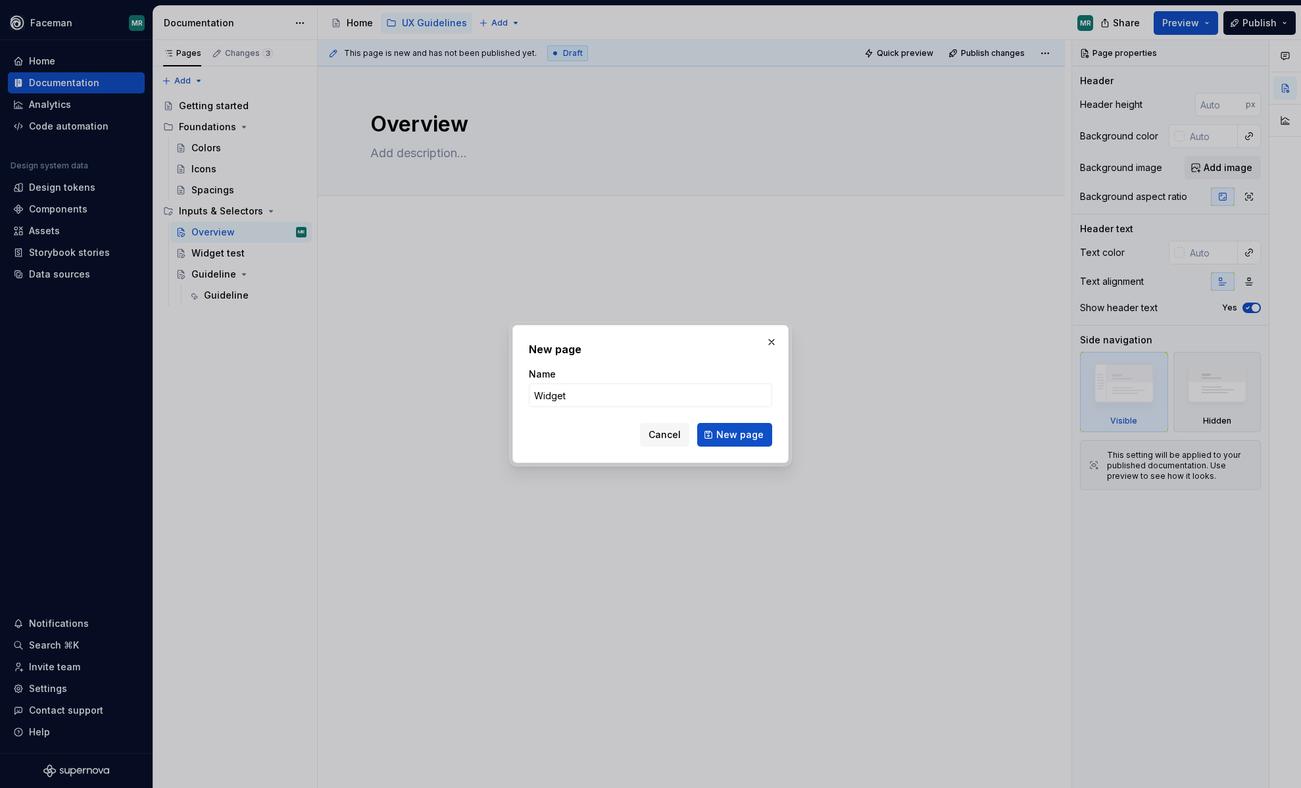
type input "Widgets"
click at [745, 437] on span "New page" at bounding box center [739, 434] width 47 height 13
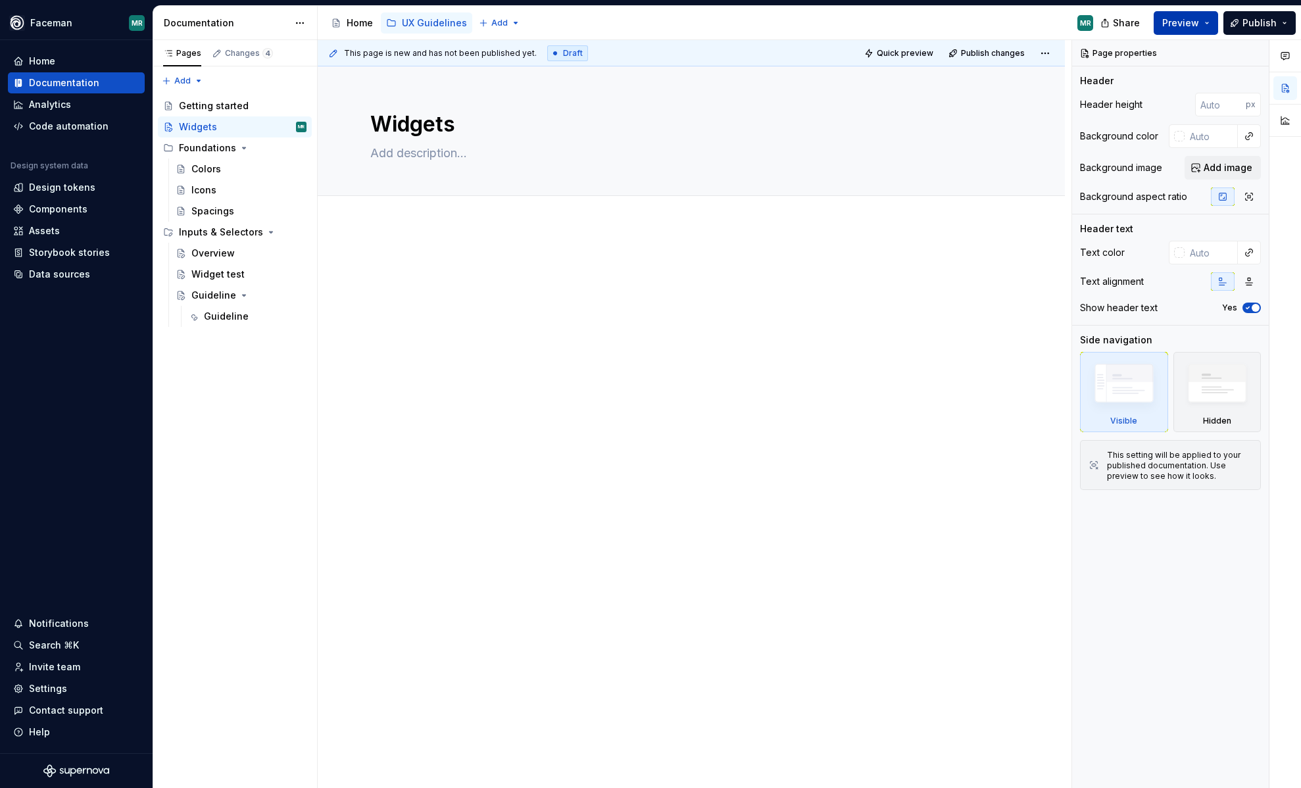
click at [1208, 18] on button "Preview" at bounding box center [1186, 23] width 64 height 24
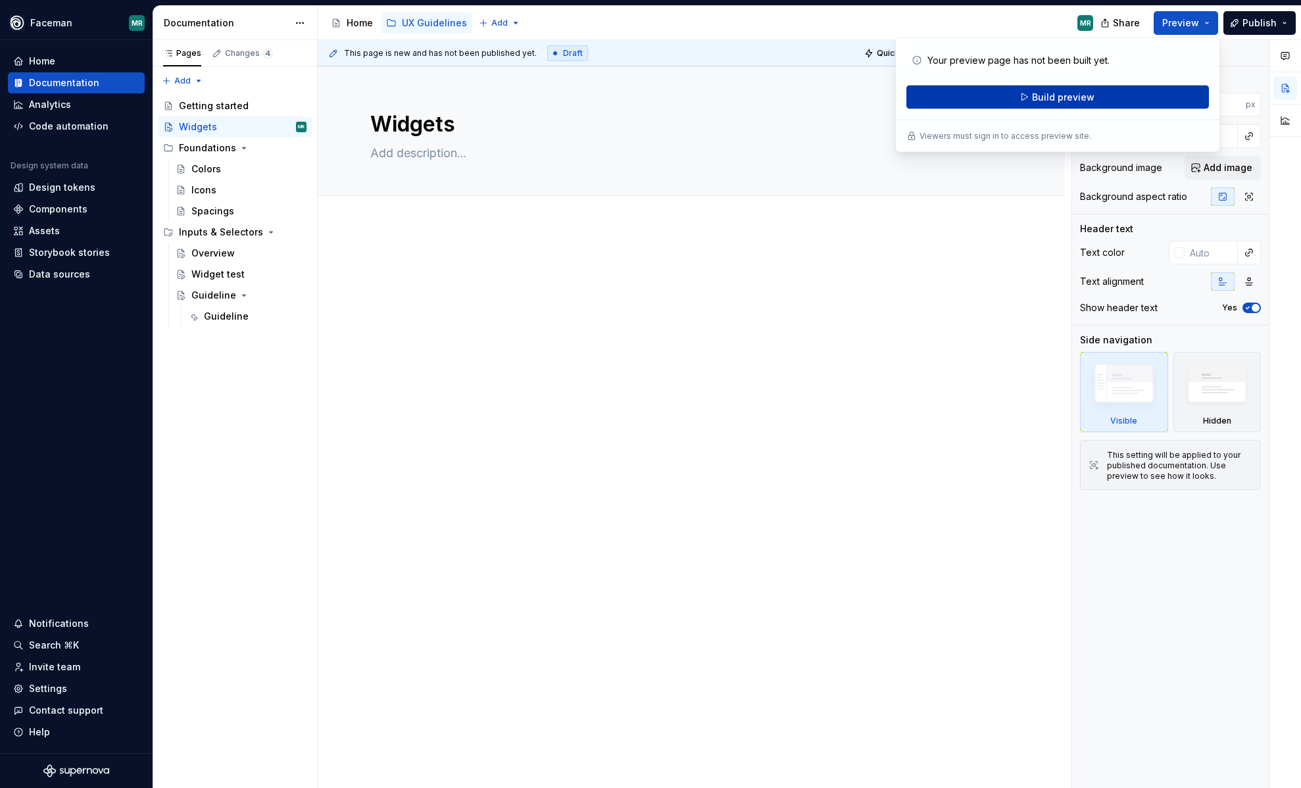
click at [1112, 103] on button "Build preview" at bounding box center [1057, 98] width 303 height 24
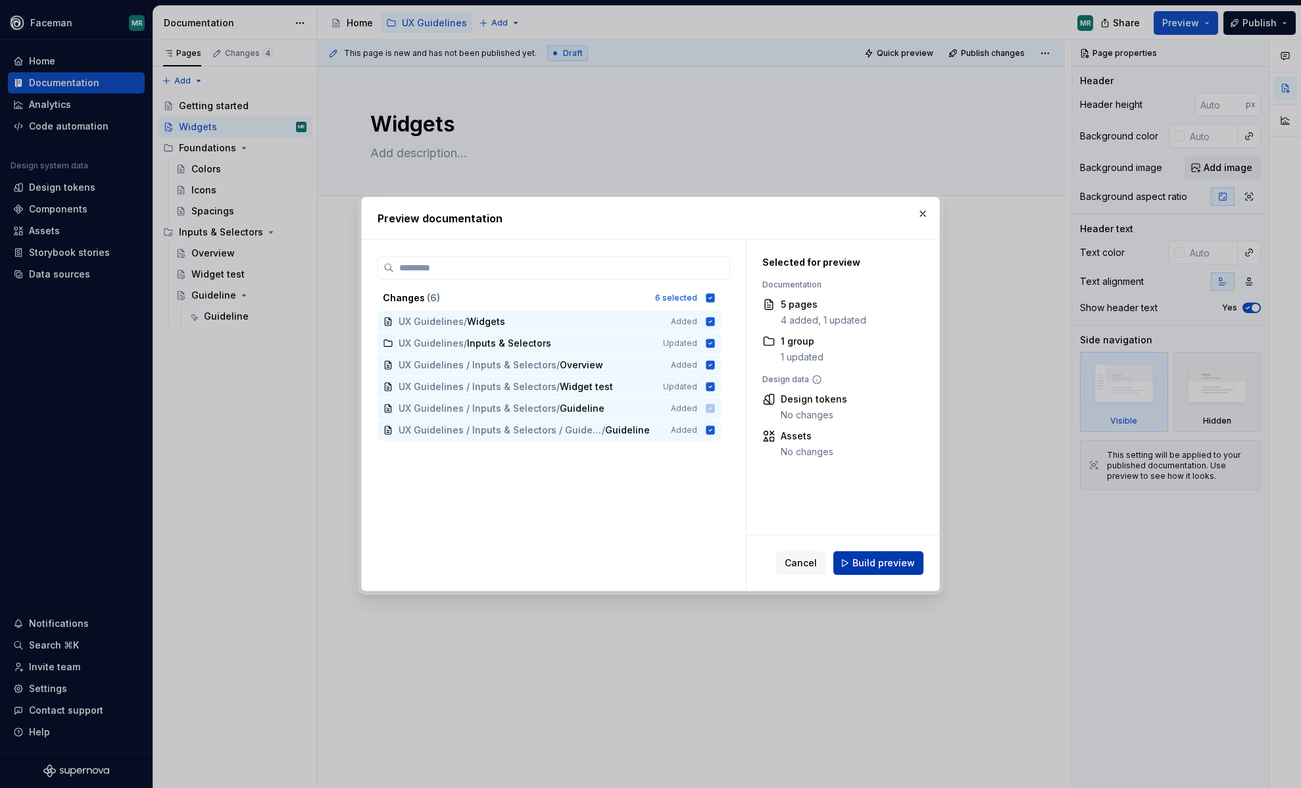
click at [878, 568] on span "Build preview" at bounding box center [883, 562] width 62 height 13
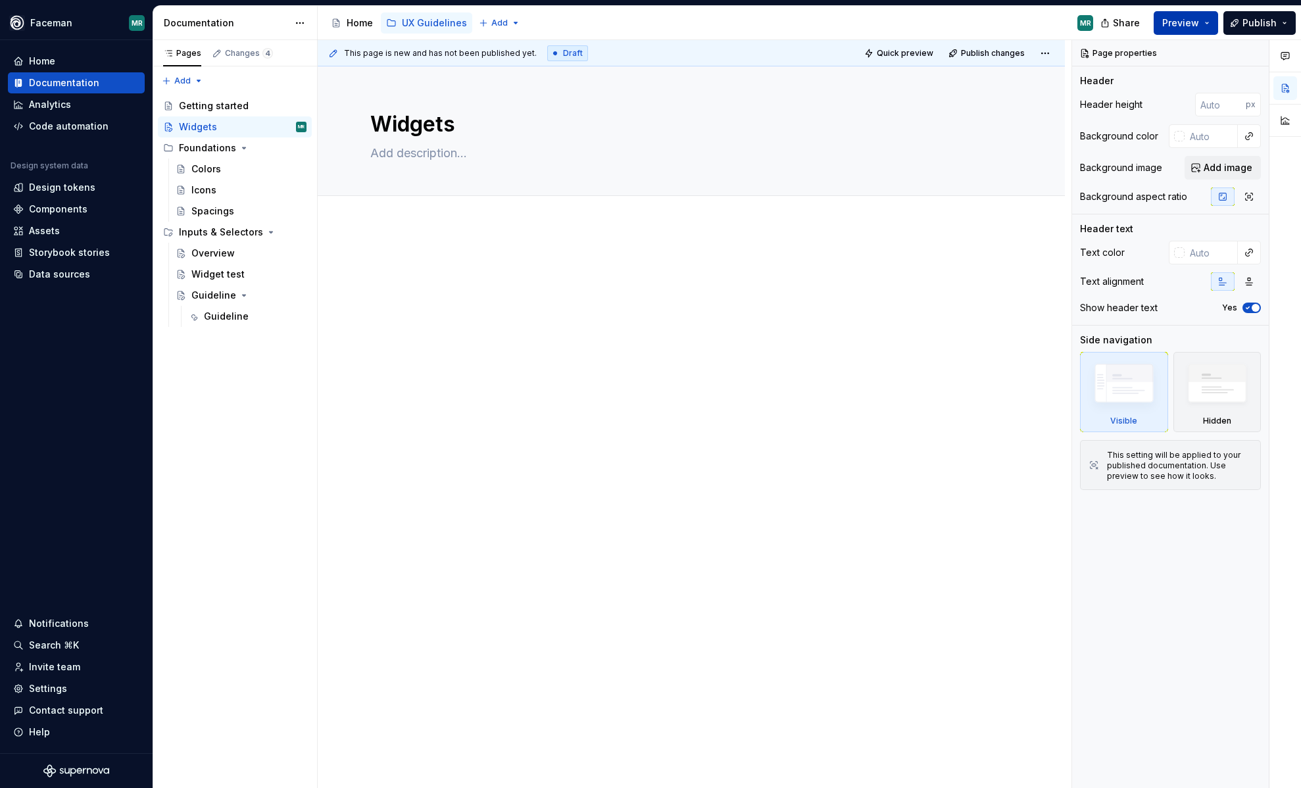
click at [1209, 24] on button "Preview" at bounding box center [1186, 23] width 64 height 24
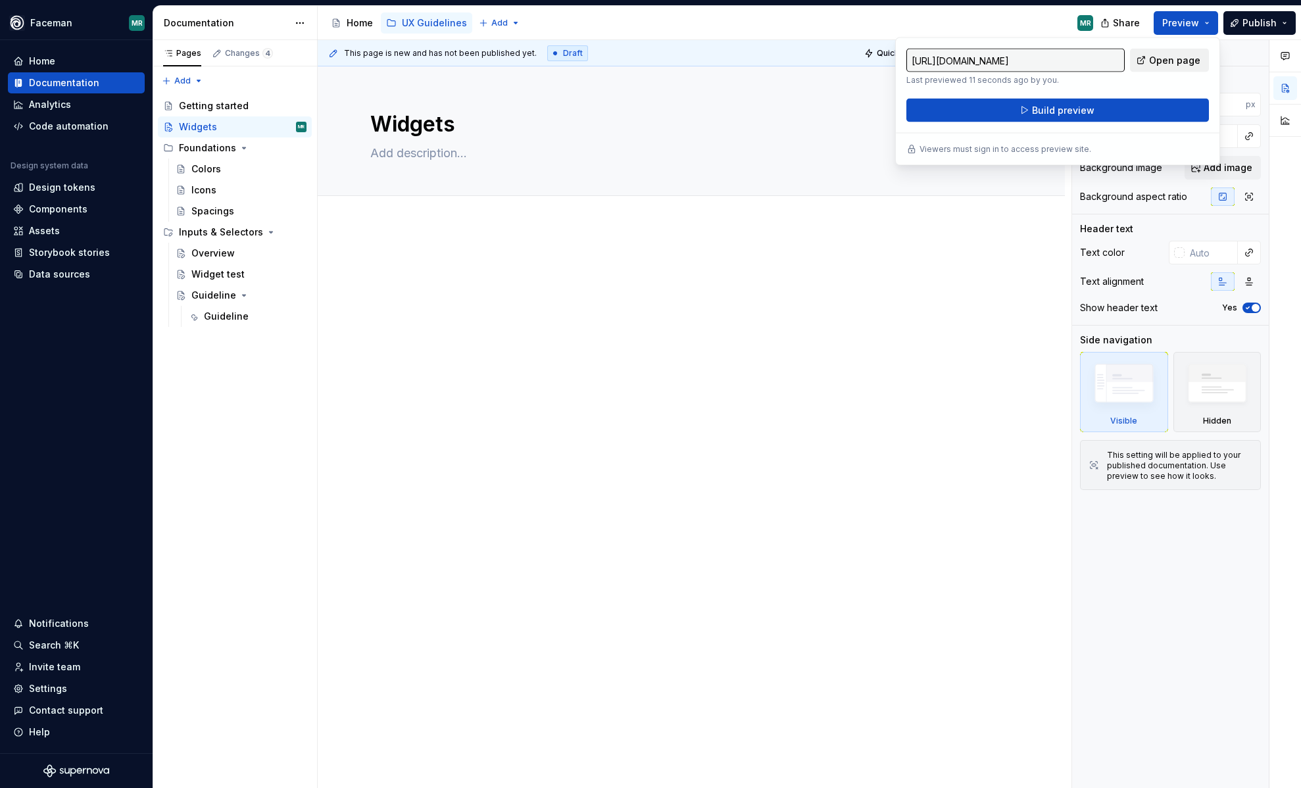
click at [1165, 56] on span "Open page" at bounding box center [1174, 60] width 51 height 13
click at [814, 424] on div at bounding box center [691, 391] width 747 height 333
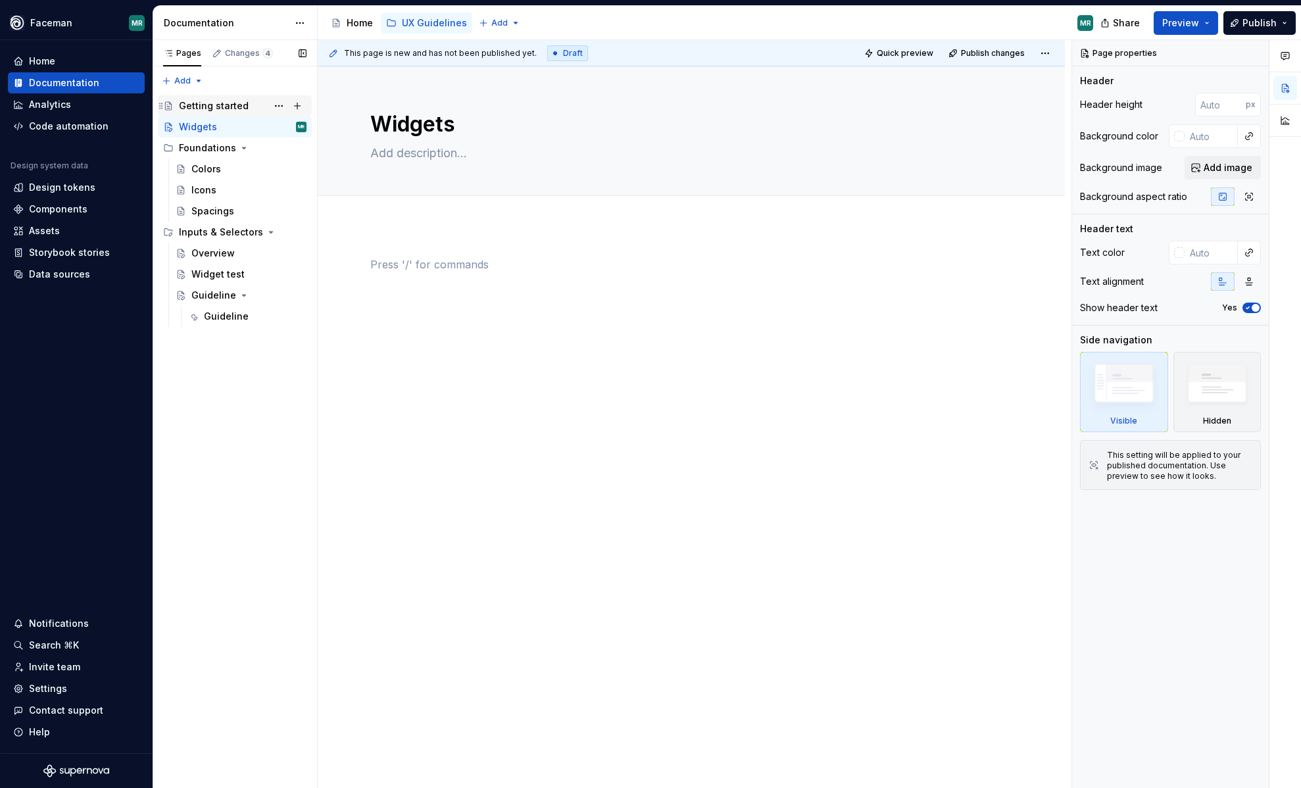
click at [217, 106] on div "Getting started" at bounding box center [214, 105] width 70 height 13
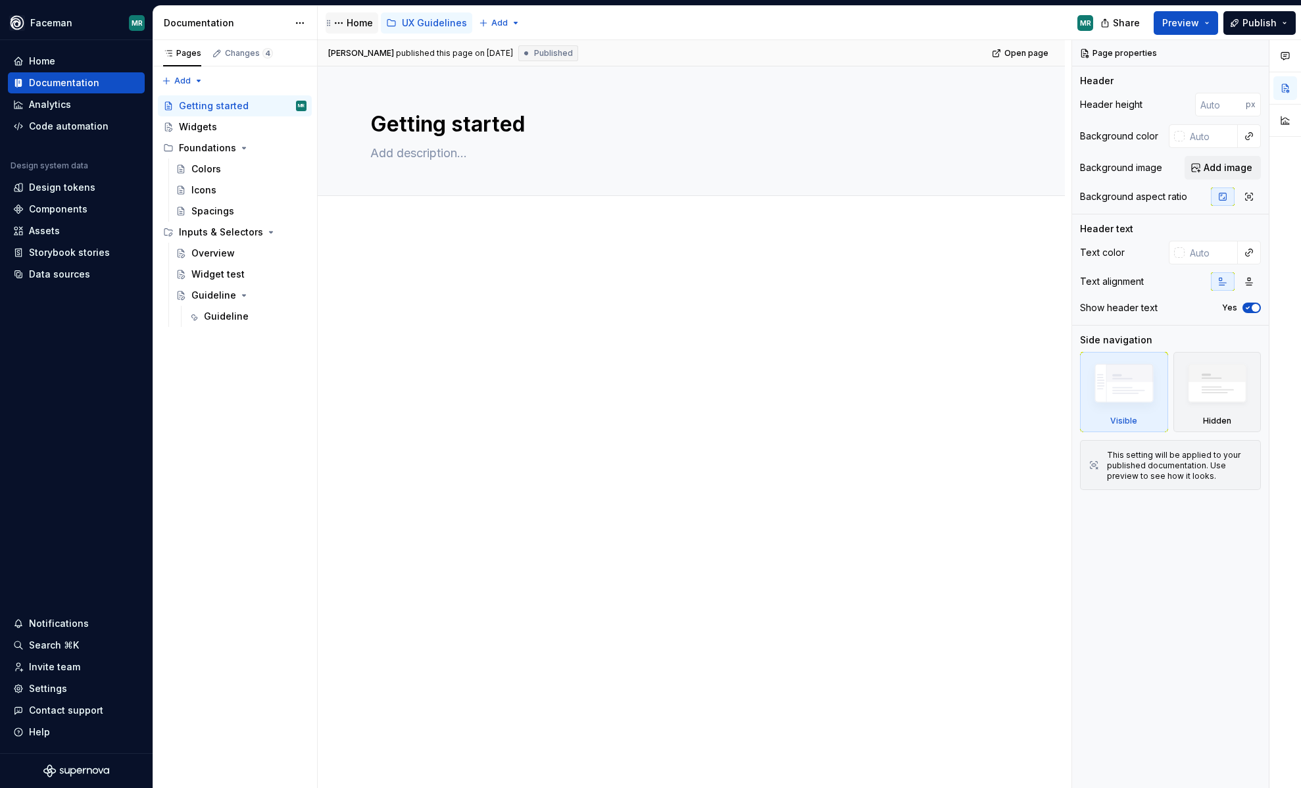
click at [364, 30] on div "Home" at bounding box center [352, 23] width 42 height 16
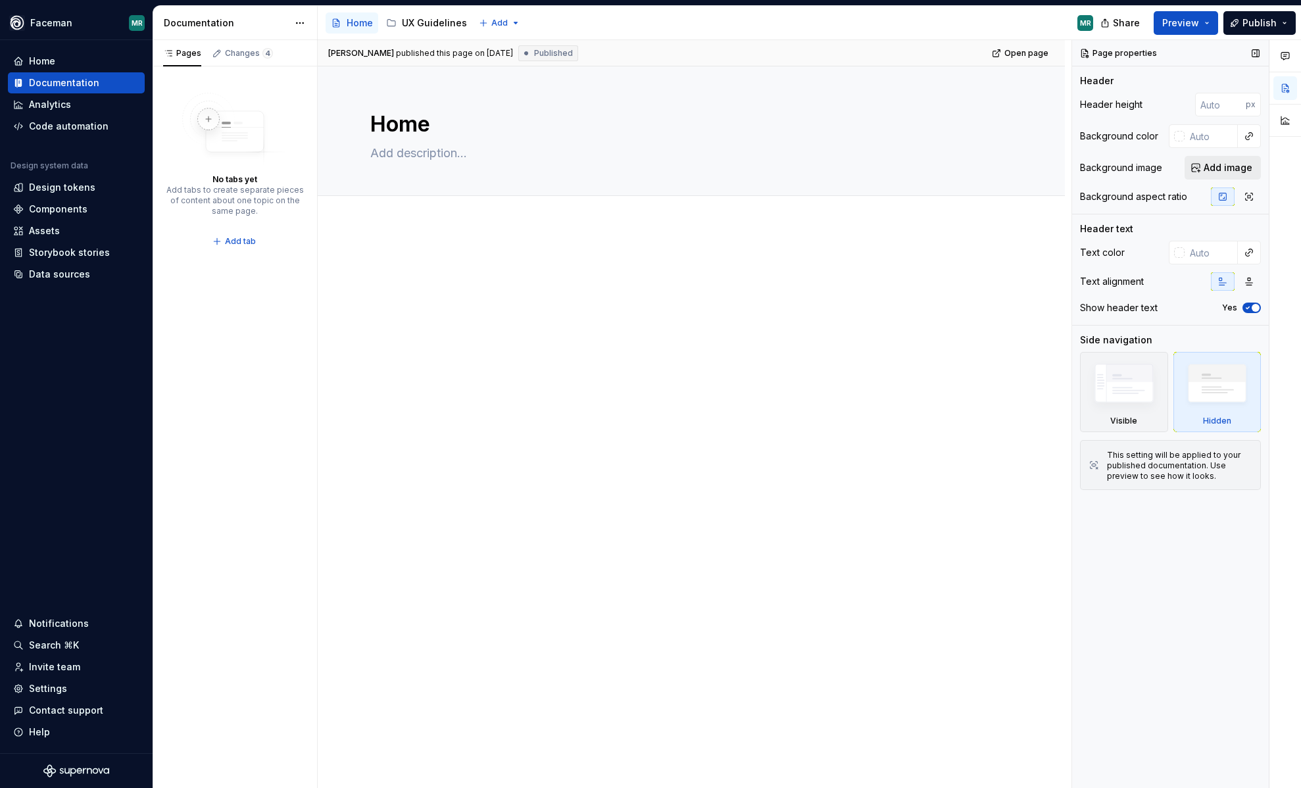
click at [1233, 168] on span "Add image" at bounding box center [1228, 167] width 49 height 13
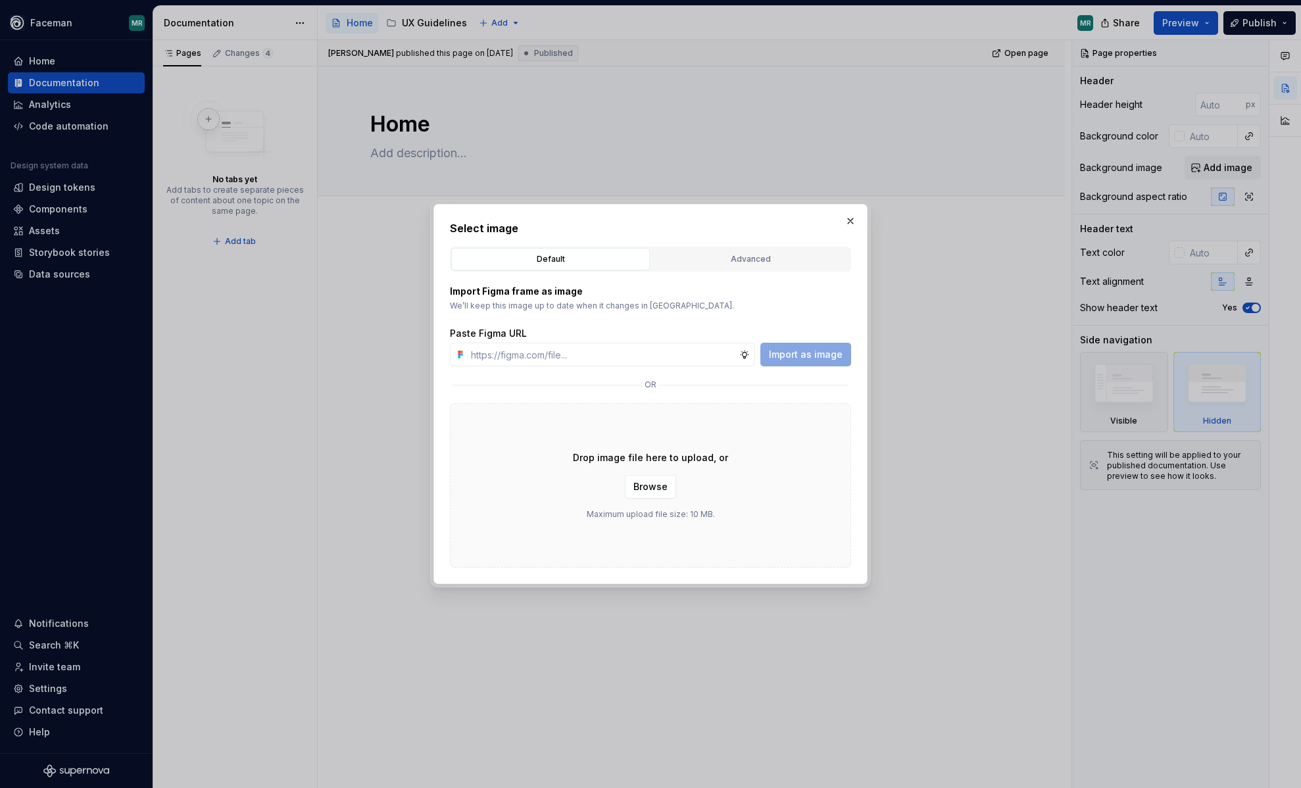
click at [642, 499] on div "Drop image file here to upload, or Browse Maximum upload file size: 10 MB." at bounding box center [650, 485] width 401 height 164
click at [649, 491] on span "Browse" at bounding box center [650, 486] width 34 height 13
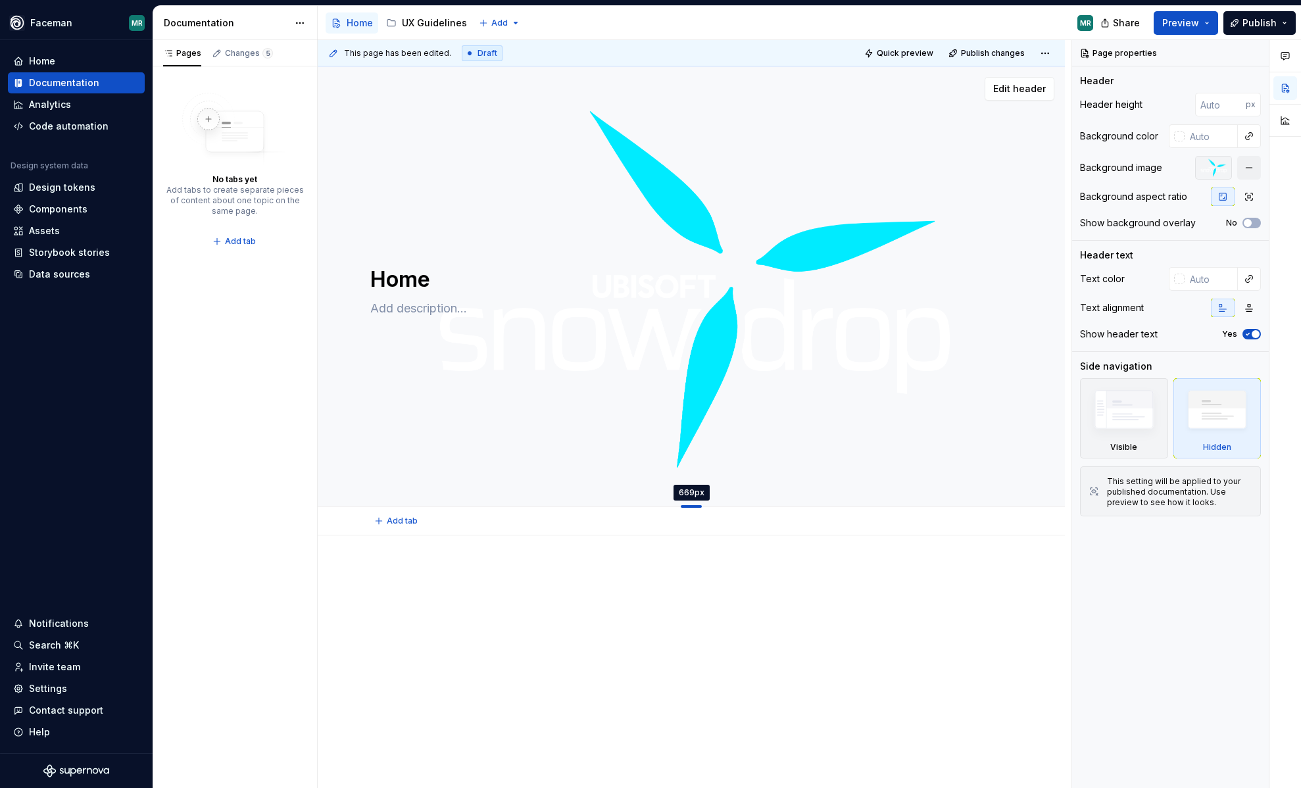
drag, startPoint x: 697, startPoint y: 195, endPoint x: 718, endPoint y: 506, distance: 311.8
type textarea "*"
type input "669"
type textarea "*"
click at [1179, 278] on div at bounding box center [1179, 279] width 11 height 11
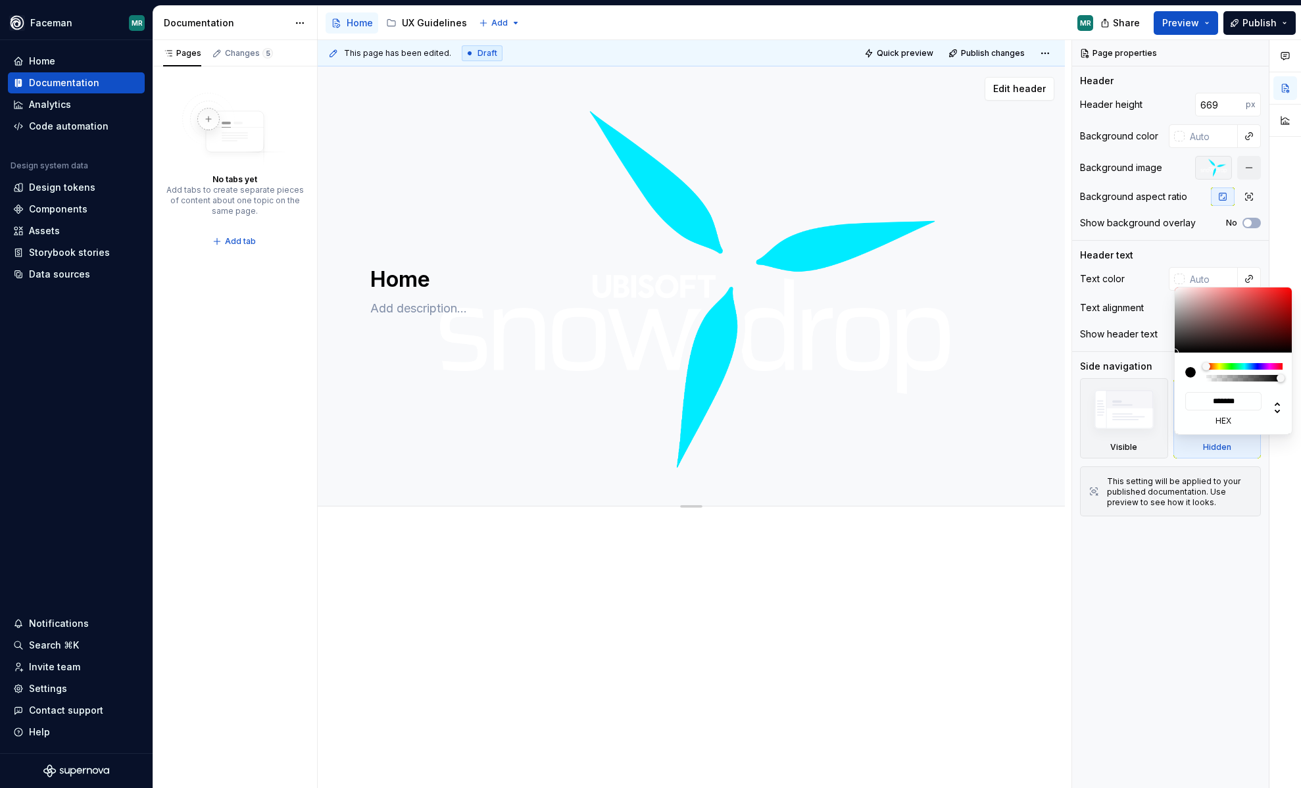
click at [1146, 264] on div "Comments Open comments No comments yet Select ‘Comment’ from the block context …" at bounding box center [1186, 414] width 229 height 749
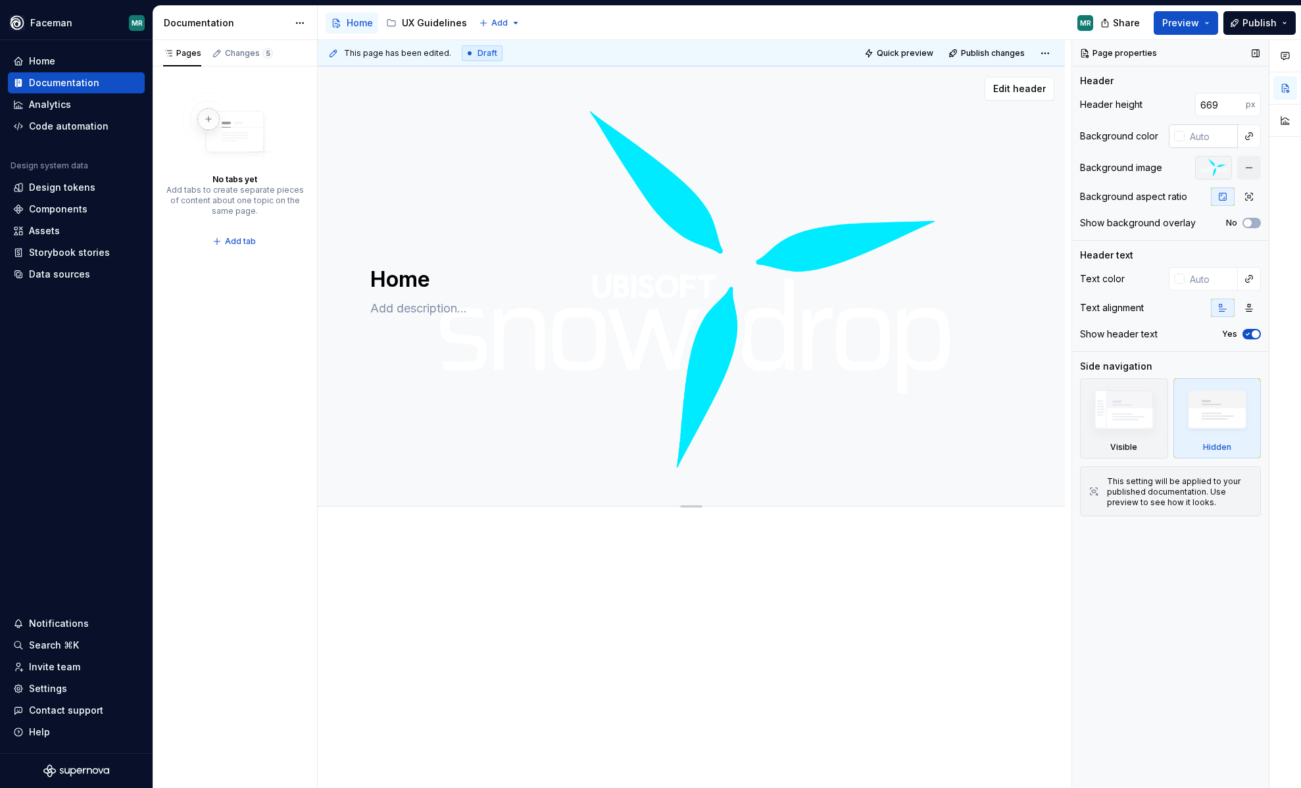
click at [1183, 139] on div at bounding box center [1179, 136] width 11 height 11
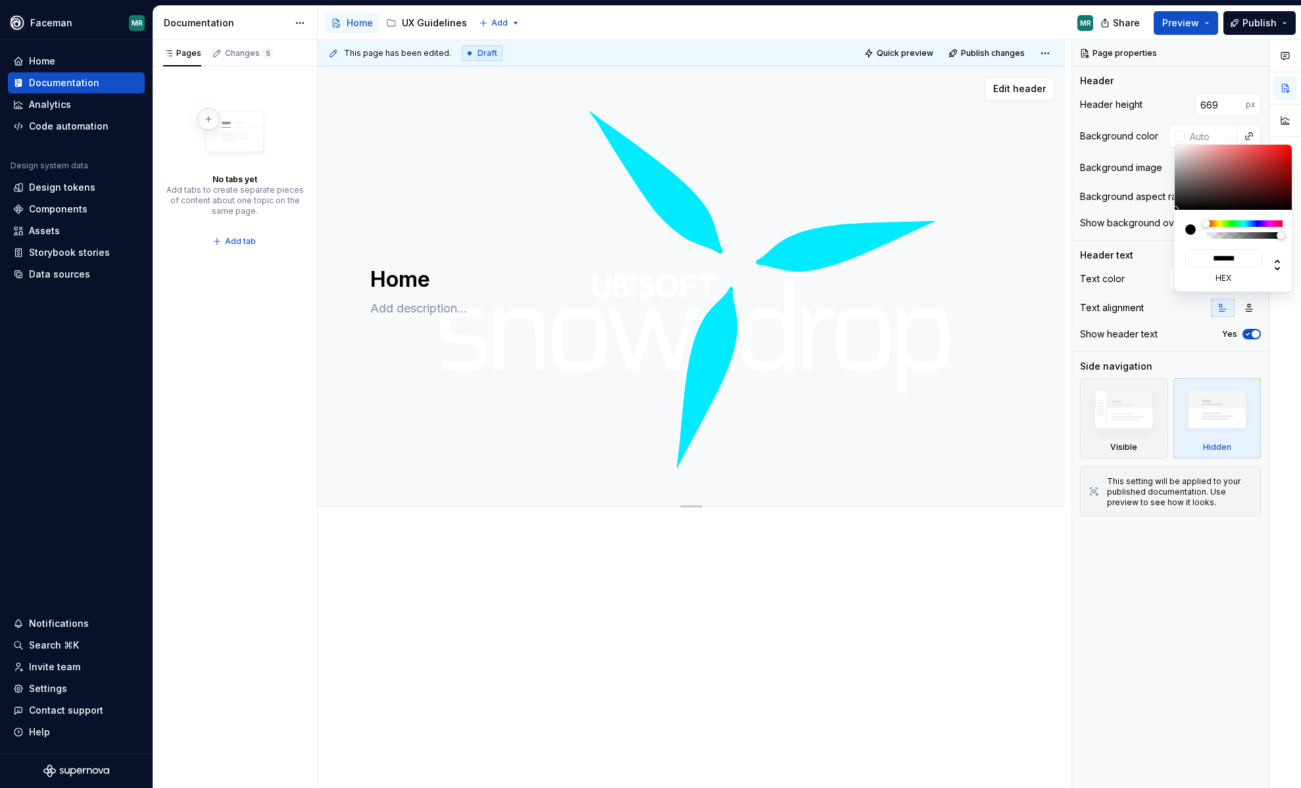
type input "#8E8686"
type input "*******"
type textarea "*"
type input "#7E7878"
type input "*******"
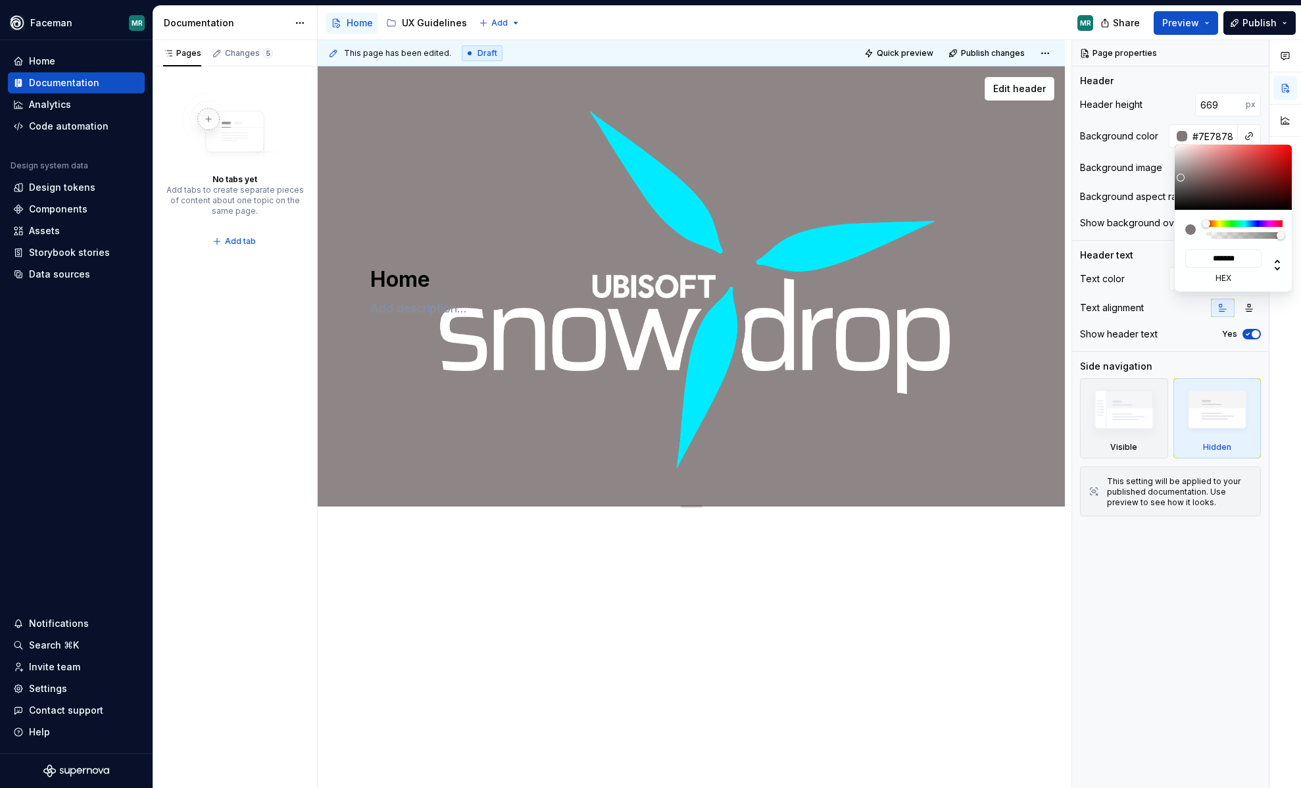
type input "#676363"
type input "*******"
type input "#464444"
type input "*******"
type input "#363535"
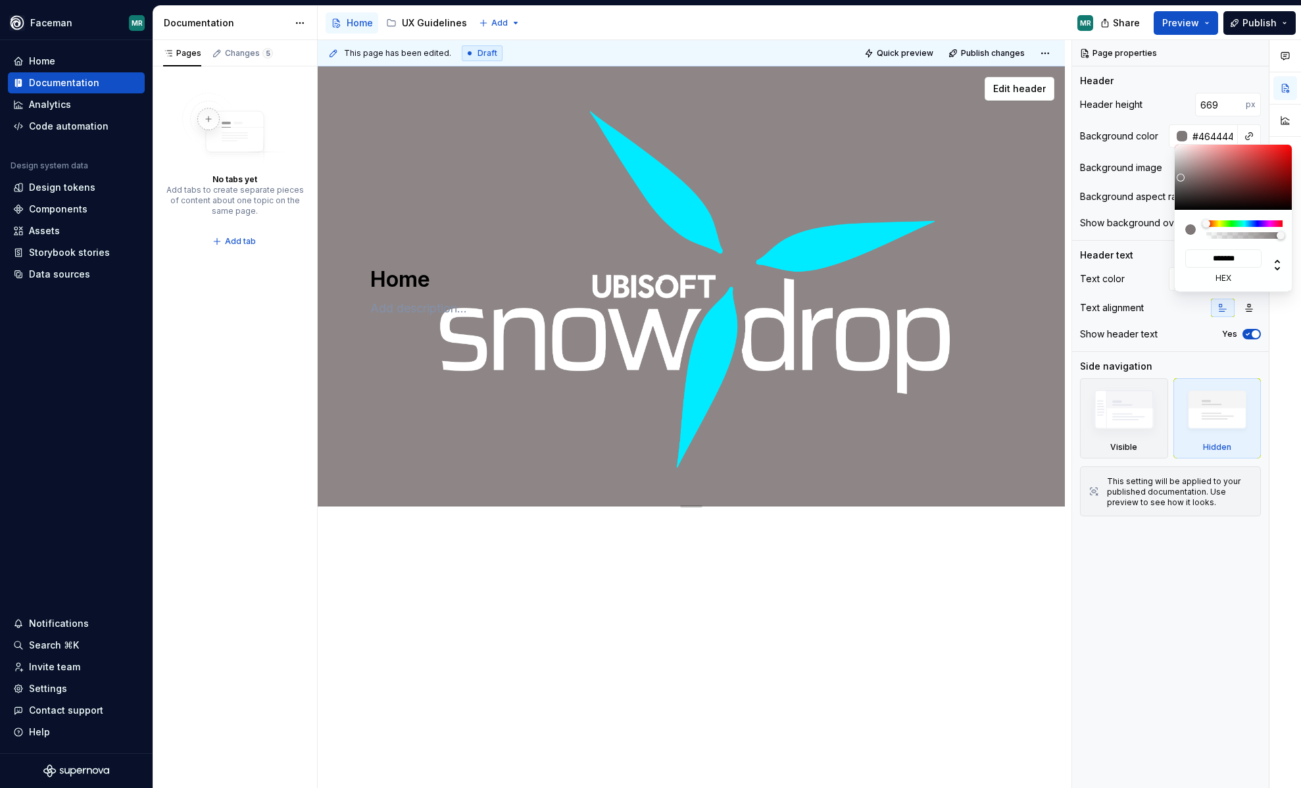
type input "*******"
type input "#212121"
type input "*******"
type input "#1C1C1C"
type input "*******"
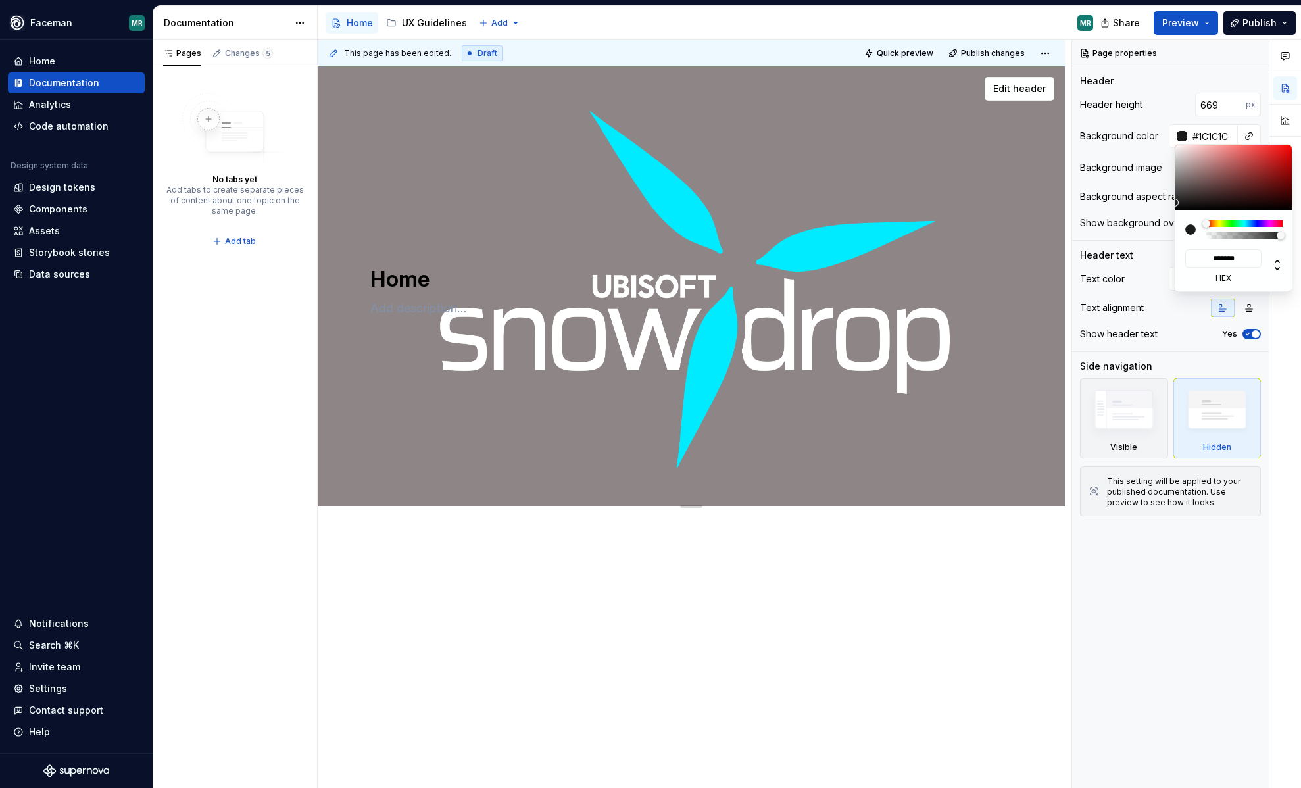
type input "#171717"
type input "*******"
type input "#151414"
type input "*******"
type input "#0A0A0A"
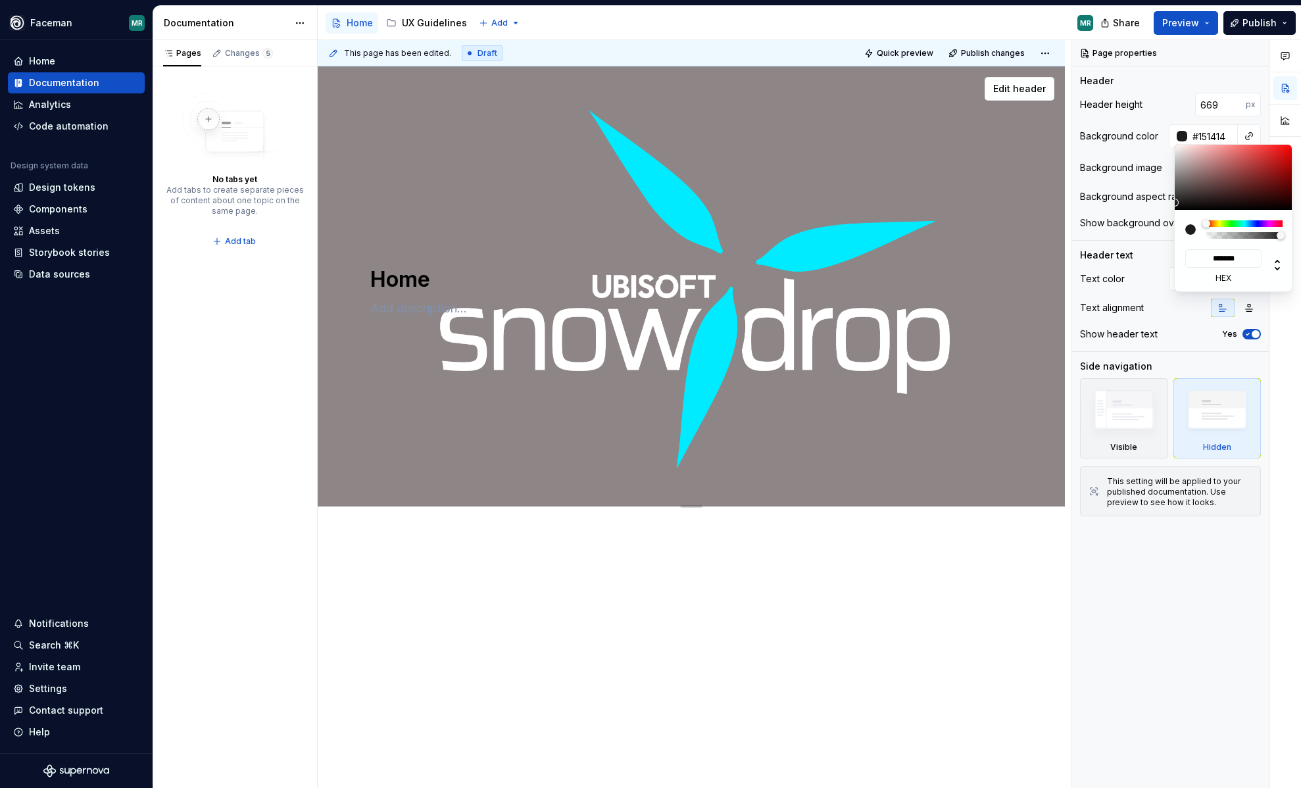
type input "*******"
type input "#000000"
type input "*******"
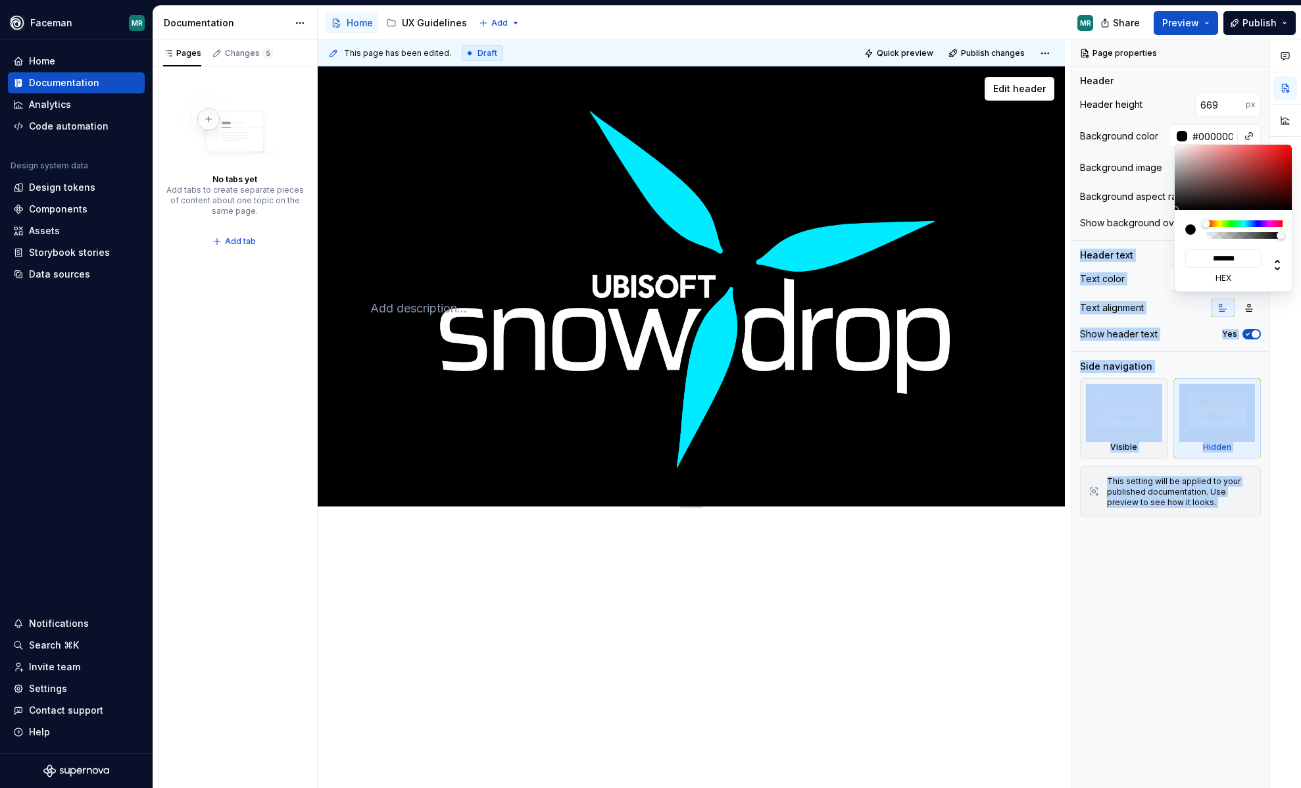
drag, startPoint x: 1181, startPoint y: 174, endPoint x: 1166, endPoint y: 245, distance: 72.6
click at [1166, 245] on body "Faceman MR Home Documentation Analytics Code automation Design system data Desi…" at bounding box center [650, 394] width 1301 height 788
type textarea "*"
click at [1173, 569] on div "Comments Open comments No comments yet Select ‘Comment’ from the block context …" at bounding box center [1186, 414] width 229 height 749
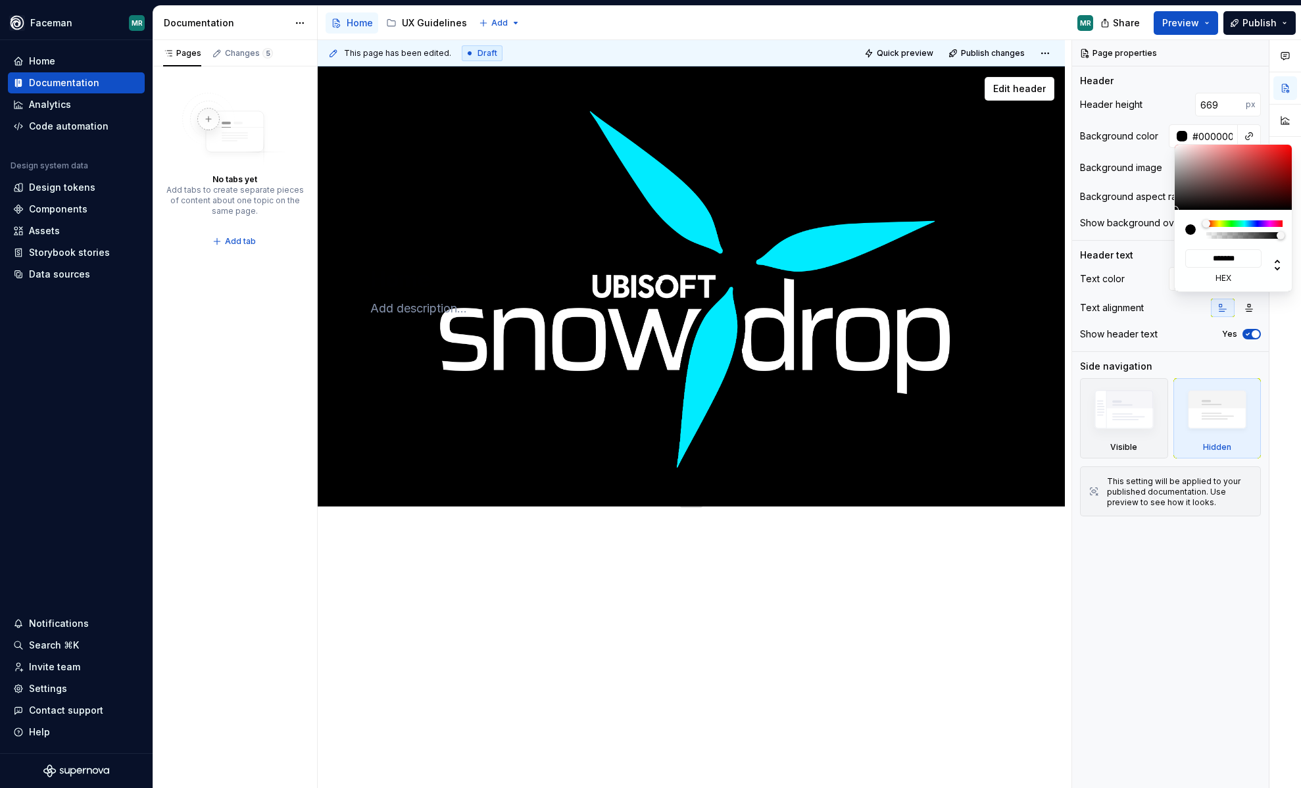
click at [1169, 516] on div "Comments Open comments No comments yet Select ‘Comment’ from the block context …" at bounding box center [1186, 414] width 229 height 749
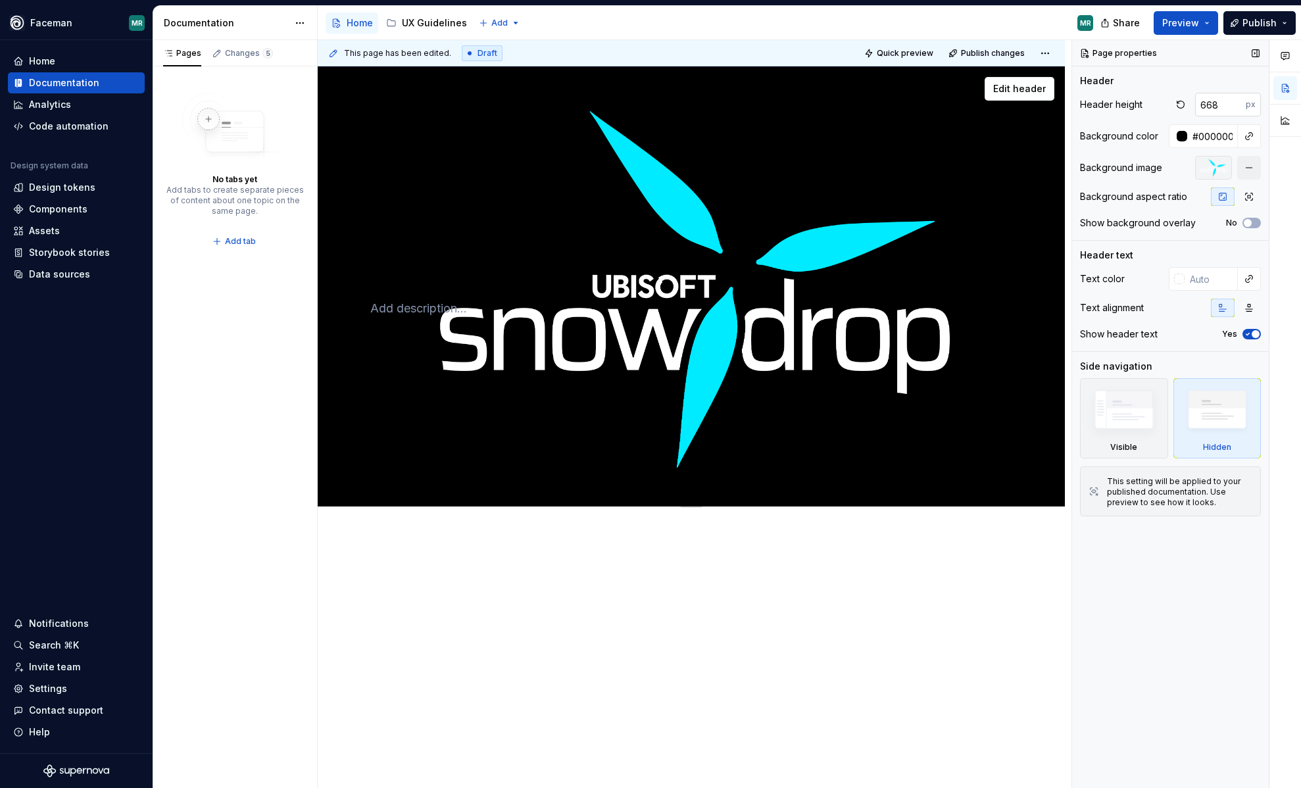
click at [1239, 105] on input "668" at bounding box center [1220, 105] width 51 height 24
click at [1239, 105] on input "667" at bounding box center [1220, 105] width 51 height 24
click at [1239, 105] on input "666" at bounding box center [1220, 105] width 51 height 24
click at [1239, 105] on input "665" at bounding box center [1220, 105] width 51 height 24
click at [1239, 105] on input "664" at bounding box center [1220, 105] width 51 height 24
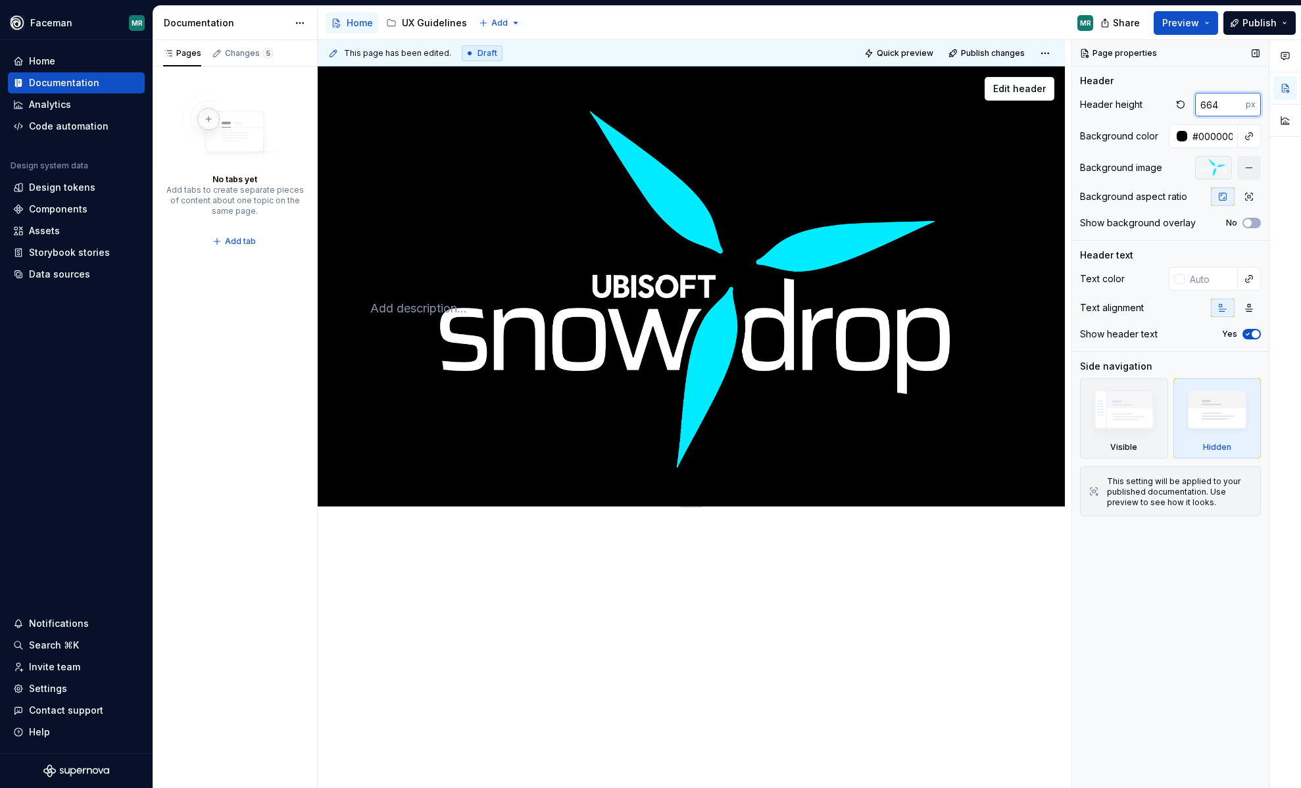
click at [1239, 105] on input "663" at bounding box center [1220, 105] width 51 height 24
click at [1239, 105] on input "662" at bounding box center [1220, 105] width 51 height 24
click at [1239, 105] on input "661" at bounding box center [1220, 105] width 51 height 24
click at [1239, 105] on input "660" at bounding box center [1220, 105] width 51 height 24
click at [1239, 105] on input "659" at bounding box center [1220, 105] width 51 height 24
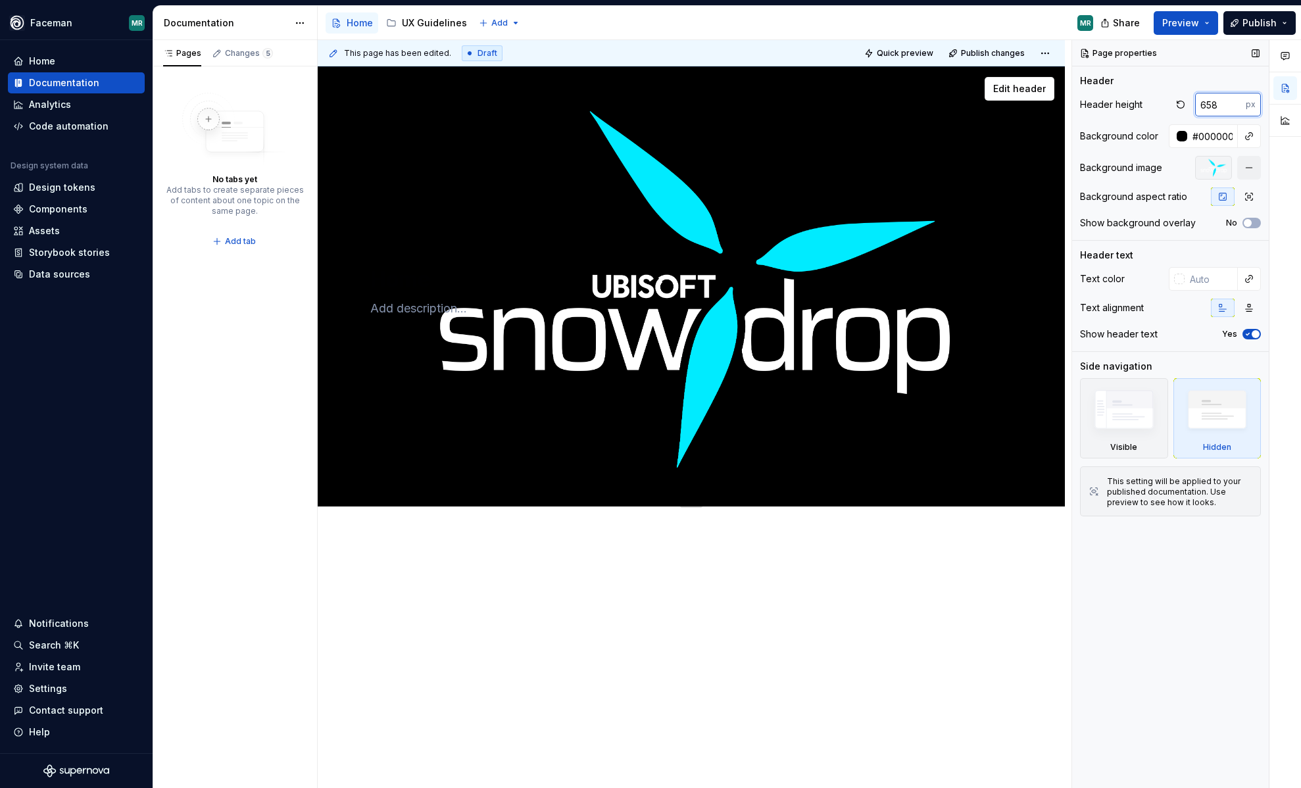
click at [1239, 105] on input "658" at bounding box center [1220, 105] width 51 height 24
click at [1239, 105] on input "657" at bounding box center [1220, 105] width 51 height 24
click at [1239, 105] on input "656" at bounding box center [1220, 105] width 51 height 24
click at [1239, 105] on input "655" at bounding box center [1220, 105] width 51 height 24
click at [1239, 105] on input "654" at bounding box center [1220, 105] width 51 height 24
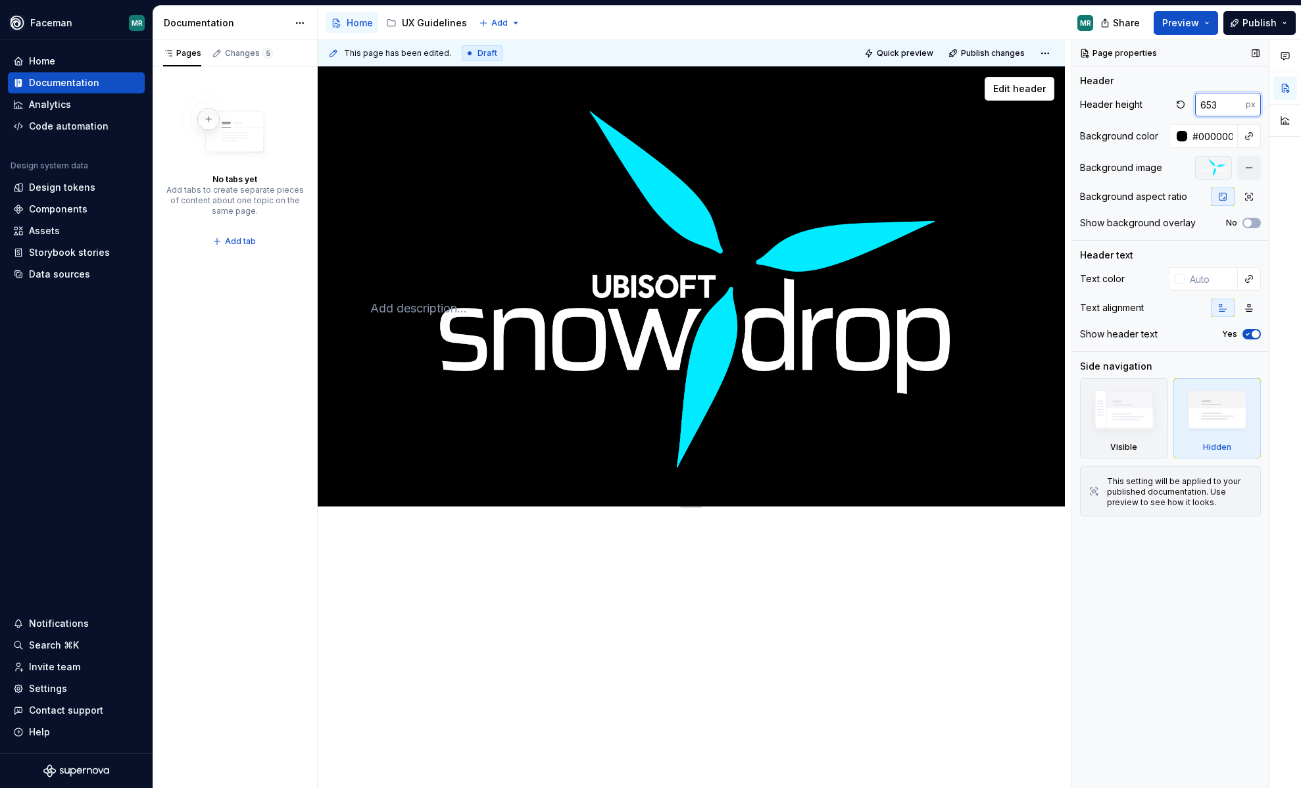
click at [1239, 105] on input "653" at bounding box center [1220, 105] width 51 height 24
type input "652"
click at [1239, 105] on input "652" at bounding box center [1220, 105] width 51 height 24
click at [1244, 199] on icon "button" at bounding box center [1249, 196] width 11 height 11
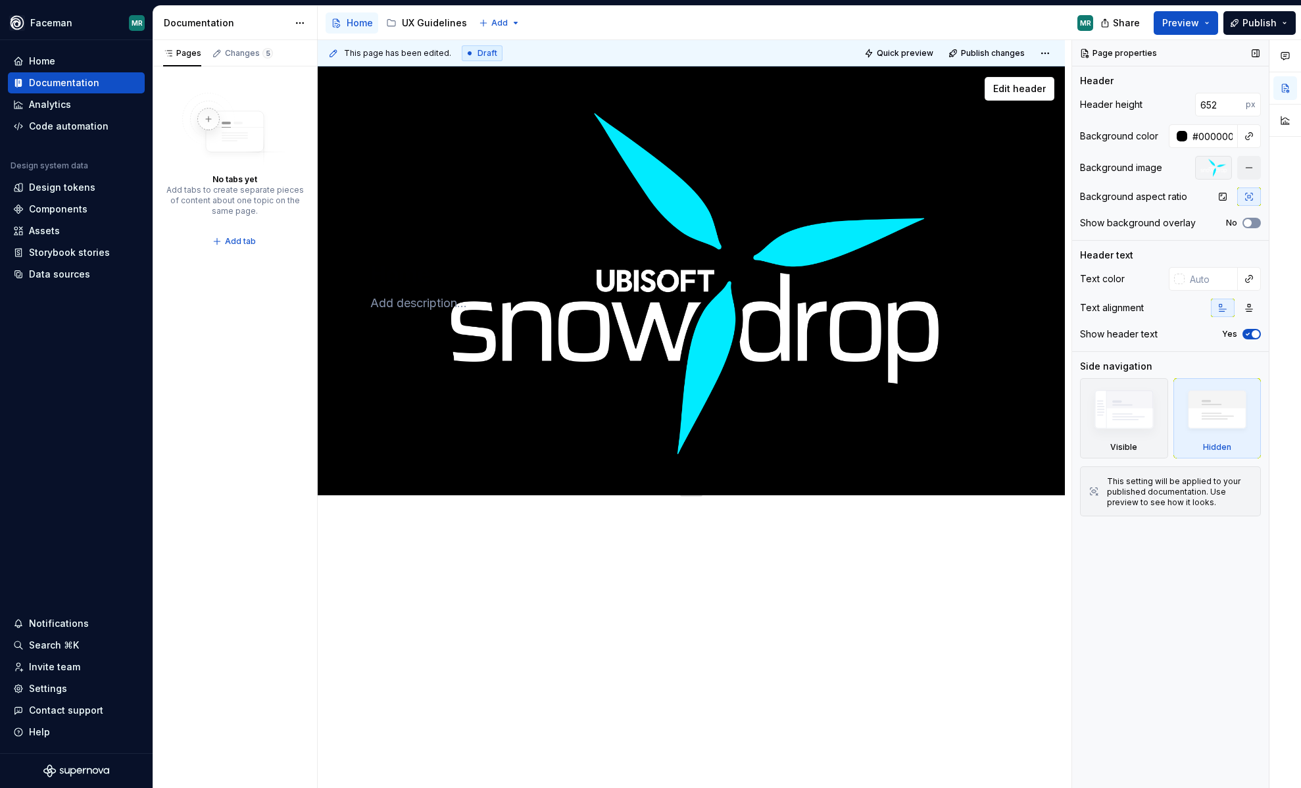
click at [1251, 222] on span "button" at bounding box center [1248, 223] width 8 height 8
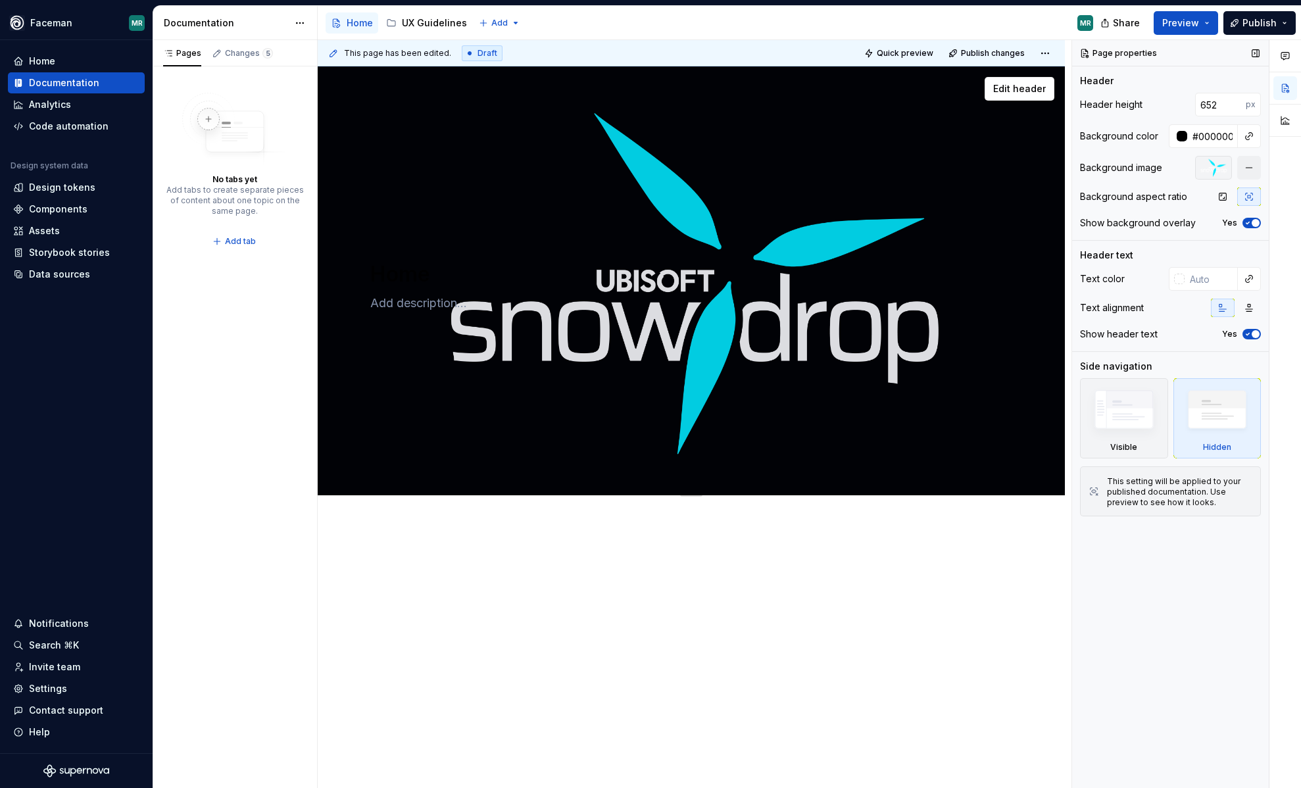
click at [1251, 222] on icon "button" at bounding box center [1248, 223] width 11 height 8
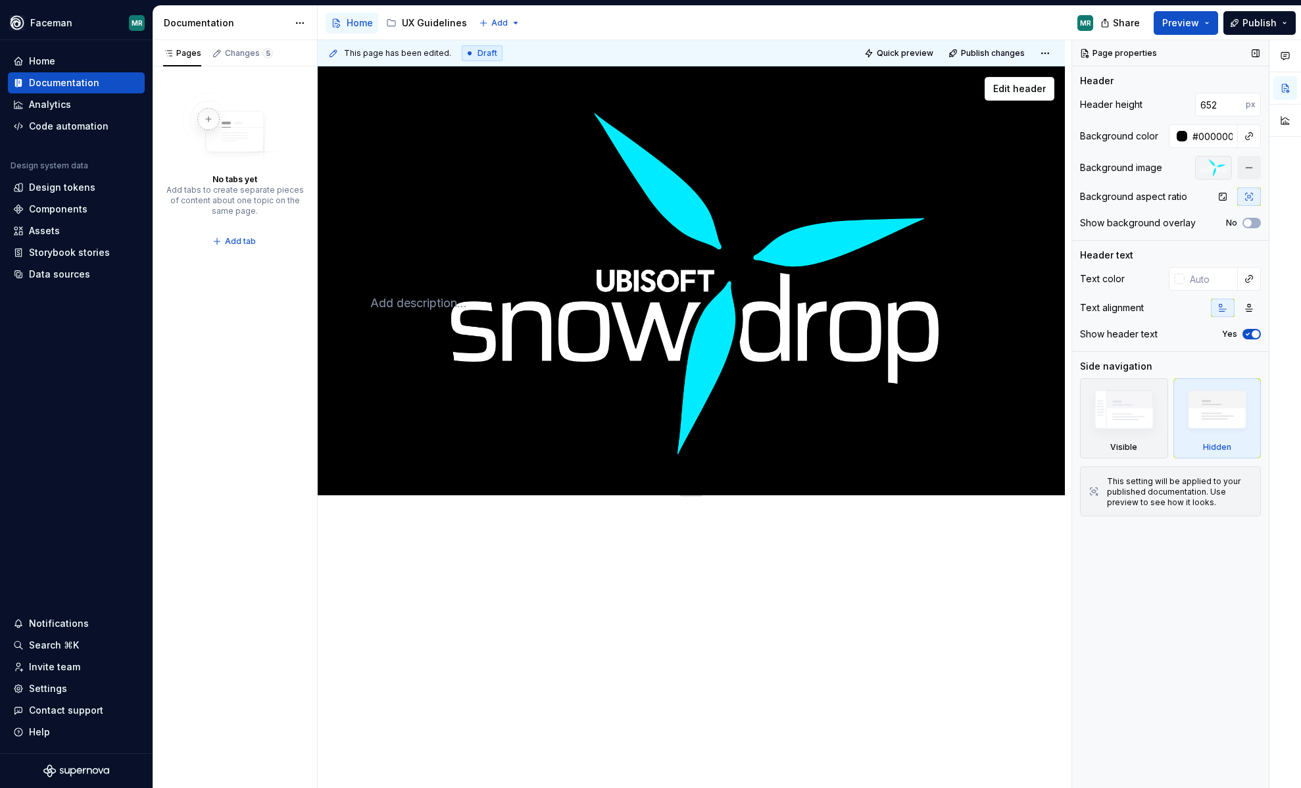
click at [1256, 333] on span "button" at bounding box center [1256, 334] width 8 height 8
click at [1204, 27] on button "Preview" at bounding box center [1186, 23] width 64 height 24
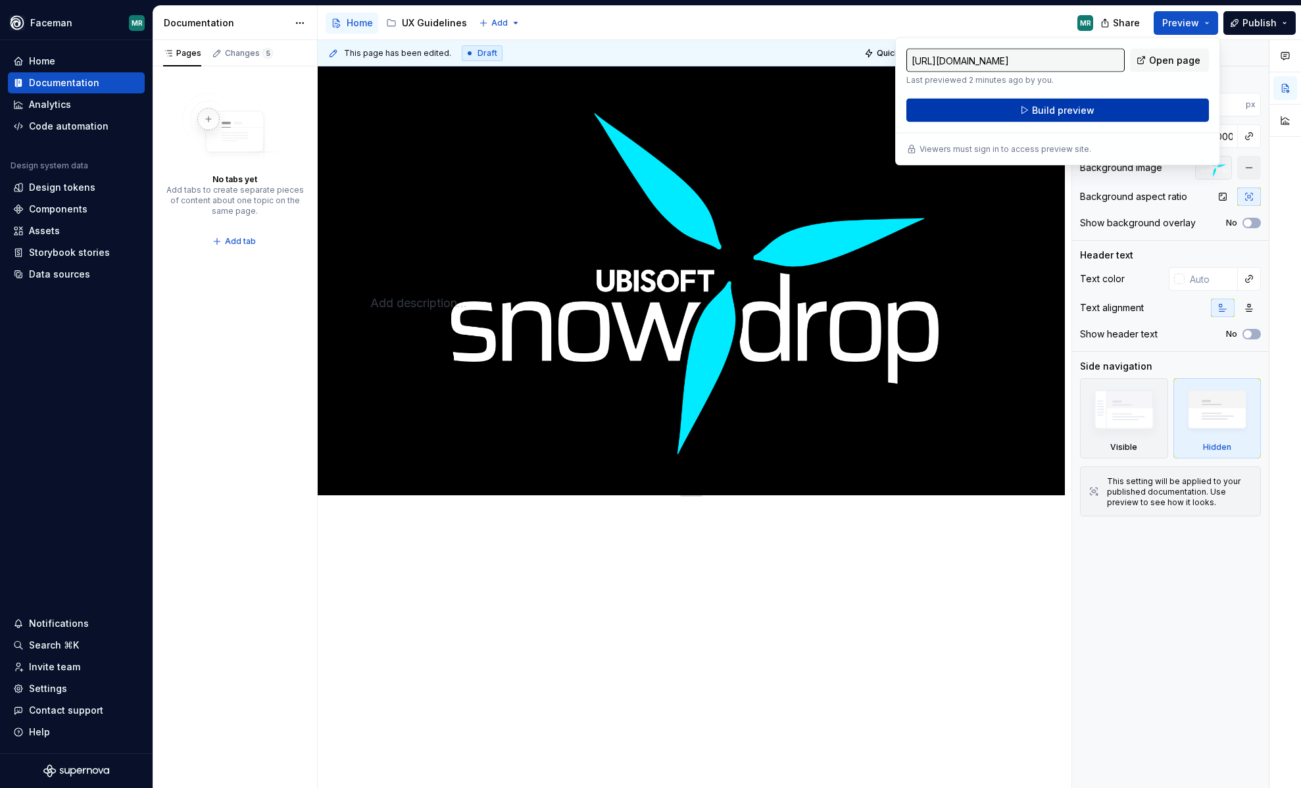
click at [1108, 111] on button "Build preview" at bounding box center [1057, 111] width 303 height 24
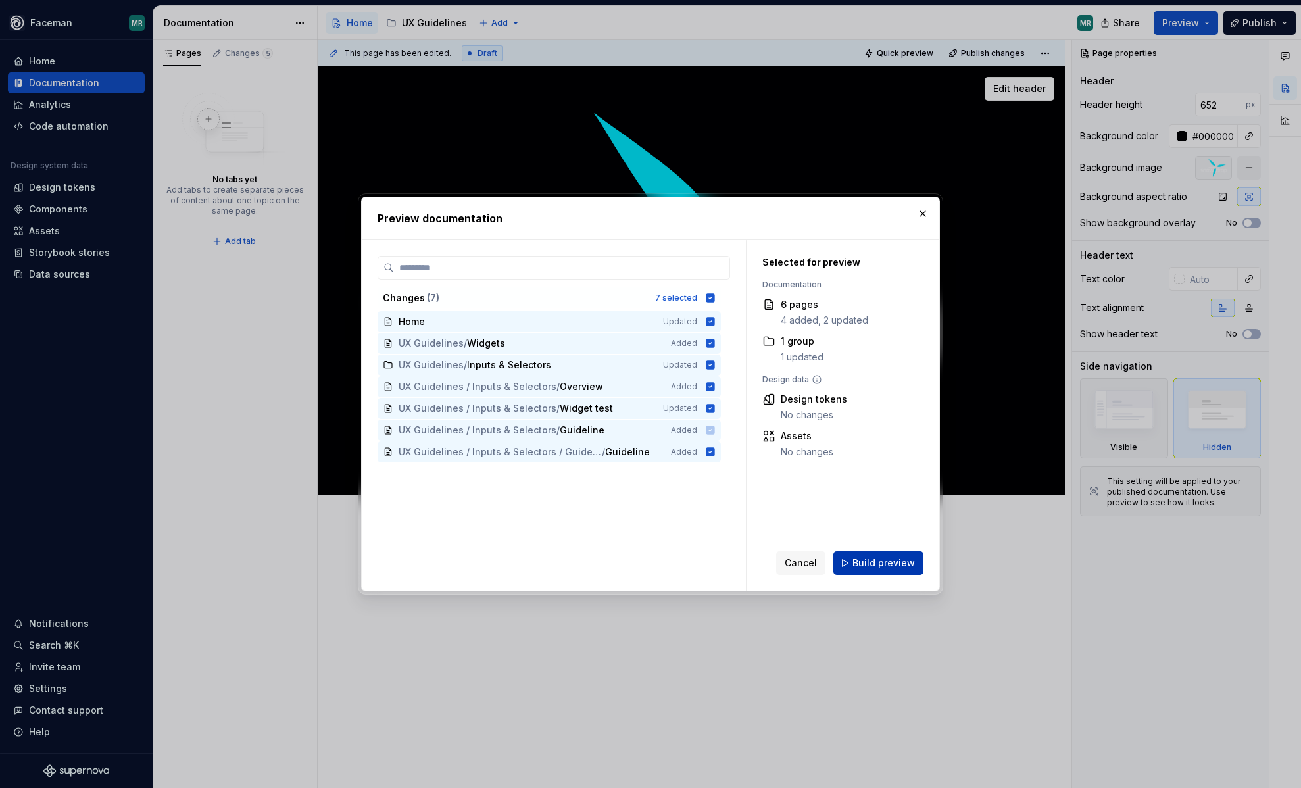
click at [877, 558] on span "Build preview" at bounding box center [883, 562] width 62 height 13
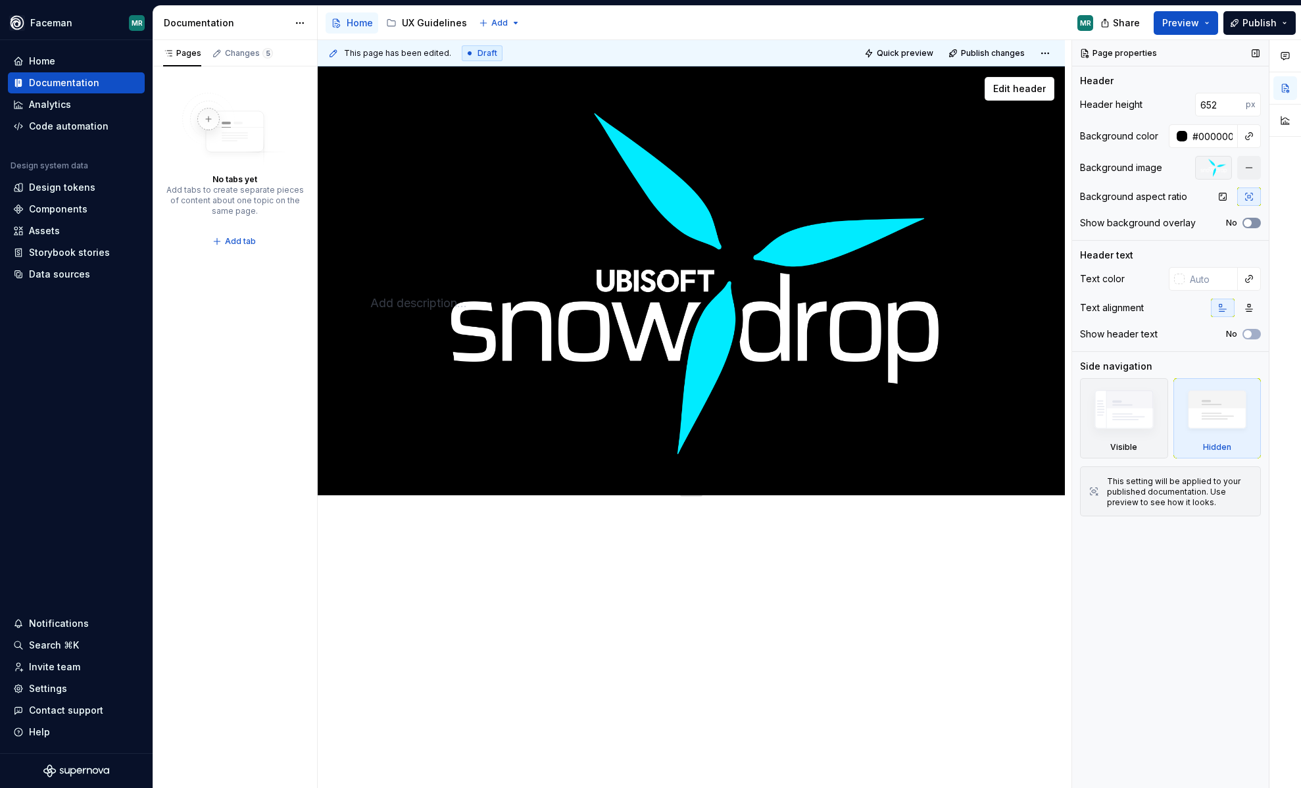
click at [1250, 225] on span "button" at bounding box center [1248, 223] width 8 height 8
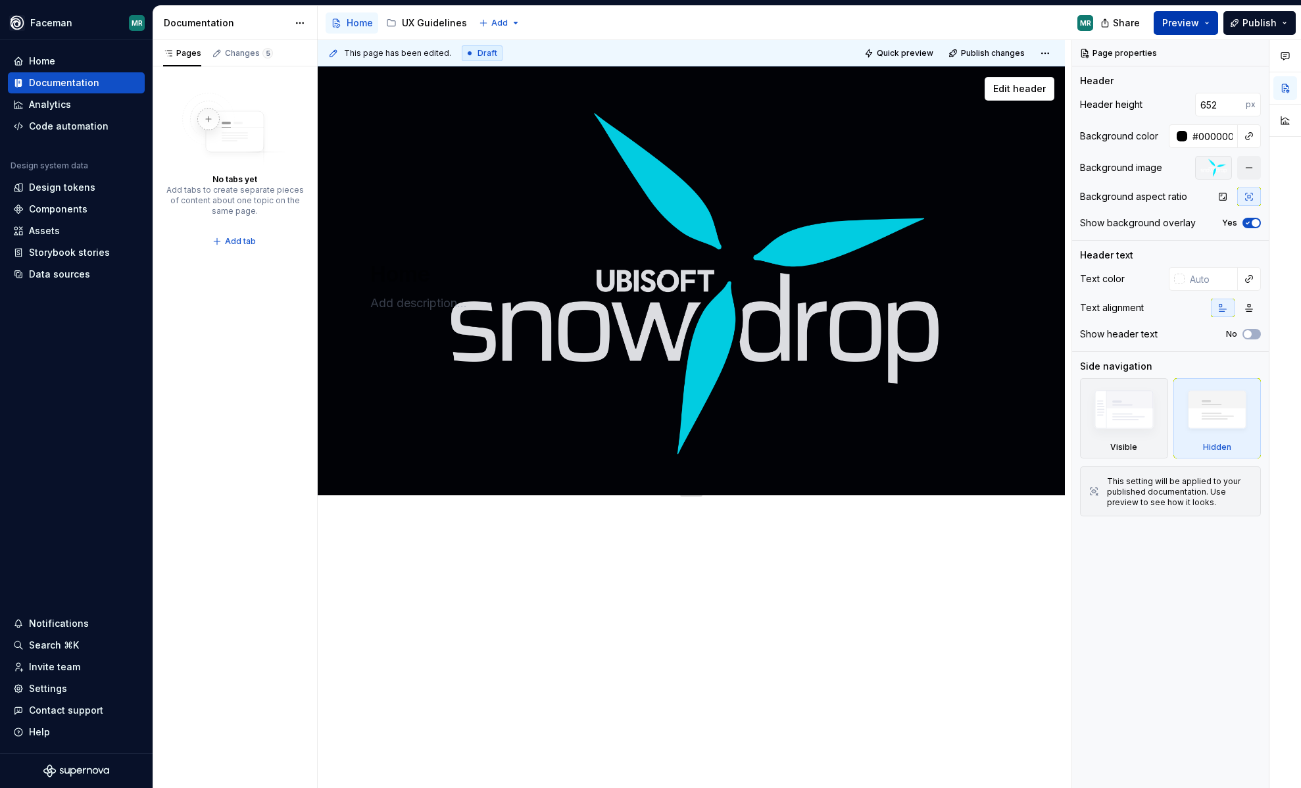
click at [1204, 22] on button "Preview" at bounding box center [1186, 23] width 64 height 24
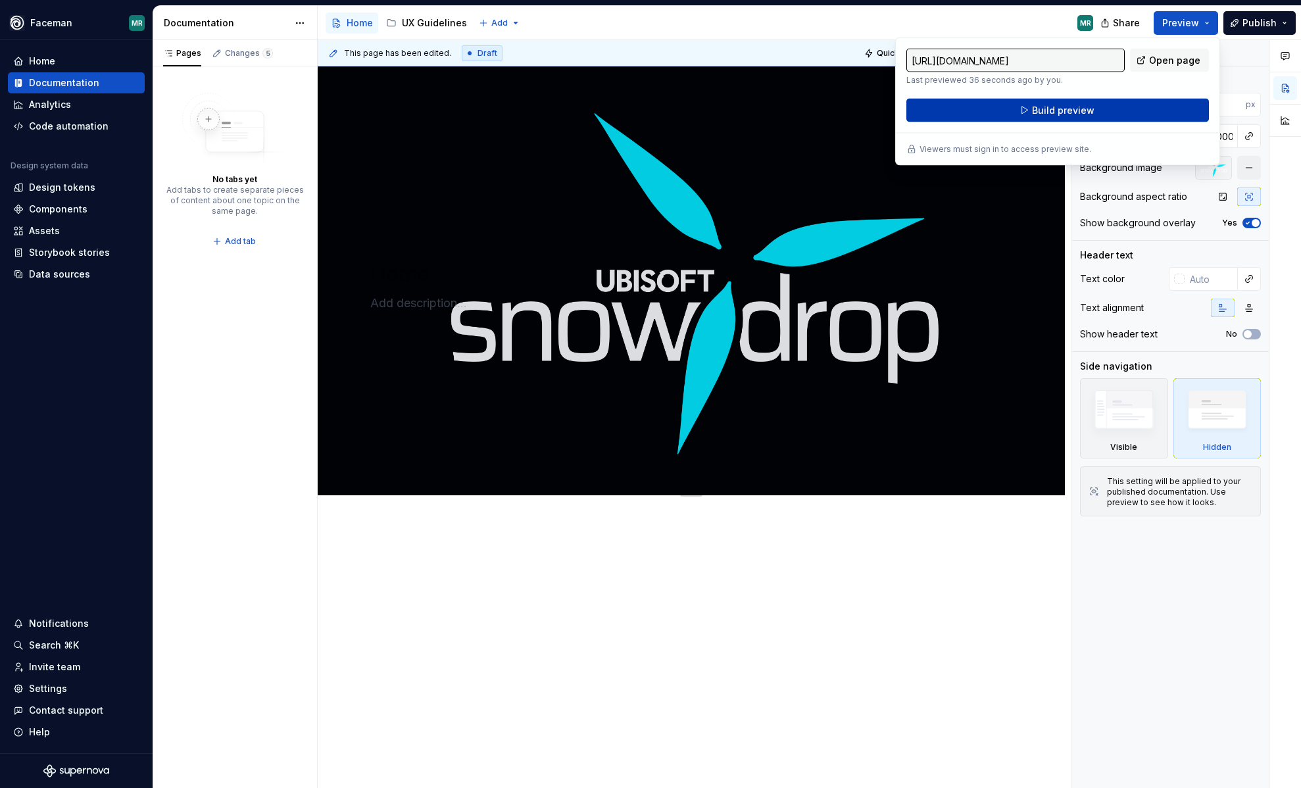
click at [1118, 116] on button "Build preview" at bounding box center [1057, 111] width 303 height 24
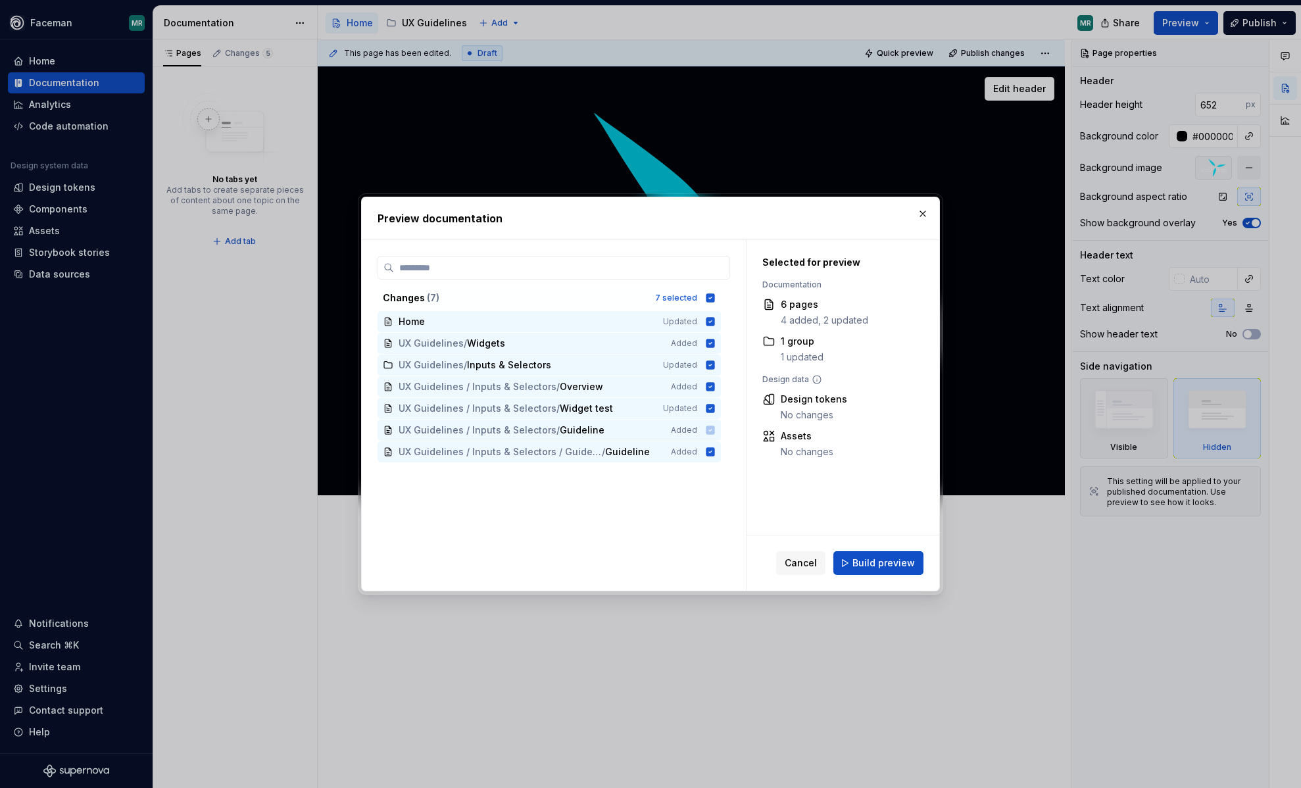
click at [892, 576] on div "Cancel Build preview" at bounding box center [843, 562] width 193 height 55
click at [884, 565] on span "Build preview" at bounding box center [883, 562] width 62 height 13
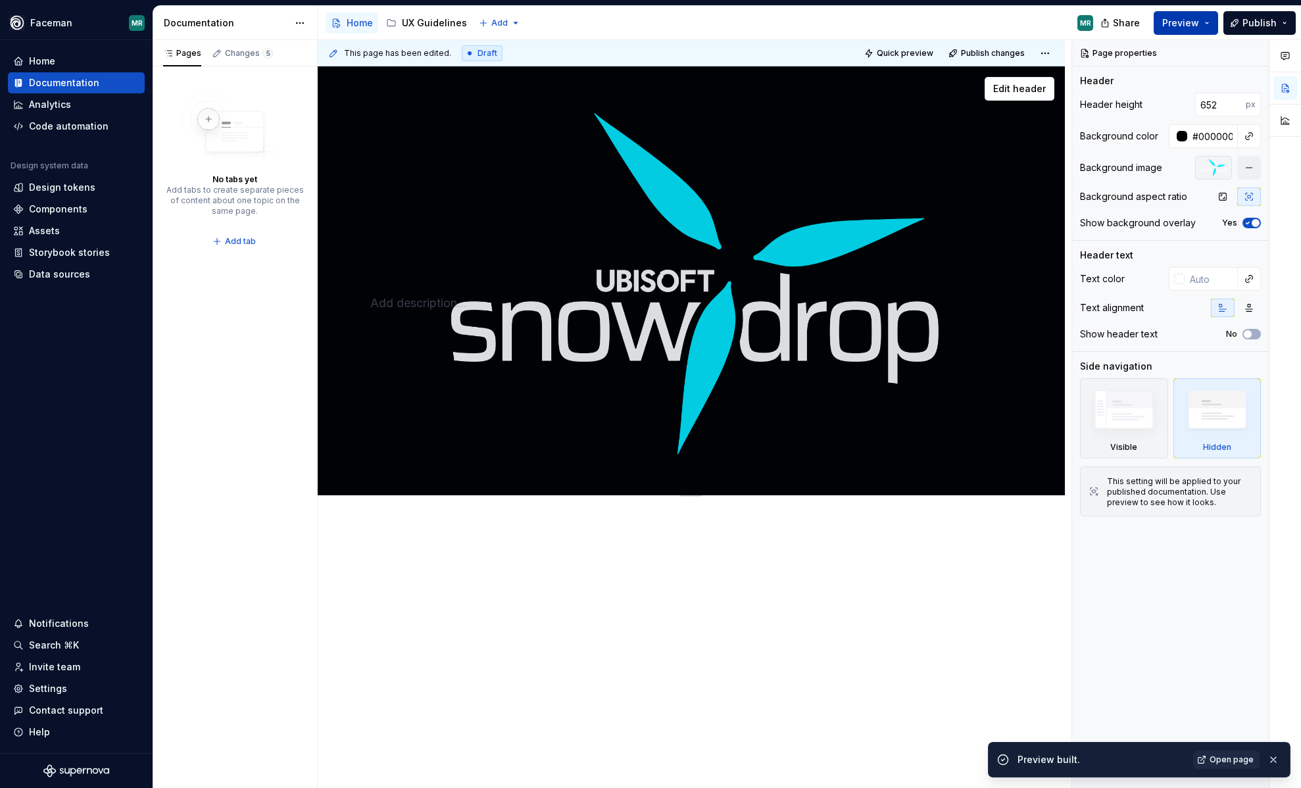
click at [1205, 25] on button "Preview" at bounding box center [1186, 23] width 64 height 24
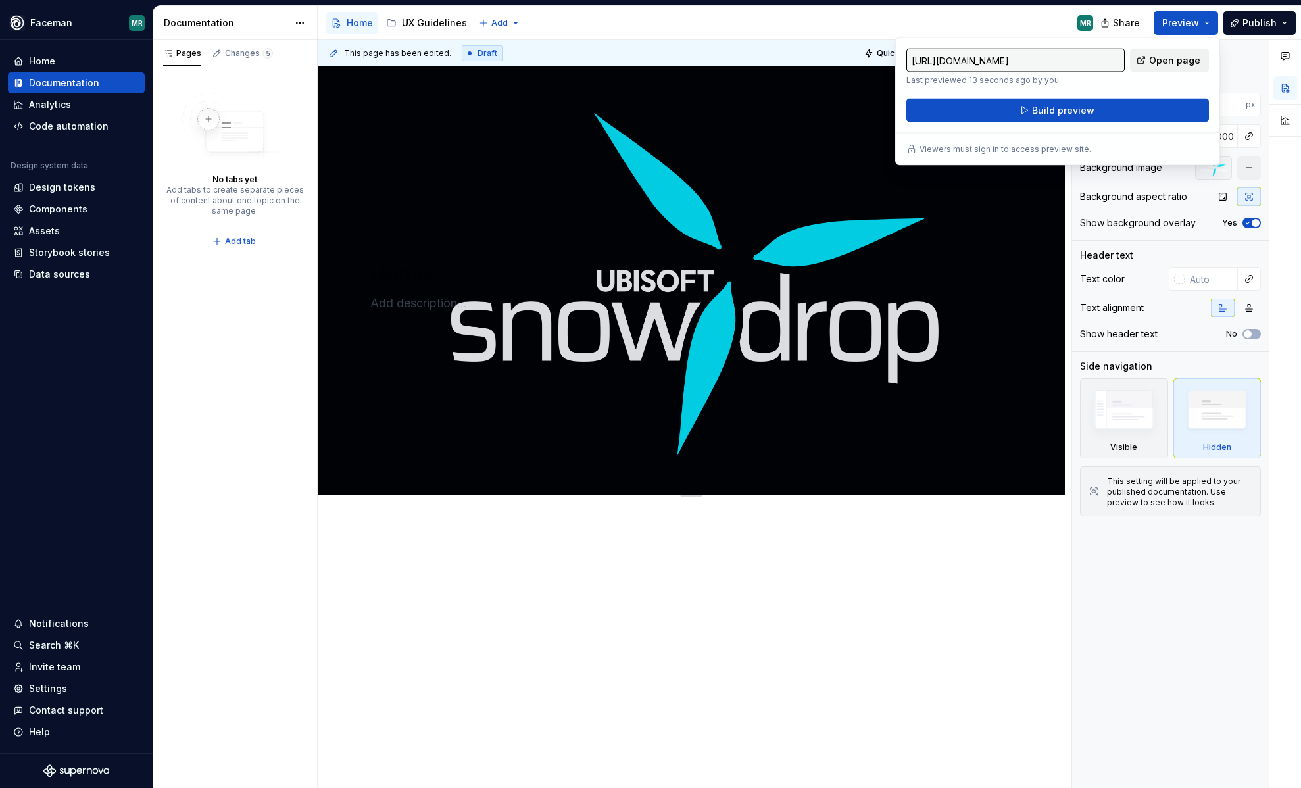
click at [1172, 57] on span "Open page" at bounding box center [1174, 60] width 51 height 13
click at [673, 520] on div "Add tab" at bounding box center [691, 509] width 747 height 29
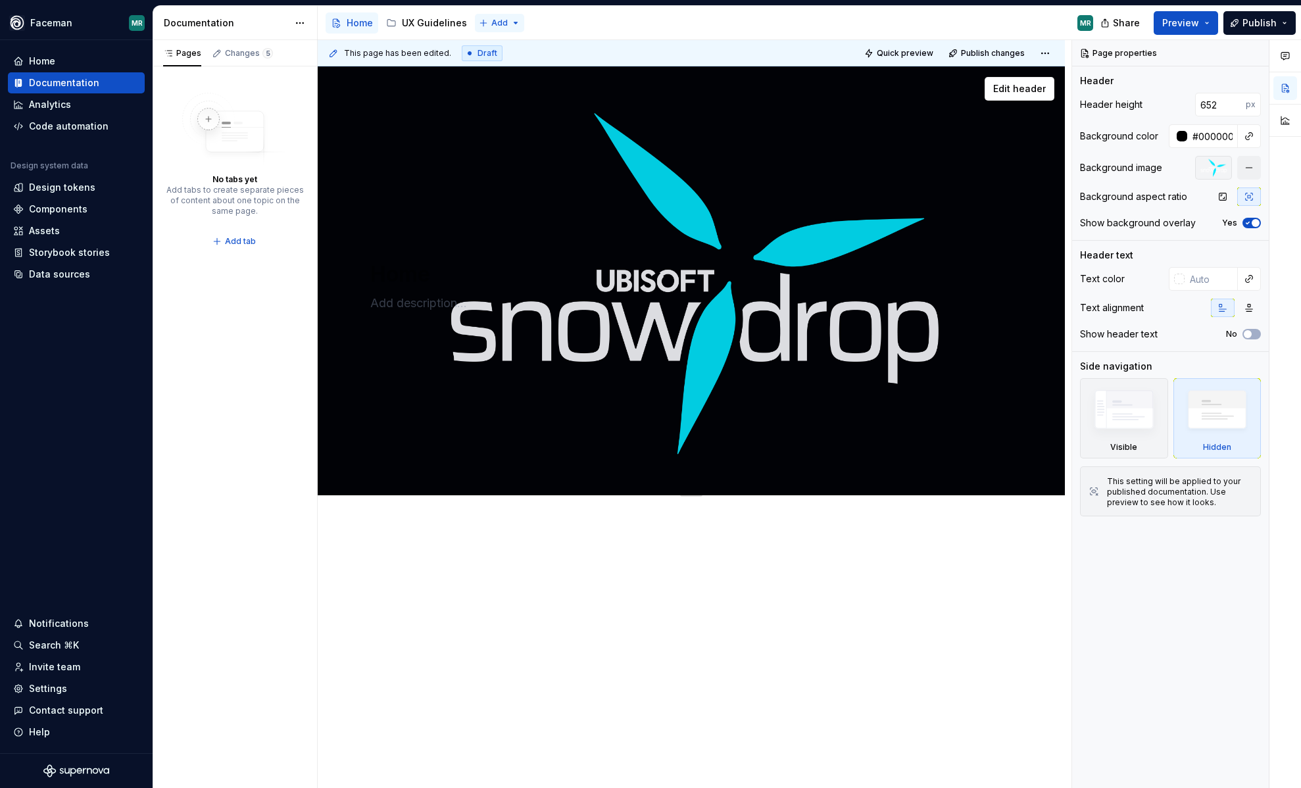
click at [494, 30] on html "Faceman MR Home Documentation Analytics Code automation Design system data Desi…" at bounding box center [650, 394] width 1301 height 788
click at [518, 71] on div "New group" at bounding box center [539, 69] width 86 height 13
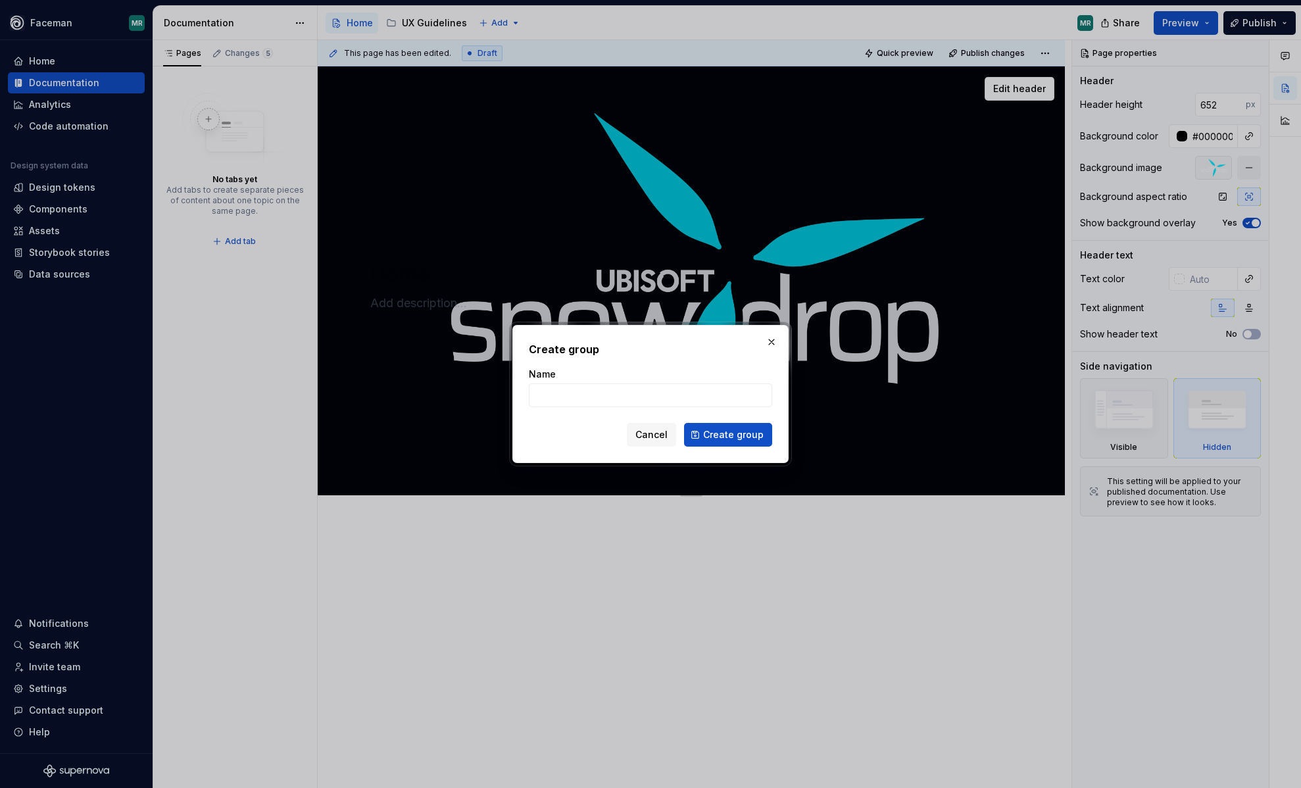
type textarea "*"
type input "UX Playbook"
click at [730, 433] on span "Create group" at bounding box center [733, 434] width 61 height 13
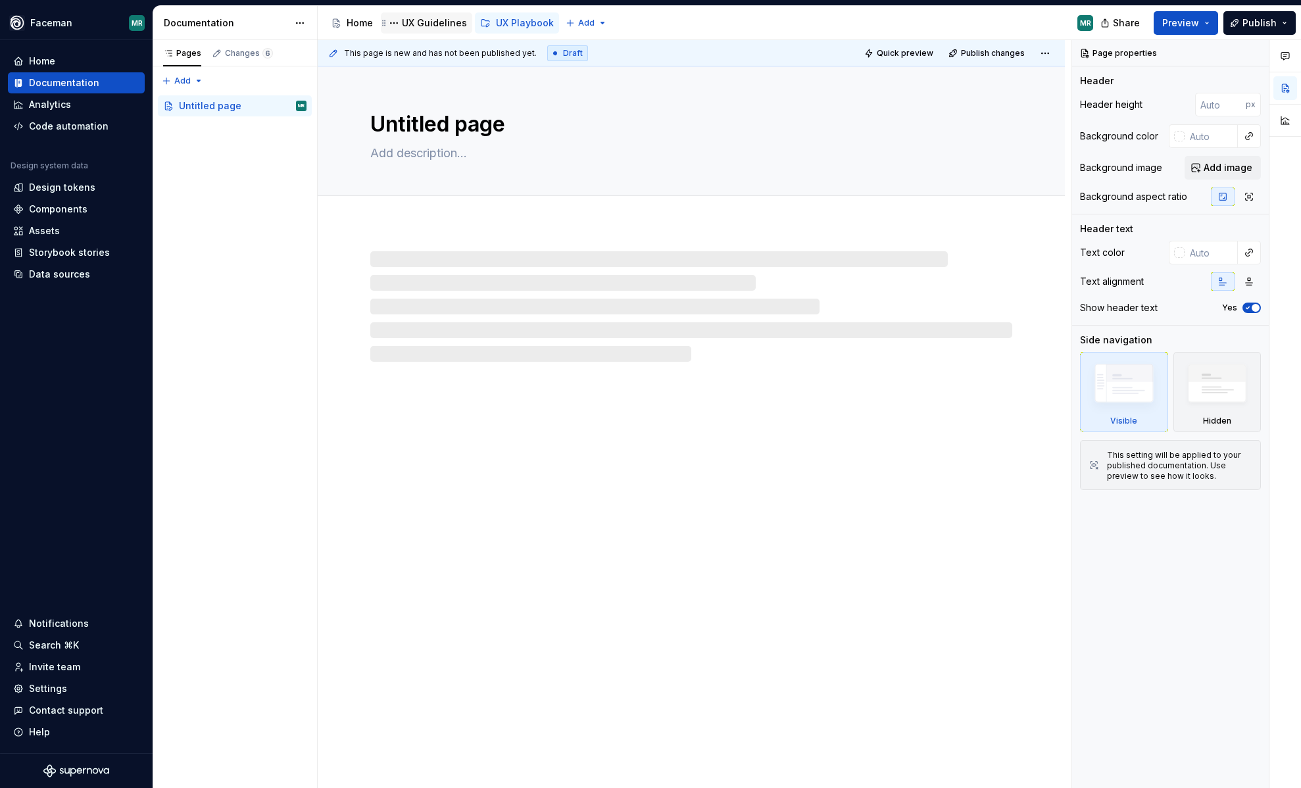
click at [436, 24] on div "UX Guidelines" at bounding box center [434, 22] width 65 height 13
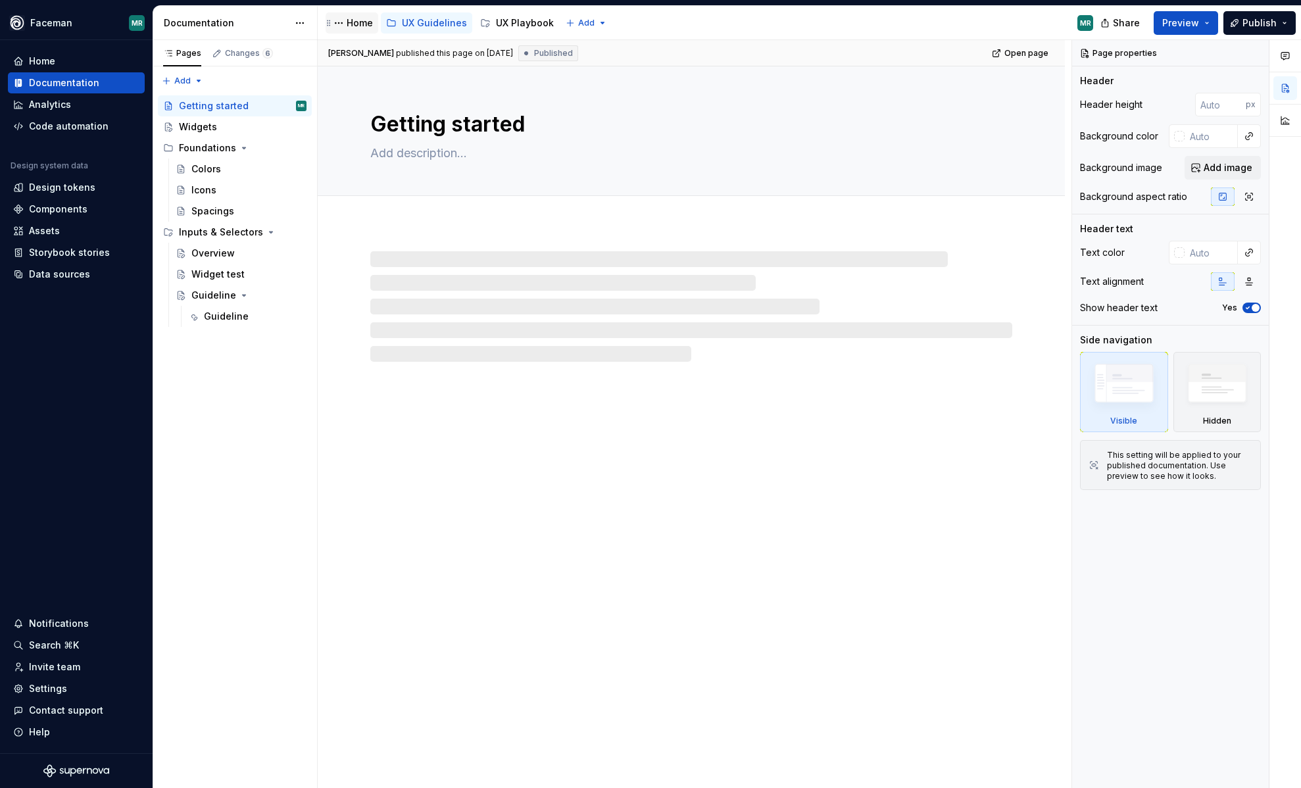
click at [360, 26] on div "Home" at bounding box center [360, 22] width 26 height 13
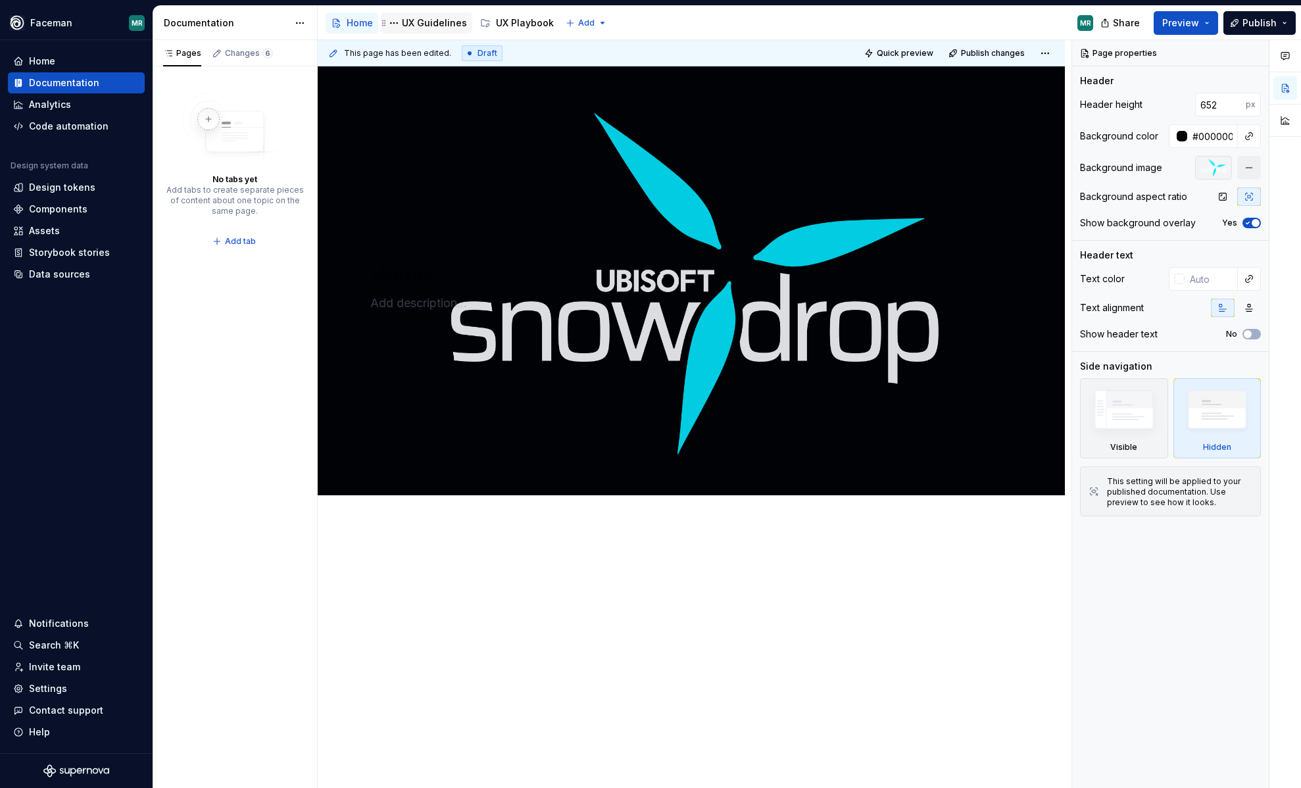
click at [445, 26] on div "UX Guidelines" at bounding box center [434, 22] width 65 height 13
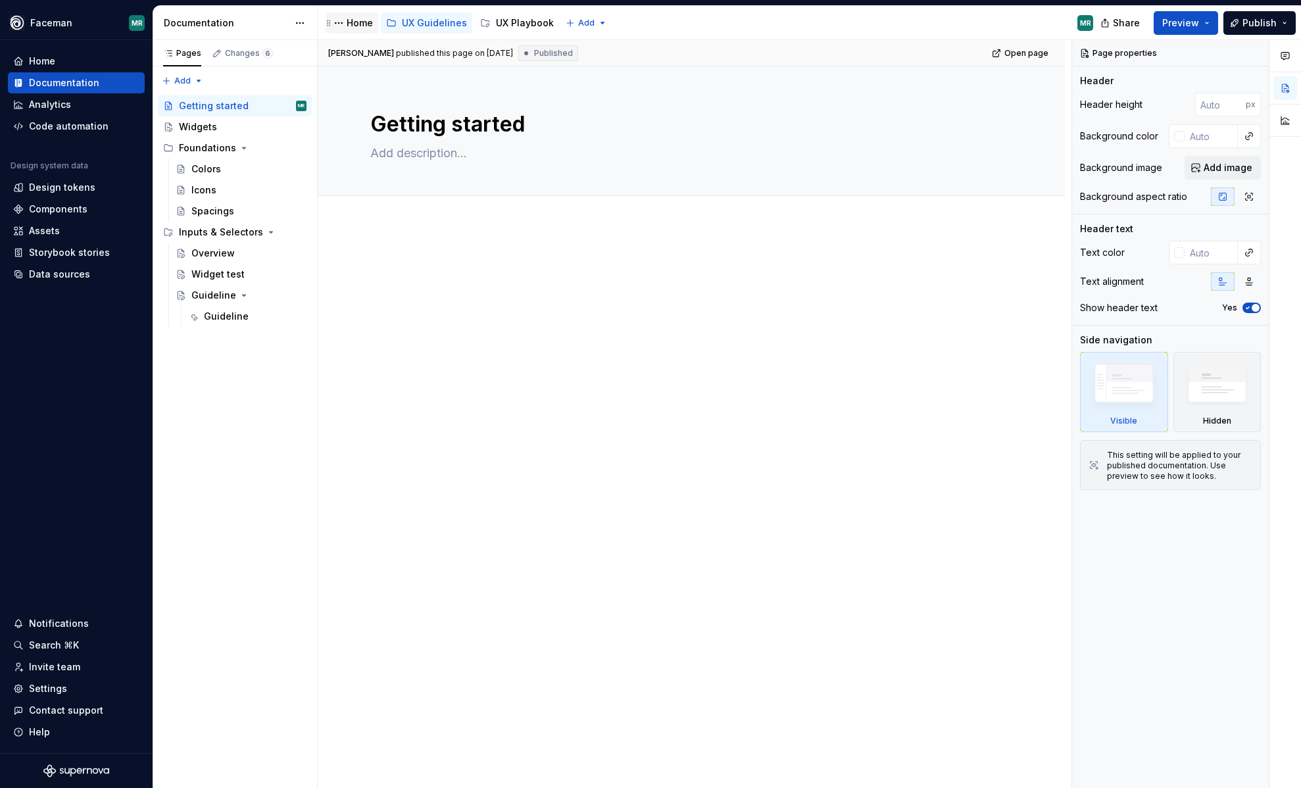
click at [348, 26] on div "Home" at bounding box center [360, 22] width 26 height 13
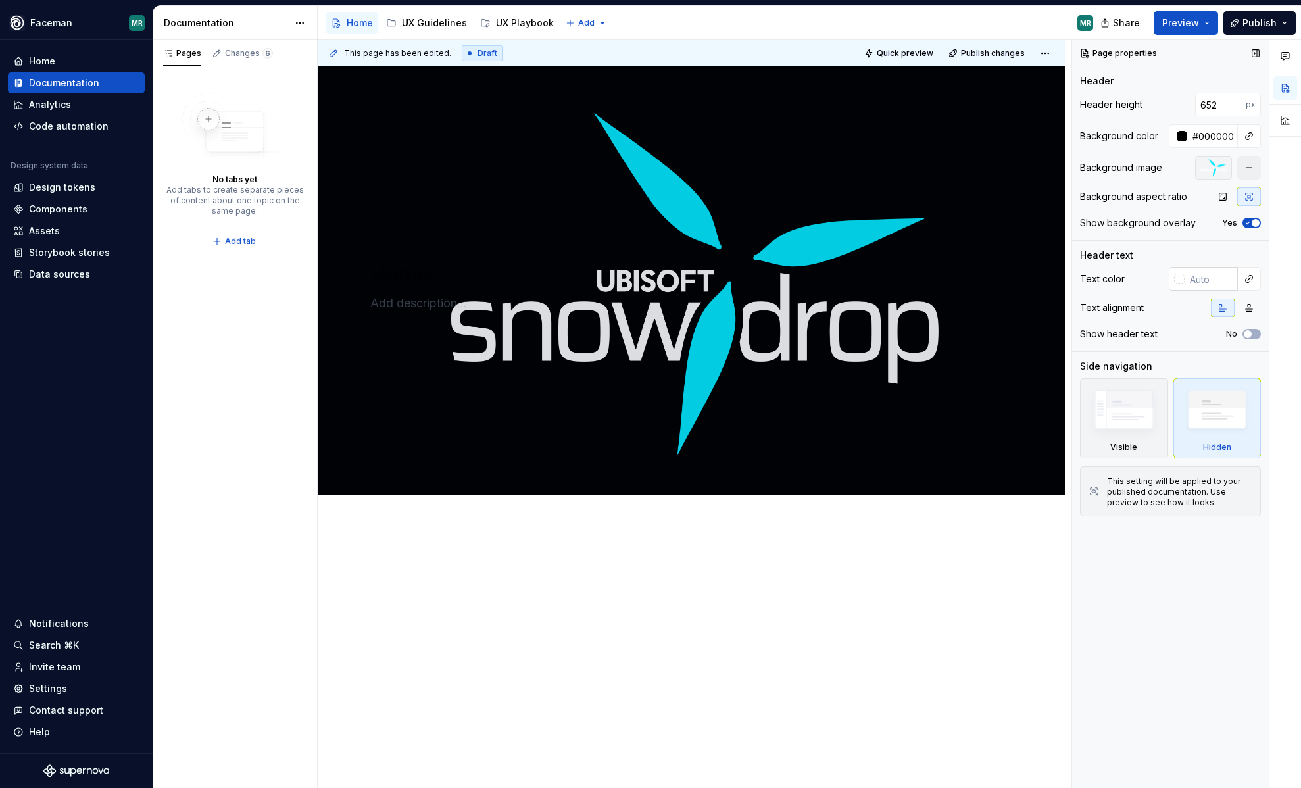
click at [1181, 278] on div at bounding box center [1179, 279] width 11 height 11
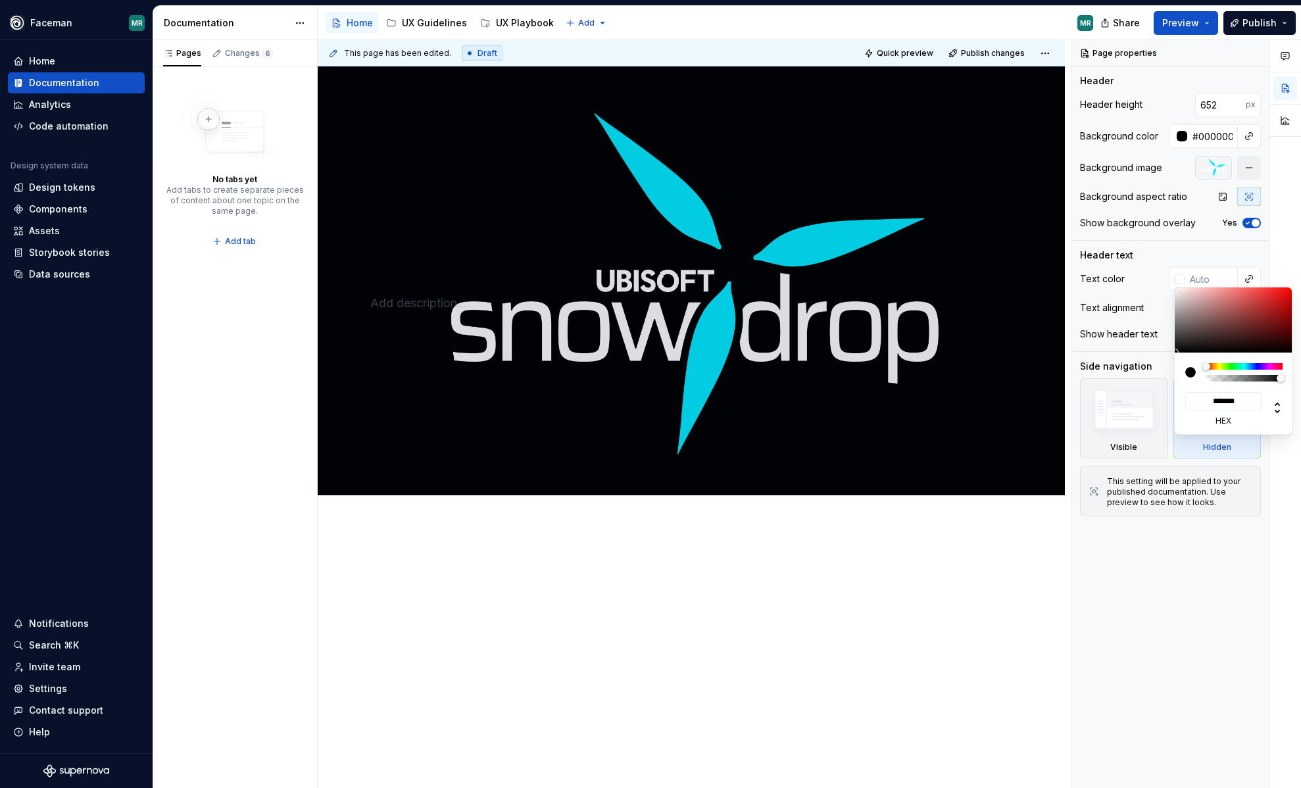
click at [1153, 285] on div "Comments Open comments No comments yet Select ‘Comment’ from the block context …" at bounding box center [1186, 414] width 229 height 749
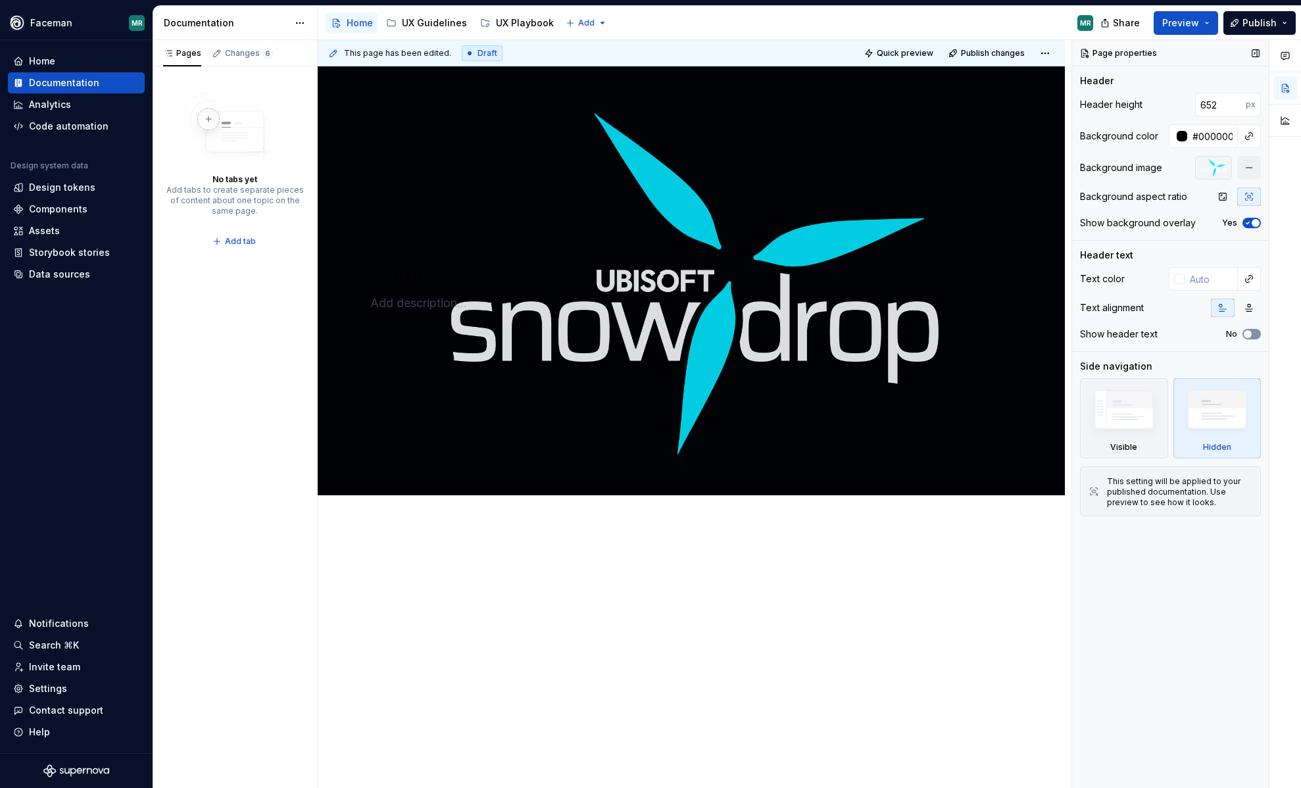
click at [1255, 330] on button "No" at bounding box center [1252, 334] width 18 height 11
click at [435, 298] on textarea at bounding box center [689, 303] width 642 height 21
click at [412, 304] on textarea at bounding box center [689, 303] width 642 height 21
paste textarea "🌨️ Snowdrop Design System (Code Name: Faceman) Welcome to Snowdrop, our unified…"
type textarea "*"
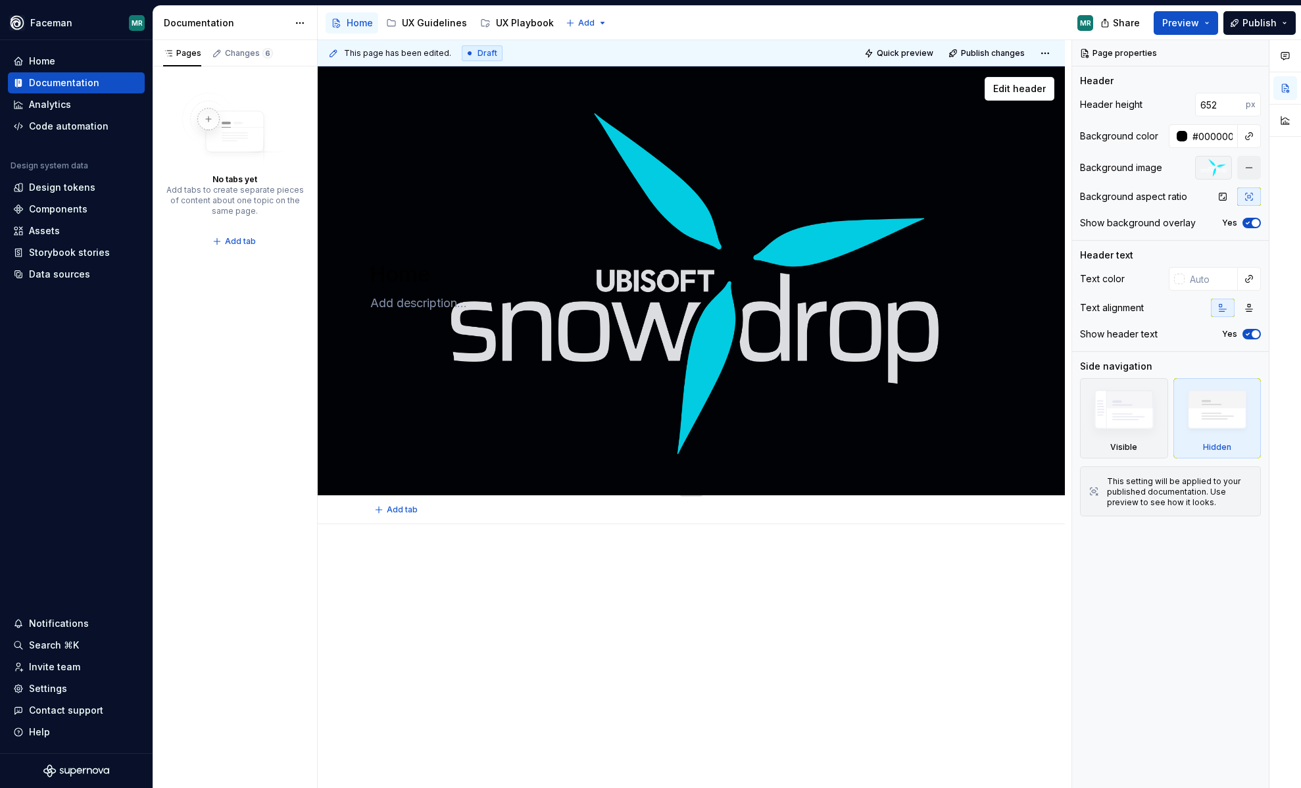
type textarea "🌨️ Snowdrop Design System (Code Name: Faceman) Welcome to Snowdrop, our unified…"
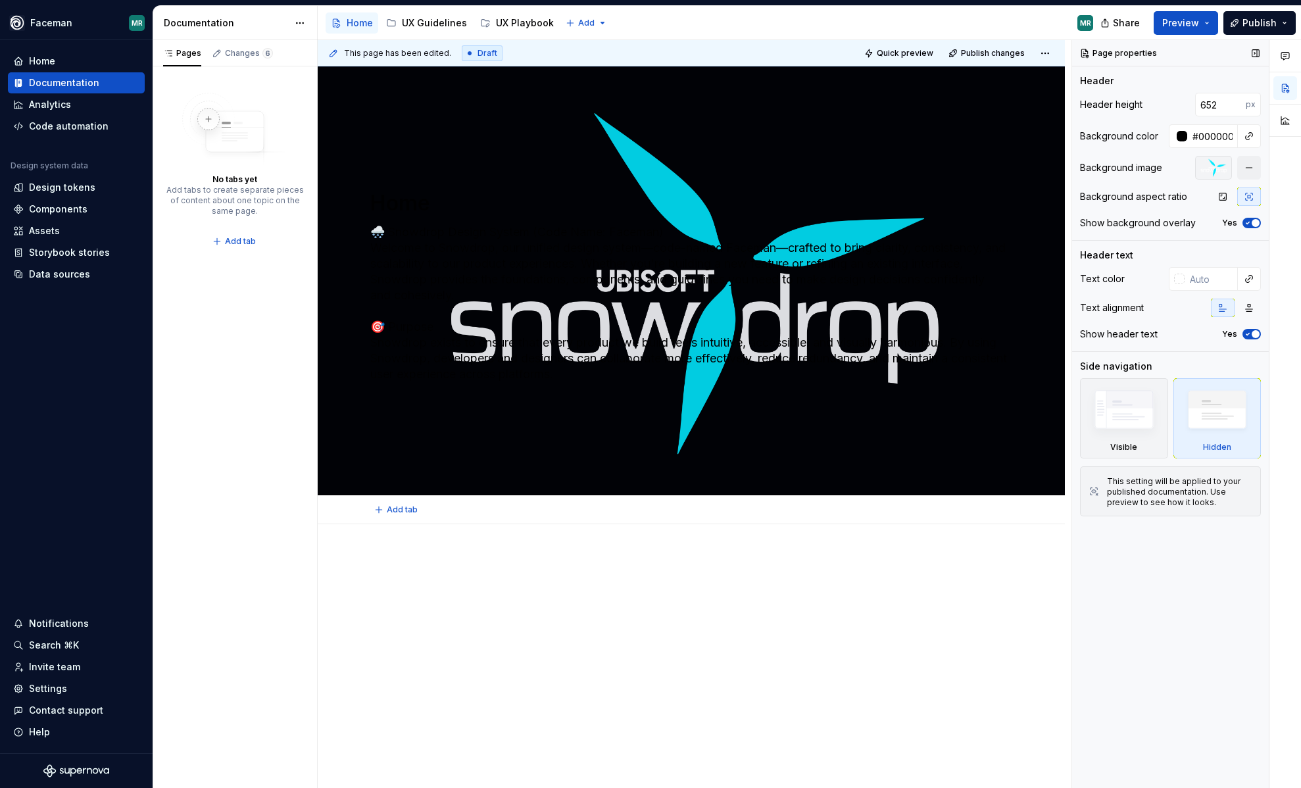
type textarea "*"
type textarea "🌨️ Snowdrop Design System (Code Name: Faceman) Welcome to Snowdrop, our unified…"
click at [1210, 19] on button "Preview" at bounding box center [1186, 23] width 64 height 24
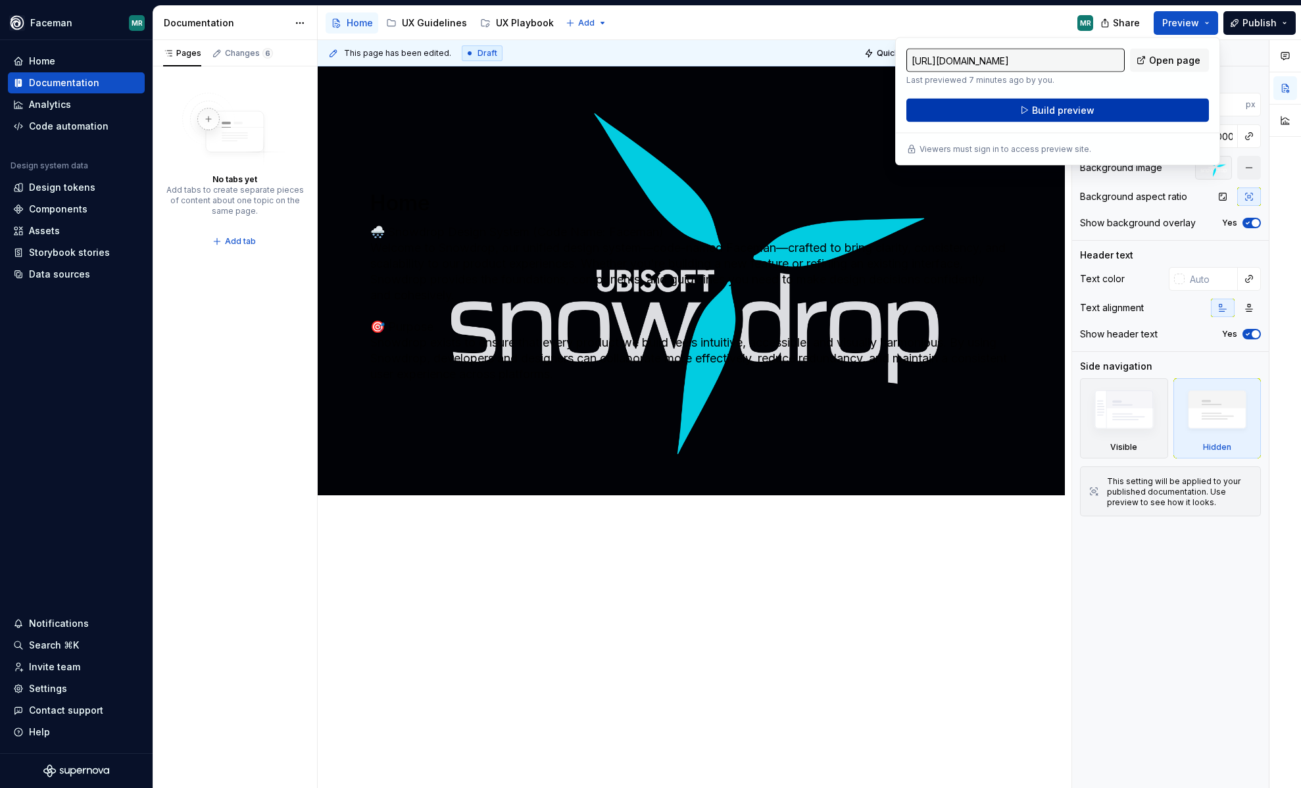
click at [1113, 115] on button "Build preview" at bounding box center [1057, 111] width 303 height 24
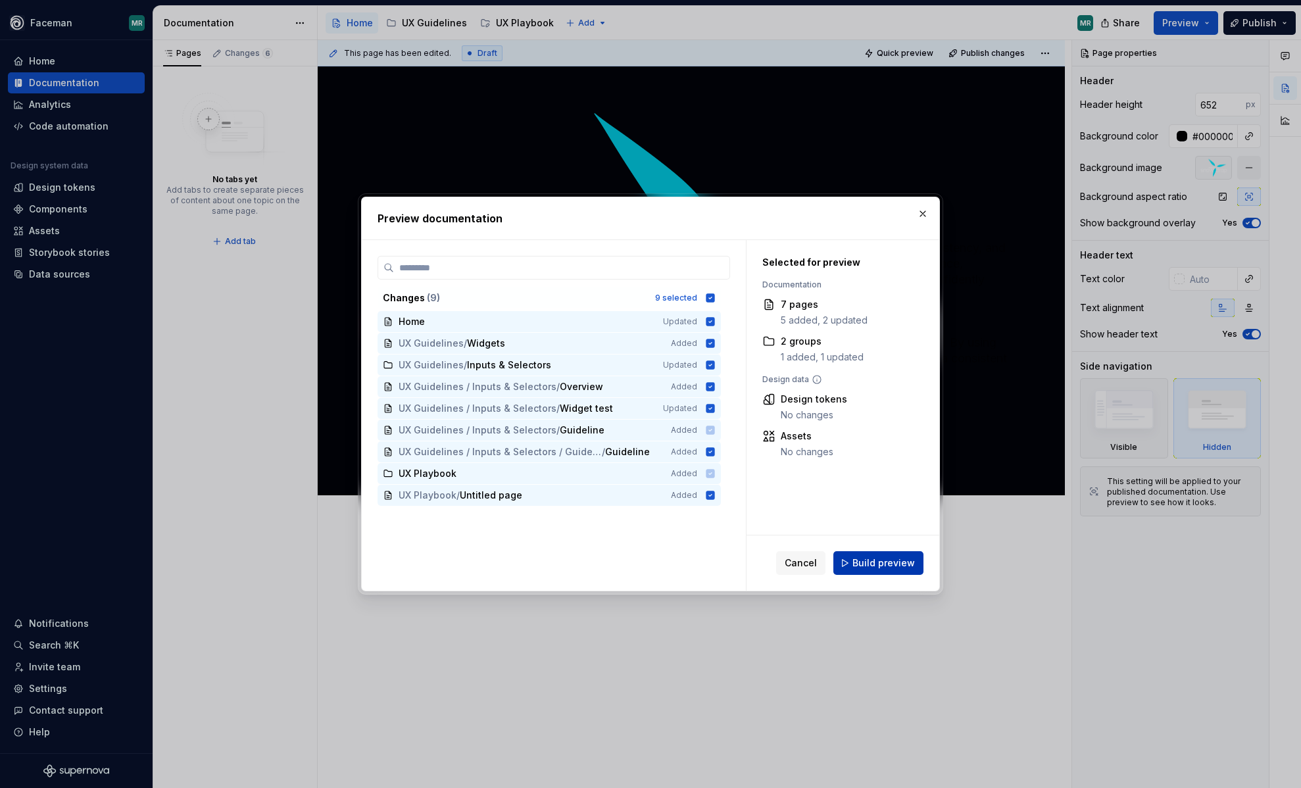
click at [895, 552] on button "Build preview" at bounding box center [878, 563] width 90 height 24
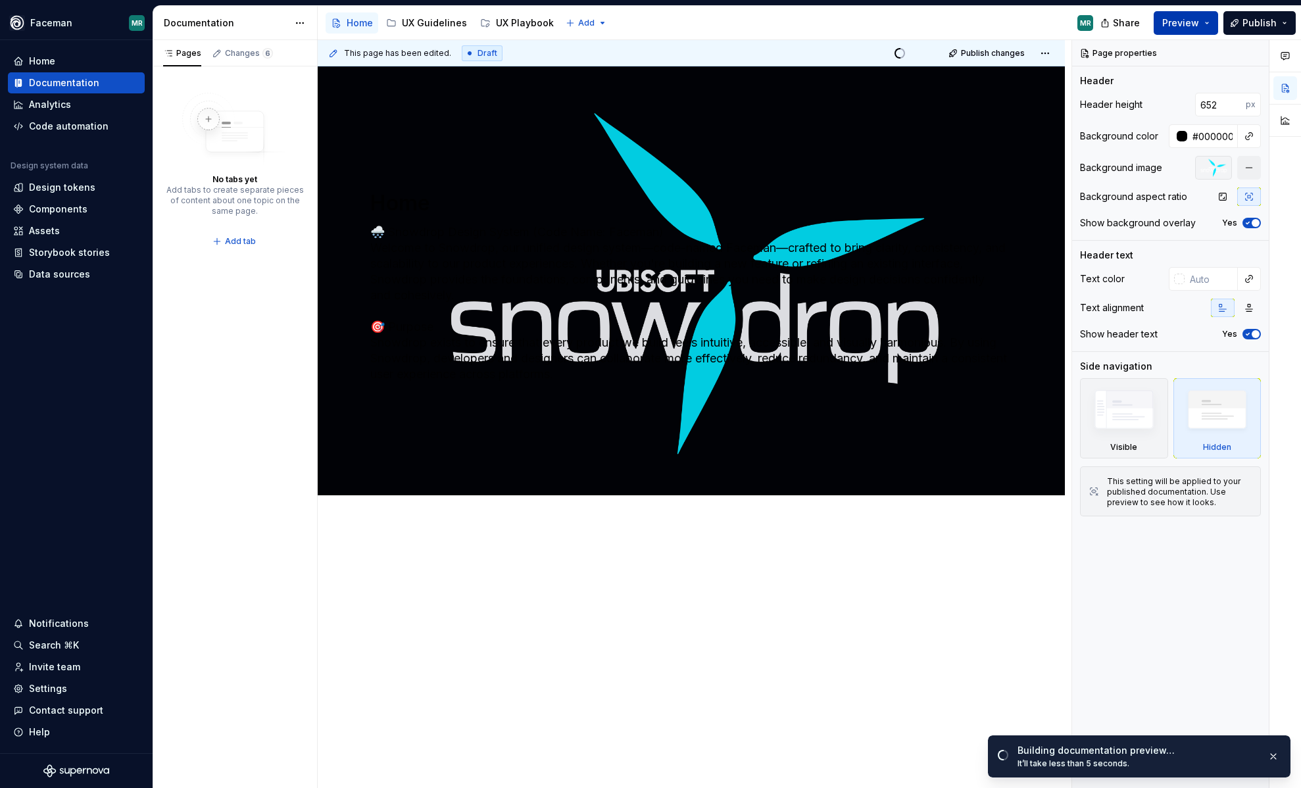
click at [1210, 22] on button "Preview" at bounding box center [1186, 23] width 64 height 24
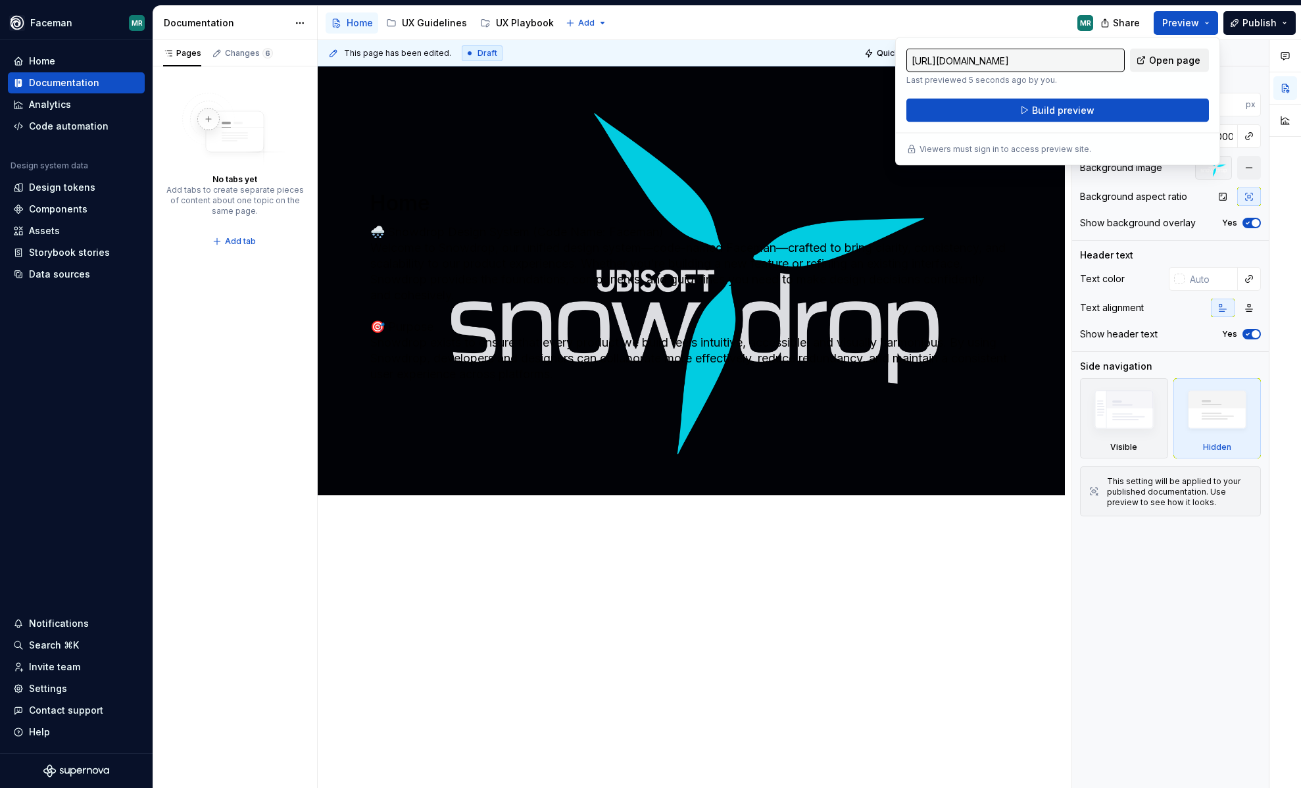
click at [1185, 66] on span "Open page" at bounding box center [1174, 60] width 51 height 13
click at [460, 558] on p at bounding box center [691, 564] width 642 height 16
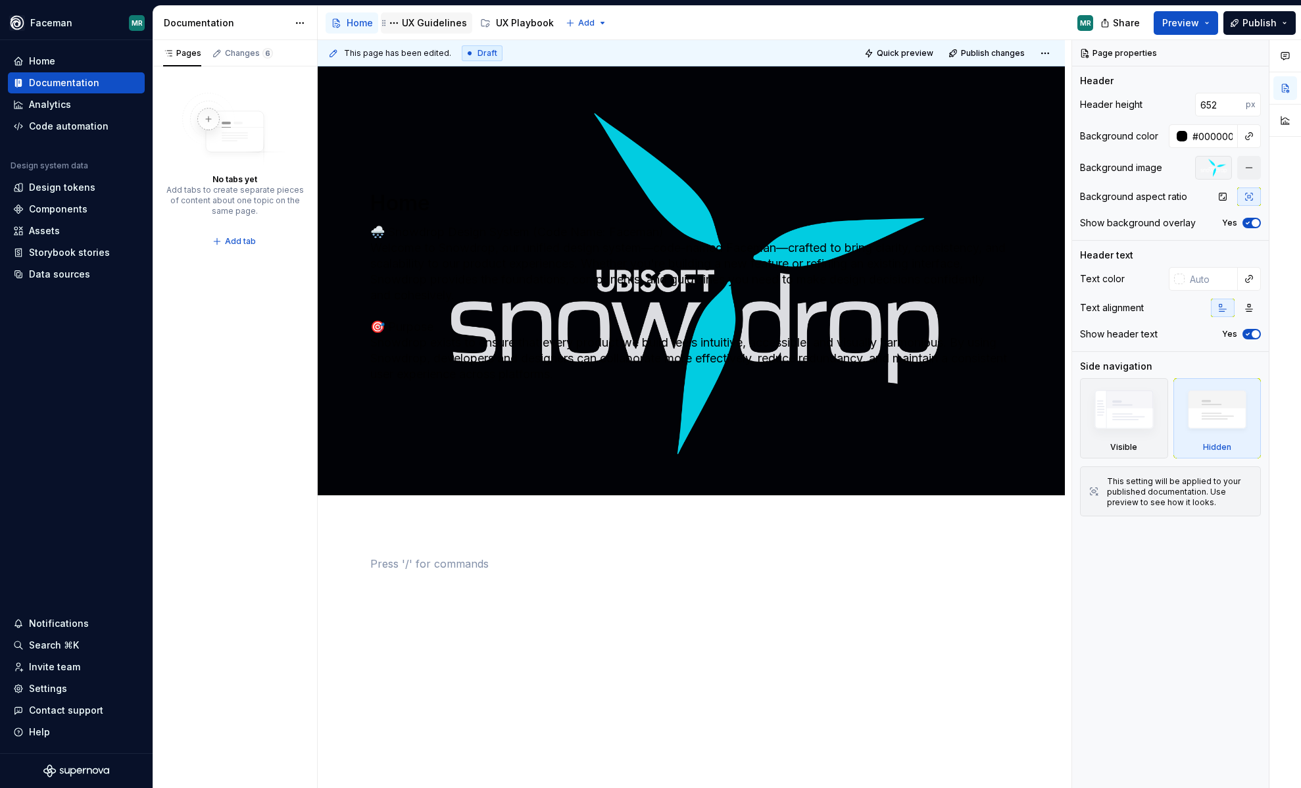
click at [426, 27] on div "UX Guidelines" at bounding box center [434, 22] width 65 height 13
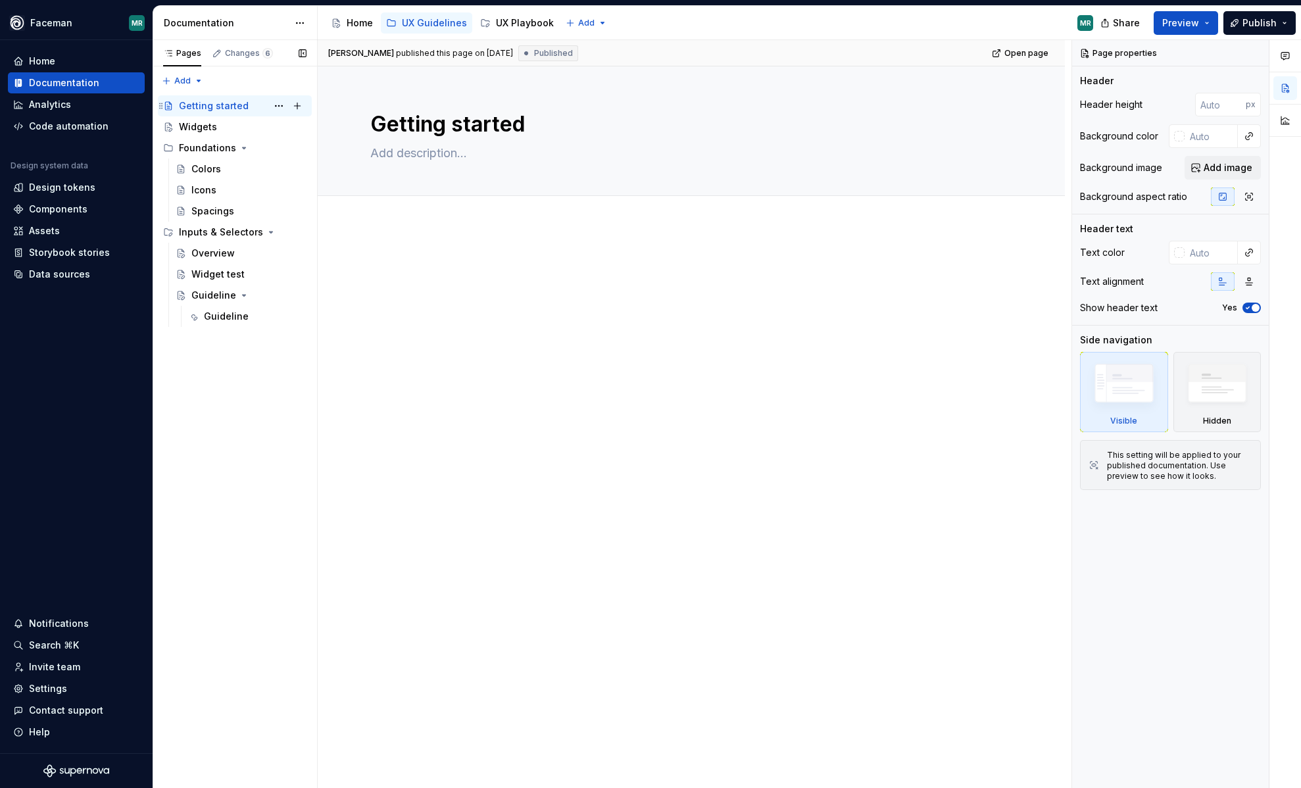
click at [232, 109] on div "Getting started" at bounding box center [214, 105] width 70 height 13
click at [278, 107] on button "Page tree" at bounding box center [279, 106] width 18 height 18
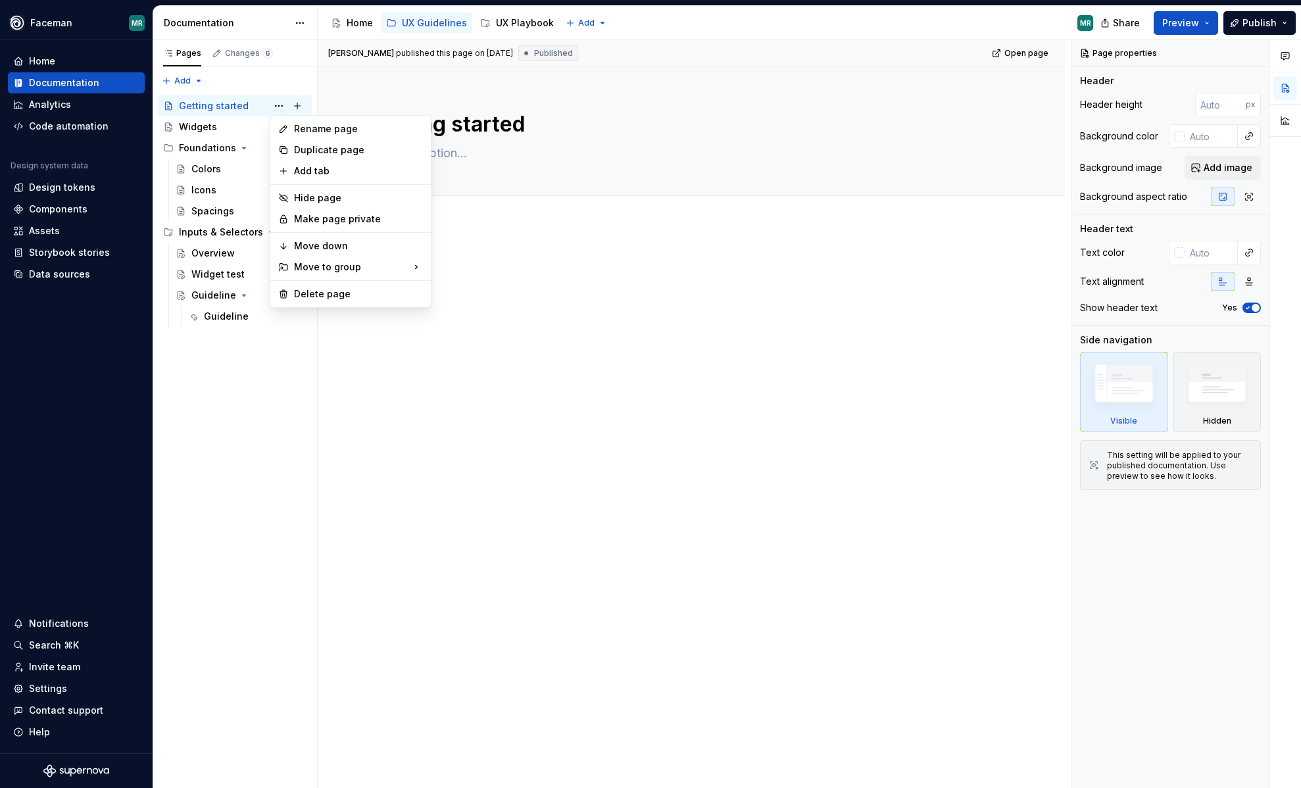
click at [535, 341] on html "Faceman MR Home Documentation Analytics Code automation Design system data Desi…" at bounding box center [650, 394] width 1301 height 788
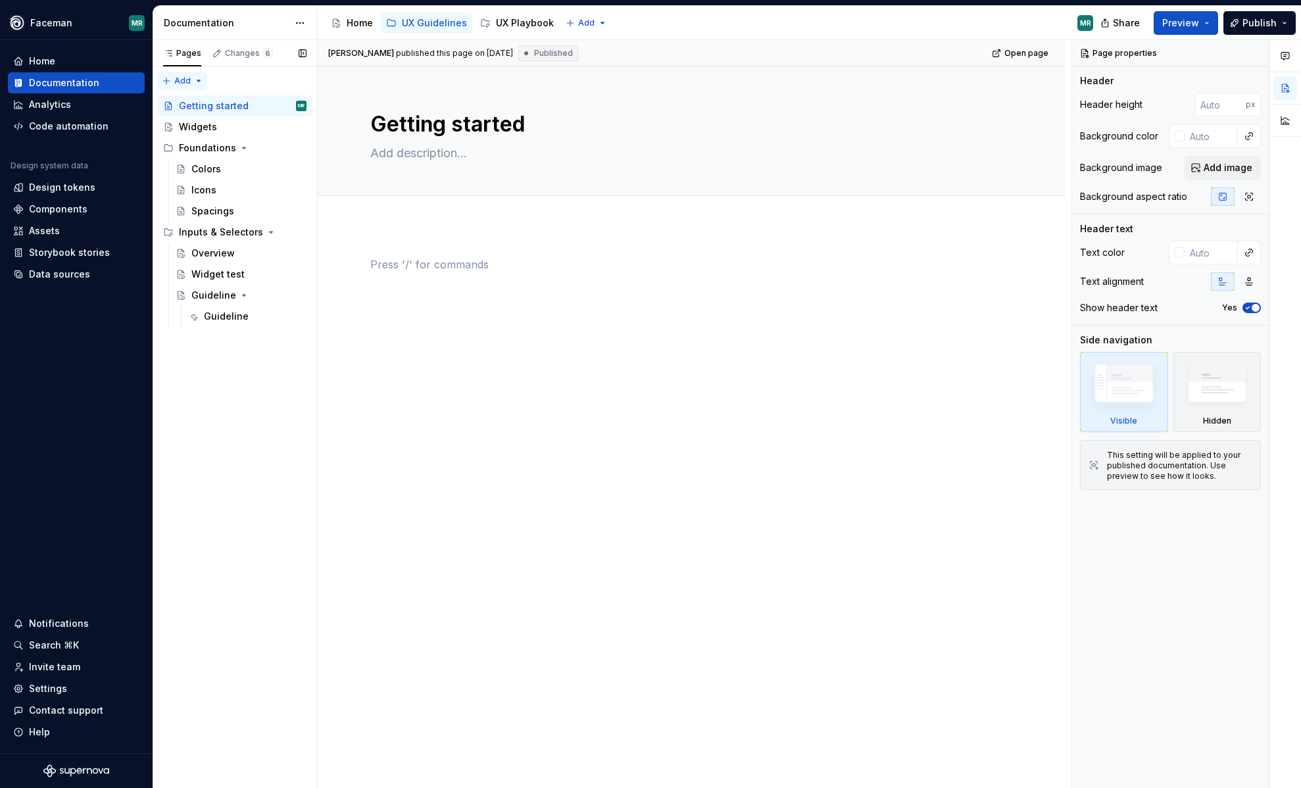
click at [201, 77] on div "Pages Changes 6 Add Accessibility guide for tree Page tree. Navigate the tree w…" at bounding box center [235, 414] width 164 height 749
click at [516, 412] on html "Faceman MR Home Documentation Analytics Code automation Design system data Desi…" at bounding box center [650, 394] width 1301 height 788
click at [207, 170] on div "Colors" at bounding box center [206, 168] width 30 height 13
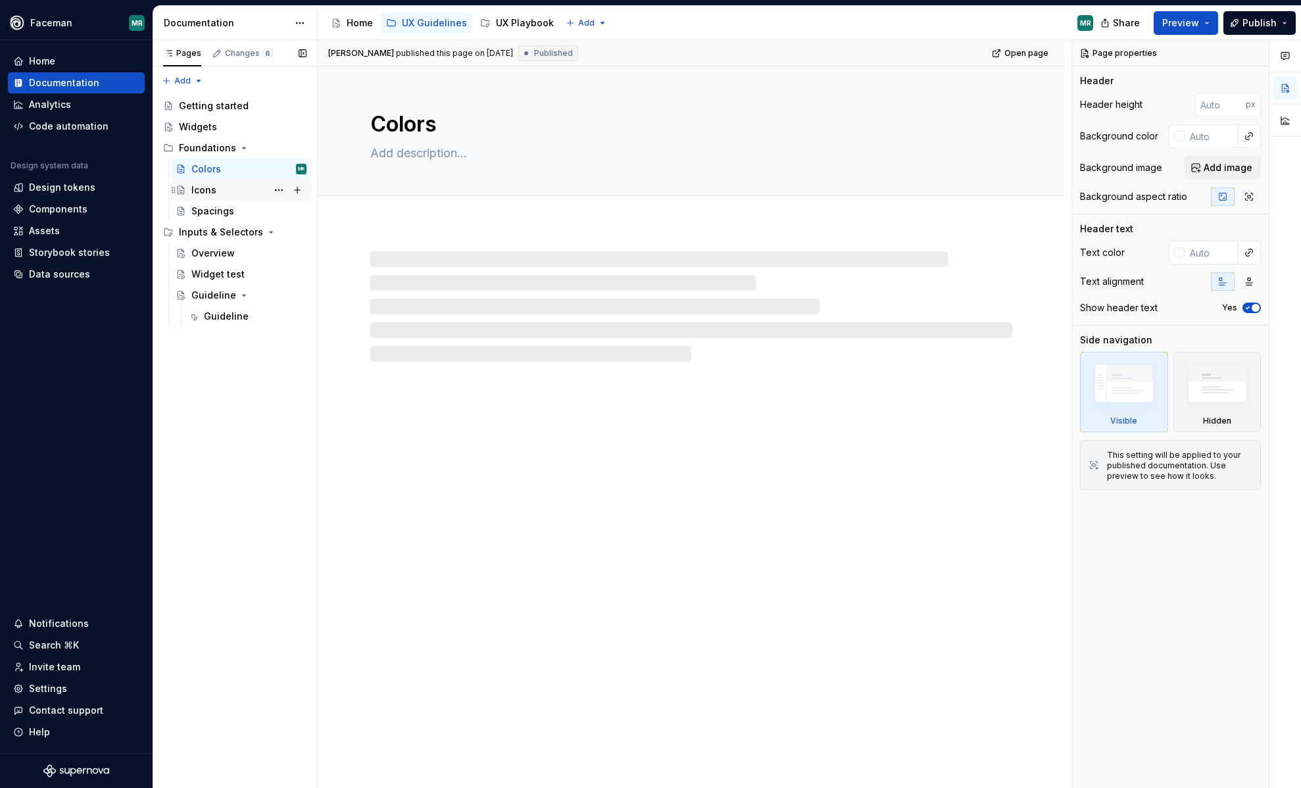
click at [206, 188] on div "Icons" at bounding box center [203, 190] width 25 height 13
click at [207, 210] on div "Spacings" at bounding box center [212, 211] width 43 height 13
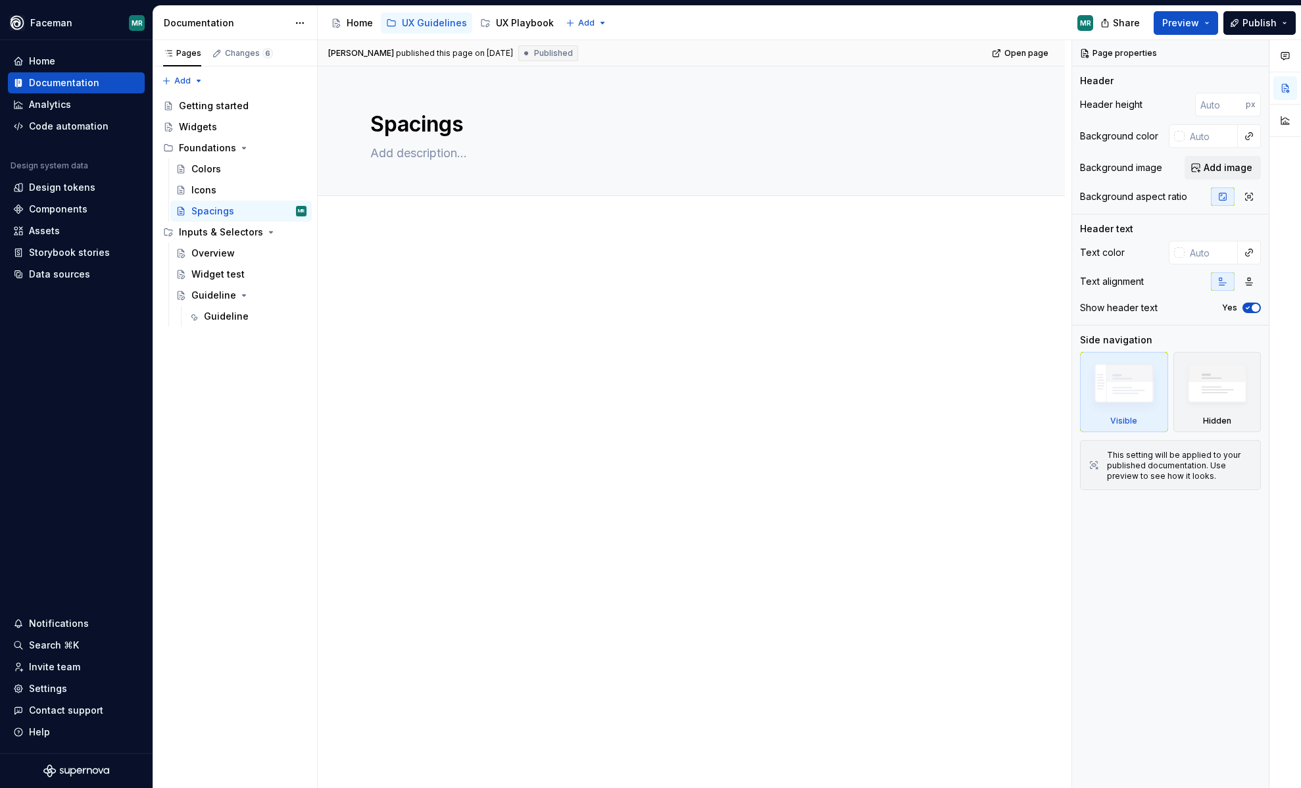
type textarea "*"
